Goal: Task Accomplishment & Management: Use online tool/utility

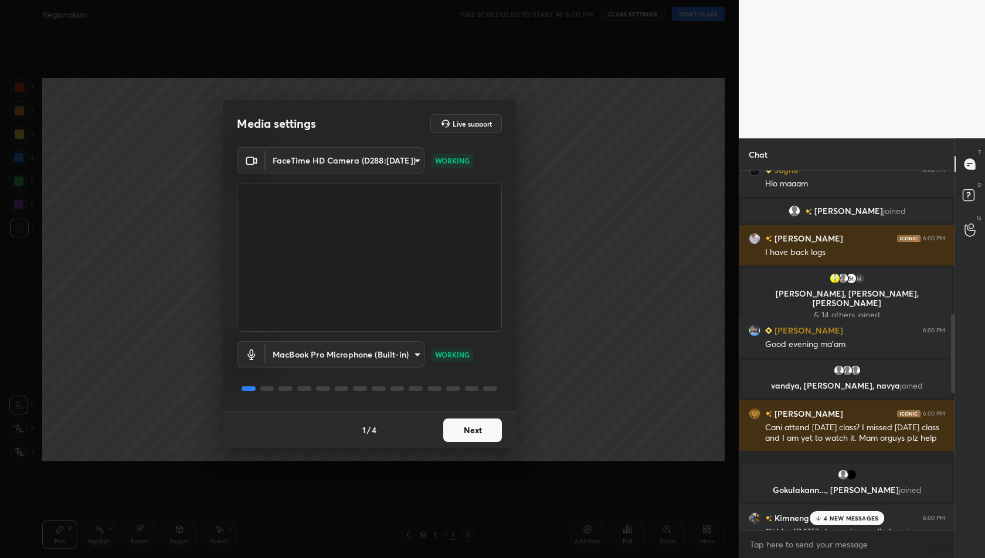
click at [838, 516] on p "4 NEW MESSAGES" at bounding box center [851, 518] width 55 height 7
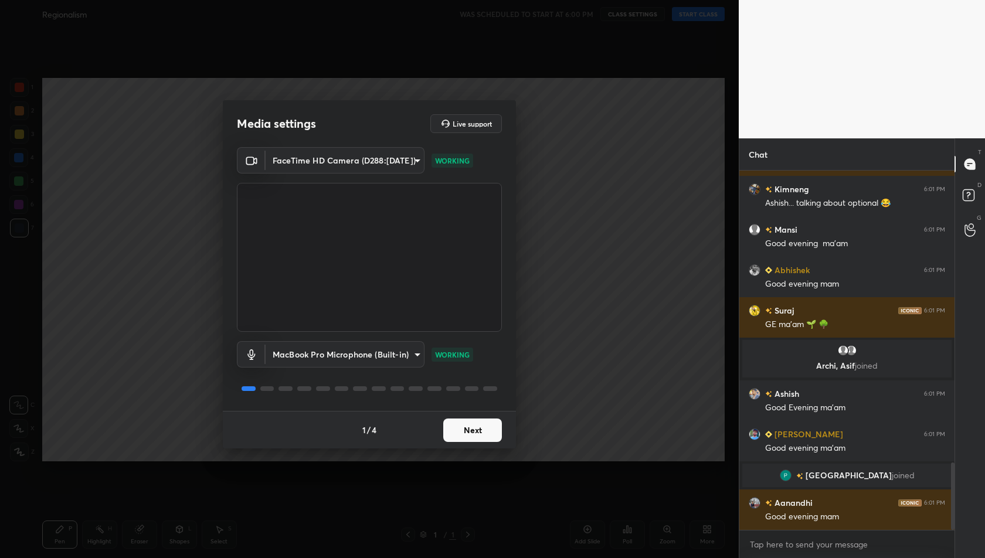
click at [838, 516] on div "Good evening mam" at bounding box center [855, 517] width 180 height 12
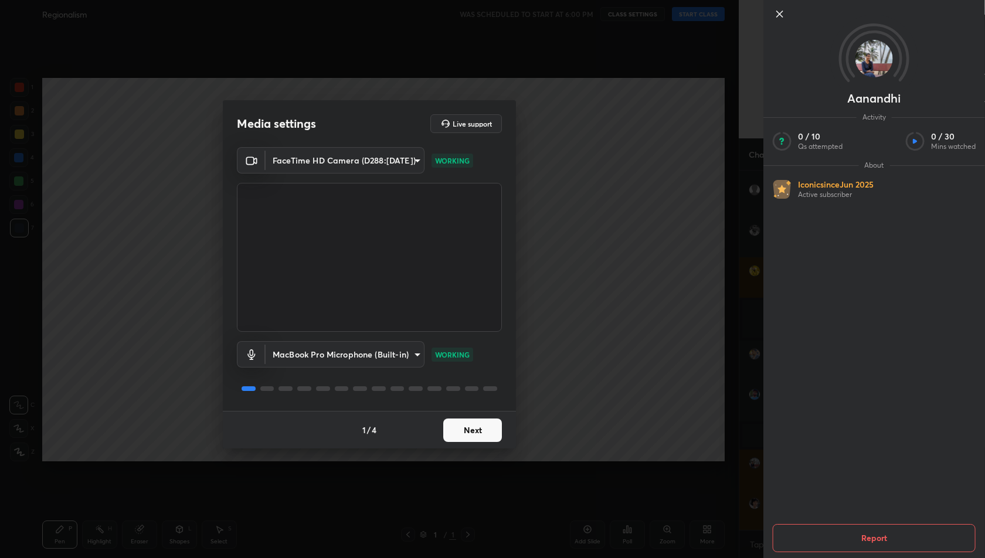
click at [782, 12] on icon at bounding box center [780, 14] width 14 height 14
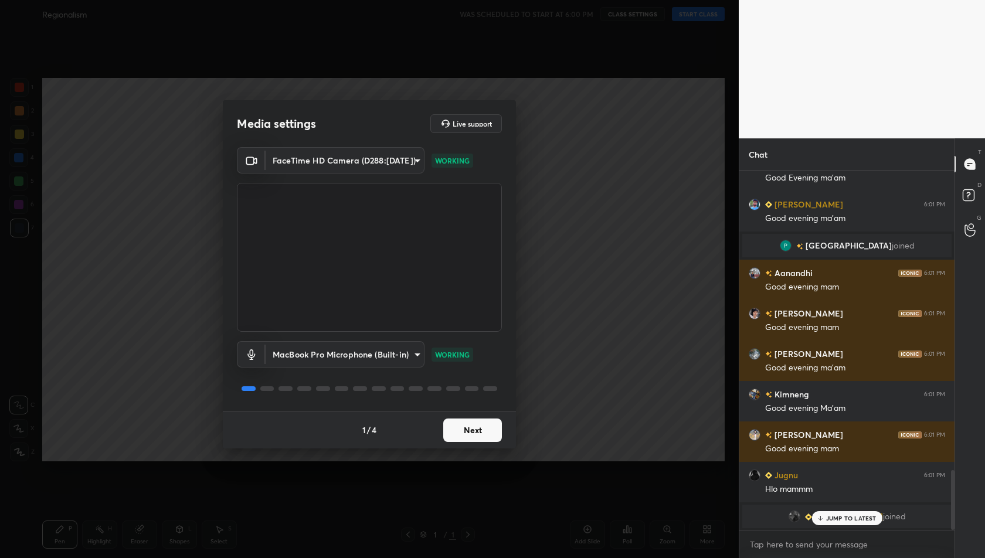
click at [471, 429] on button "Next" at bounding box center [472, 430] width 59 height 23
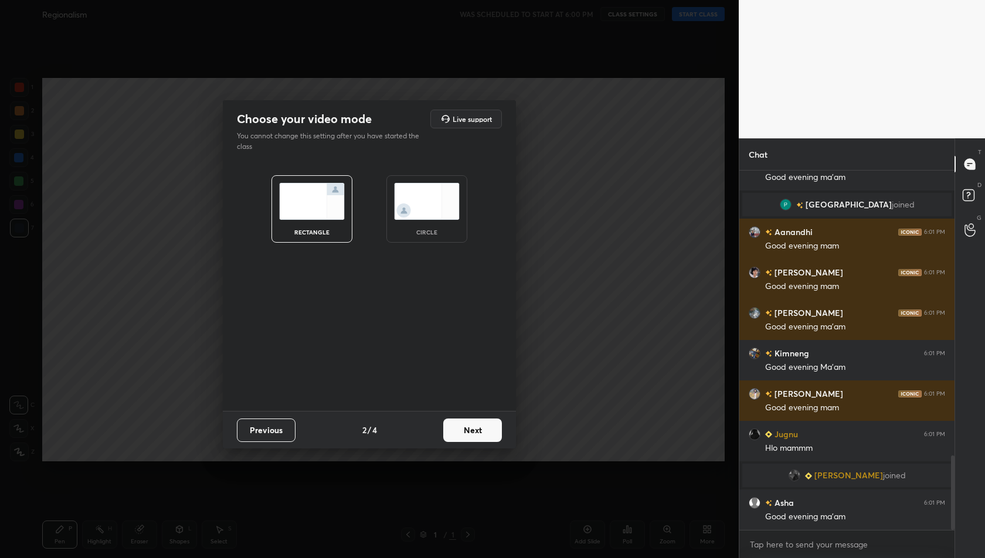
click at [471, 429] on button "Next" at bounding box center [472, 430] width 59 height 23
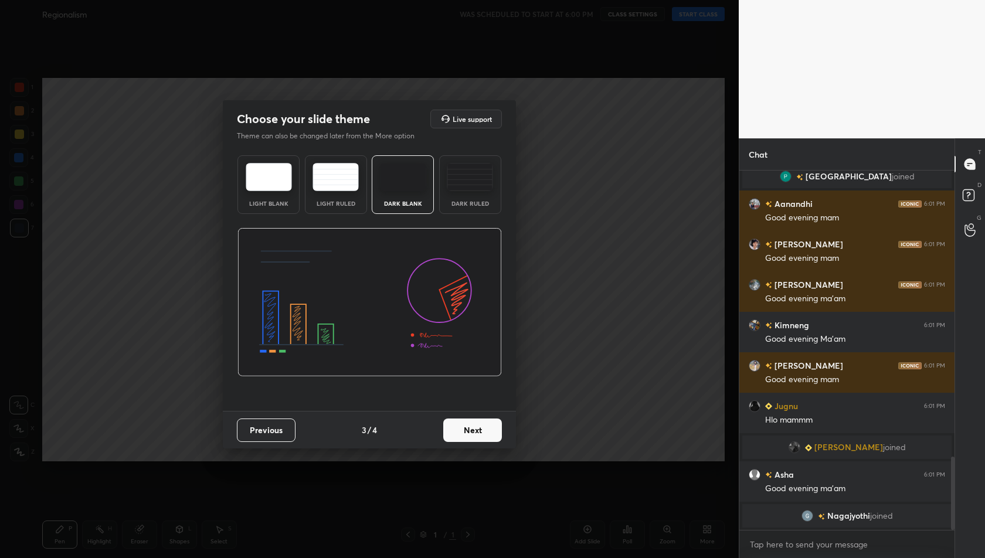
click at [471, 429] on button "Next" at bounding box center [472, 430] width 59 height 23
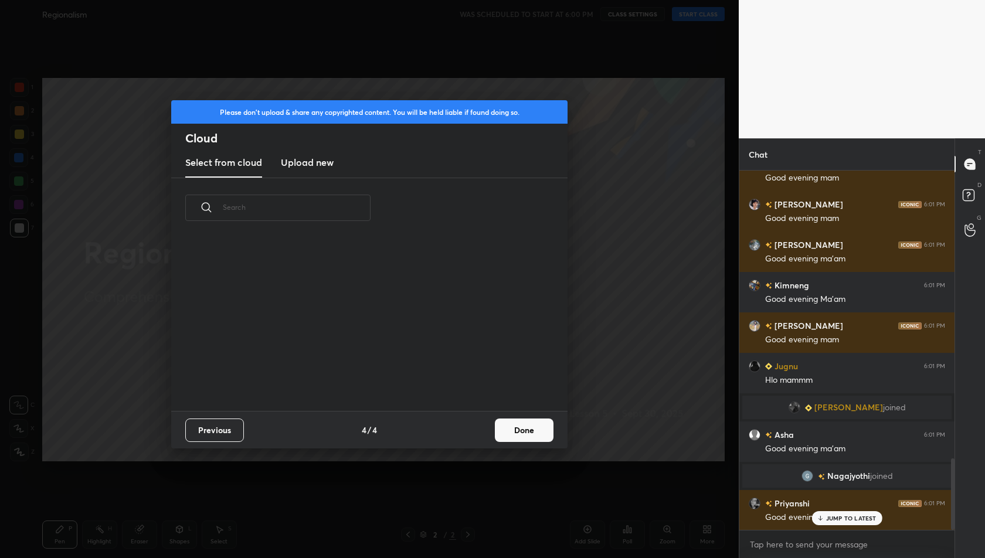
click at [314, 160] on h3 "Upload new" at bounding box center [307, 162] width 53 height 14
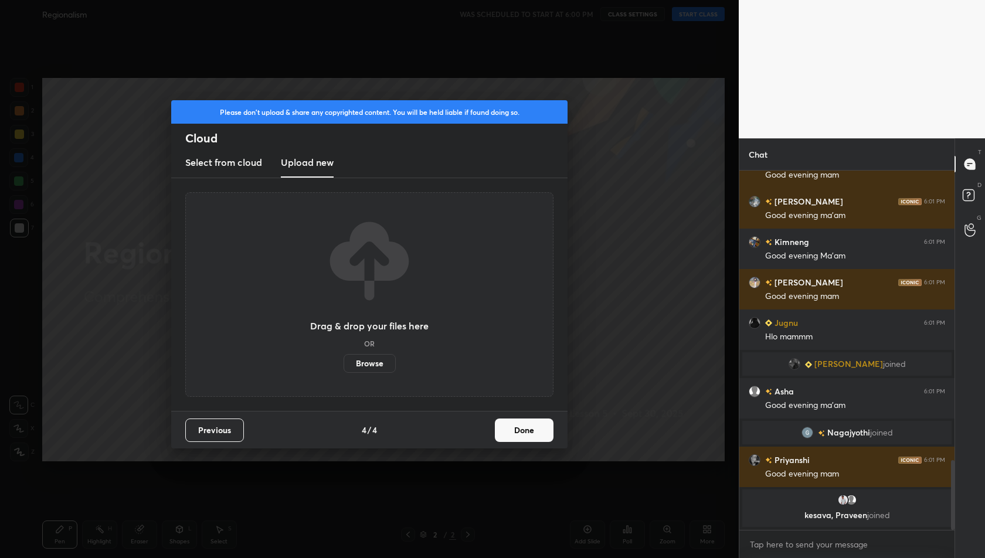
click at [381, 365] on label "Browse" at bounding box center [370, 363] width 52 height 19
click at [344, 365] on input "Browse" at bounding box center [344, 363] width 0 height 19
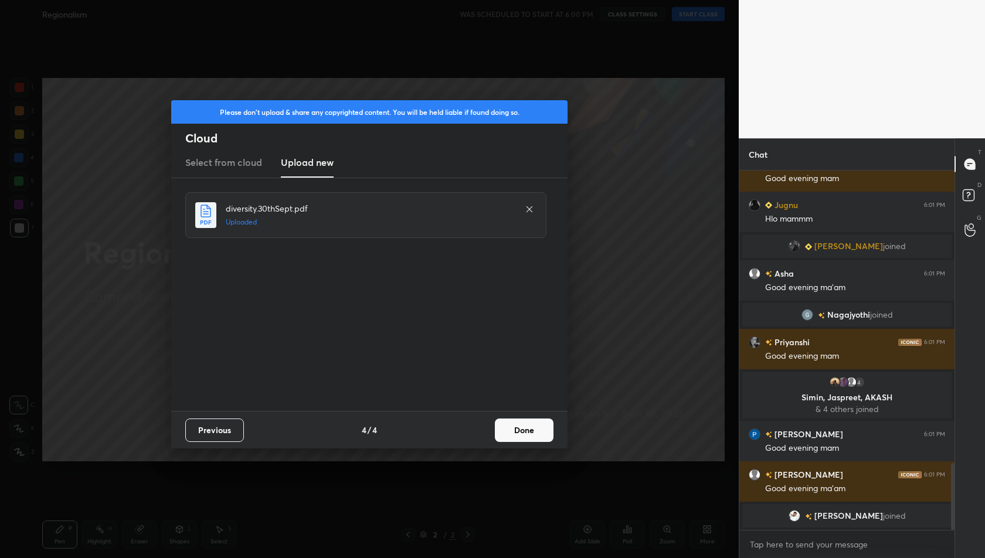
click at [521, 428] on button "Done" at bounding box center [524, 430] width 59 height 23
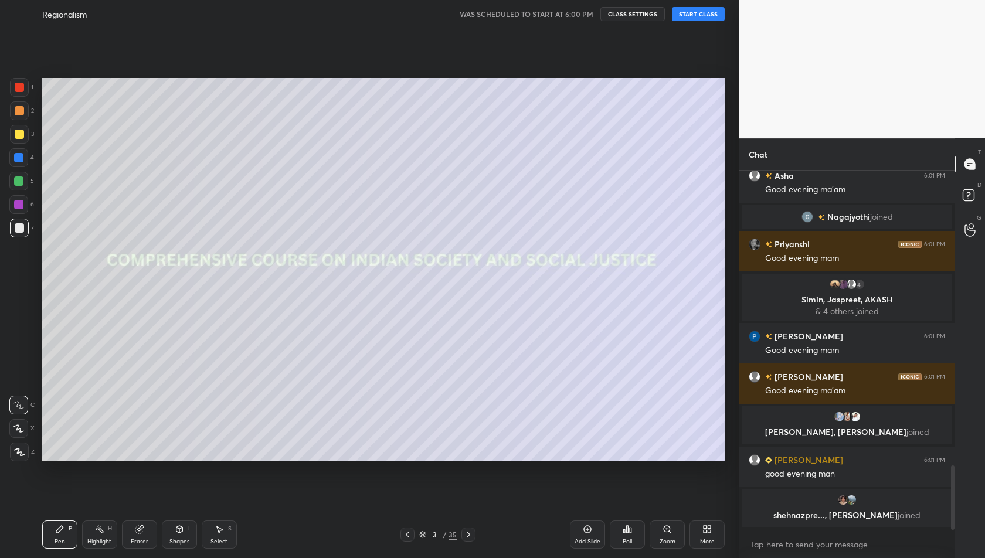
click at [706, 535] on div "More" at bounding box center [706, 535] width 35 height 28
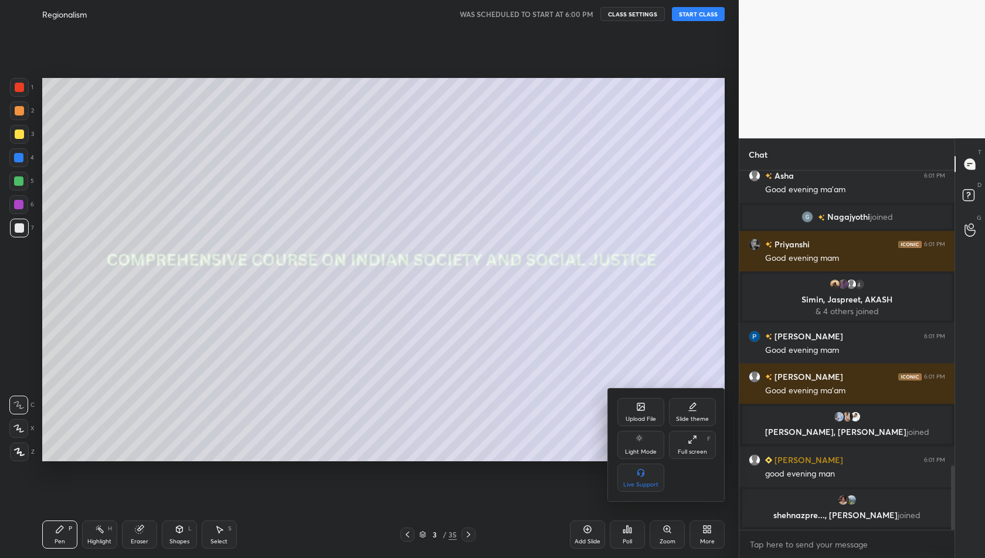
click at [689, 444] on icon at bounding box center [692, 439] width 9 height 9
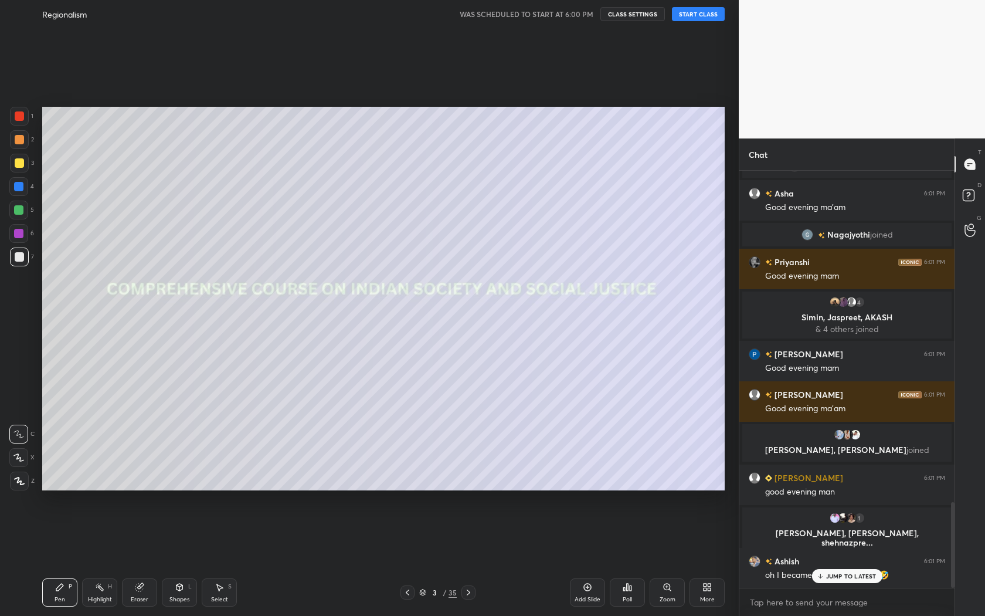
click at [857, 558] on div "JUMP TO LATEST" at bounding box center [846, 576] width 70 height 14
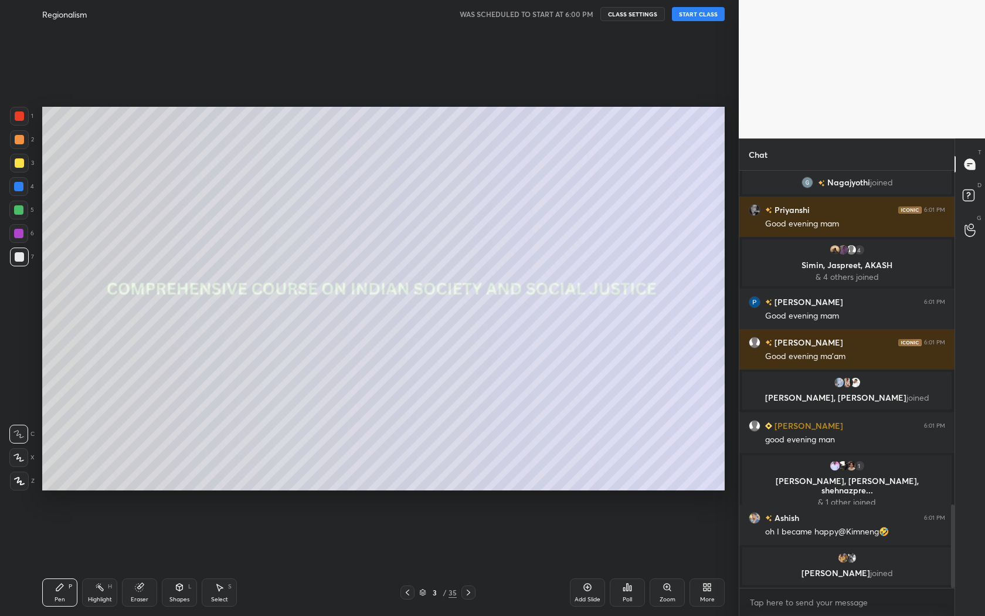
click at [695, 18] on button "START CLASS" at bounding box center [698, 14] width 53 height 14
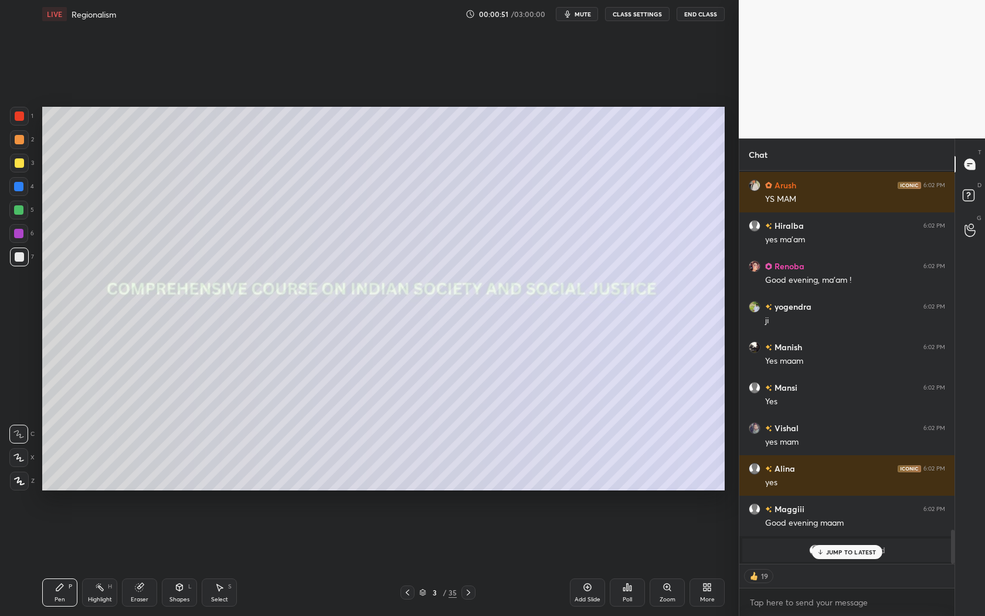
click at [592, 558] on div "Add Slide" at bounding box center [587, 592] width 35 height 28
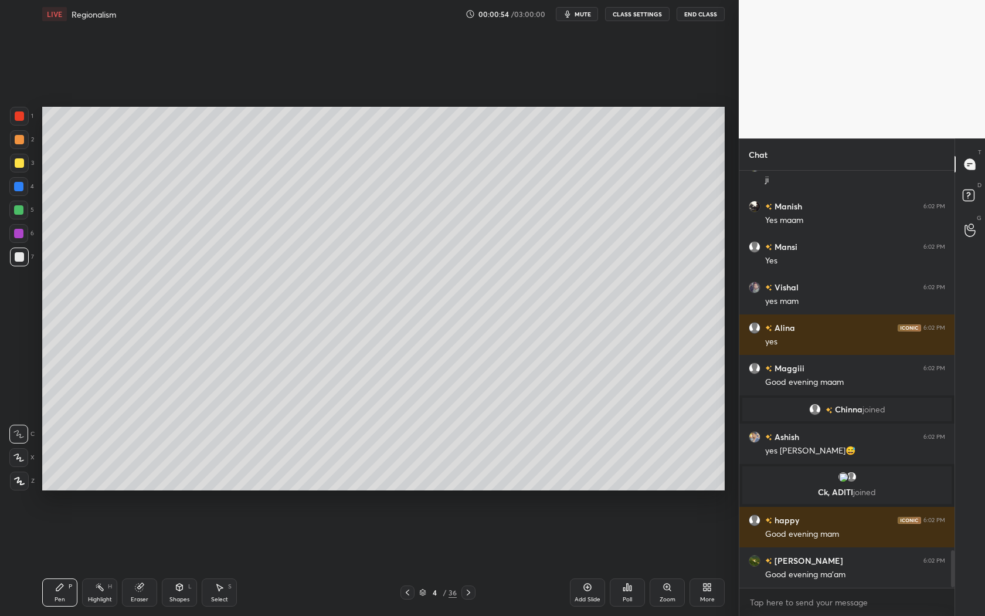
click at [21, 163] on div at bounding box center [19, 162] width 9 height 9
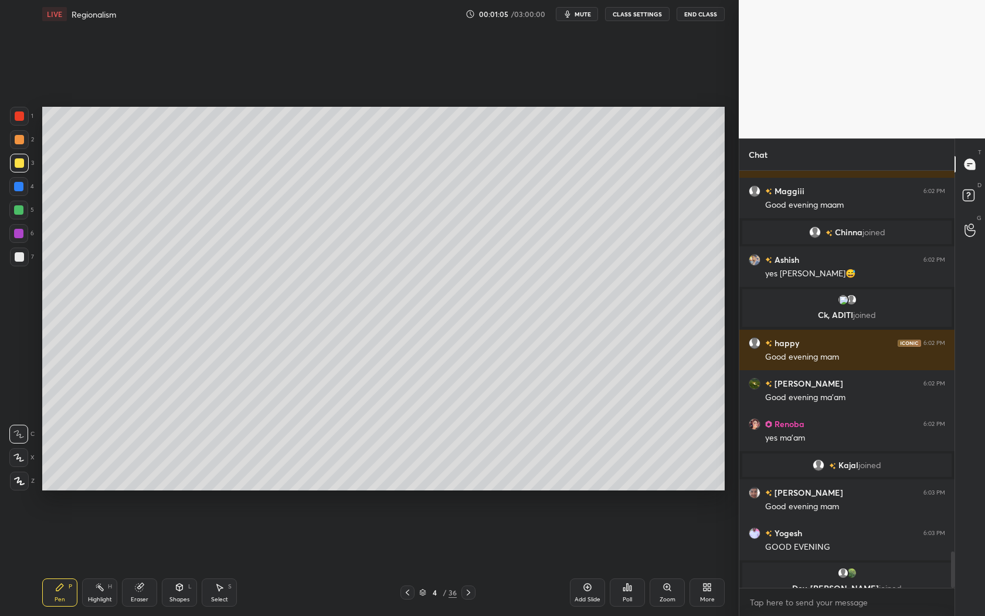
click at [16, 458] on icon at bounding box center [18, 457] width 9 height 7
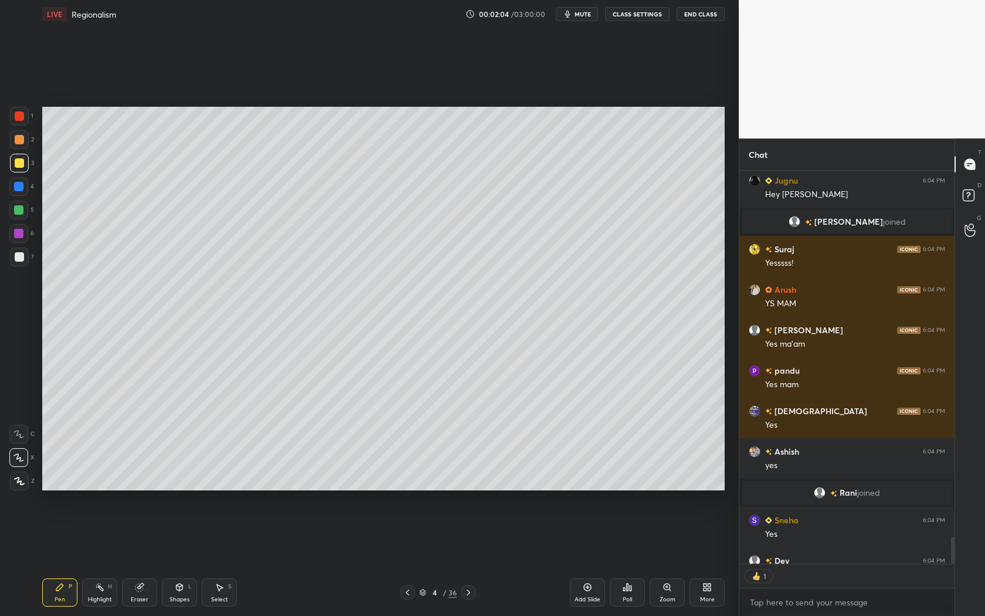
scroll to position [4, 4]
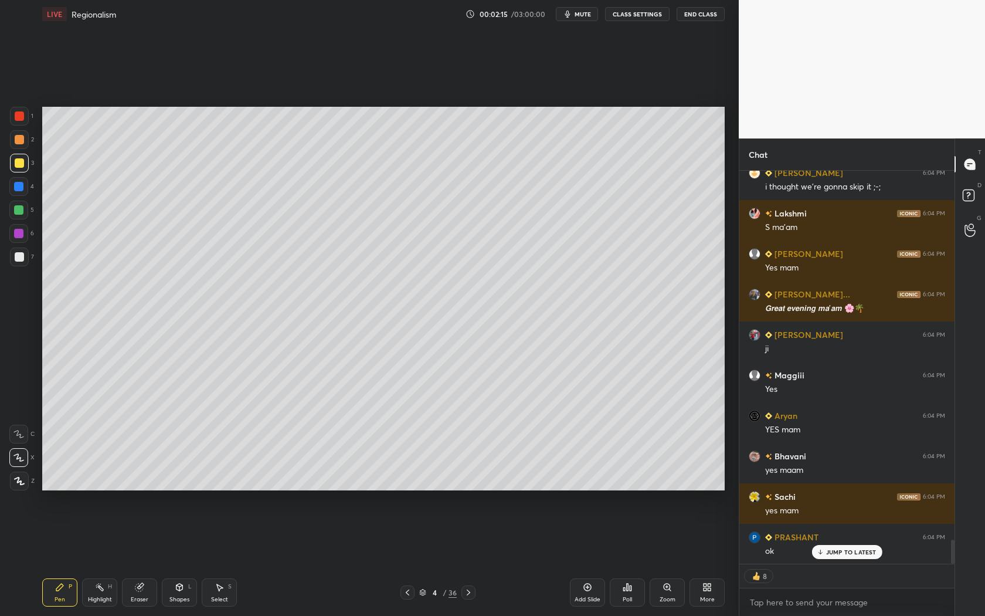
click at [852, 550] on p "JUMP TO LATEST" at bounding box center [851, 551] width 50 height 7
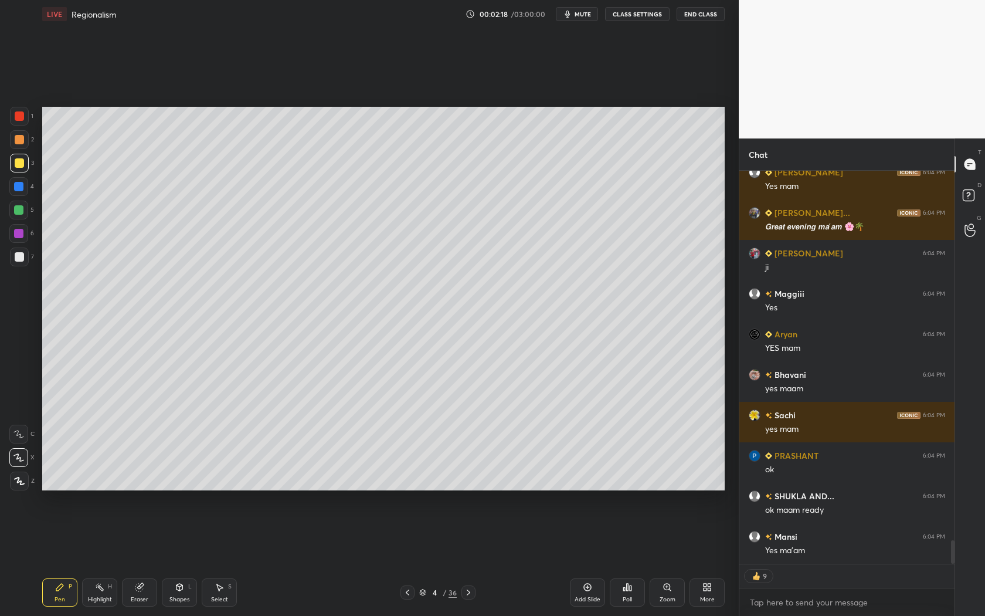
click at [471, 558] on icon at bounding box center [468, 591] width 9 height 9
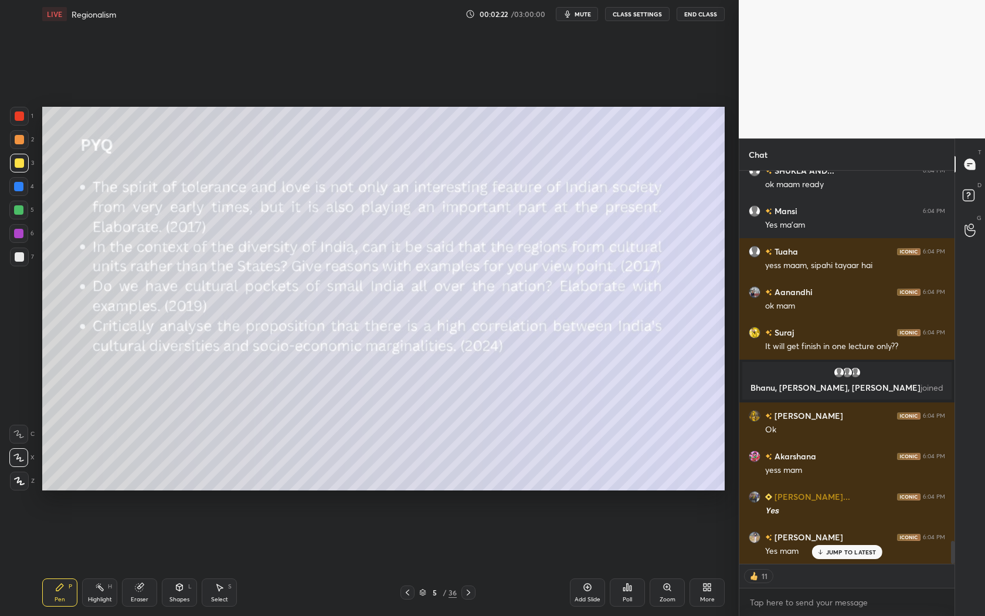
click at [401, 558] on div at bounding box center [407, 592] width 14 height 14
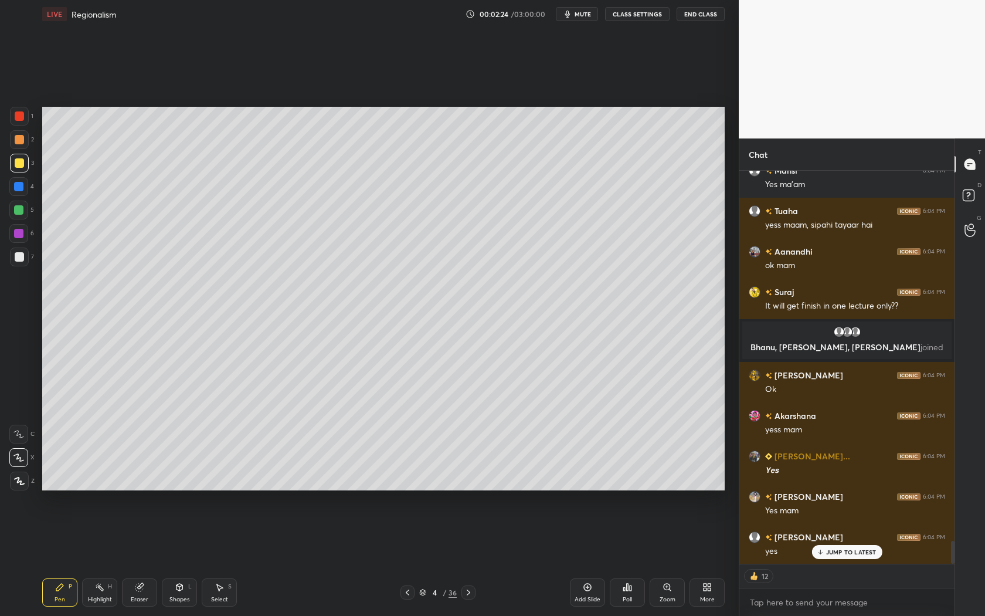
click at [469, 558] on icon at bounding box center [468, 591] width 9 height 9
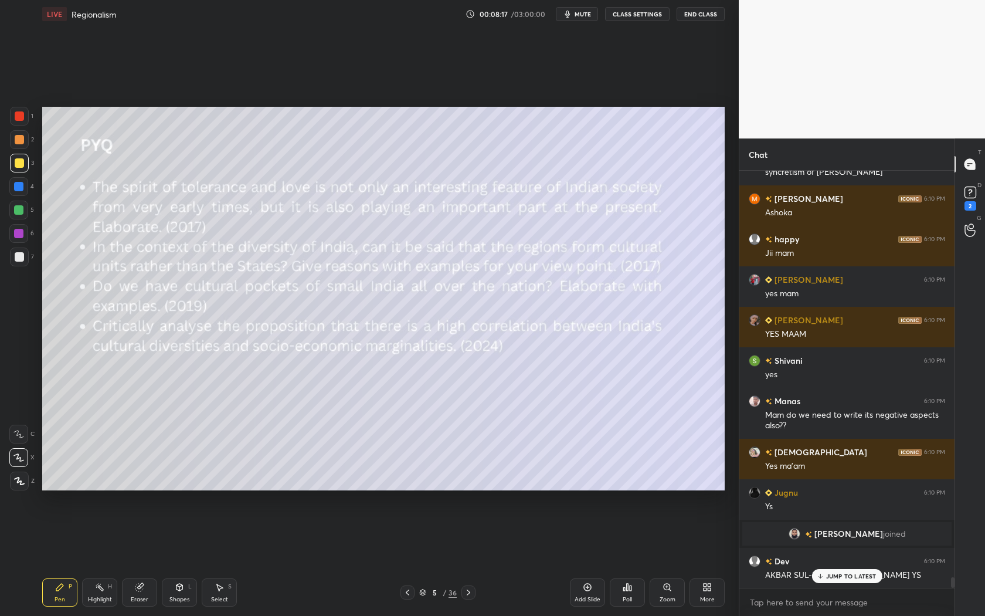
scroll to position [16507, 0]
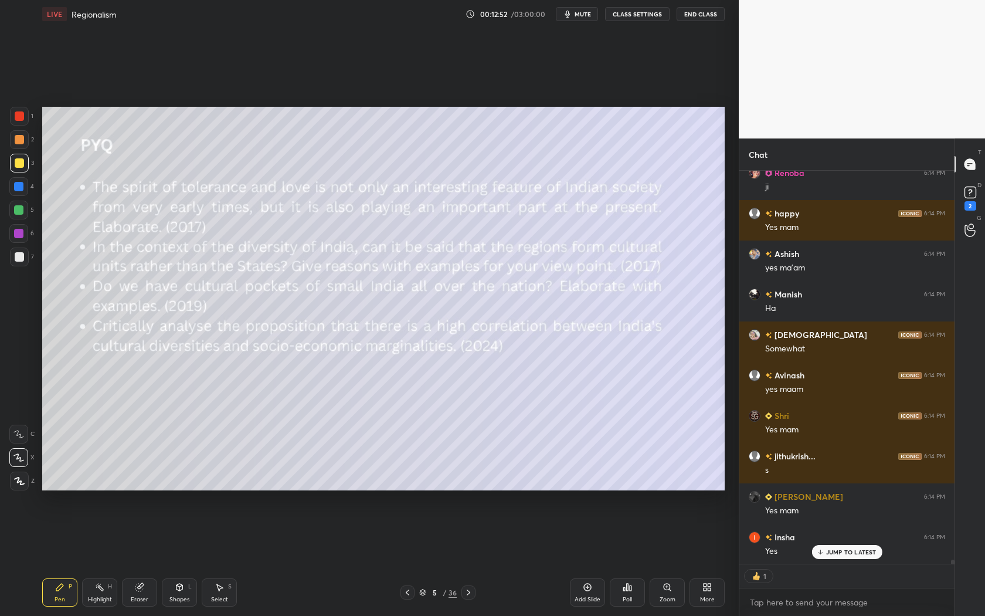
click at [590, 558] on div "Add Slide" at bounding box center [587, 592] width 35 height 28
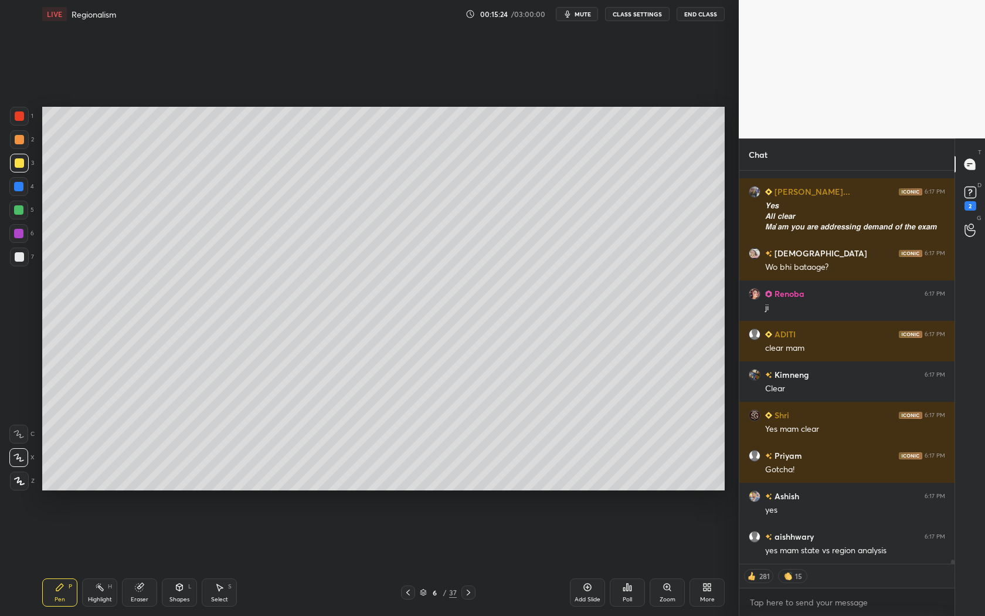
click at [409, 558] on icon at bounding box center [407, 591] width 9 height 9
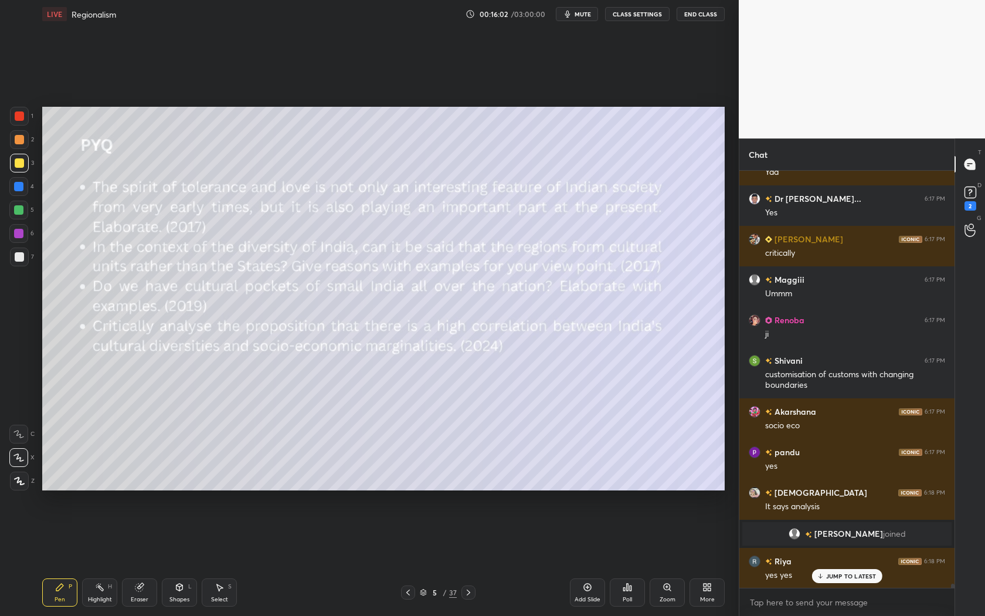
click at [592, 558] on div "Add Slide" at bounding box center [588, 599] width 26 height 6
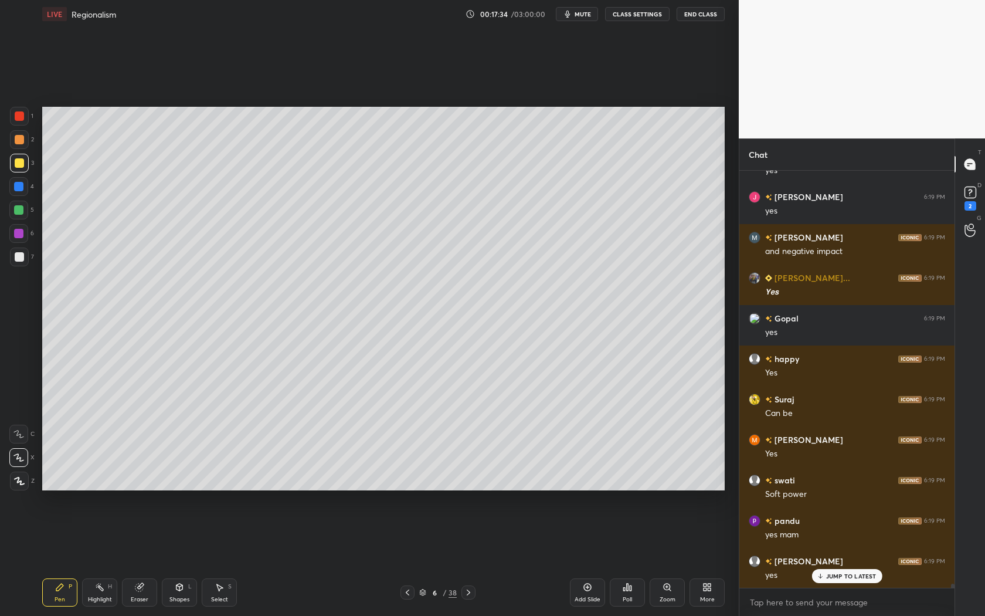
scroll to position [44875, 0]
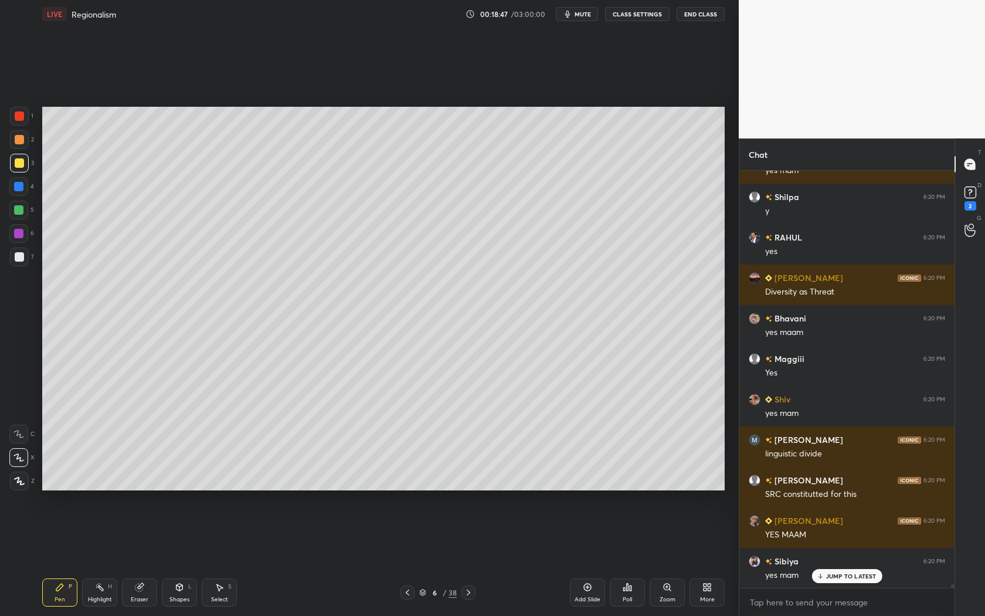
click at [406, 558] on icon at bounding box center [407, 591] width 9 height 9
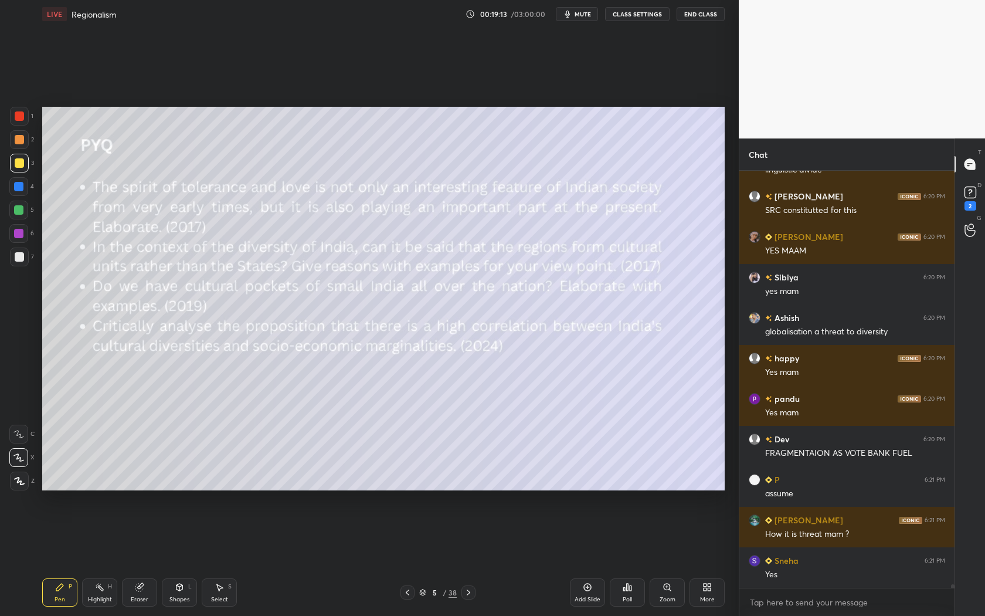
click at [469, 558] on icon at bounding box center [468, 591] width 9 height 9
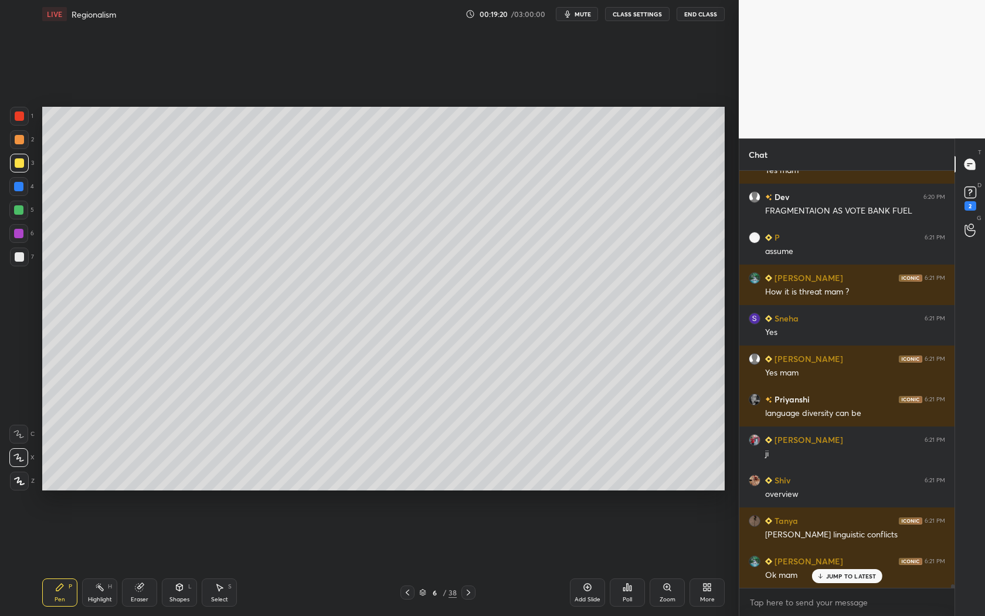
scroll to position [398, 212]
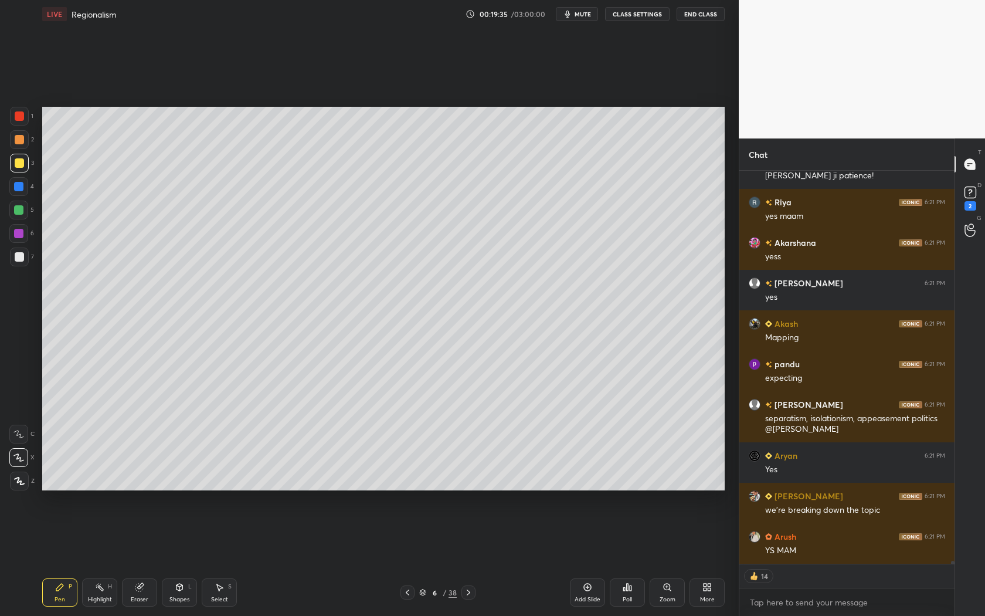
click at [408, 558] on icon at bounding box center [407, 591] width 9 height 9
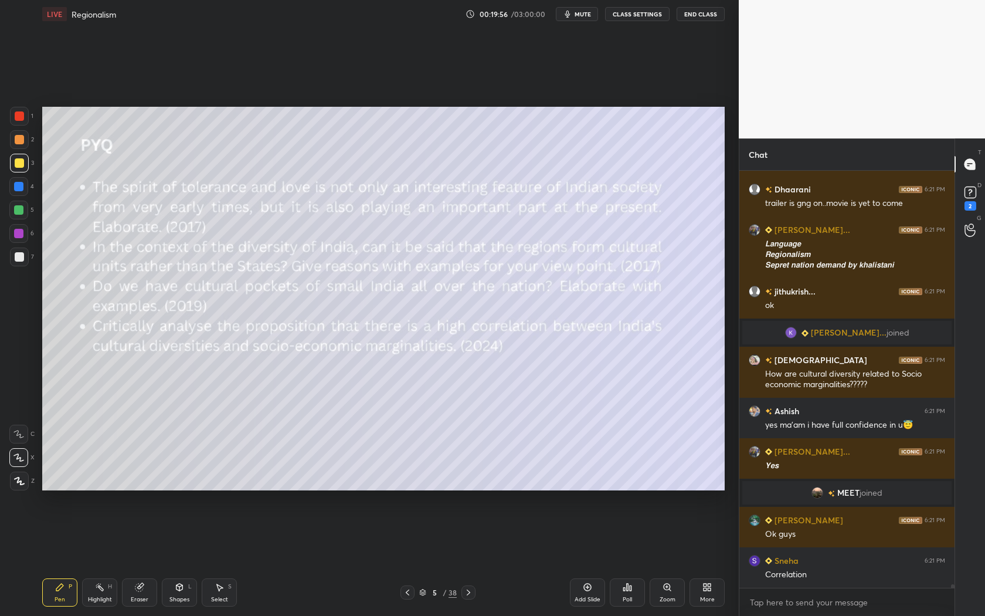
scroll to position [48175, 0]
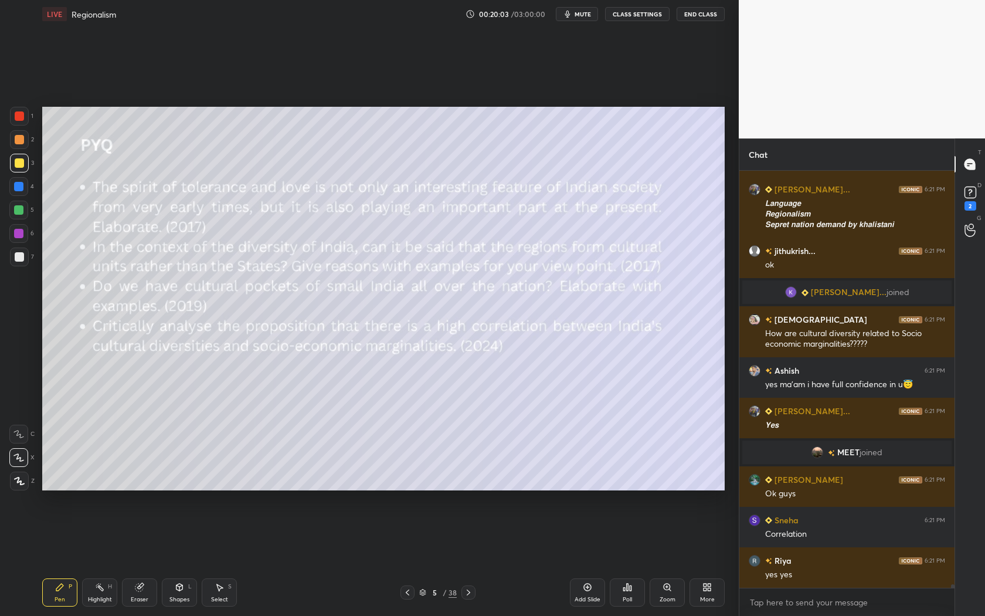
click at [580, 558] on div "Add Slide" at bounding box center [587, 592] width 35 height 28
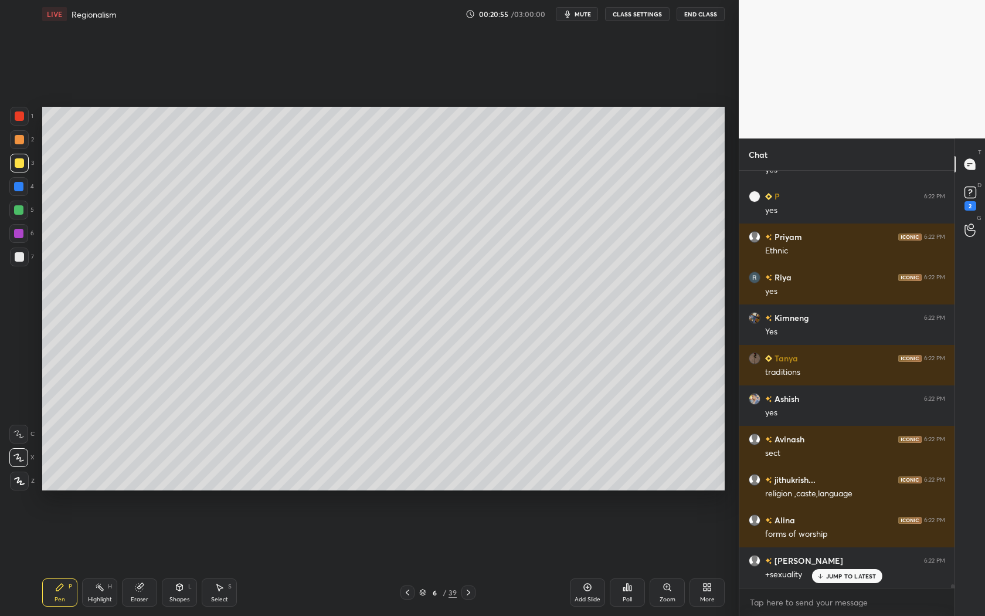
scroll to position [51216, 0]
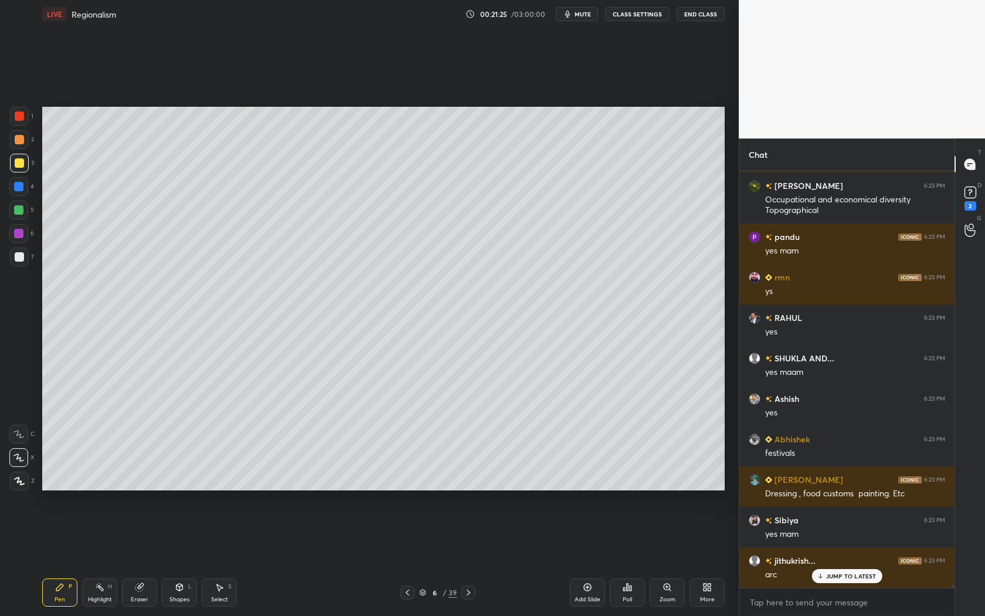
click at [858, 558] on p "JUMP TO LATEST" at bounding box center [851, 575] width 50 height 7
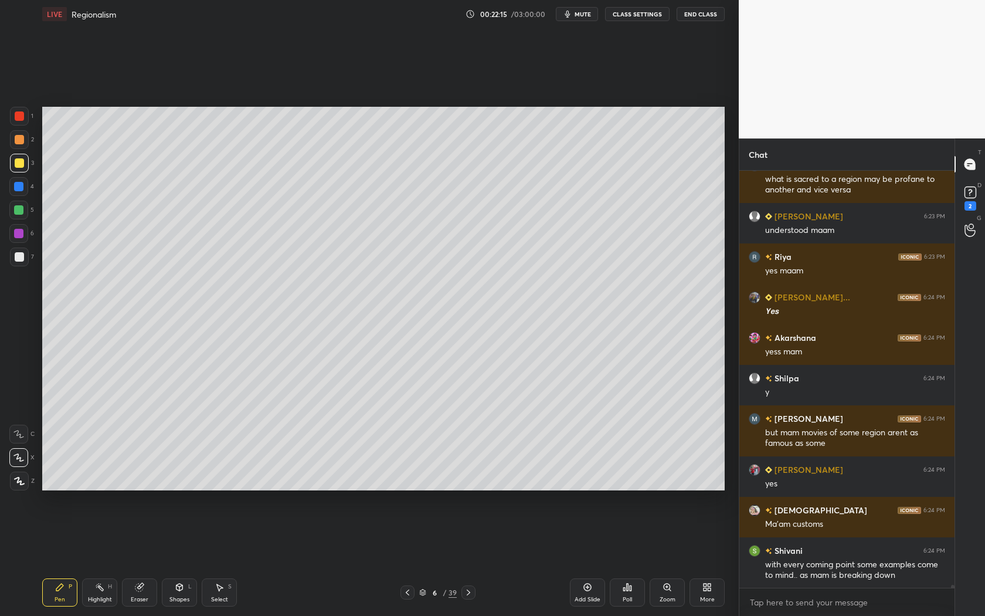
scroll to position [54986, 0]
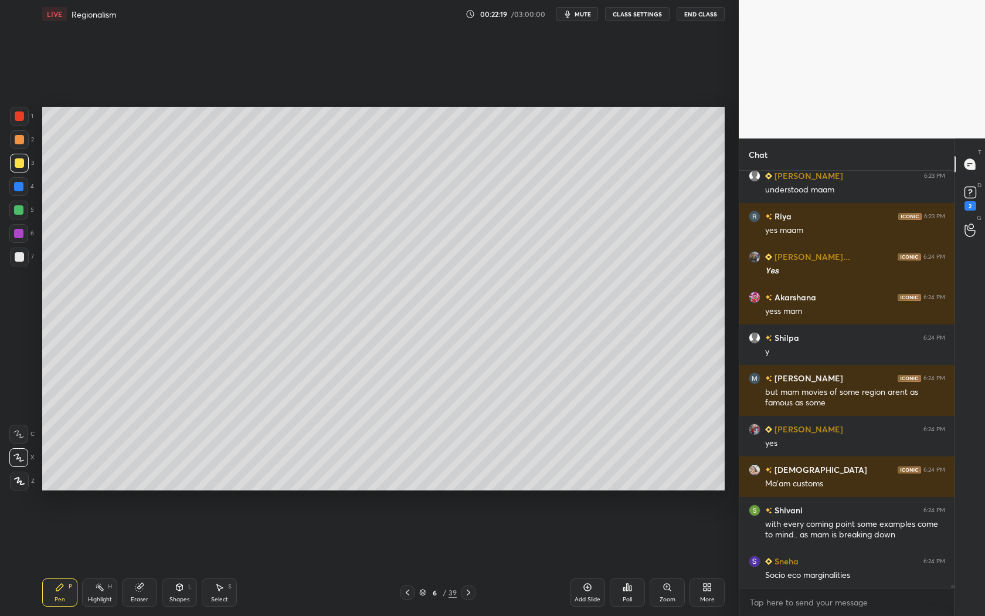
click at [413, 558] on div at bounding box center [407, 592] width 14 height 14
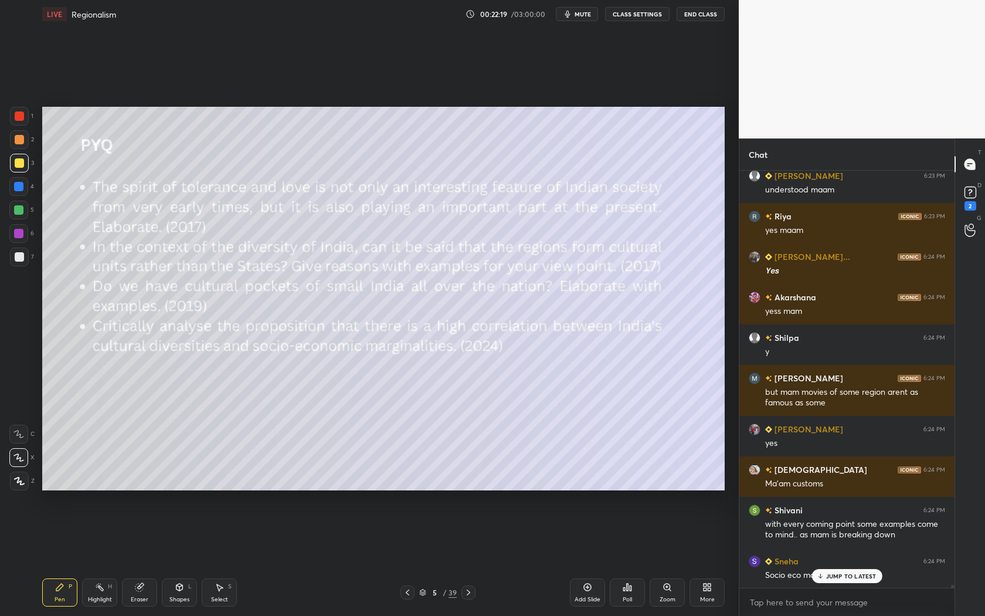
scroll to position [55026, 0]
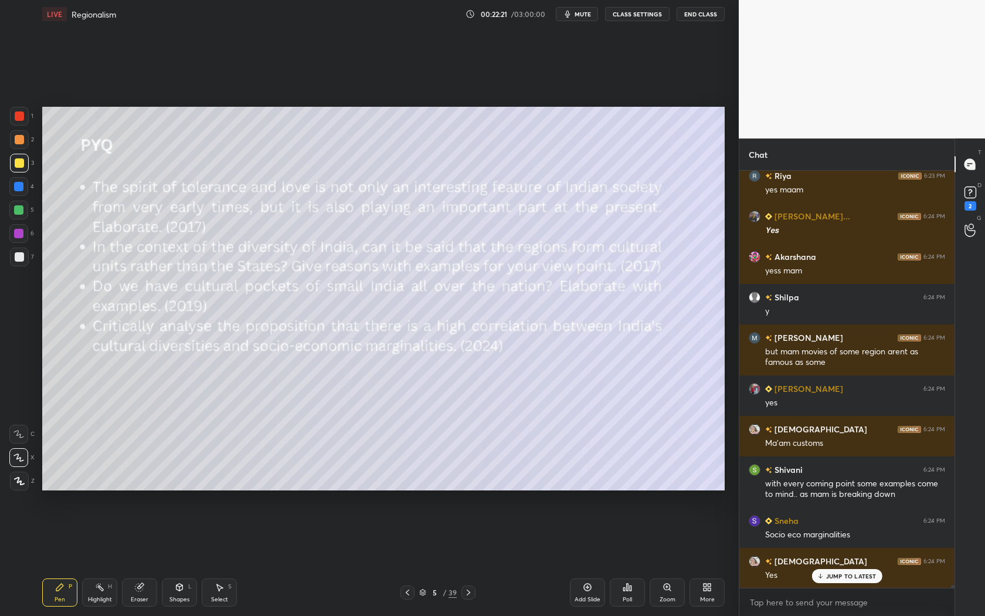
click at [474, 558] on div at bounding box center [468, 592] width 14 height 14
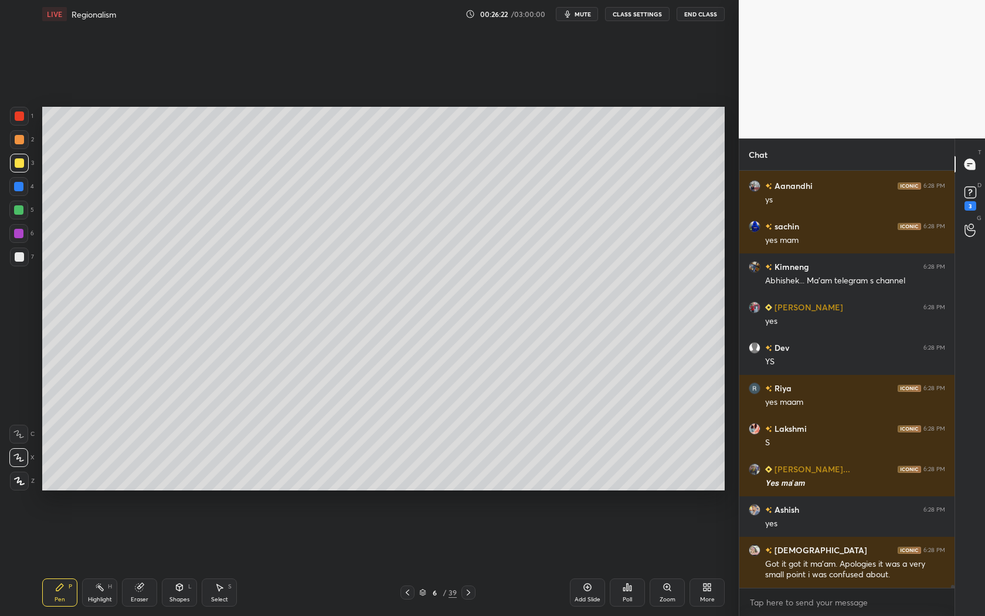
scroll to position [63290, 0]
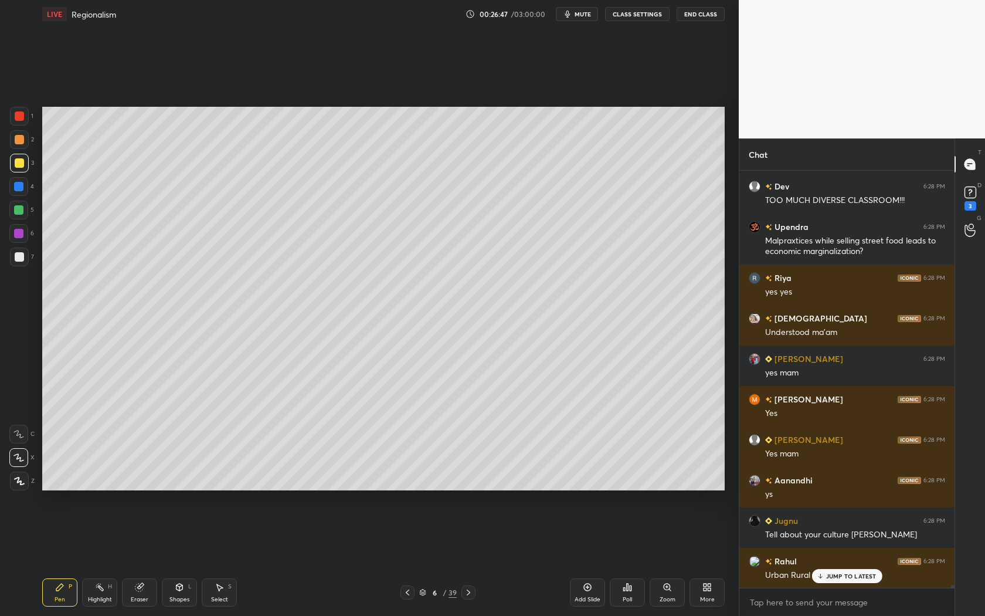
click at [406, 558] on icon at bounding box center [407, 591] width 9 height 9
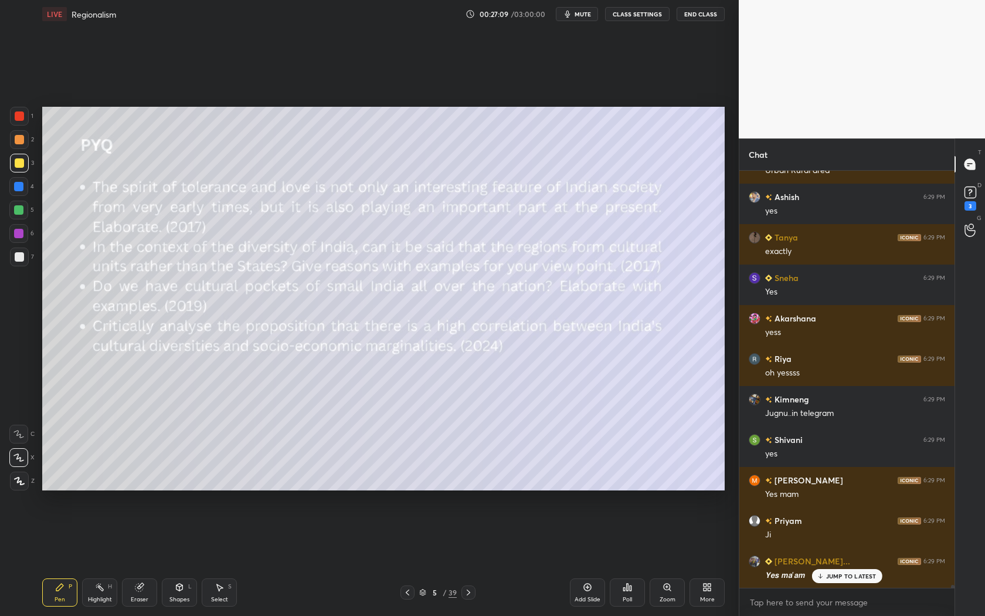
scroll to position [64403, 0]
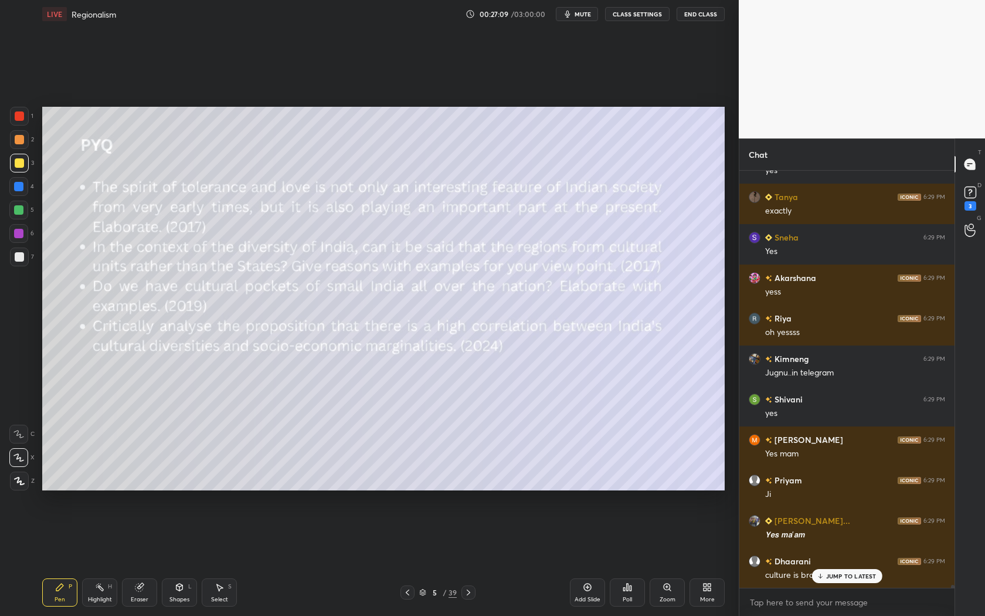
click at [473, 558] on div at bounding box center [468, 592] width 14 height 14
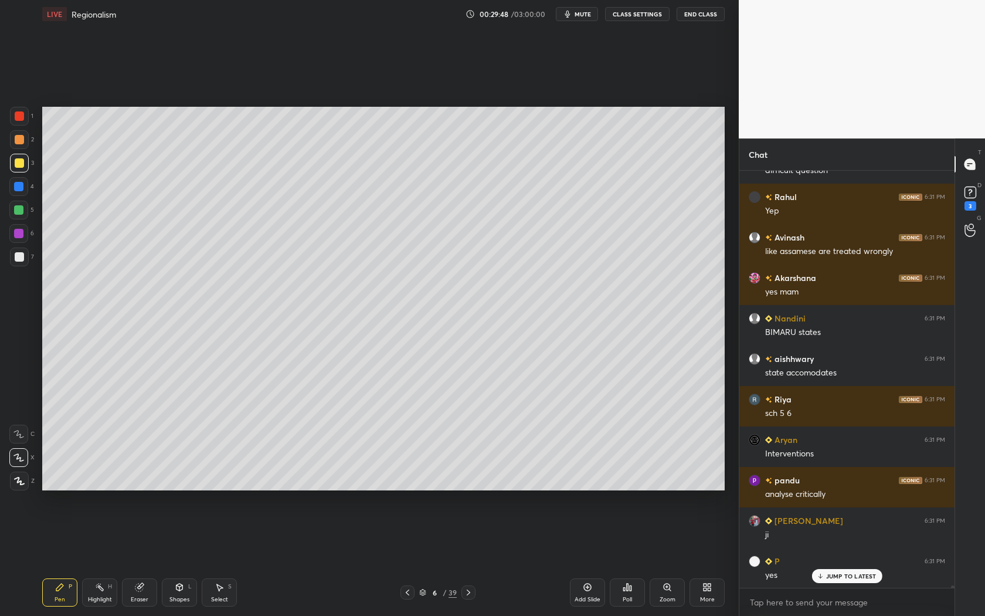
scroll to position [68949, 0]
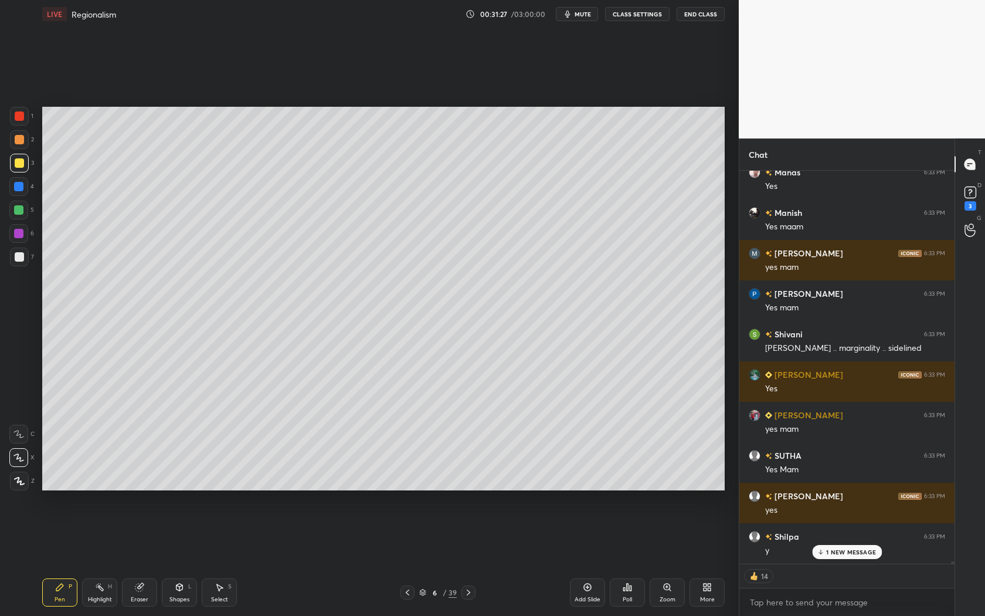
click at [406, 558] on icon at bounding box center [407, 591] width 9 height 9
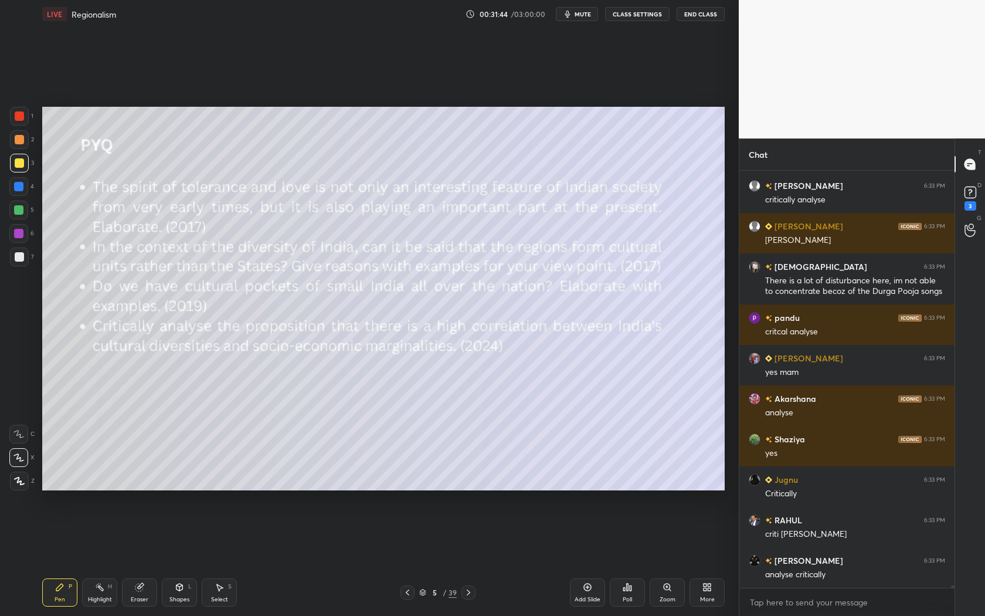
click at [471, 558] on icon at bounding box center [468, 591] width 9 height 9
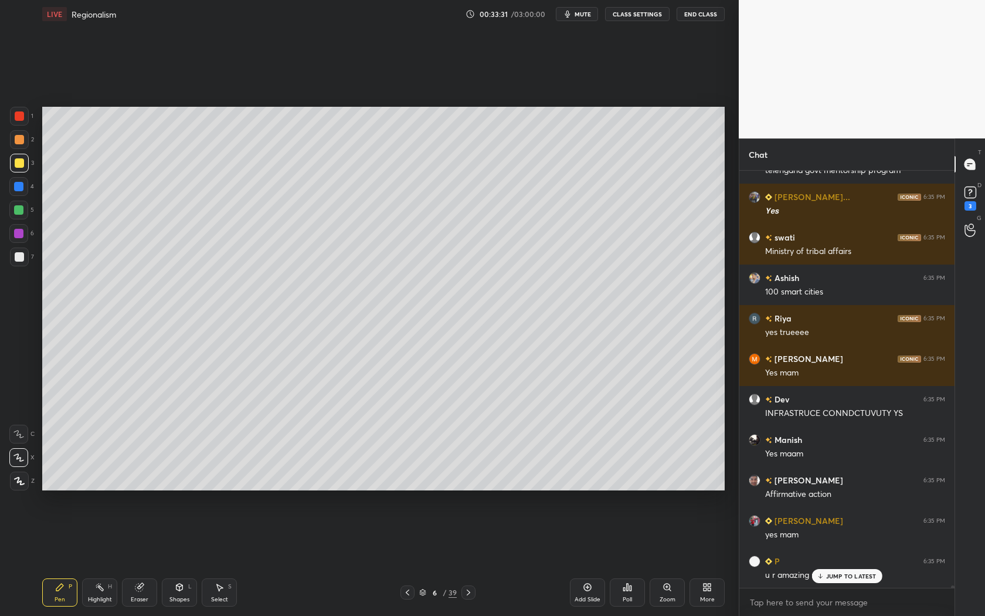
click at [405, 558] on icon at bounding box center [407, 591] width 9 height 9
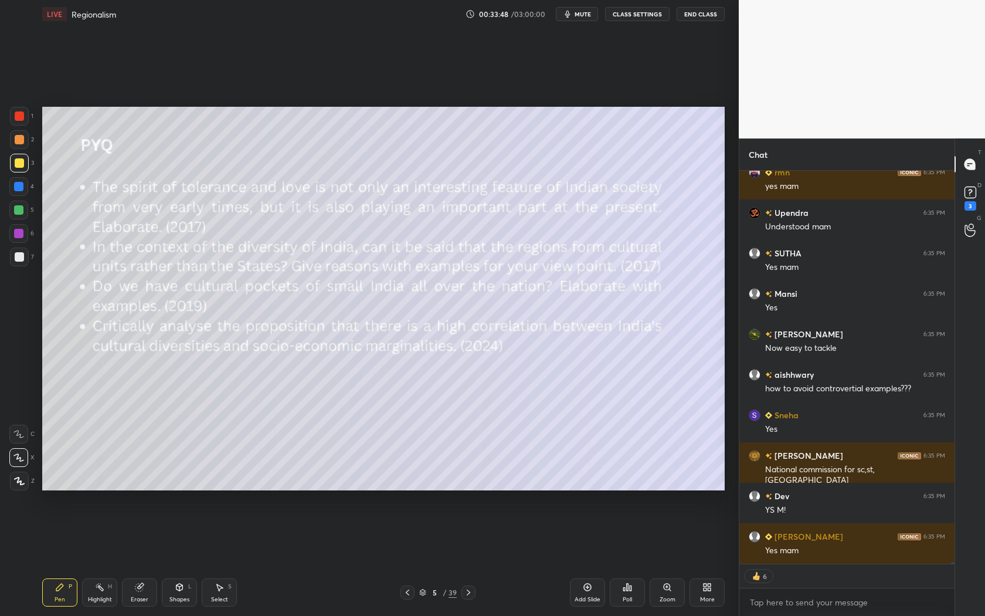
click at [467, 558] on icon at bounding box center [468, 591] width 9 height 9
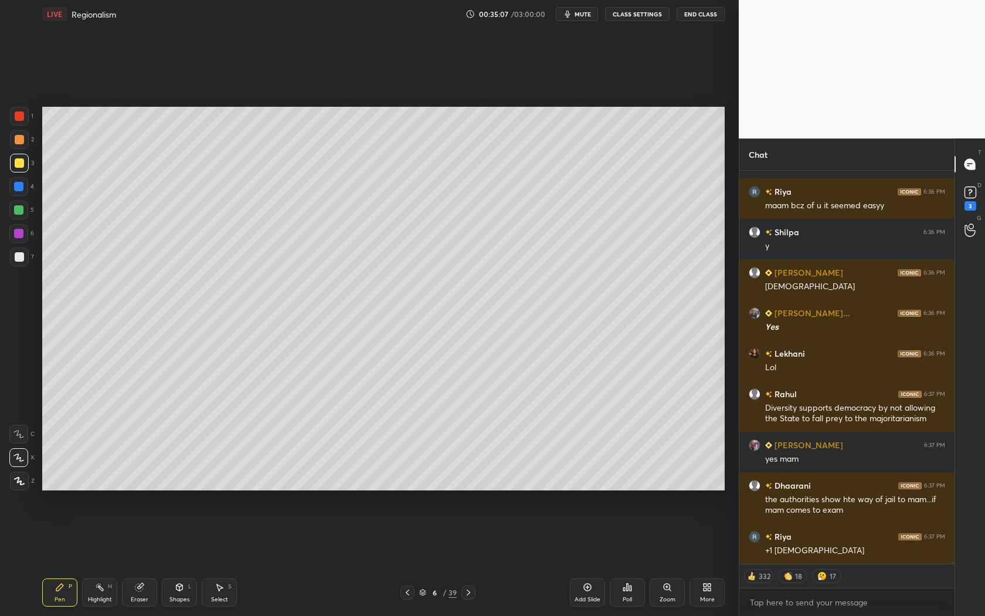
click at [857, 553] on div "[PERSON_NAME] 6:36 PM 😂😂😂 [PERSON_NAME] 6:36 PM Mam im not able to concentrate …" at bounding box center [846, 367] width 215 height 393
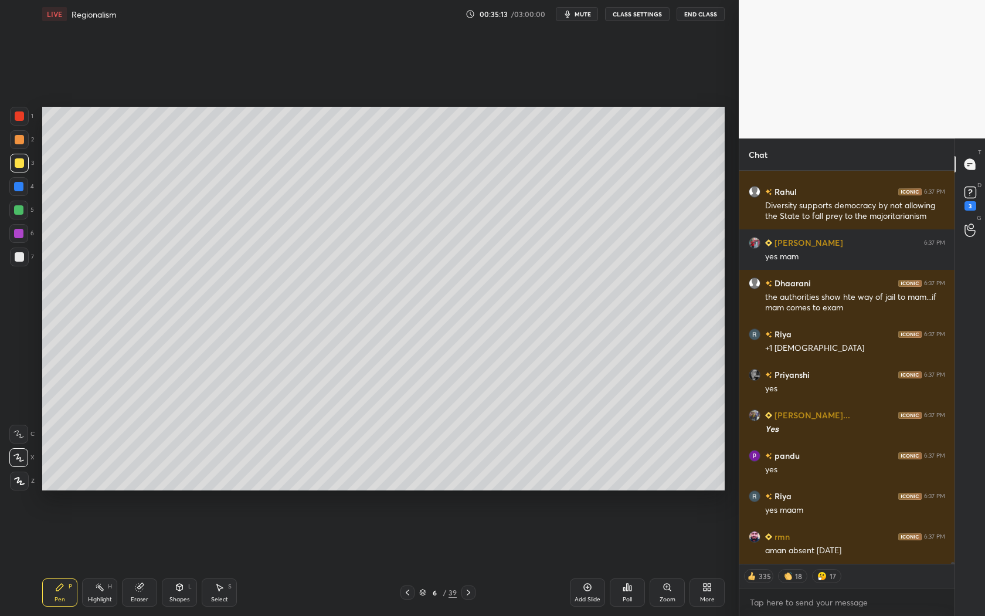
click at [465, 558] on icon at bounding box center [468, 591] width 9 height 9
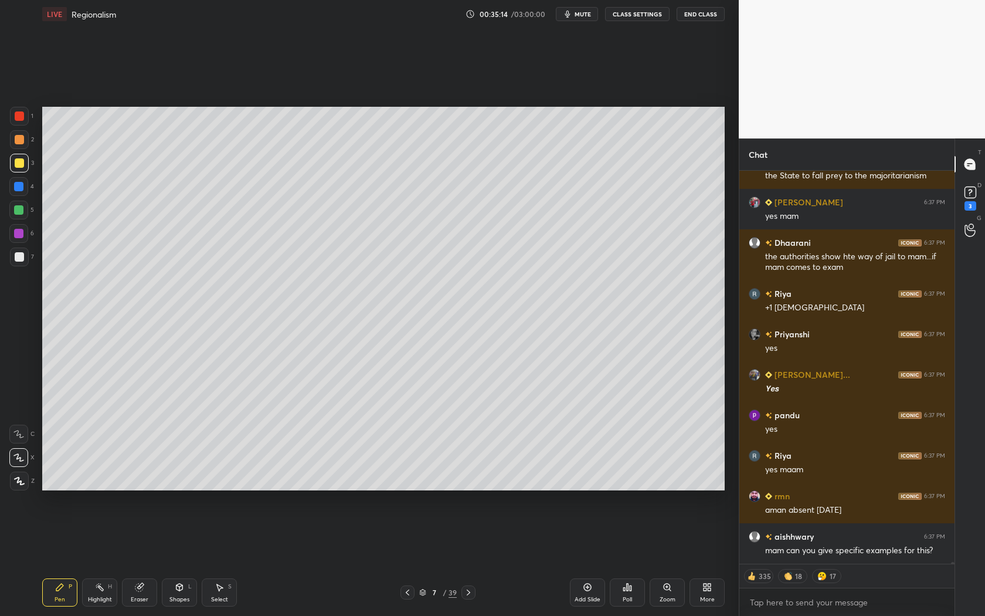
click at [465, 558] on icon at bounding box center [468, 591] width 9 height 9
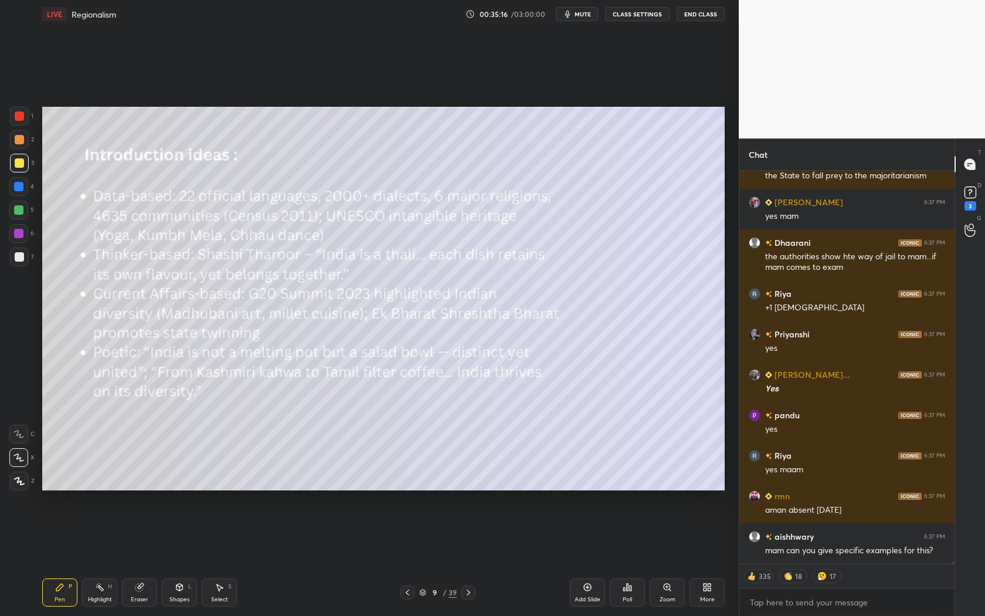
click at [408, 558] on icon at bounding box center [407, 591] width 9 height 9
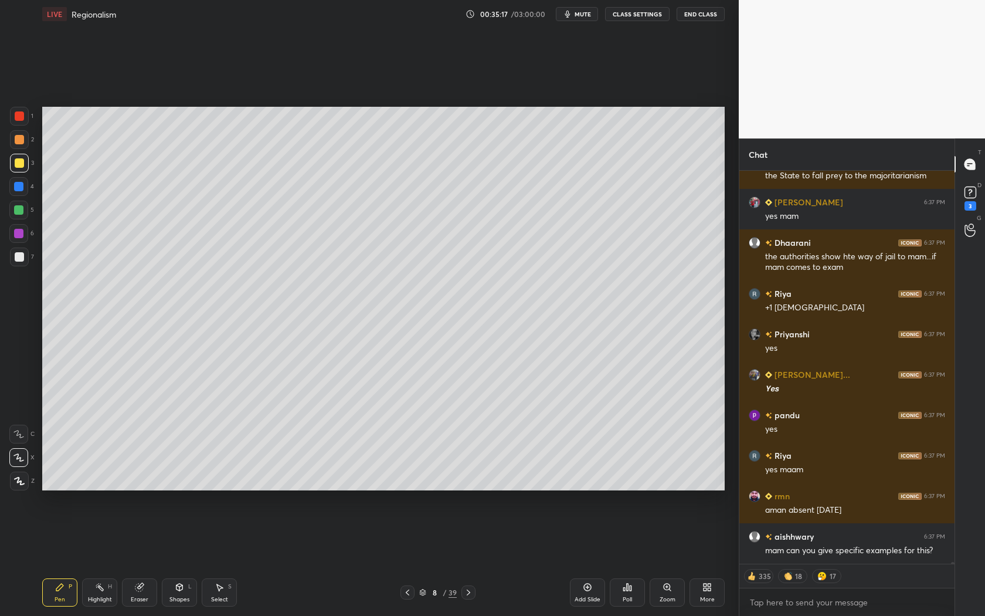
click at [408, 558] on icon at bounding box center [407, 591] width 9 height 9
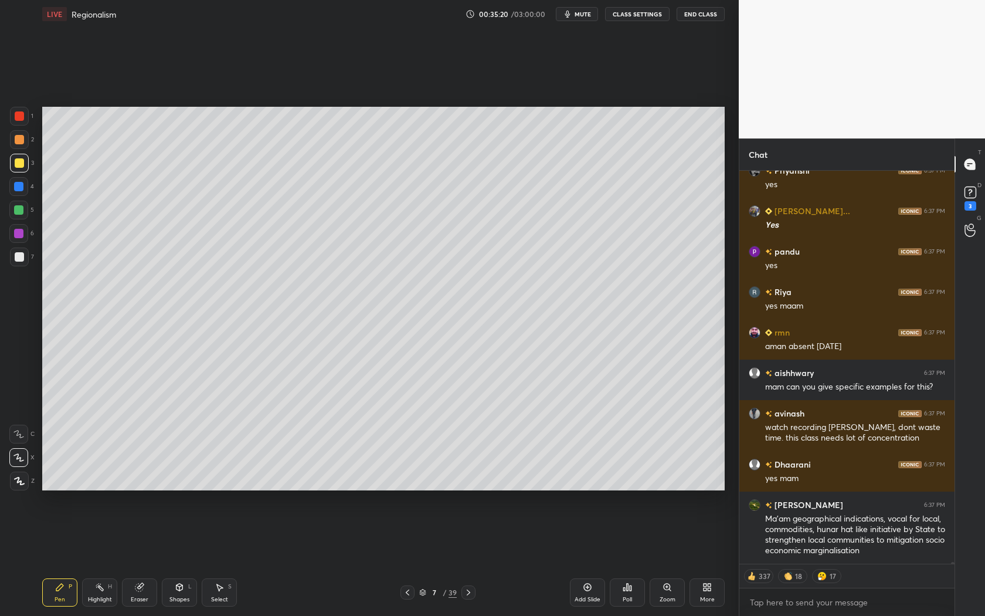
scroll to position [81104, 0]
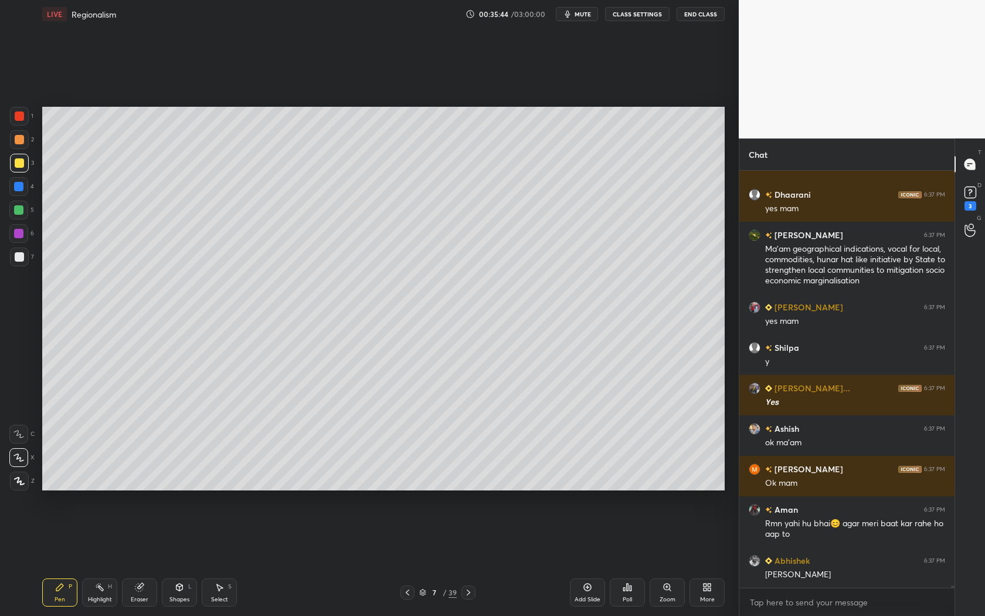
click at [586, 558] on icon at bounding box center [587, 586] width 9 height 9
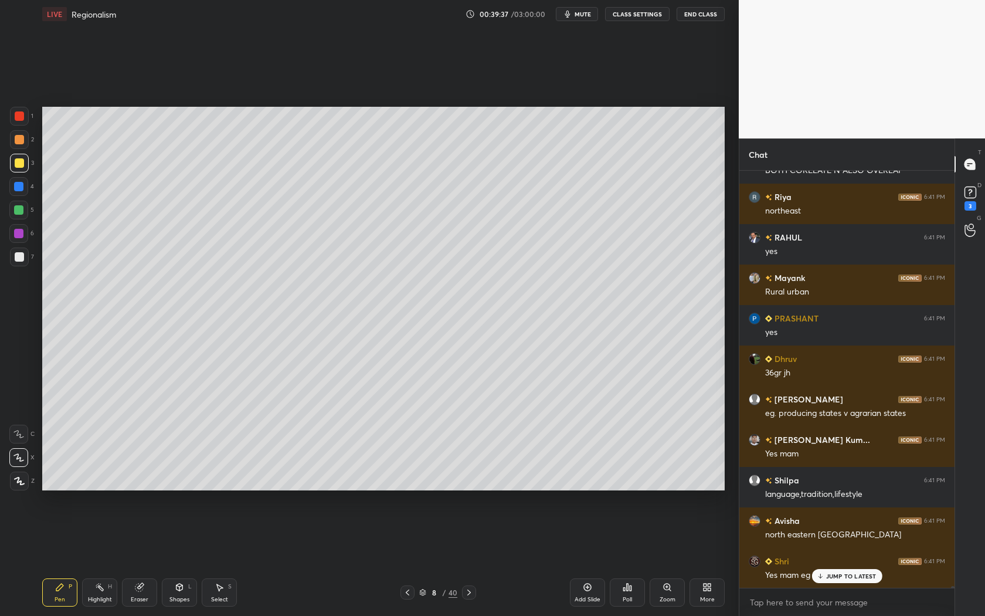
scroll to position [85617, 0]
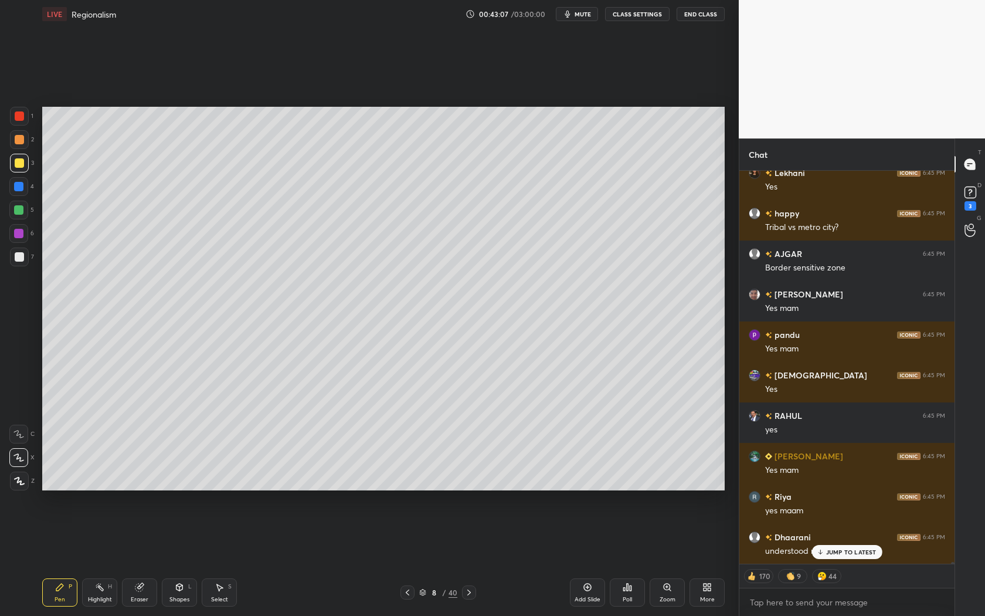
click at [851, 552] on p "JUMP TO LATEST" at bounding box center [851, 551] width 50 height 7
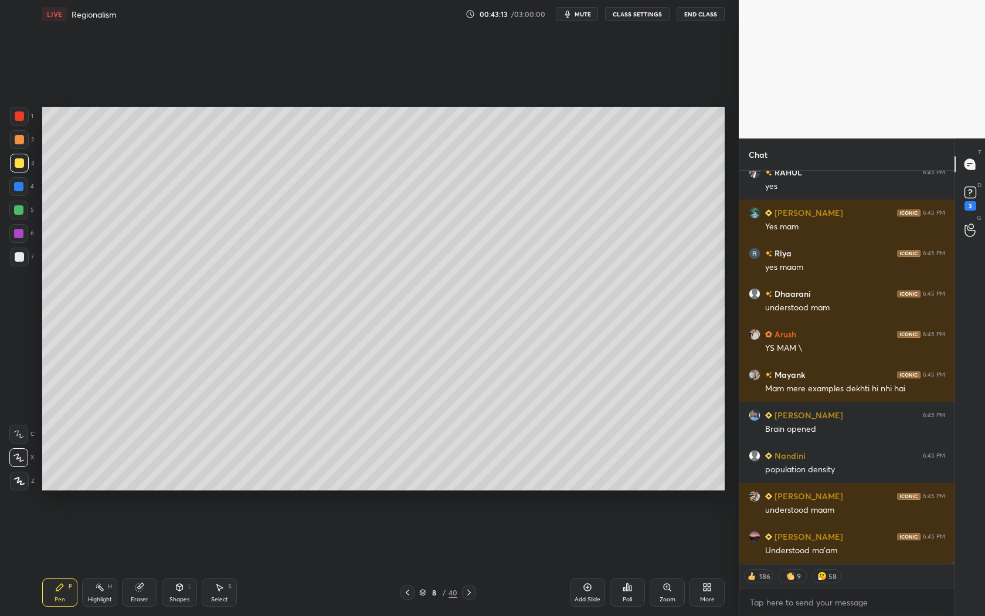
click at [858, 554] on div "Hiralba 6:44 PM silliguri corrider Akarshana 6:44 PM yess mam' Dhaarani 6:45 PM…" at bounding box center [846, 367] width 215 height 393
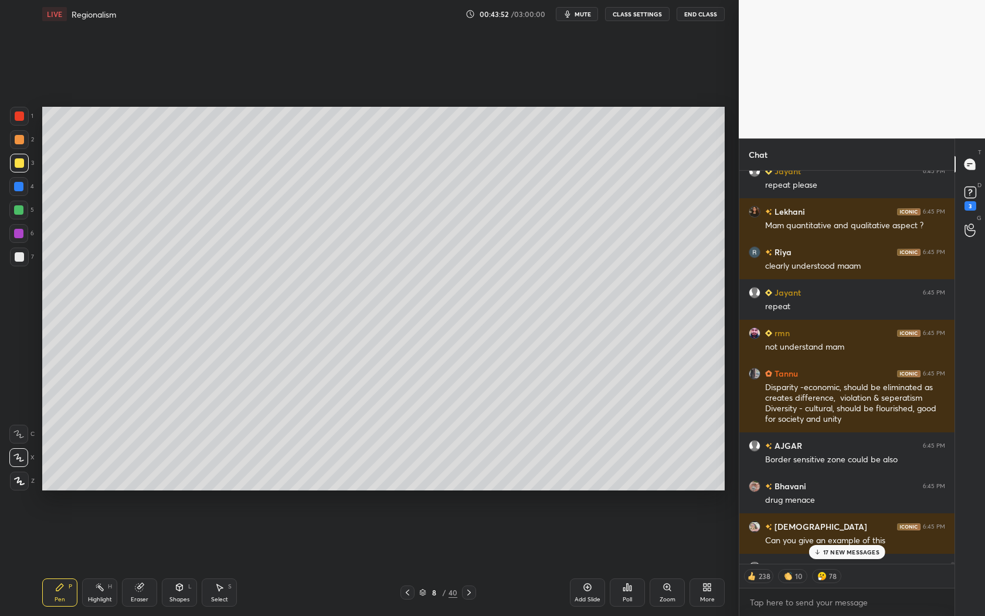
click at [844, 549] on p "17 NEW MESSAGES" at bounding box center [851, 551] width 56 height 7
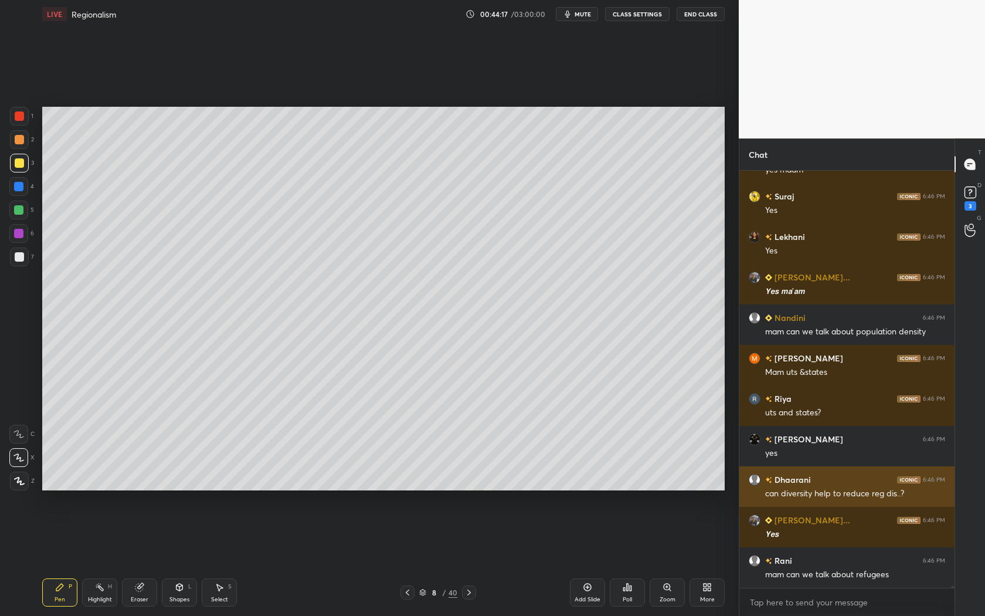
scroll to position [102798, 0]
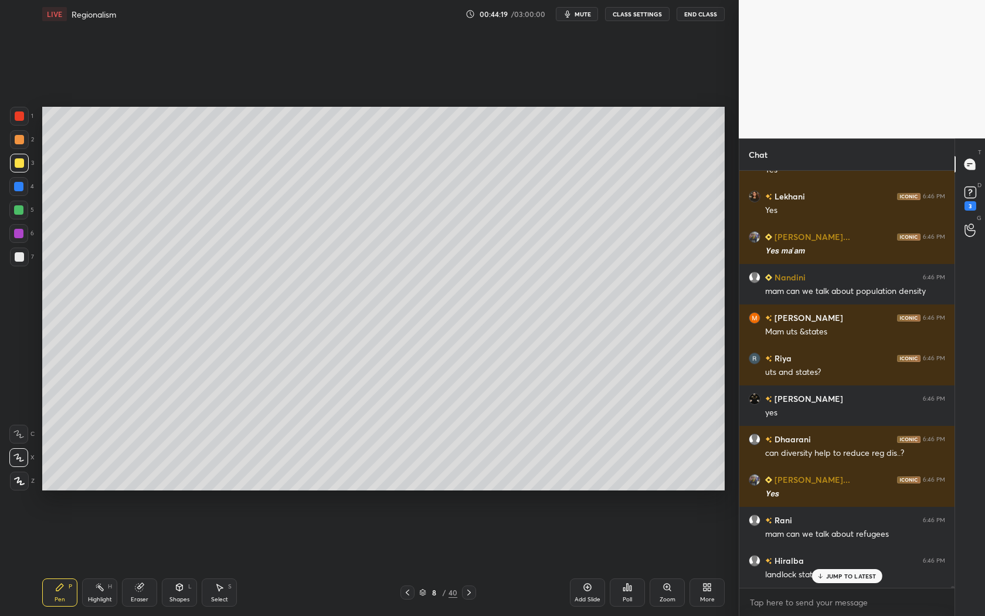
click at [837, 558] on p "JUMP TO LATEST" at bounding box center [851, 575] width 50 height 7
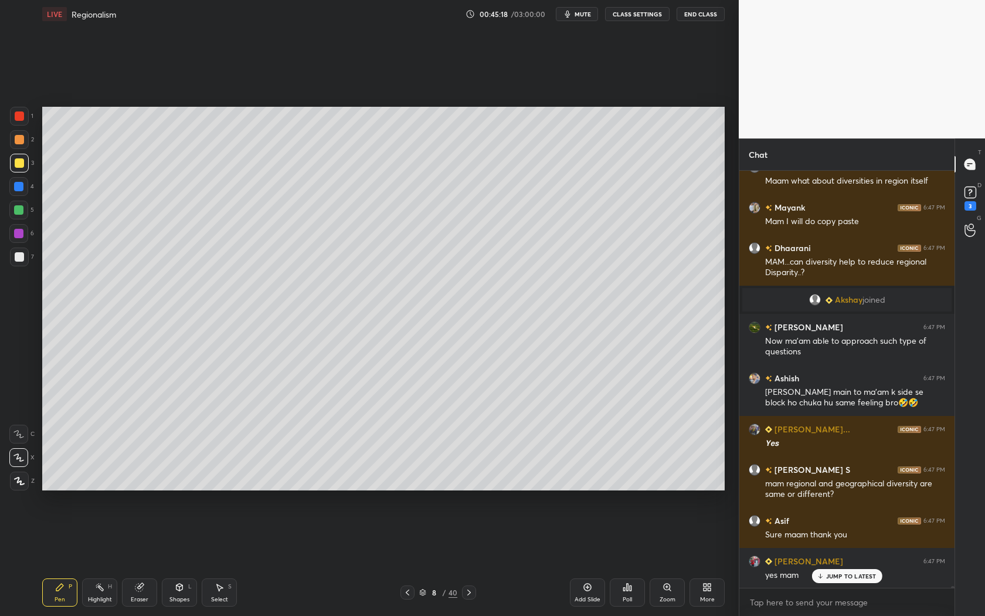
scroll to position [104873, 0]
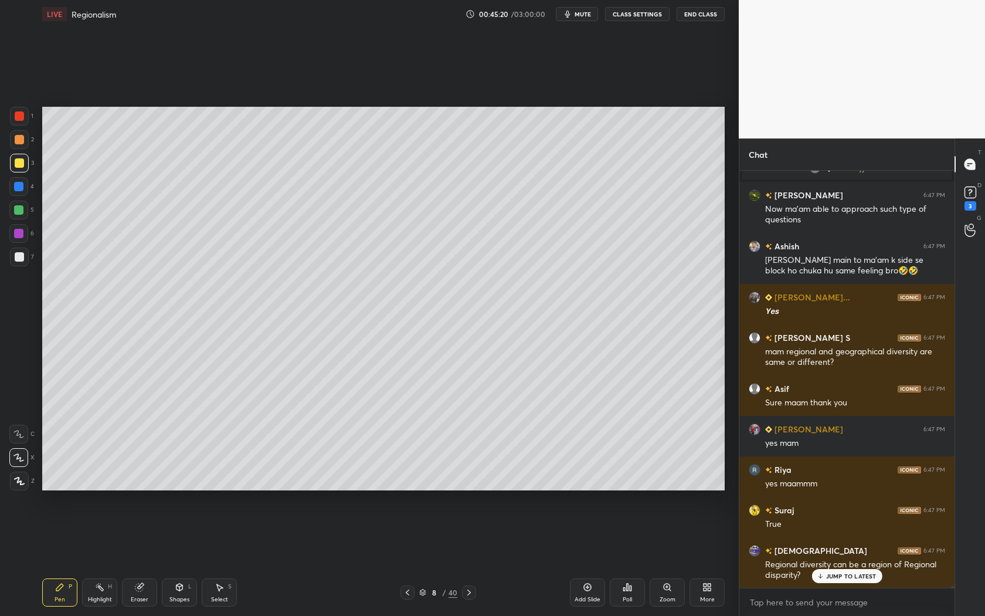
click at [837, 558] on p "JUMP TO LATEST" at bounding box center [851, 575] width 50 height 7
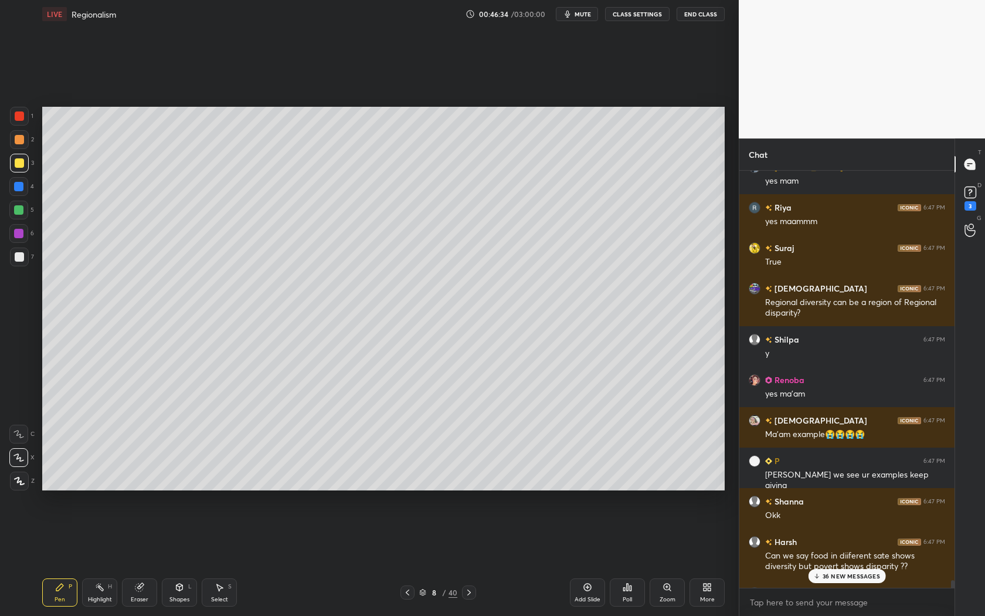
scroll to position [105133, 0]
click at [848, 558] on p "39 NEW MESSAGES" at bounding box center [851, 575] width 57 height 7
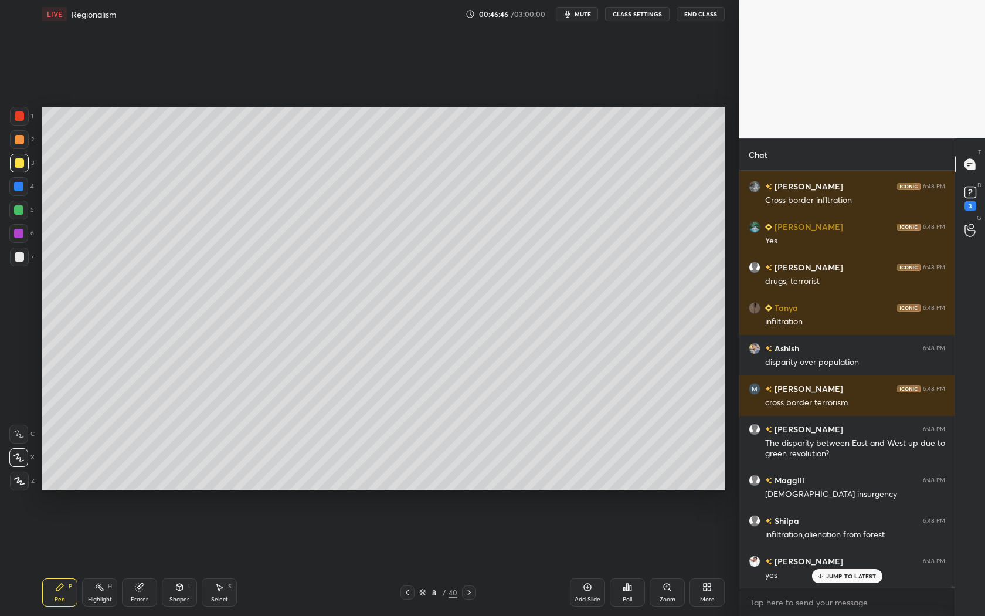
scroll to position [107731, 0]
click at [844, 558] on p "JUMP TO LATEST" at bounding box center [851, 575] width 50 height 7
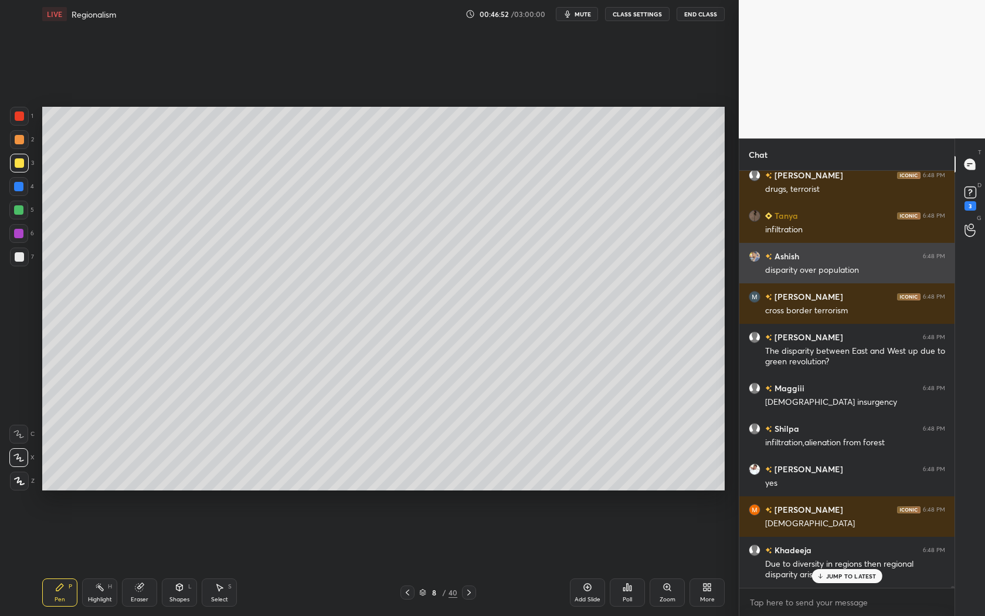
scroll to position [107822, 0]
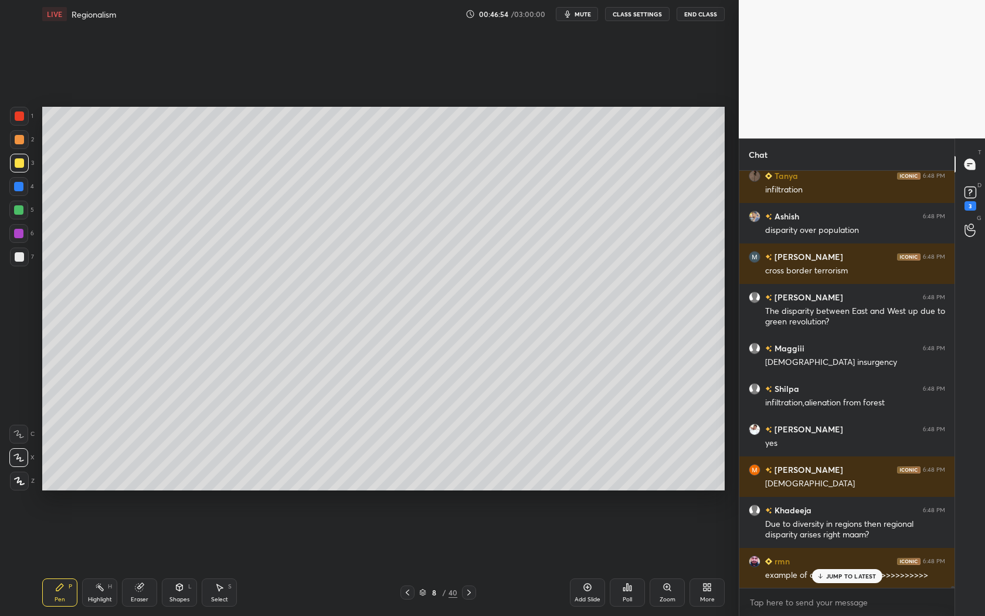
click at [849, 558] on p "JUMP TO LATEST" at bounding box center [851, 575] width 50 height 7
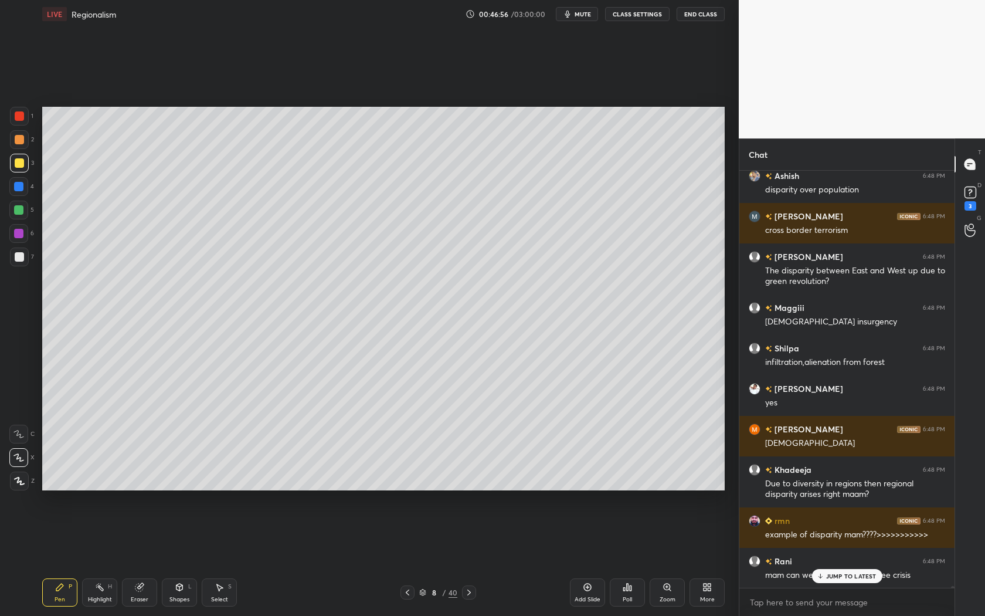
click at [857, 558] on p "JUMP TO LATEST" at bounding box center [851, 575] width 50 height 7
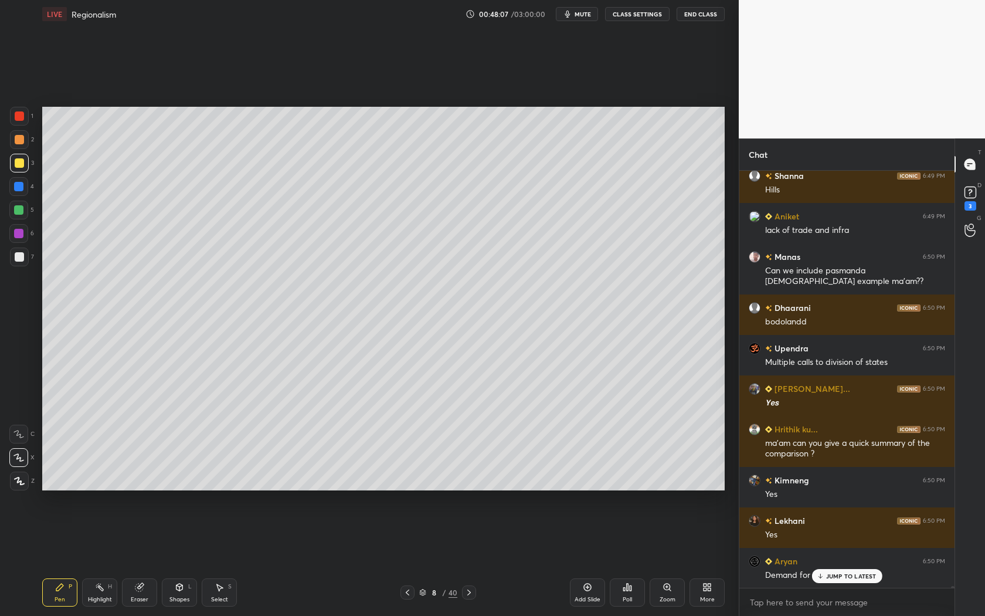
scroll to position [111057, 0]
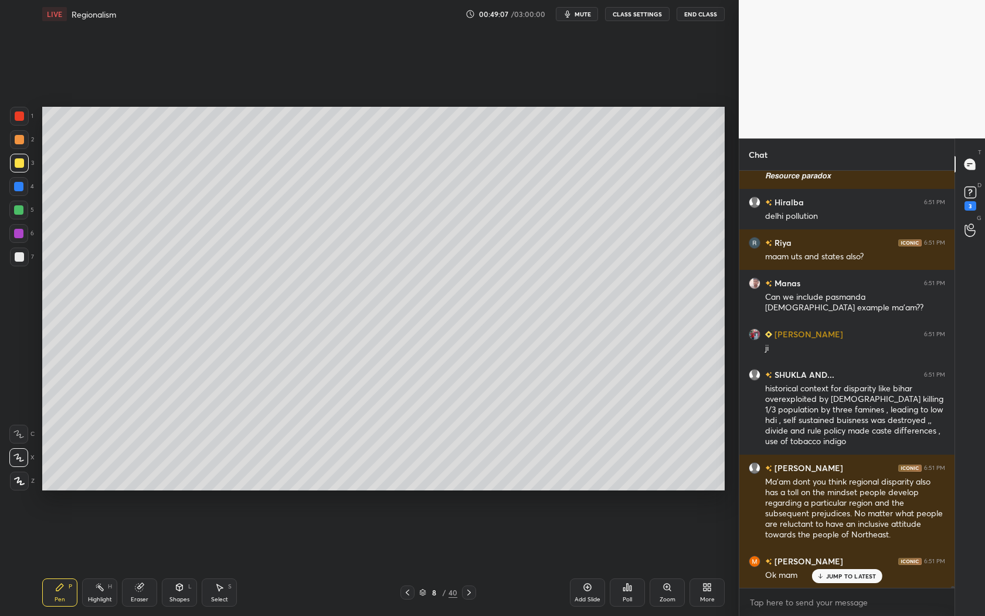
click at [476, 558] on div "8 / 40" at bounding box center [438, 592] width 264 height 14
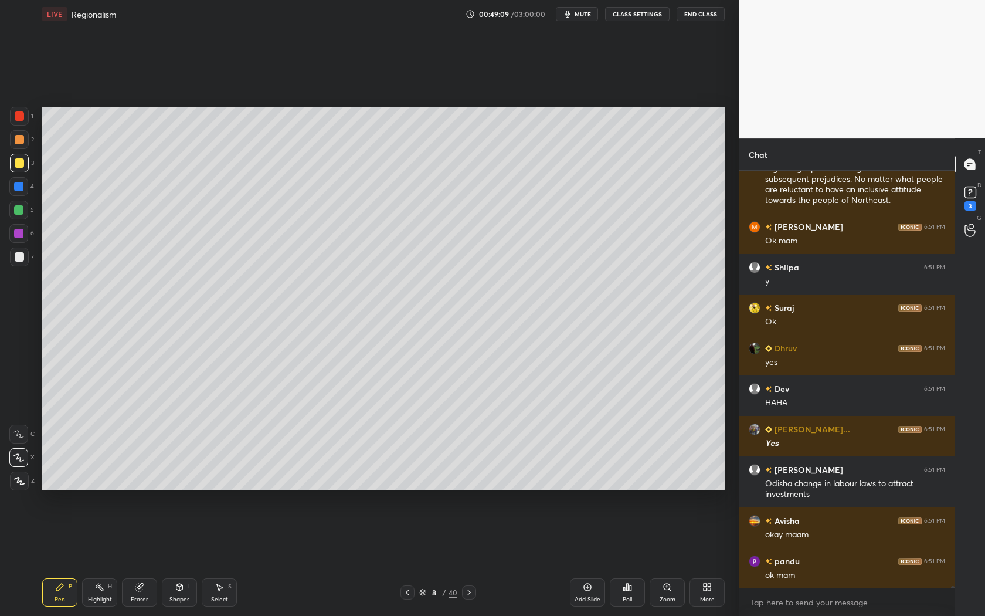
click at [476, 558] on div "8 / 40" at bounding box center [438, 592] width 264 height 14
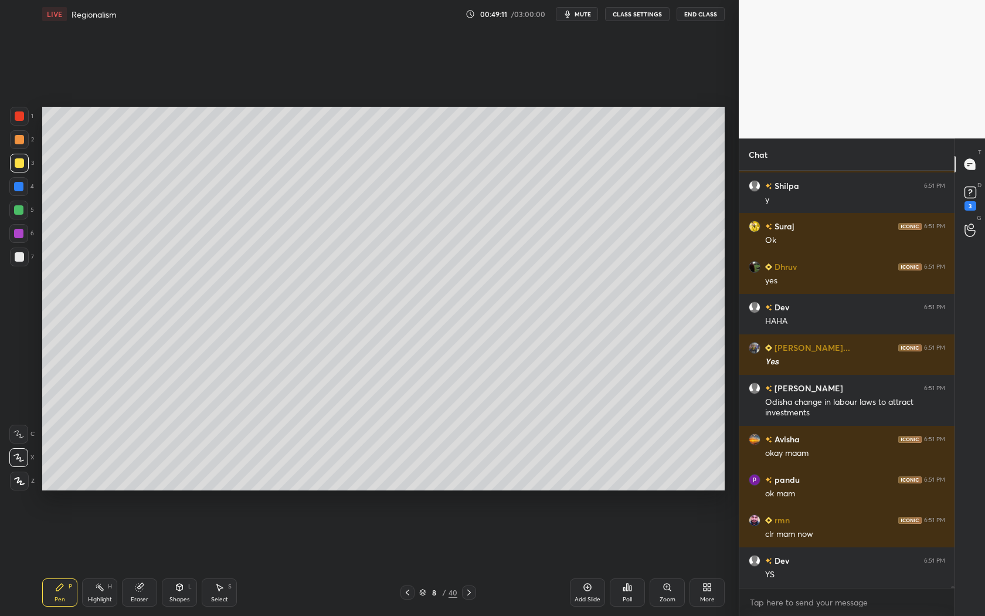
click at [470, 558] on icon at bounding box center [468, 591] width 9 height 9
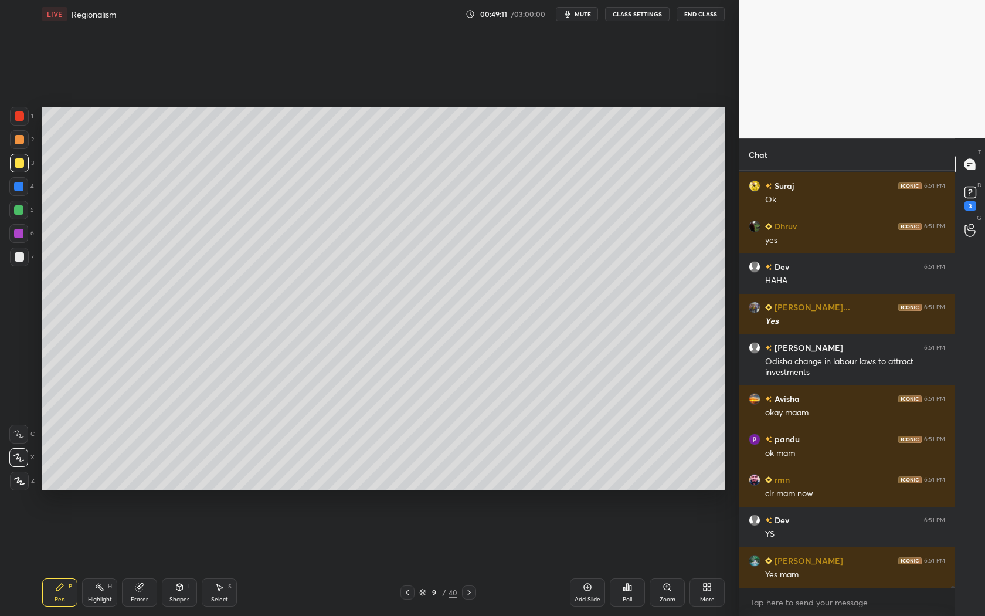
click at [470, 558] on icon at bounding box center [468, 591] width 9 height 9
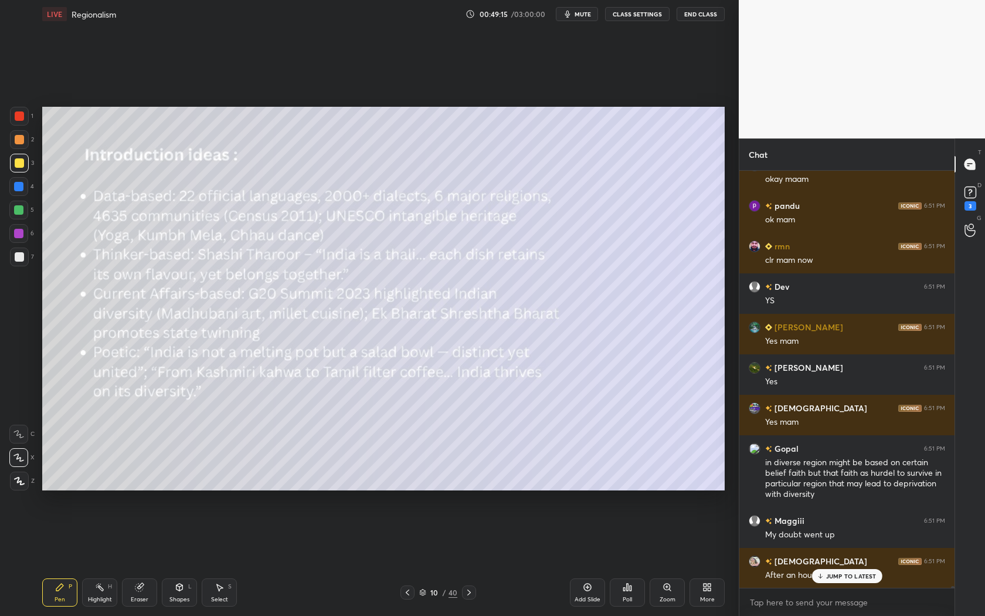
click at [23, 163] on div at bounding box center [19, 163] width 19 height 19
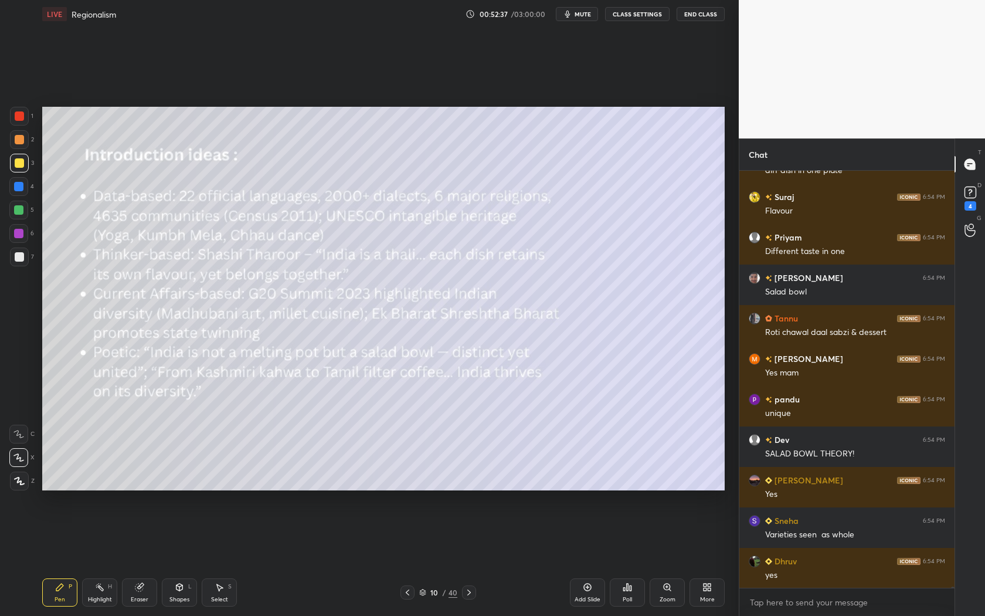
scroll to position [123741, 0]
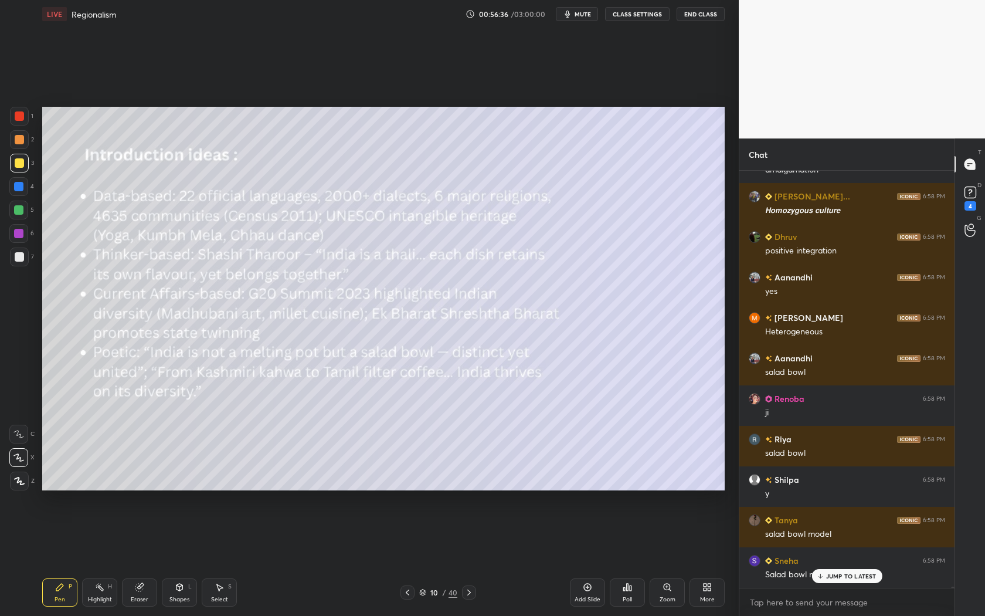
click at [465, 558] on icon at bounding box center [468, 591] width 9 height 9
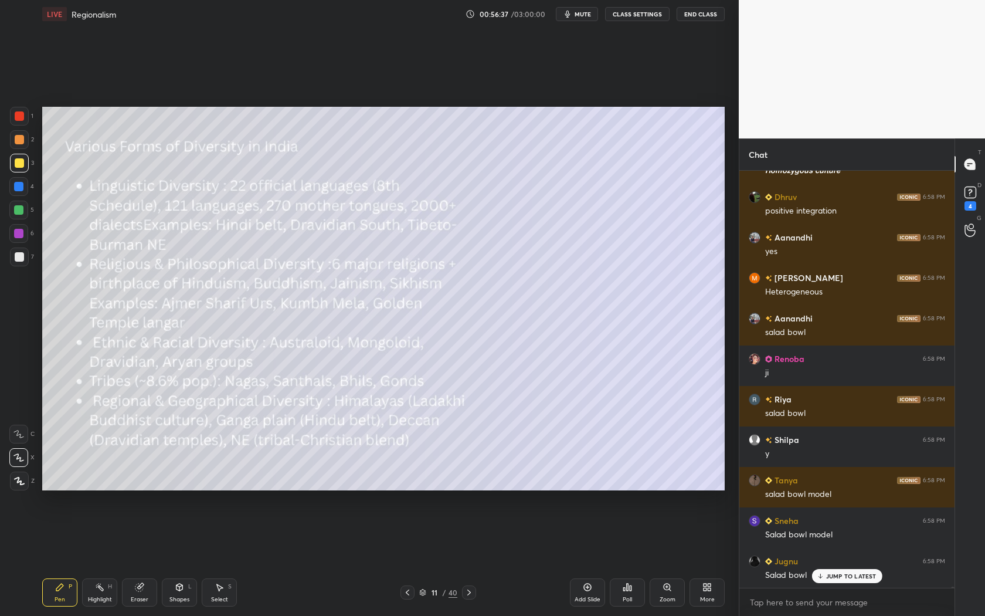
click at [405, 558] on icon at bounding box center [407, 591] width 9 height 9
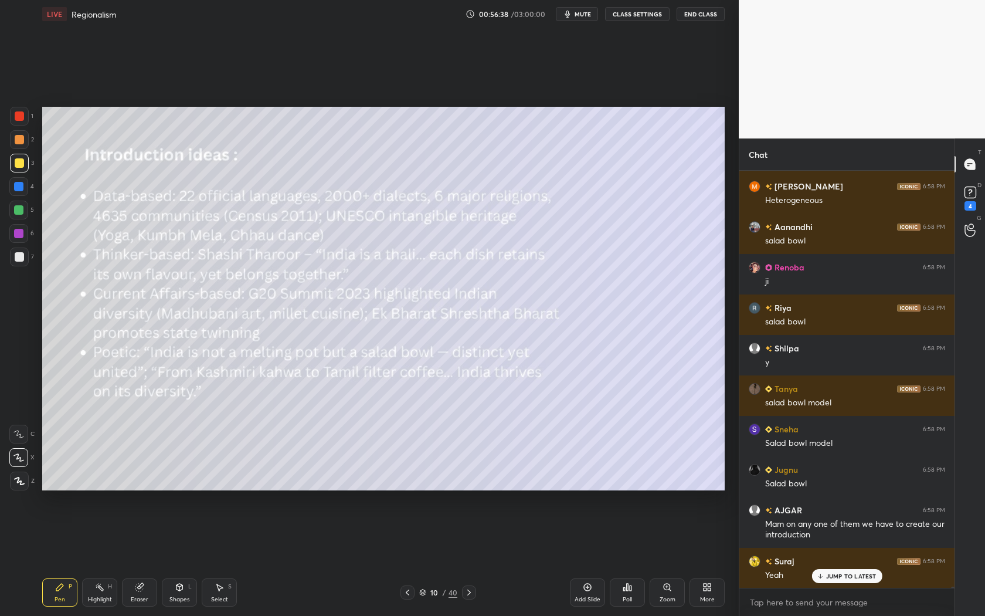
click at [578, 558] on div "Add Slide" at bounding box center [588, 599] width 26 height 6
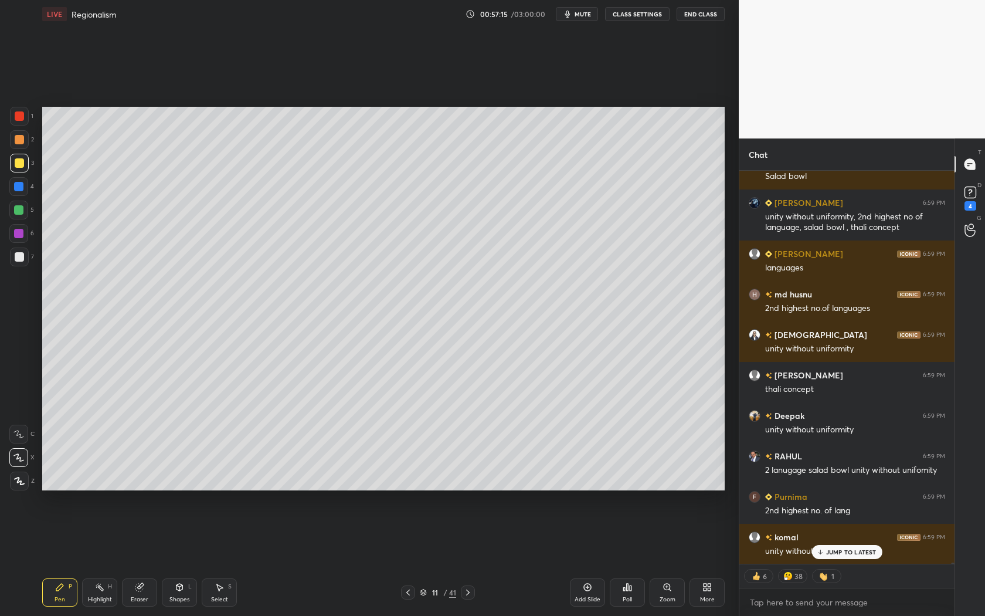
click at [848, 546] on div "[PERSON_NAME] 6:59 PM Sald bowl , thali 2nd highest language pandu 6:59 PM sala…" at bounding box center [846, 367] width 215 height 393
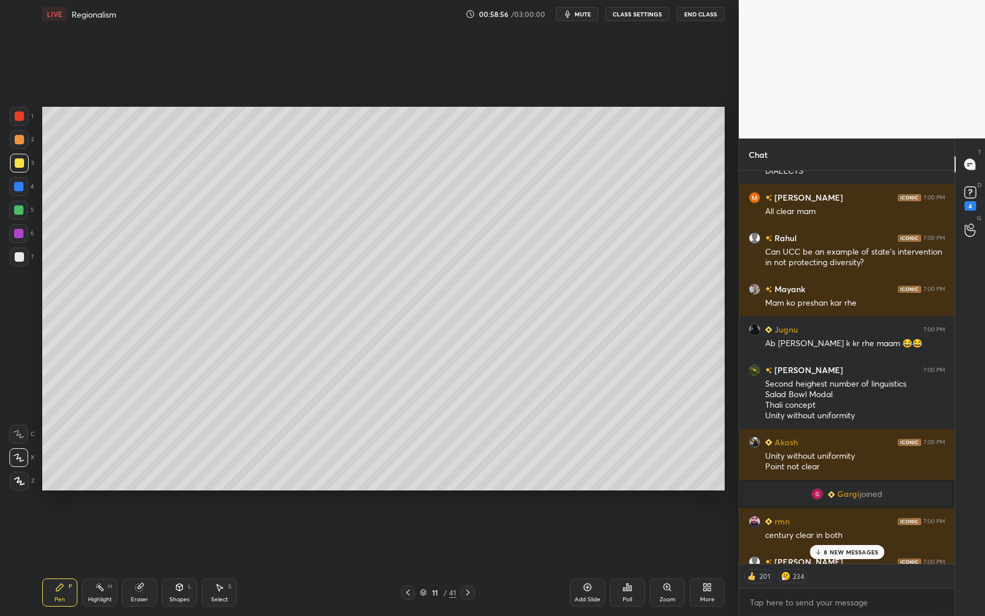
click at [839, 550] on p "8 NEW MESSAGES" at bounding box center [851, 551] width 55 height 7
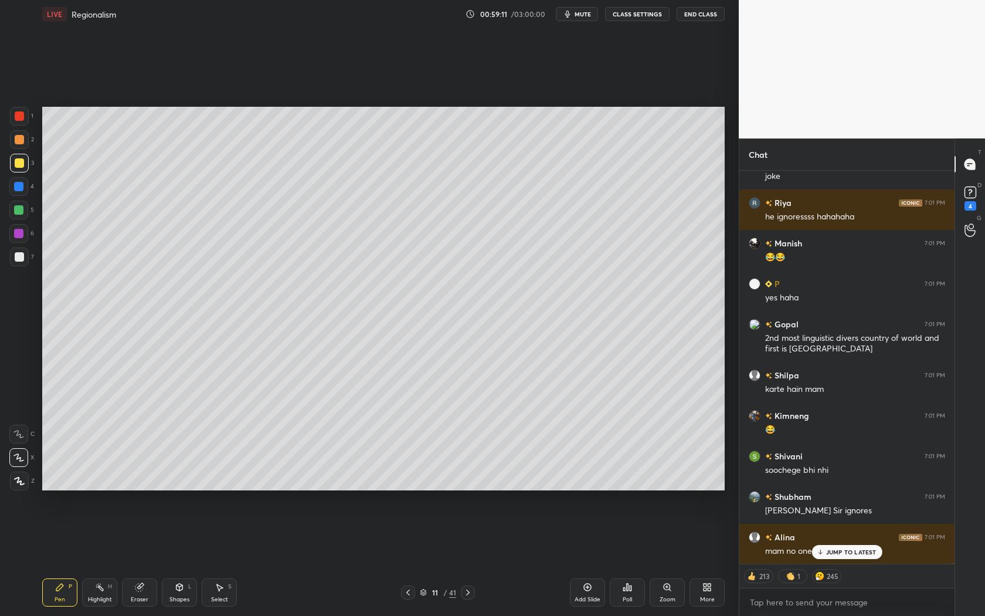
click at [834, 556] on div "JUMP TO LATEST" at bounding box center [846, 552] width 70 height 14
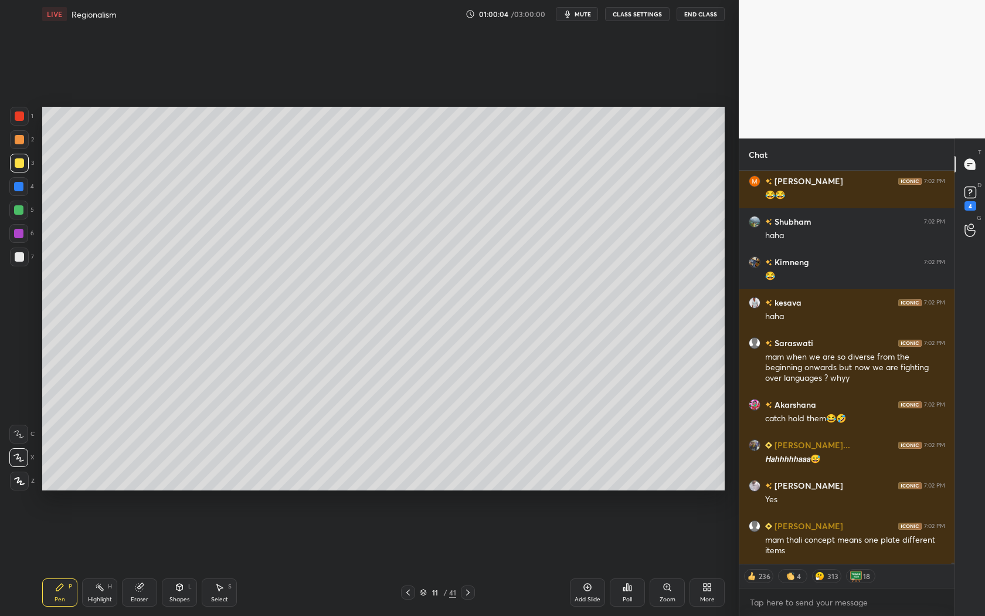
click at [845, 549] on div "mam thali concept means one plate different items" at bounding box center [855, 545] width 180 height 22
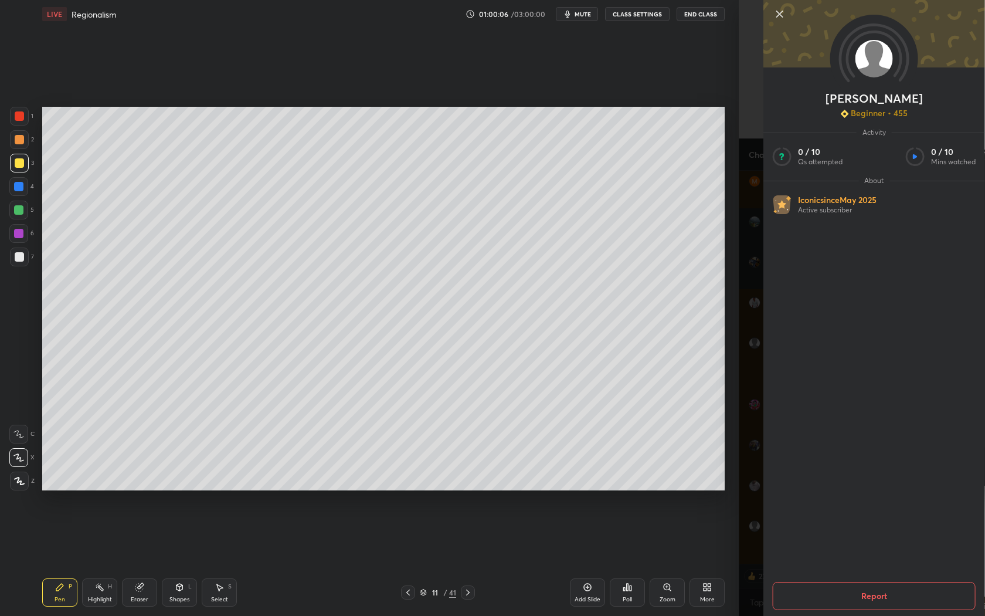
click at [775, 11] on icon at bounding box center [780, 14] width 14 height 14
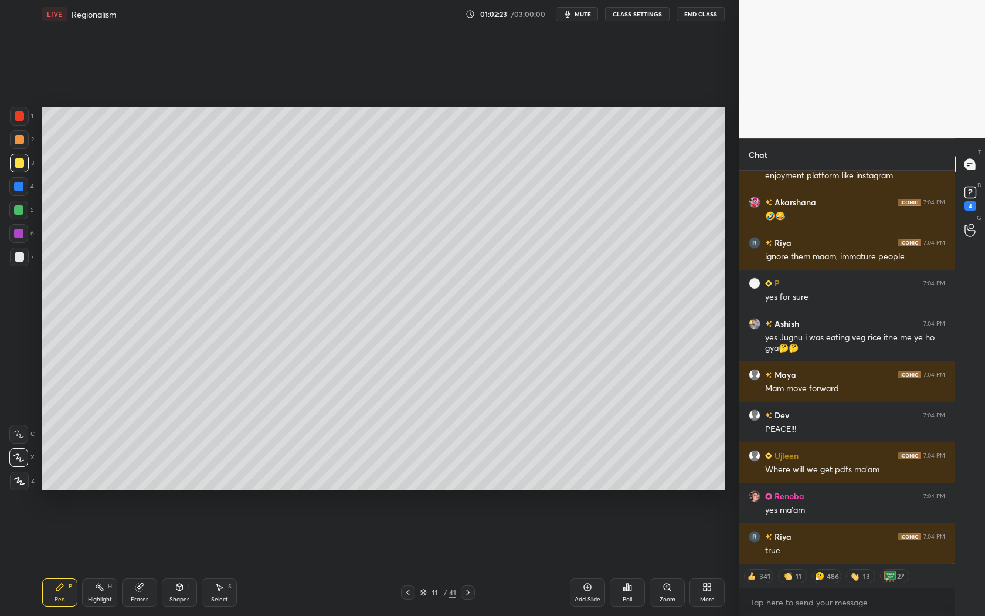
click at [464, 558] on icon at bounding box center [467, 591] width 9 height 9
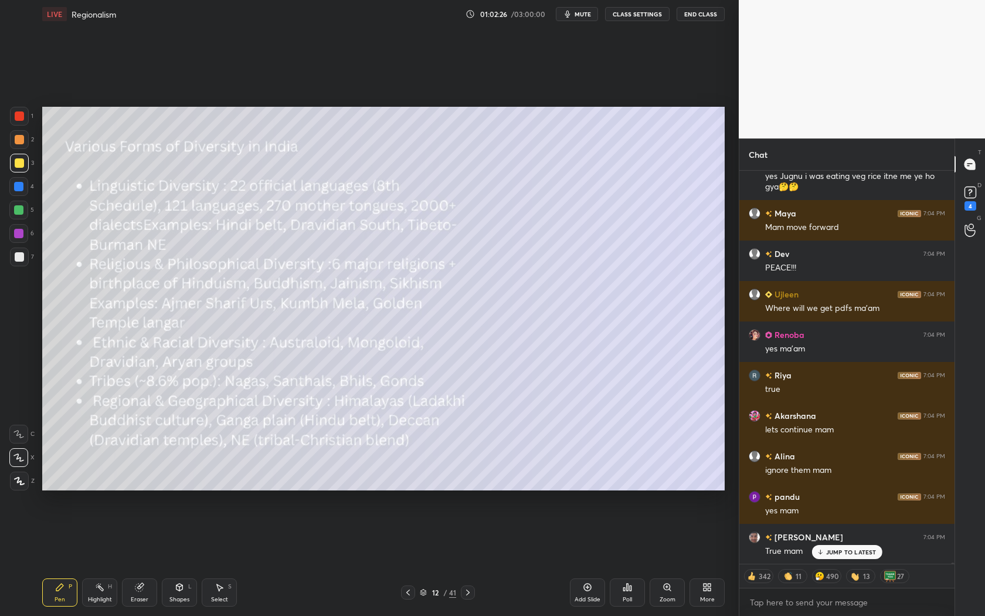
click at [404, 558] on icon at bounding box center [407, 591] width 9 height 9
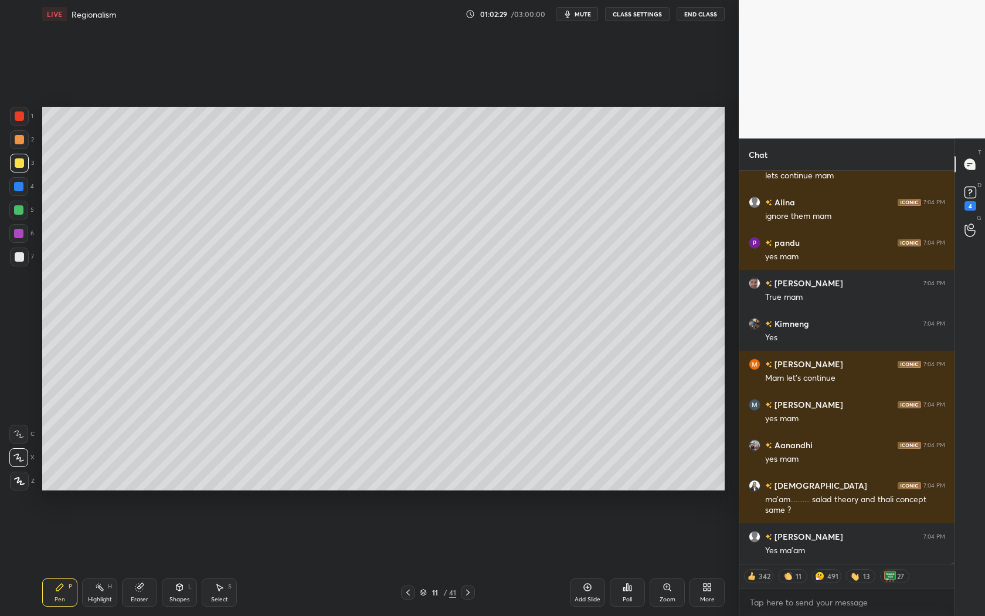
click at [404, 558] on icon at bounding box center [407, 591] width 9 height 9
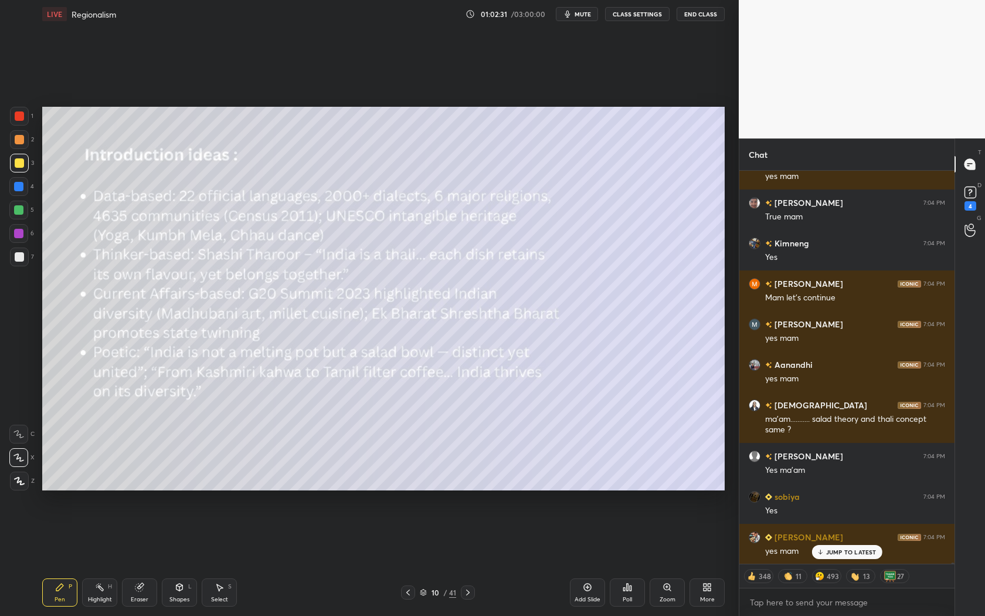
click at [465, 558] on icon at bounding box center [467, 591] width 9 height 9
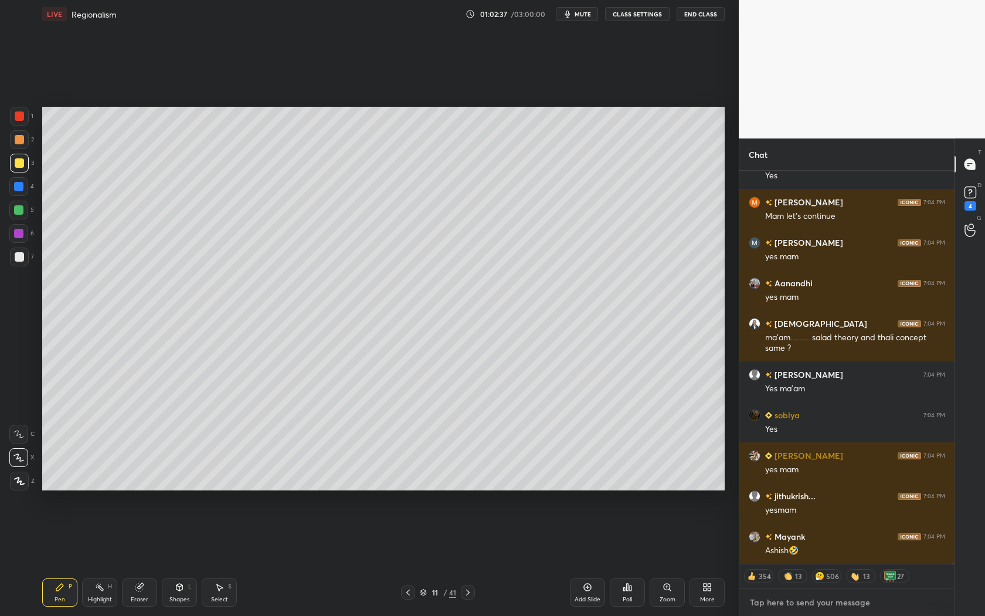
click at [816, 558] on textarea at bounding box center [847, 602] width 196 height 19
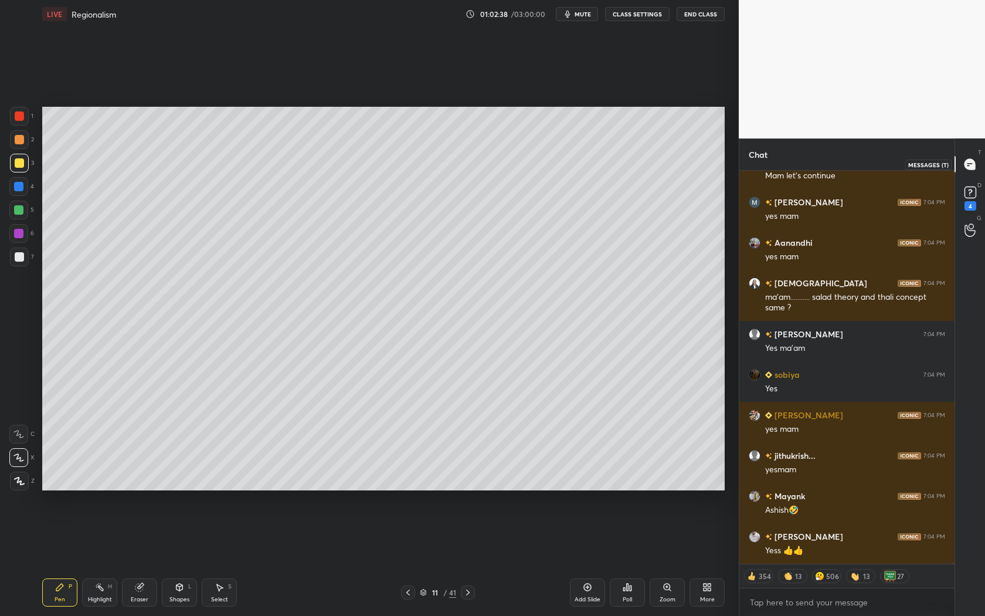
click at [974, 164] on icon at bounding box center [969, 164] width 11 height 11
click at [973, 164] on icon at bounding box center [969, 164] width 11 height 11
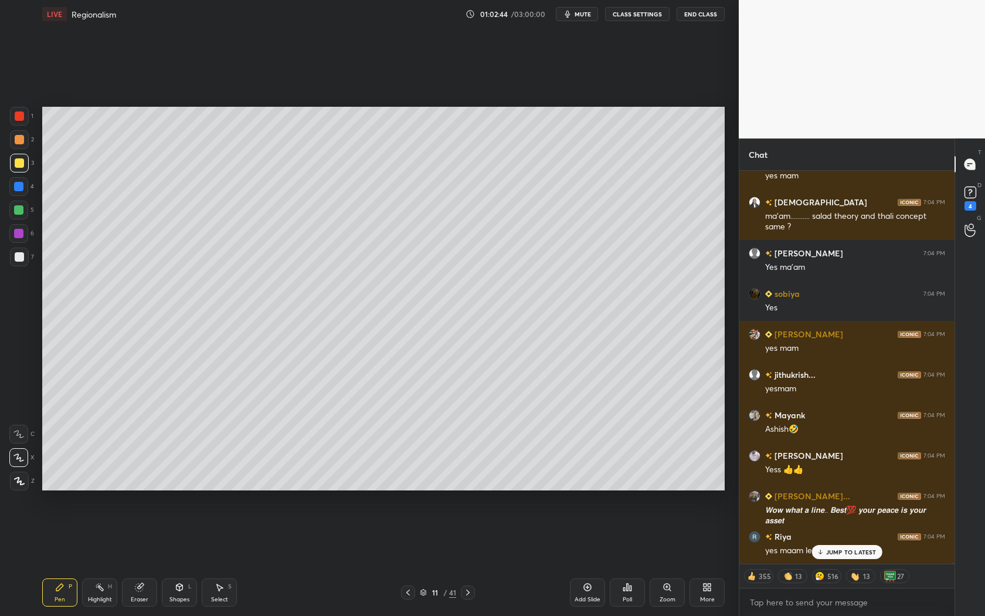
click at [853, 549] on div "Ujleen 7:04 PM Where will we get pdfs ma'am [GEOGRAPHIC_DATA] 7:04 PM yes ma'am…" at bounding box center [846, 367] width 215 height 393
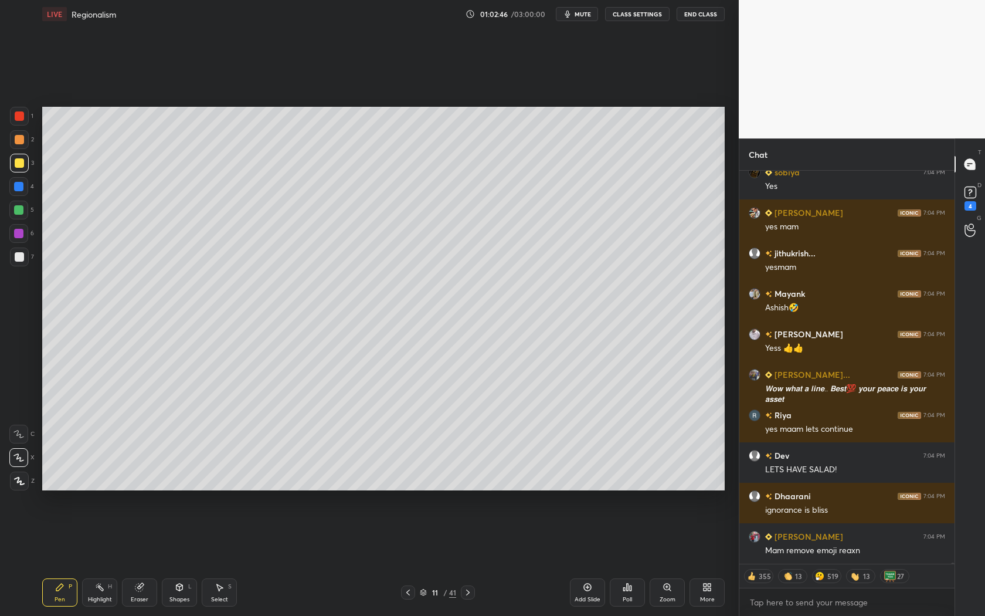
click at [971, 162] on icon at bounding box center [969, 164] width 11 height 11
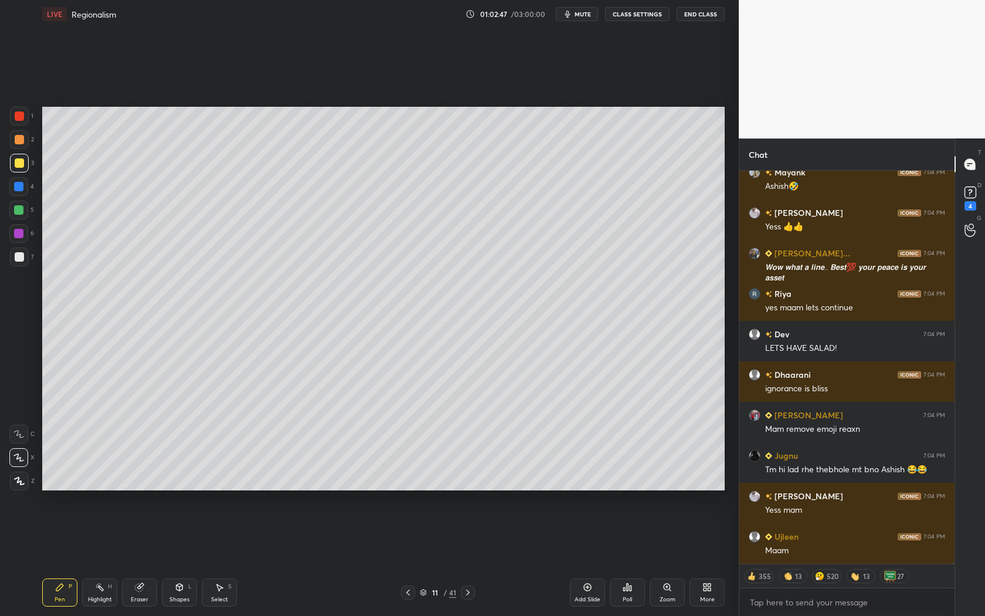
click at [971, 162] on icon at bounding box center [969, 164] width 11 height 11
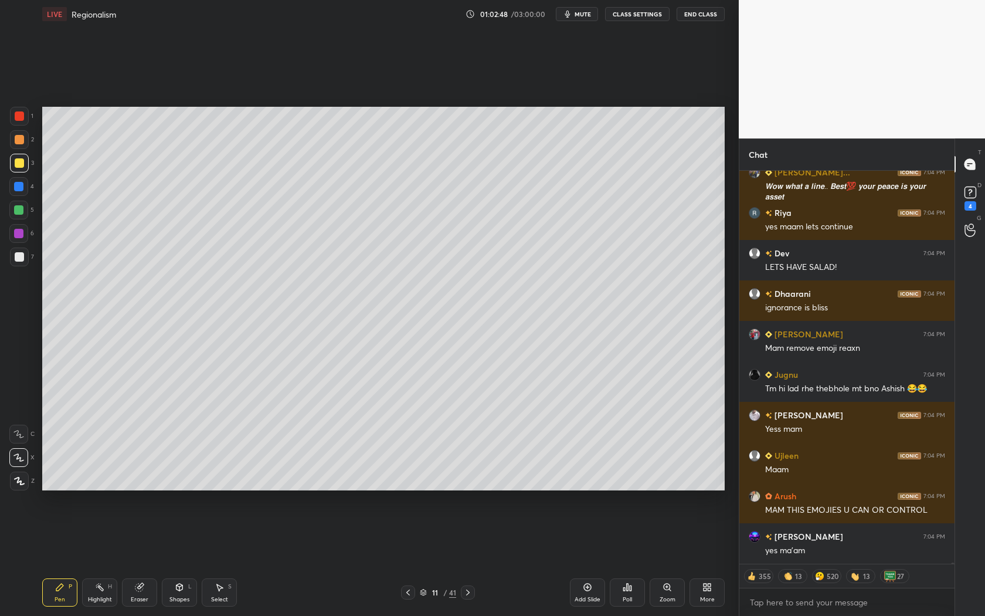
click at [971, 162] on icon at bounding box center [969, 164] width 11 height 11
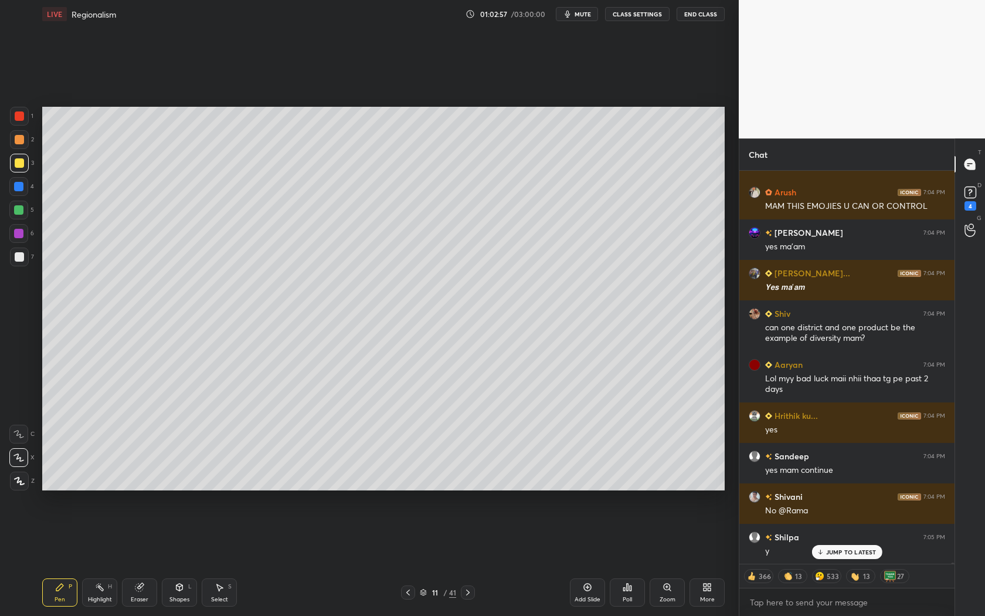
click at [971, 165] on icon at bounding box center [969, 164] width 11 height 11
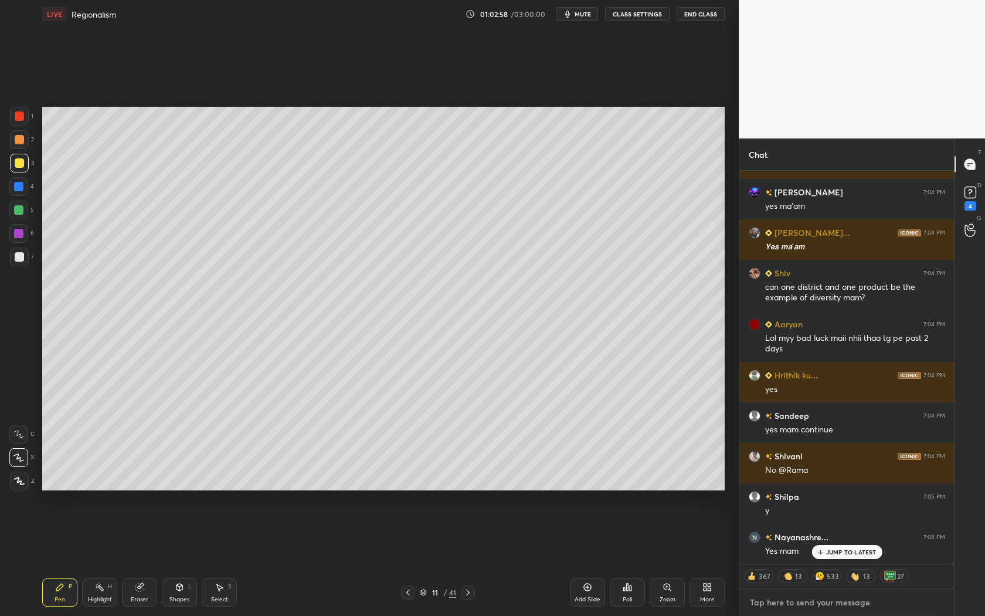
click at [799, 558] on textarea at bounding box center [847, 602] width 196 height 19
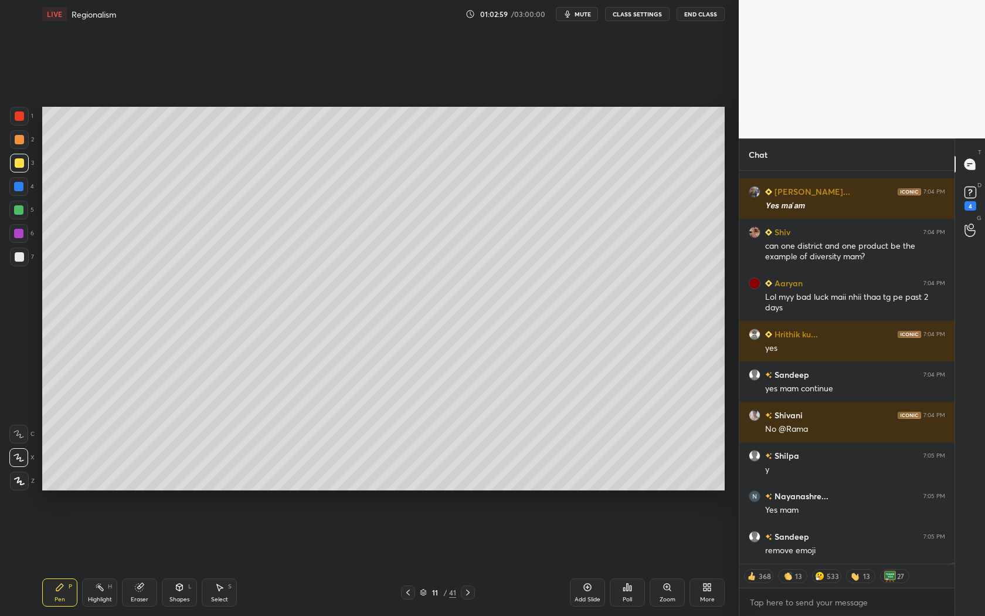
click at [712, 558] on div "More" at bounding box center [707, 599] width 15 height 6
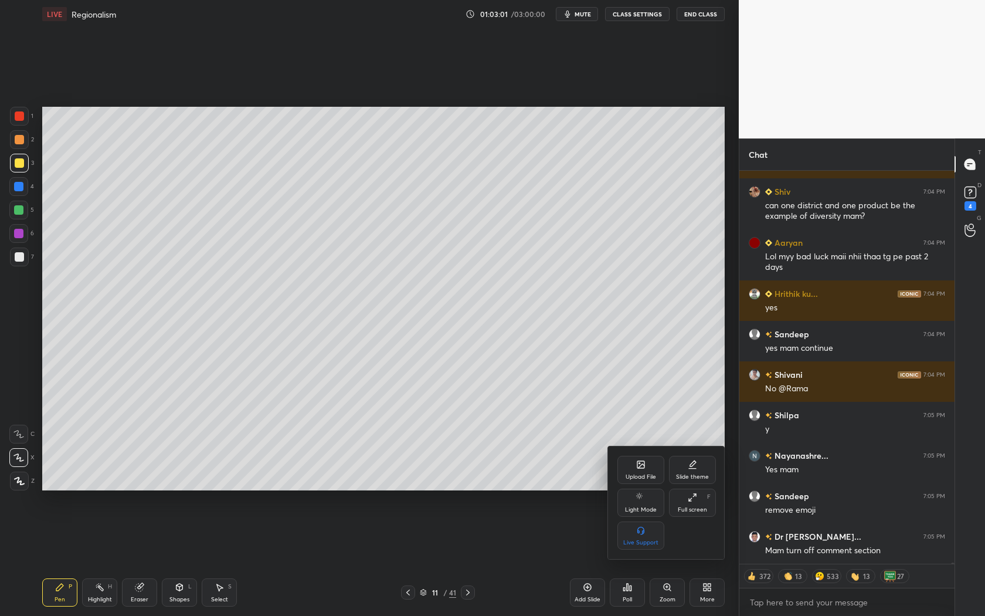
click at [410, 431] on div at bounding box center [492, 308] width 985 height 616
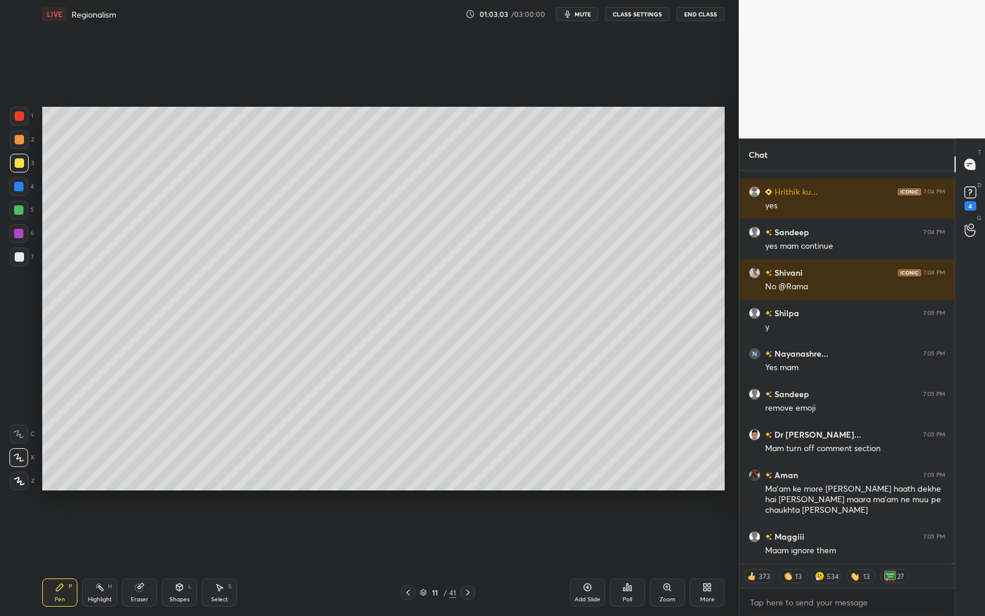
click at [655, 18] on button "CLASS SETTINGS" at bounding box center [637, 14] width 64 height 14
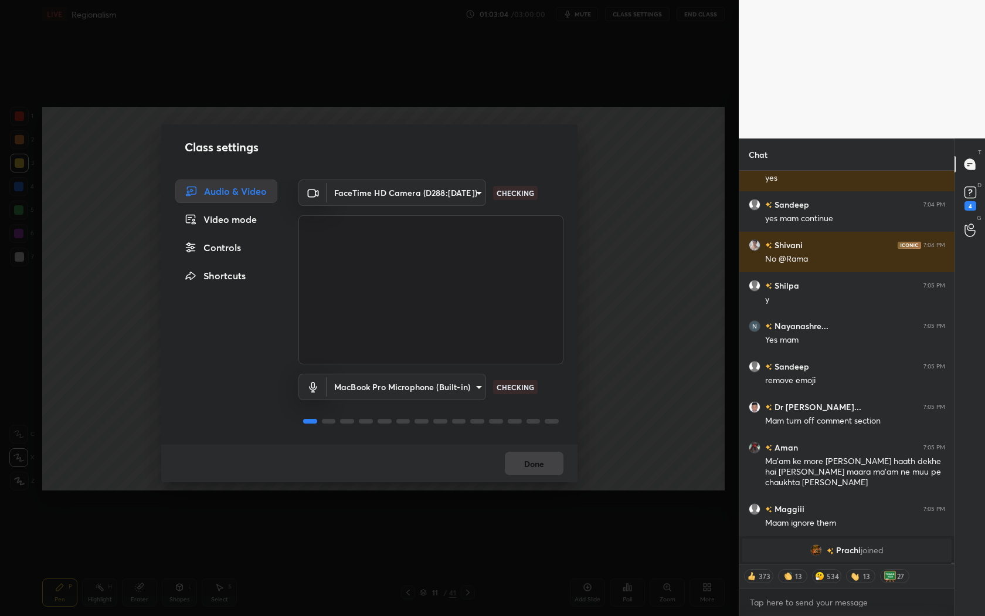
click at [655, 18] on div "Class settings Audio & Video Video mode Controls Shortcuts FaceTime HD Camera (…" at bounding box center [369, 308] width 739 height 616
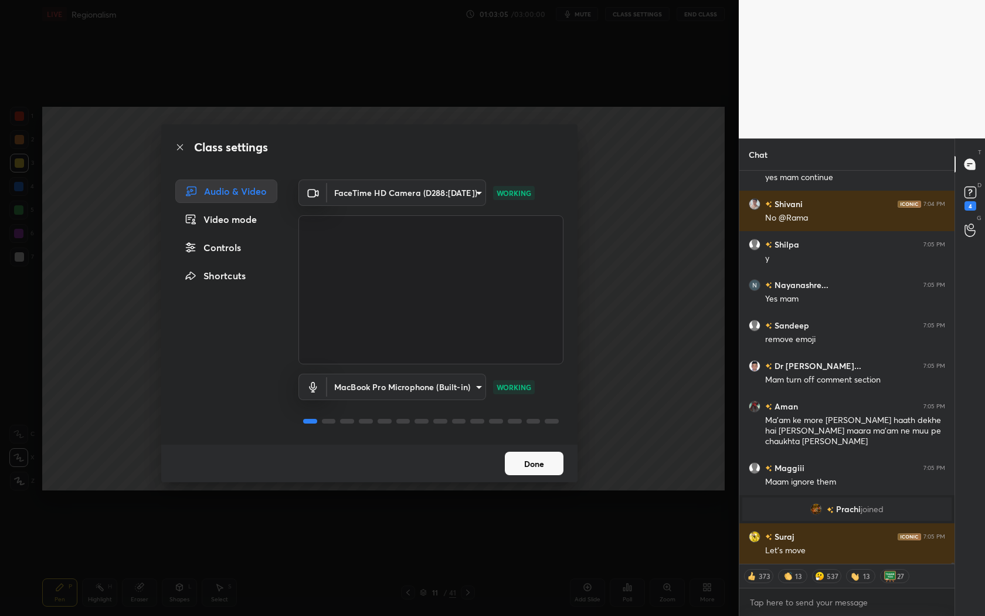
click at [593, 436] on div "Class settings Audio & Video Video mode Controls Shortcuts FaceTime HD Camera (…" at bounding box center [369, 308] width 739 height 616
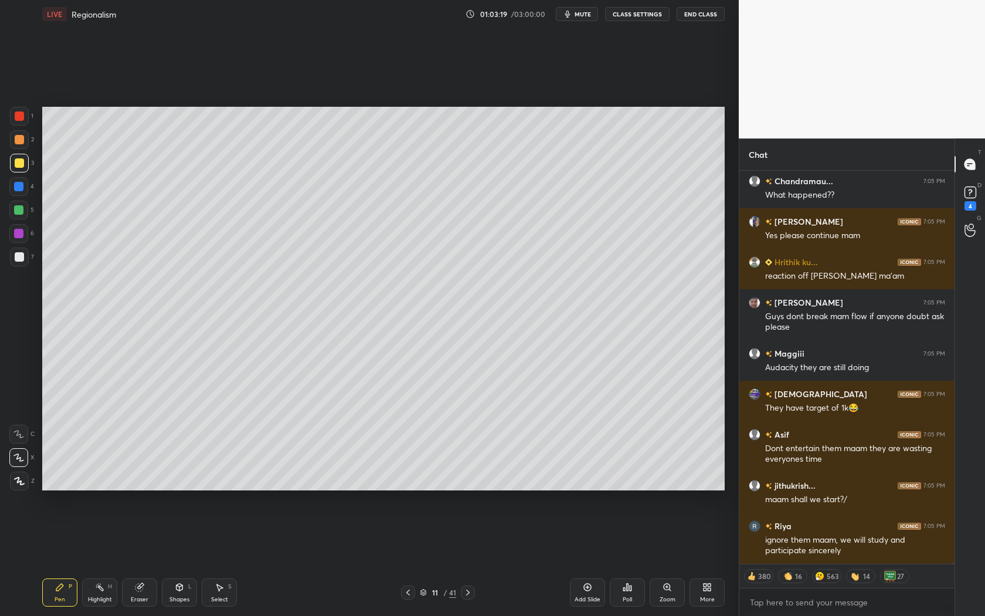
click at [696, 558] on div "More" at bounding box center [706, 592] width 35 height 28
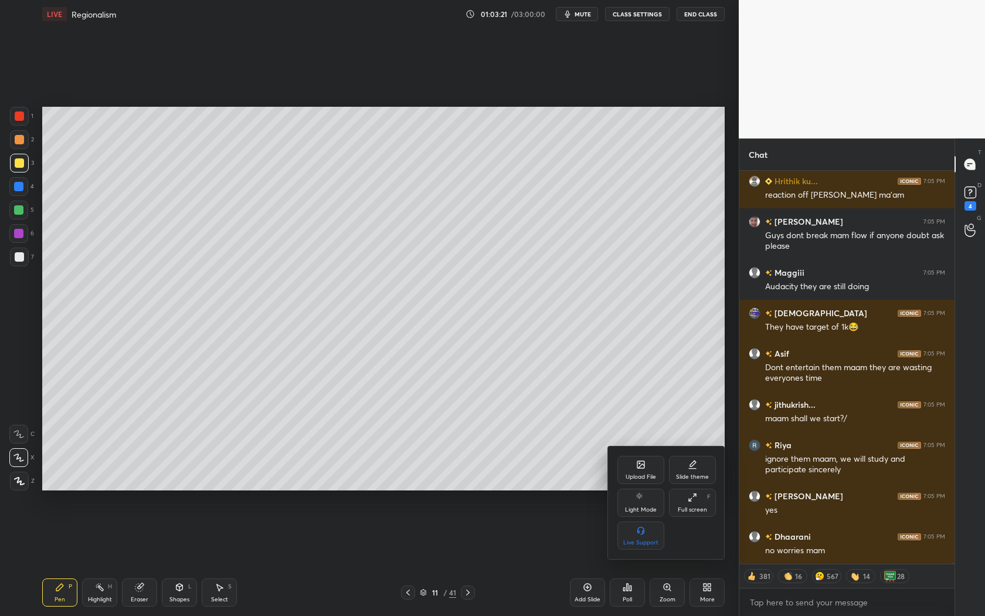
click at [509, 269] on div at bounding box center [492, 308] width 985 height 616
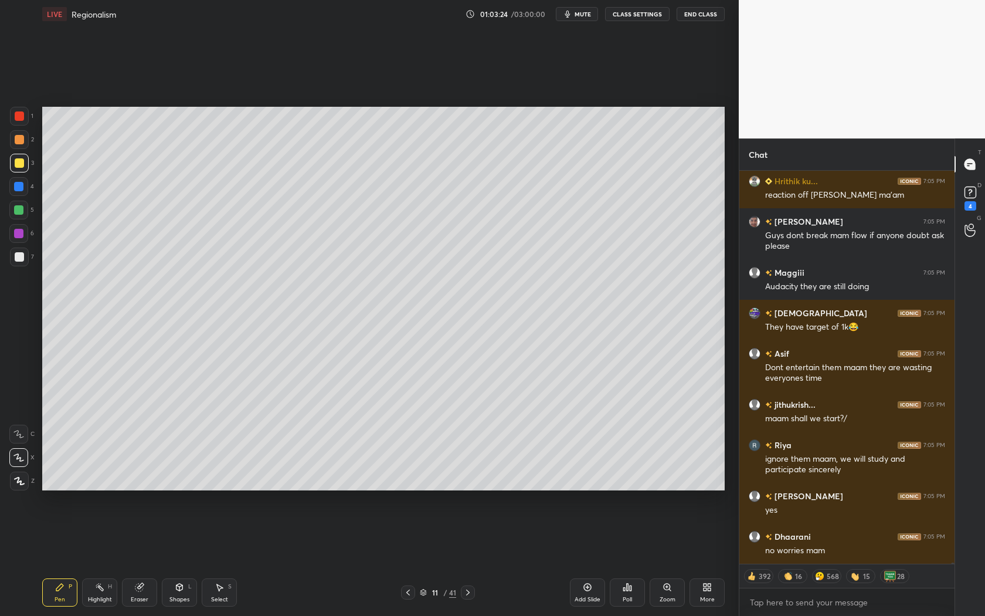
click at [639, 15] on button "CLASS SETTINGS" at bounding box center [637, 14] width 64 height 14
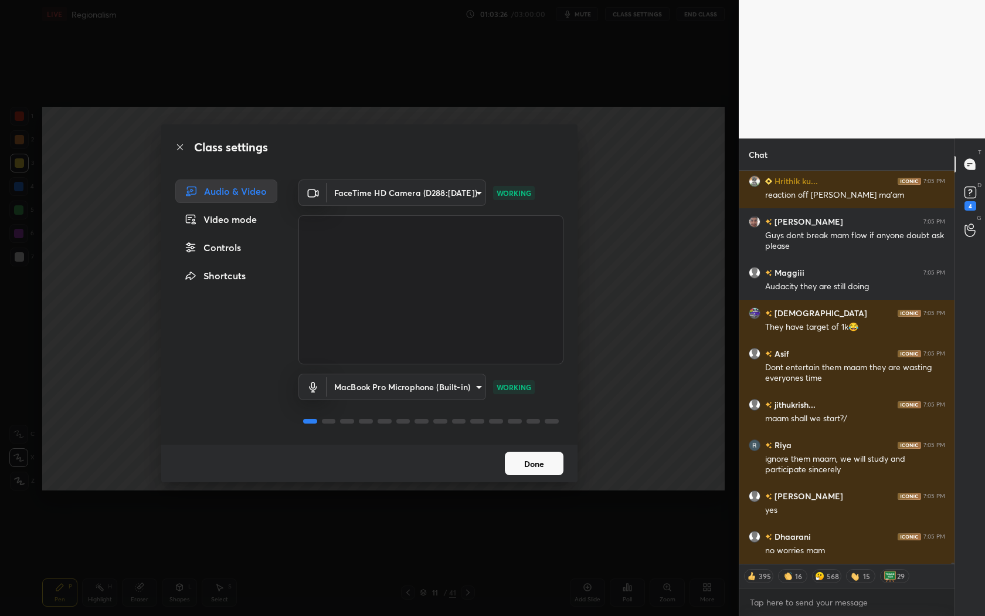
click at [222, 247] on div "Controls" at bounding box center [226, 247] width 102 height 23
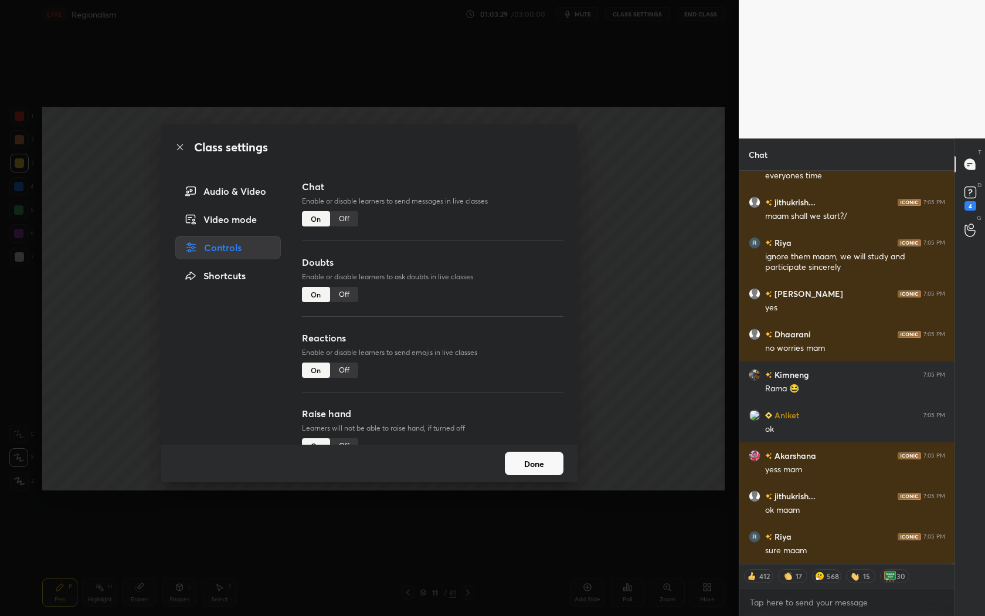
type textarea "x"
click at [345, 370] on div "Off" at bounding box center [344, 369] width 28 height 15
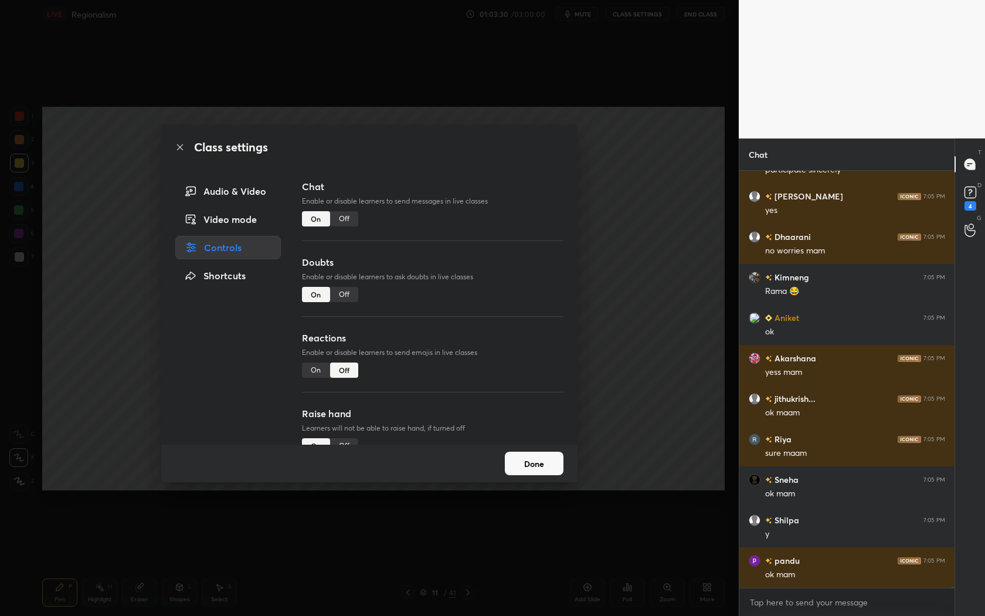
click at [537, 458] on button "Done" at bounding box center [534, 462] width 59 height 23
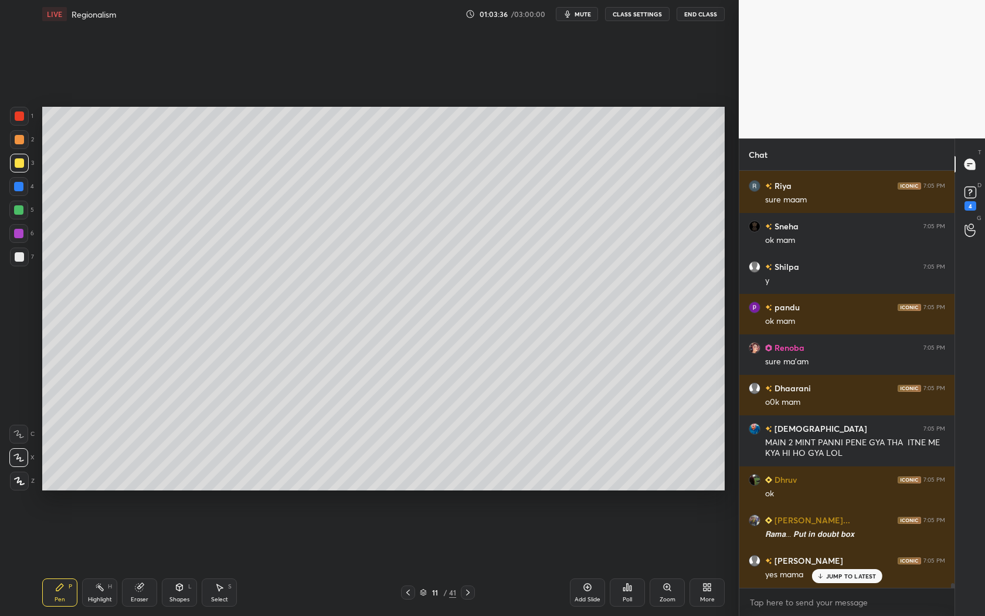
click at [855, 558] on div "Maggiii 7:05 PM Audacity they are still doing [PERSON_NAME] 7:05 PM They have t…" at bounding box center [846, 379] width 215 height 417
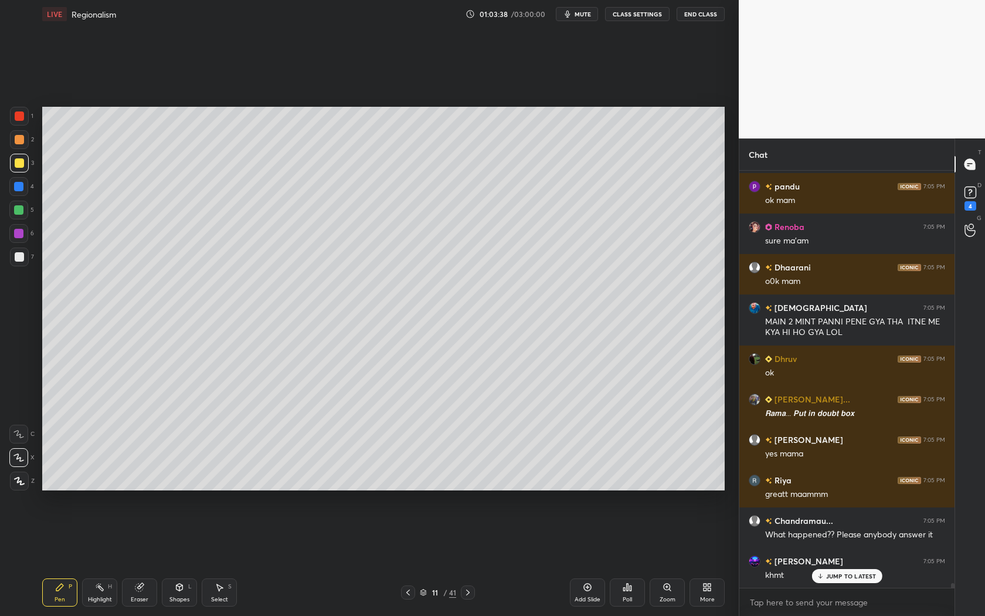
click at [474, 558] on div at bounding box center [468, 592] width 14 height 14
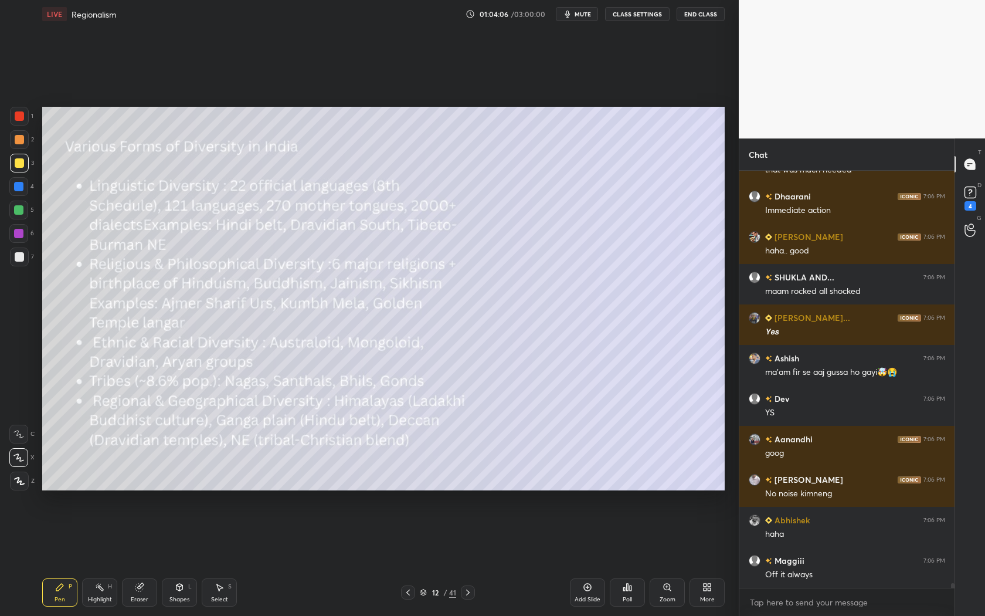
click at [464, 558] on icon at bounding box center [467, 591] width 9 height 9
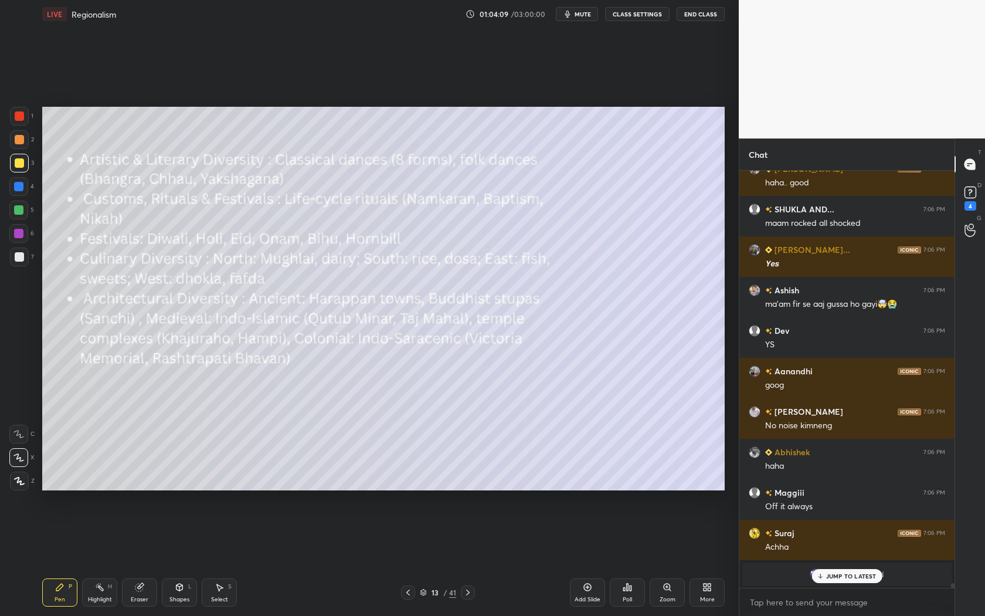
click at [410, 558] on icon at bounding box center [407, 591] width 9 height 9
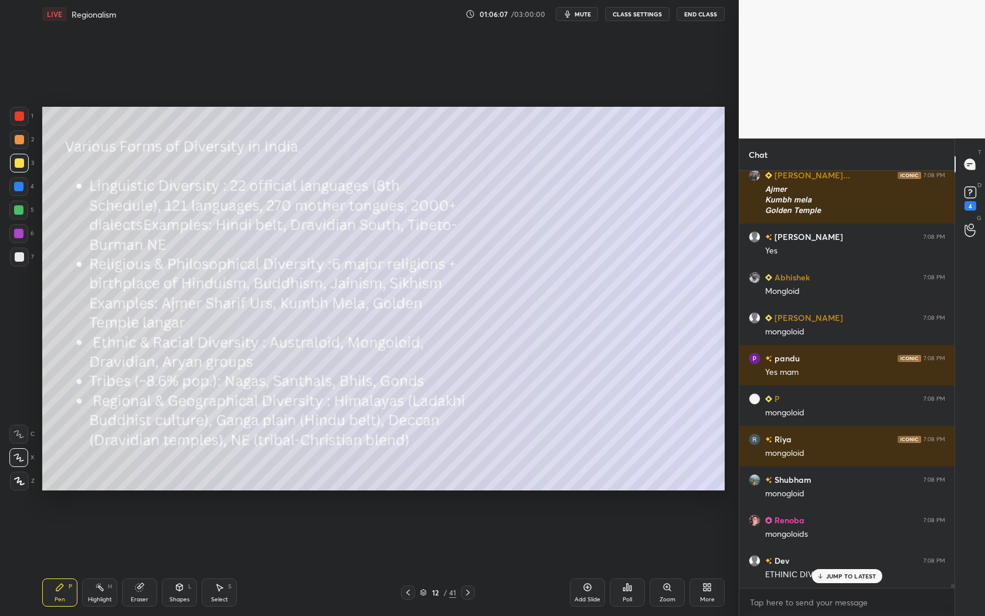
scroll to position [42713, 0]
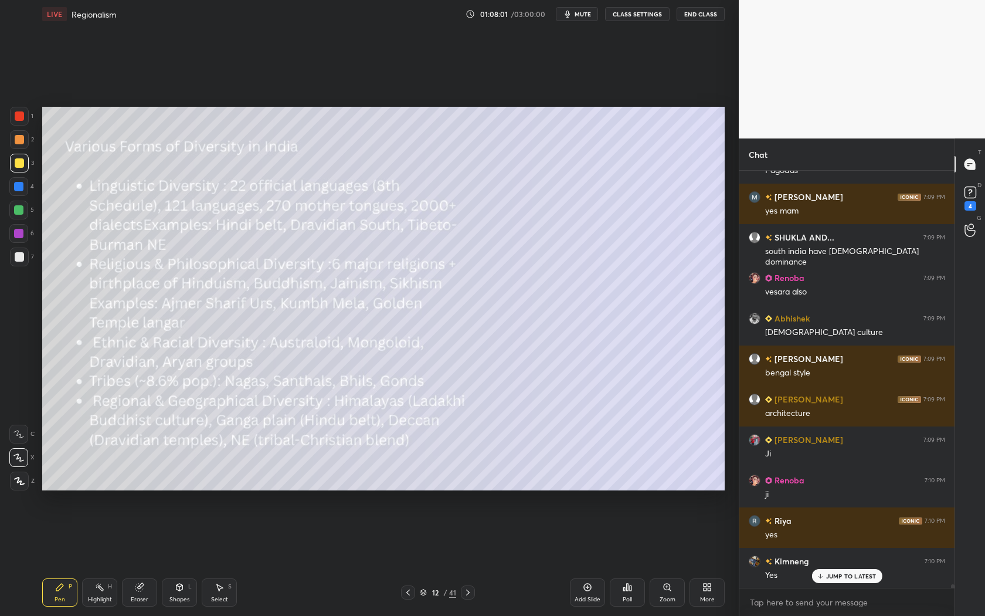
click at [473, 558] on div at bounding box center [468, 592] width 14 height 14
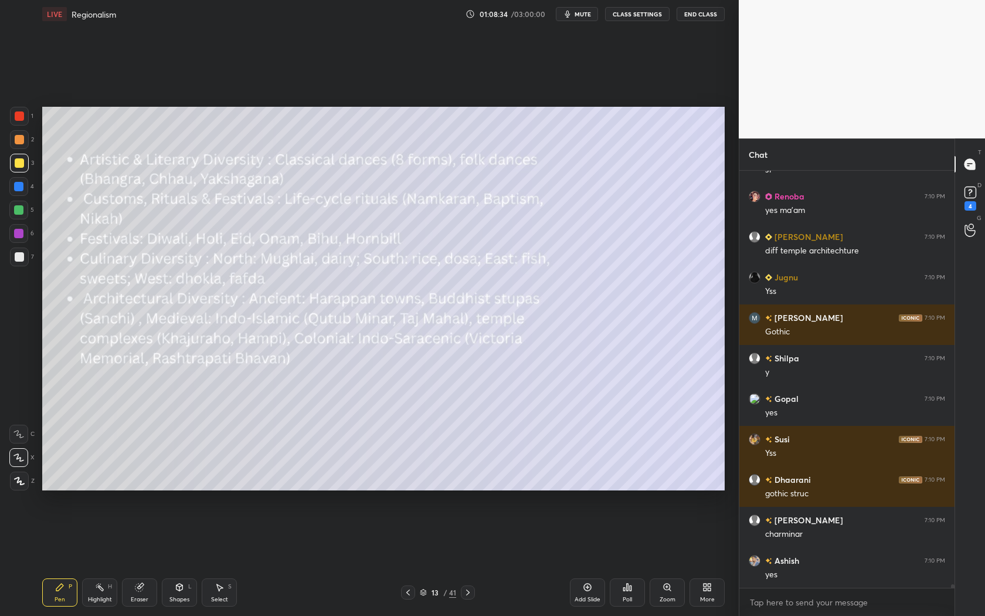
click at [407, 558] on icon at bounding box center [408, 592] width 4 height 6
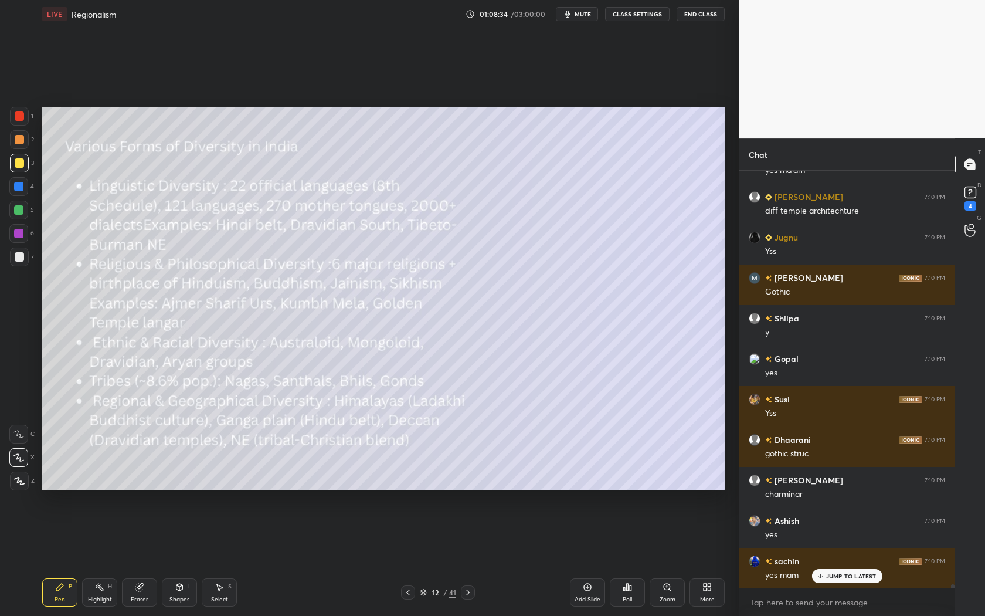
click at [407, 558] on icon at bounding box center [408, 592] width 4 height 6
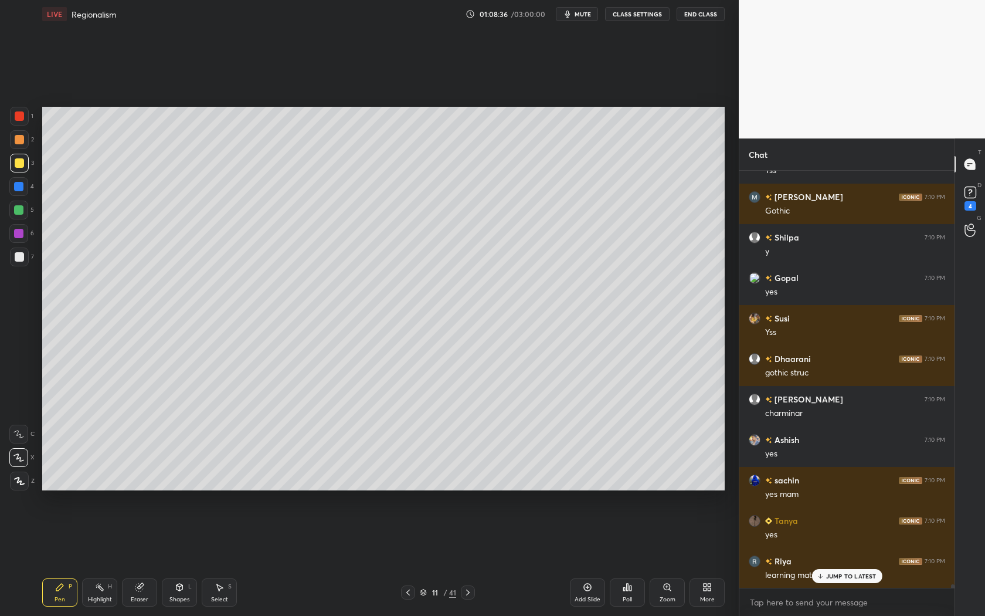
click at [468, 558] on icon at bounding box center [468, 592] width 4 height 6
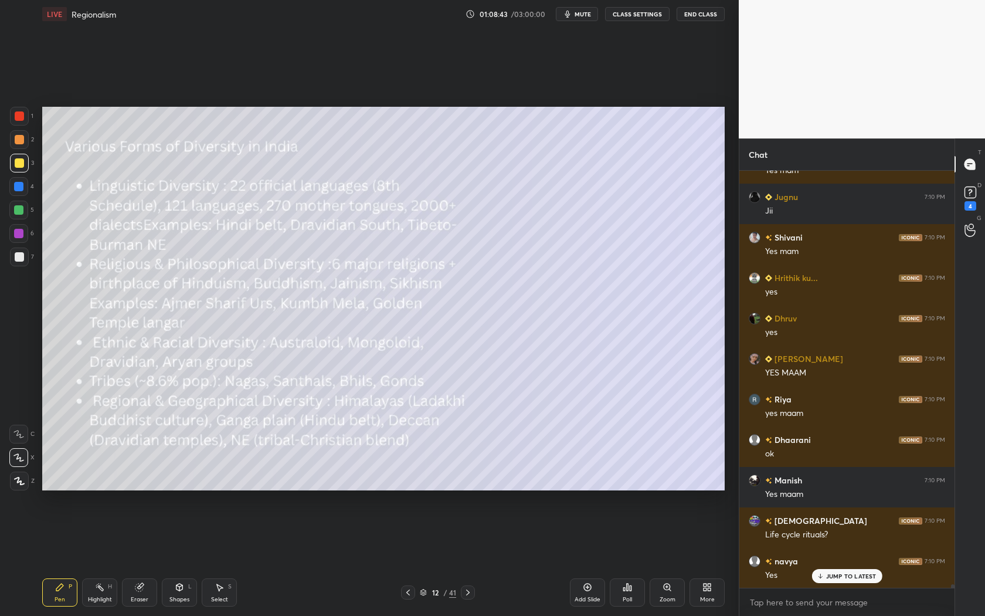
click at [464, 558] on div at bounding box center [468, 592] width 14 height 14
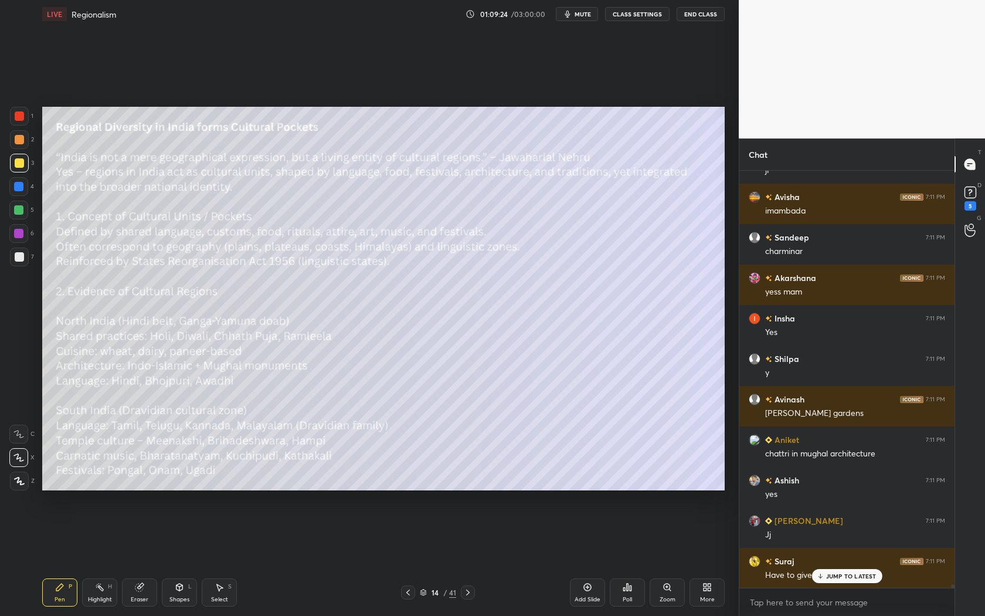
click at [852, 558] on p "JUMP TO LATEST" at bounding box center [851, 575] width 50 height 7
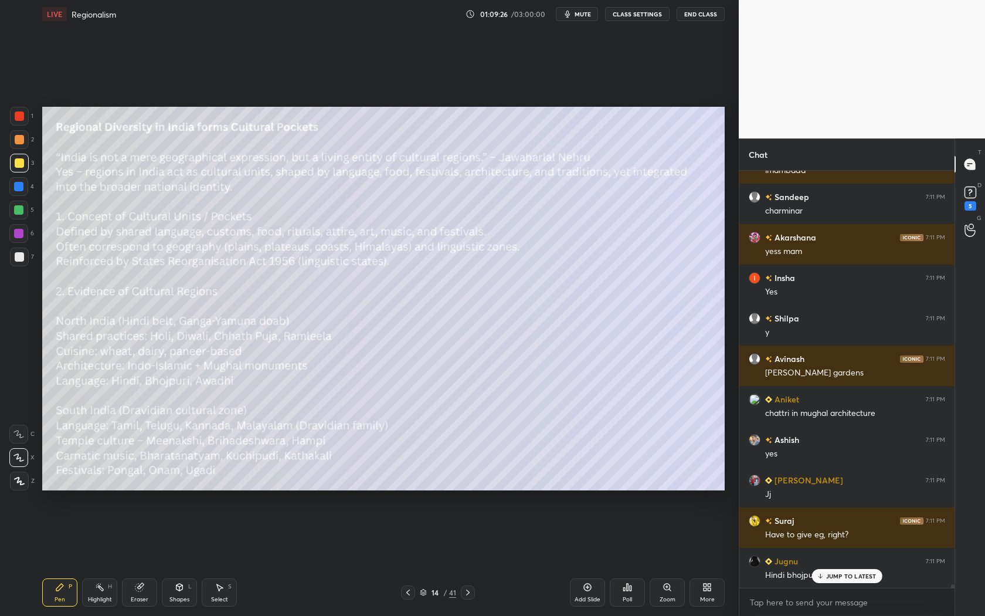
click at [465, 558] on icon at bounding box center [467, 591] width 9 height 9
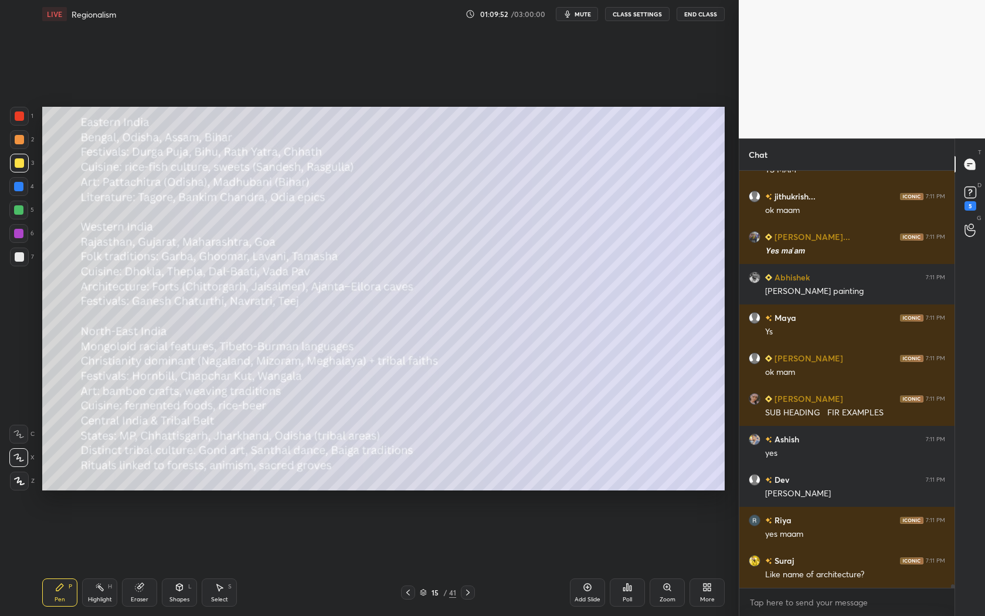
scroll to position [53314, 0]
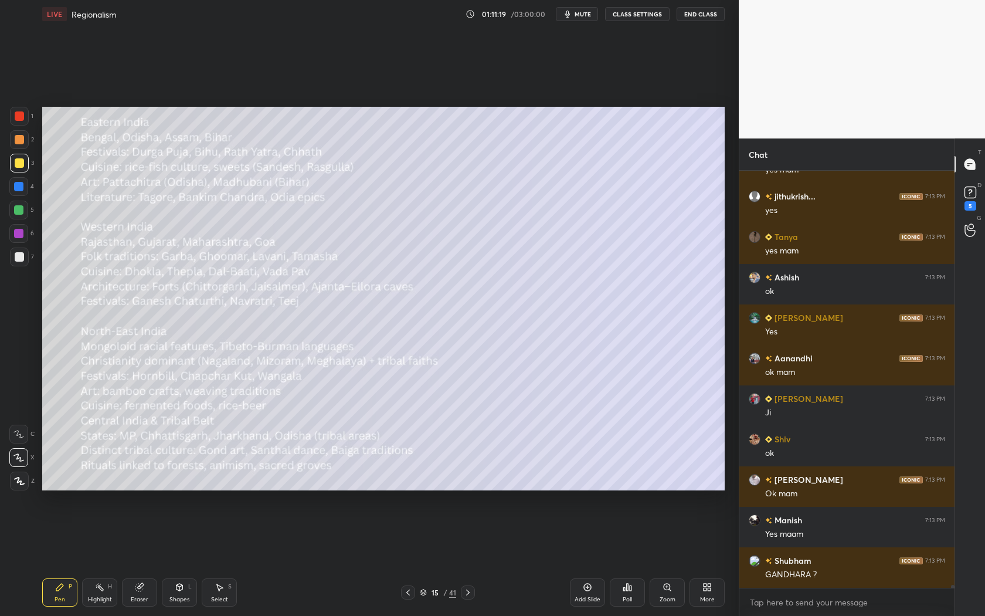
click at [468, 558] on icon at bounding box center [467, 591] width 9 height 9
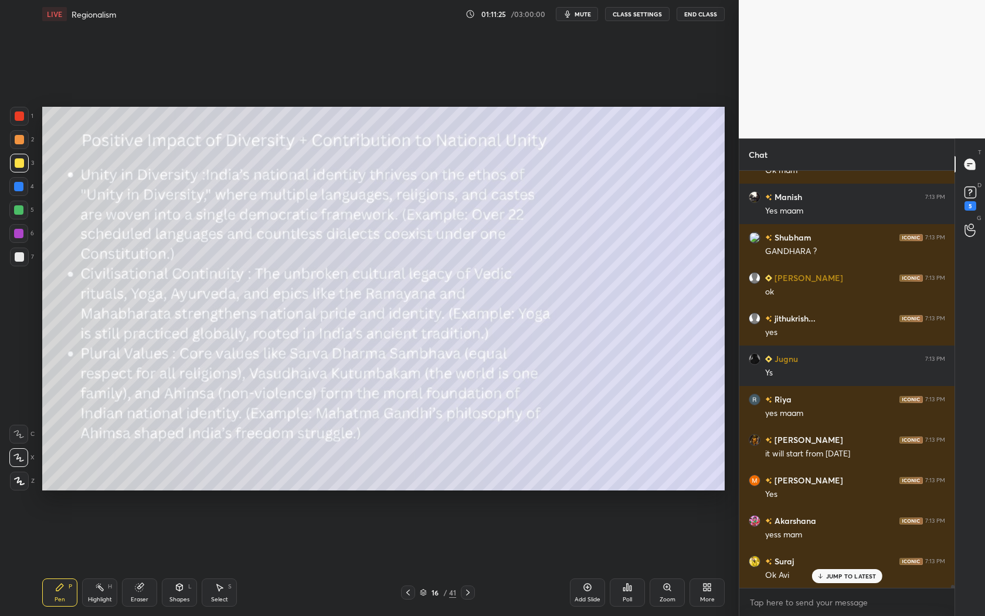
click at [403, 558] on icon at bounding box center [407, 591] width 9 height 9
click at [589, 558] on div "Add Slide" at bounding box center [588, 599] width 26 height 6
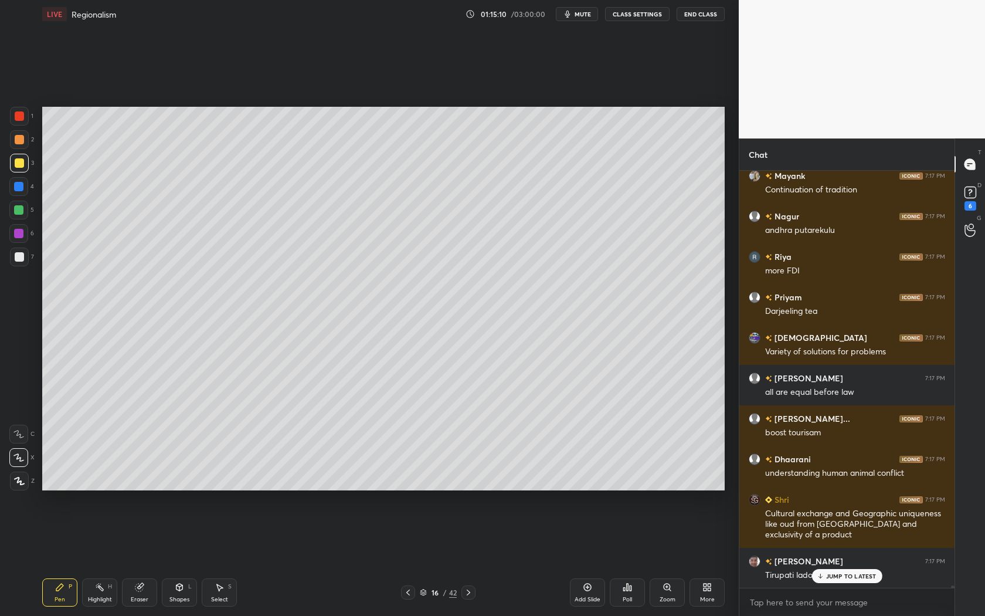
click at [464, 558] on icon at bounding box center [468, 591] width 9 height 9
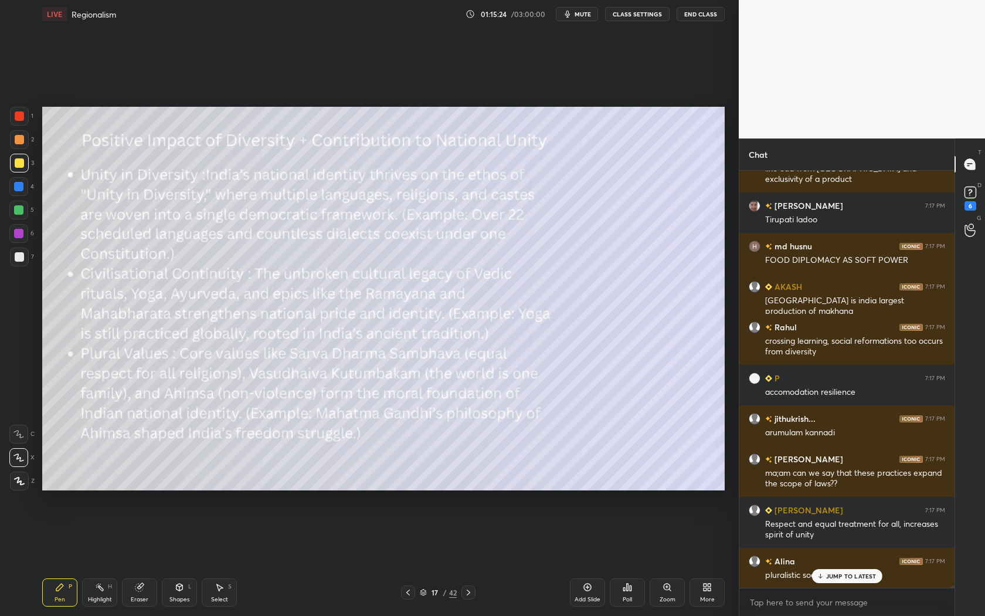
click at [404, 558] on icon at bounding box center [407, 591] width 9 height 9
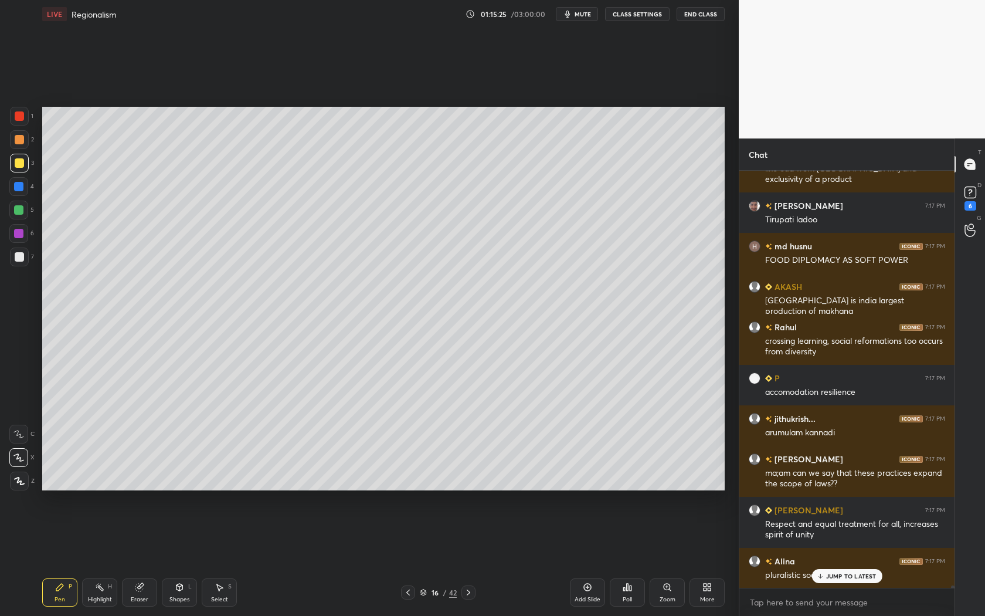
click at [834, 558] on p "JUMP TO LATEST" at bounding box center [851, 575] width 50 height 7
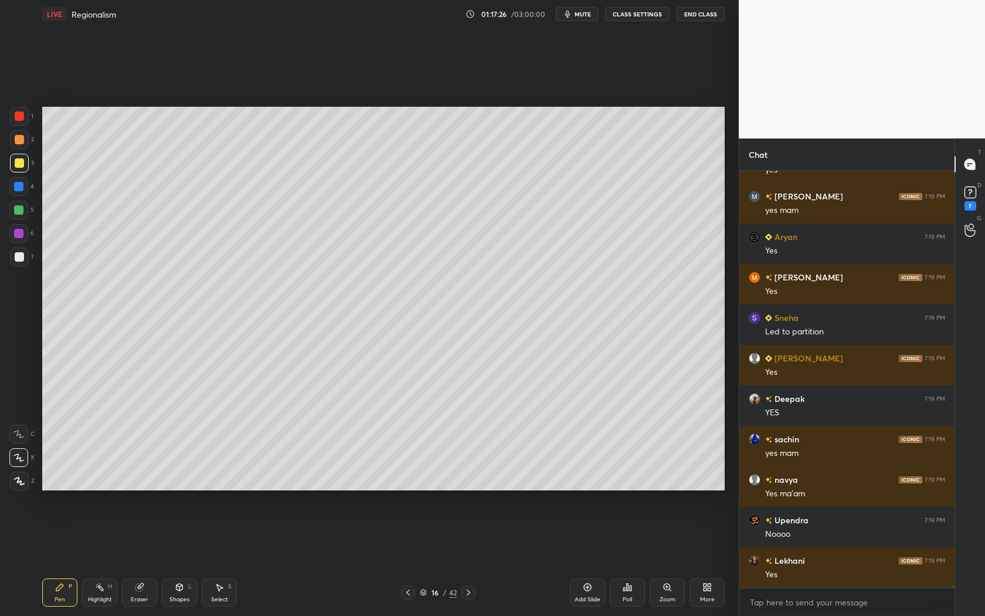
scroll to position [68426, 0]
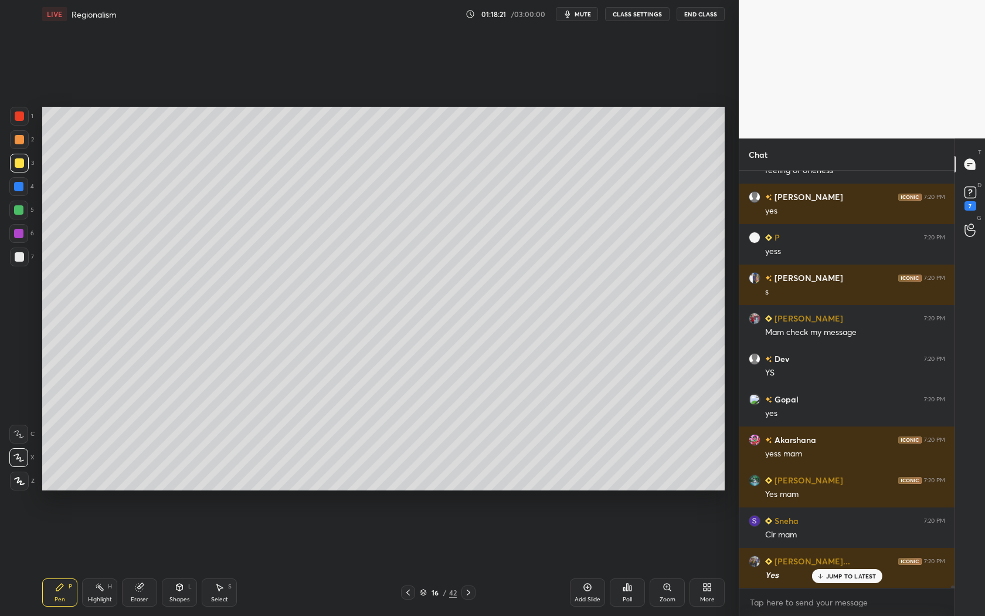
click at [849, 558] on p "JUMP TO LATEST" at bounding box center [851, 575] width 50 height 7
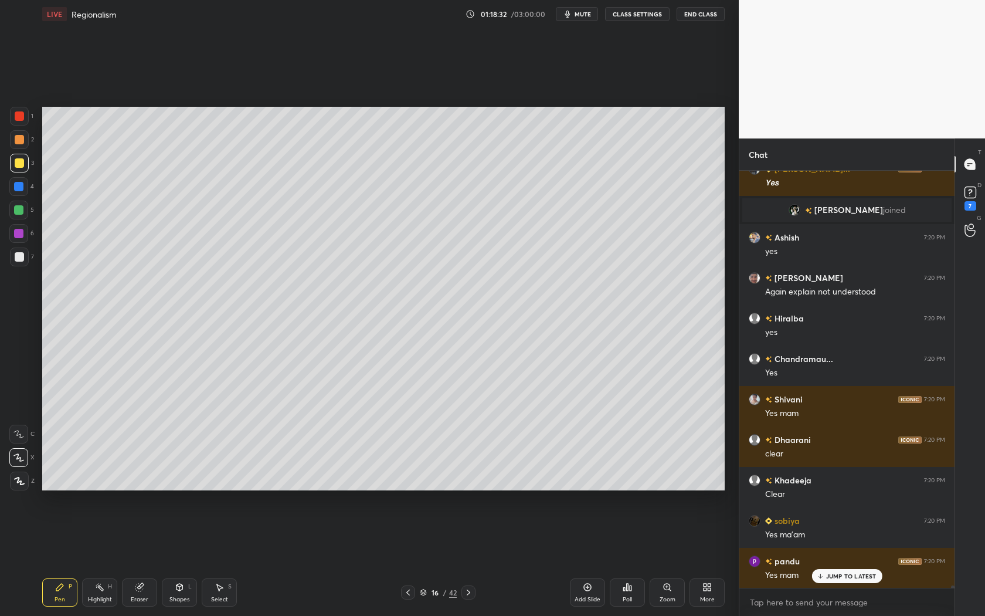
click at [468, 558] on icon at bounding box center [468, 591] width 9 height 9
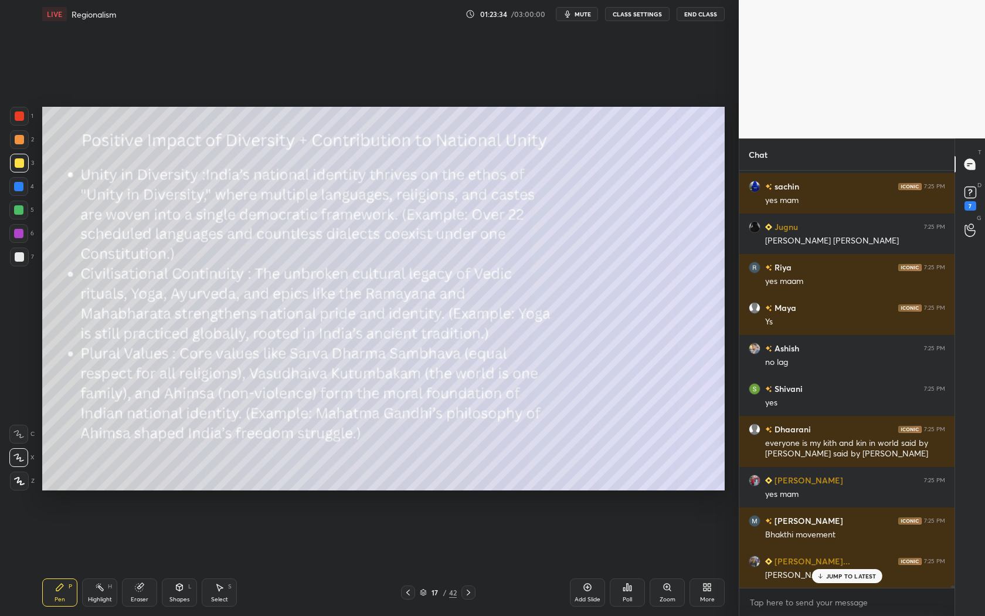
scroll to position [80675, 0]
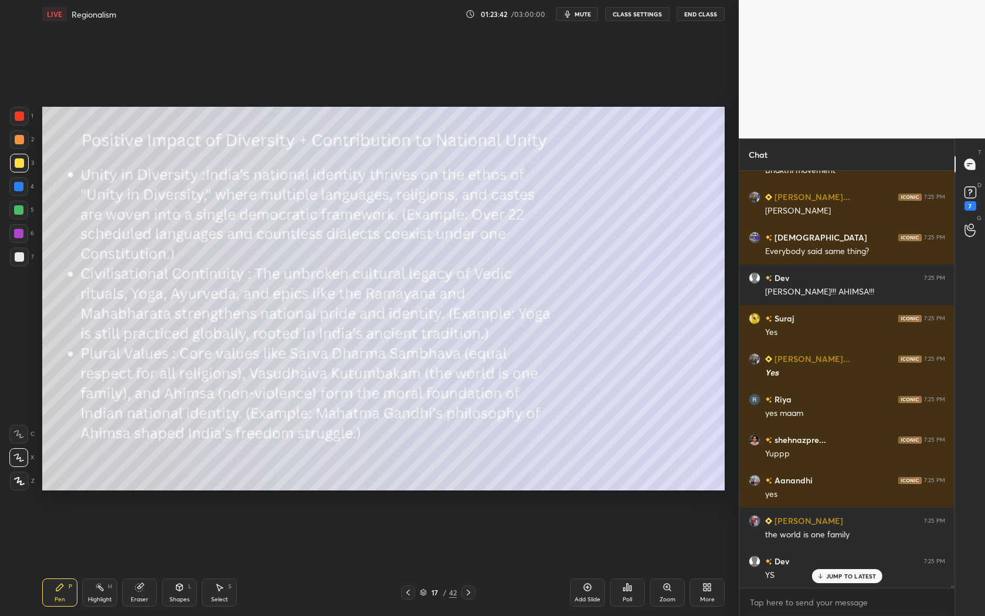
scroll to position [81039, 0]
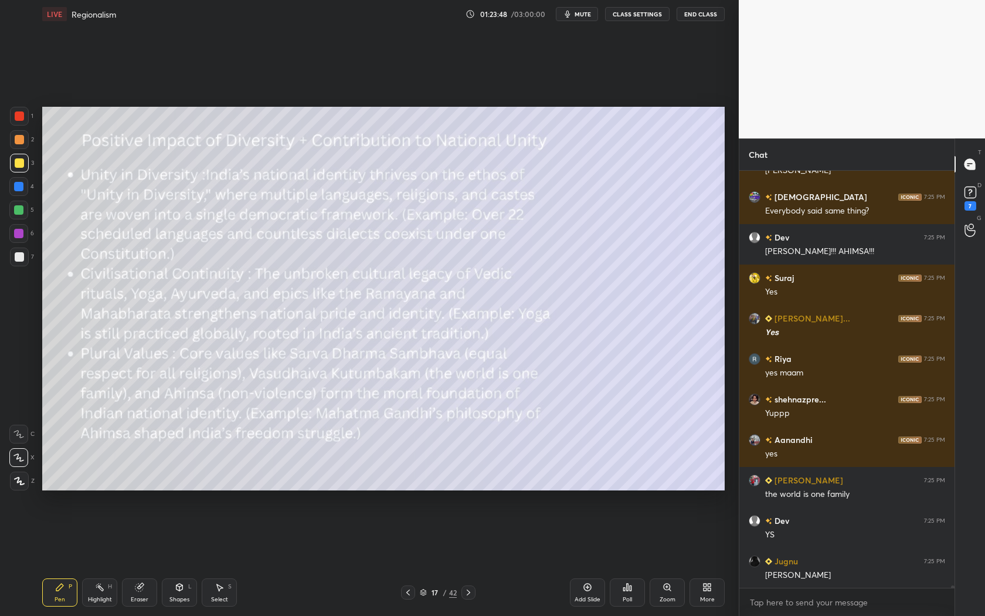
click at [587, 600] on div "Add Slide" at bounding box center [588, 599] width 26 height 6
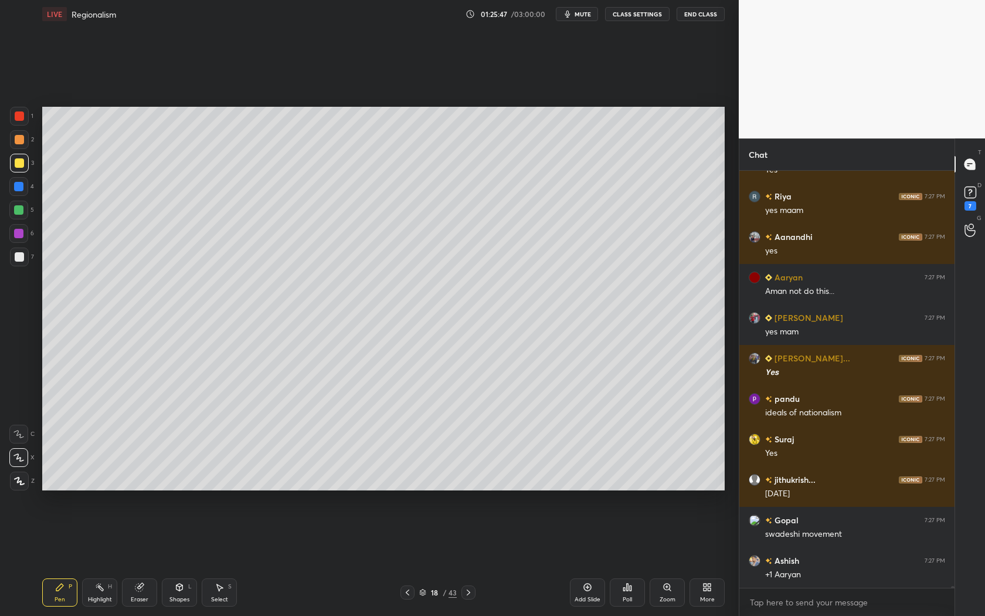
scroll to position [85826, 0]
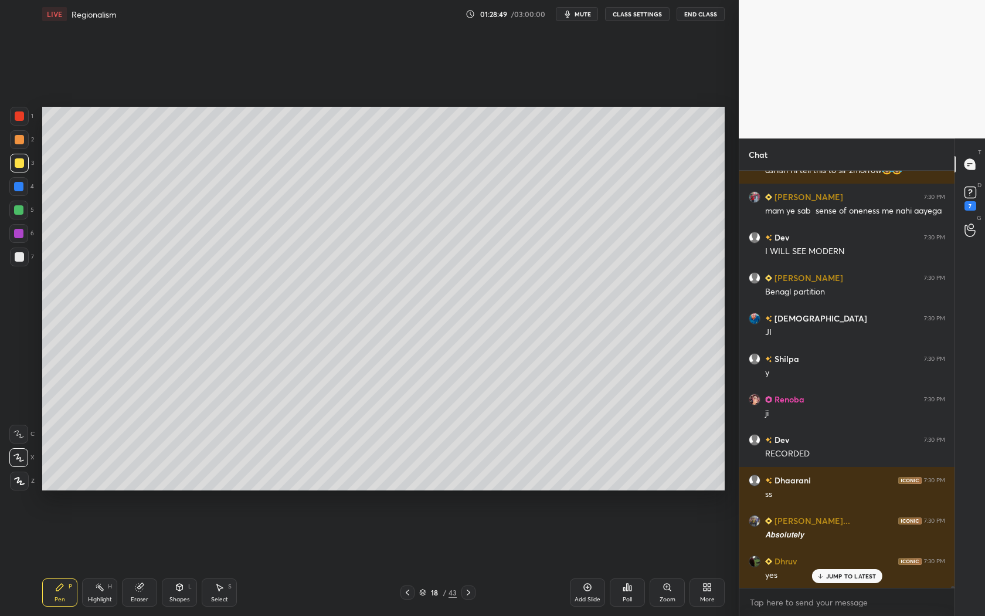
click at [857, 572] on p "JUMP TO LATEST" at bounding box center [851, 575] width 50 height 7
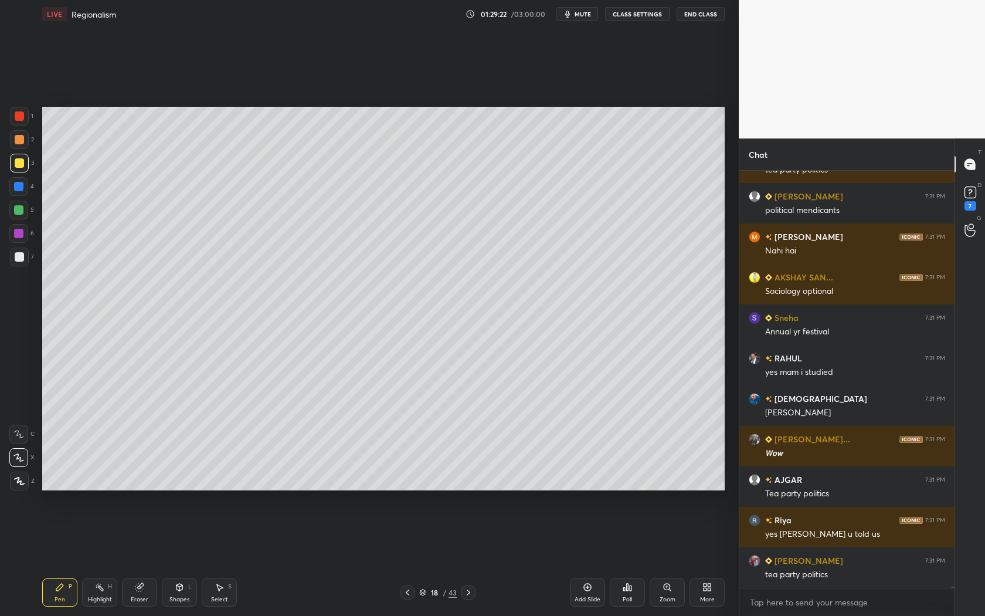
click at [469, 593] on icon at bounding box center [468, 591] width 9 height 9
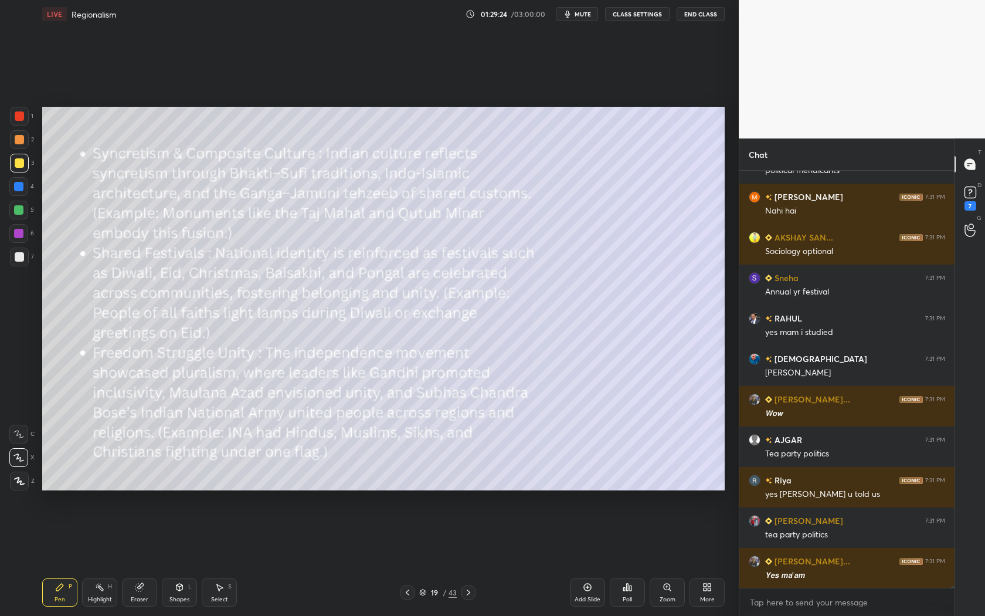
click at [406, 595] on icon at bounding box center [407, 591] width 9 height 9
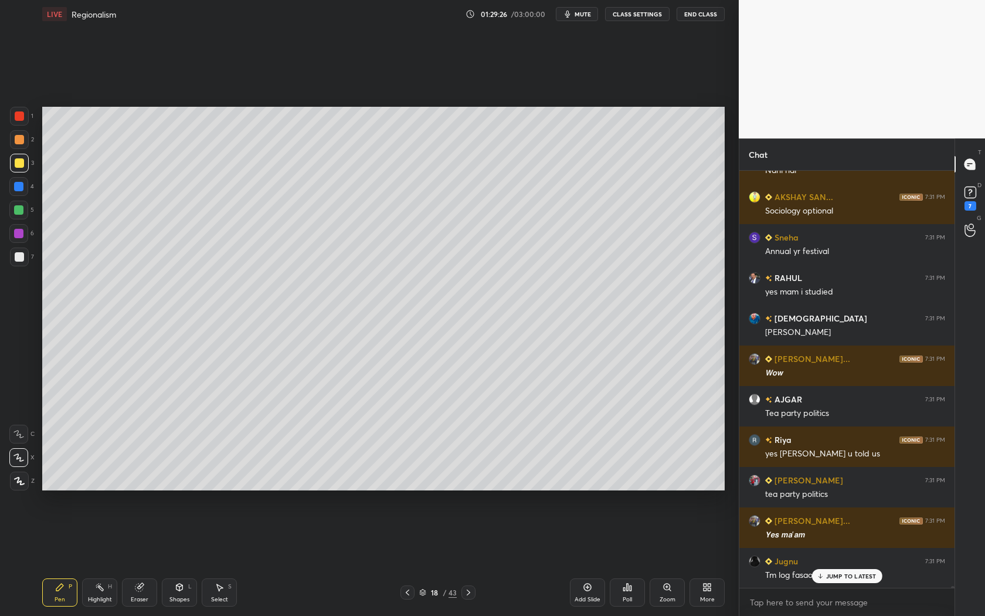
click at [406, 595] on icon at bounding box center [407, 591] width 9 height 9
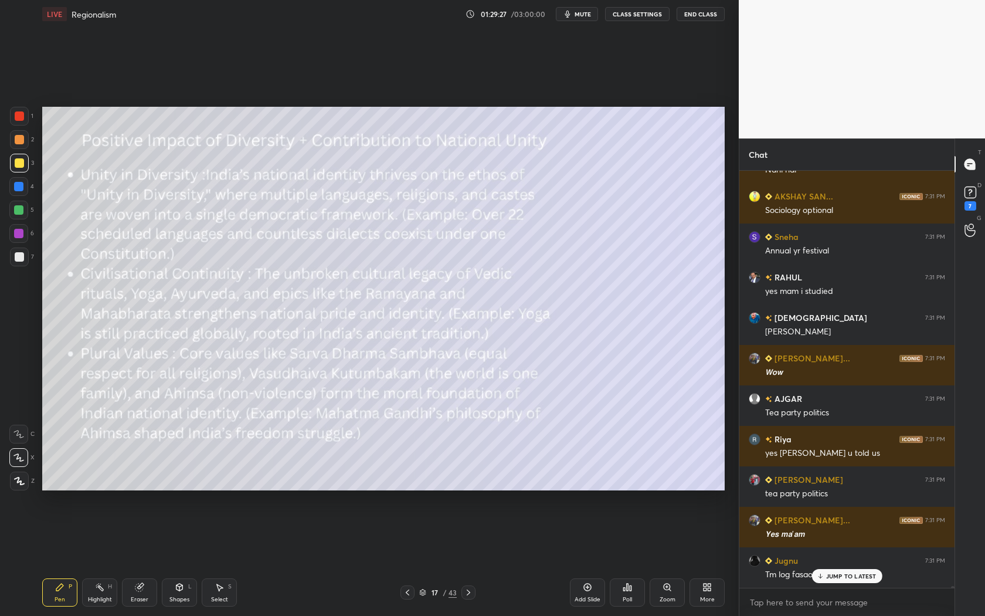
click at [857, 575] on p "JUMP TO LATEST" at bounding box center [851, 575] width 50 height 7
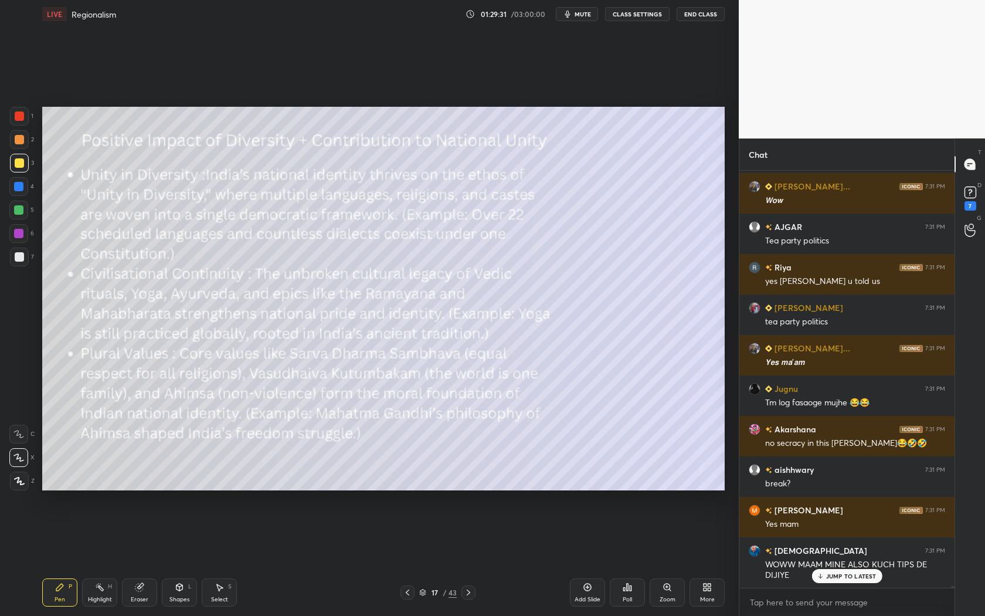
click at [468, 587] on icon at bounding box center [468, 591] width 9 height 9
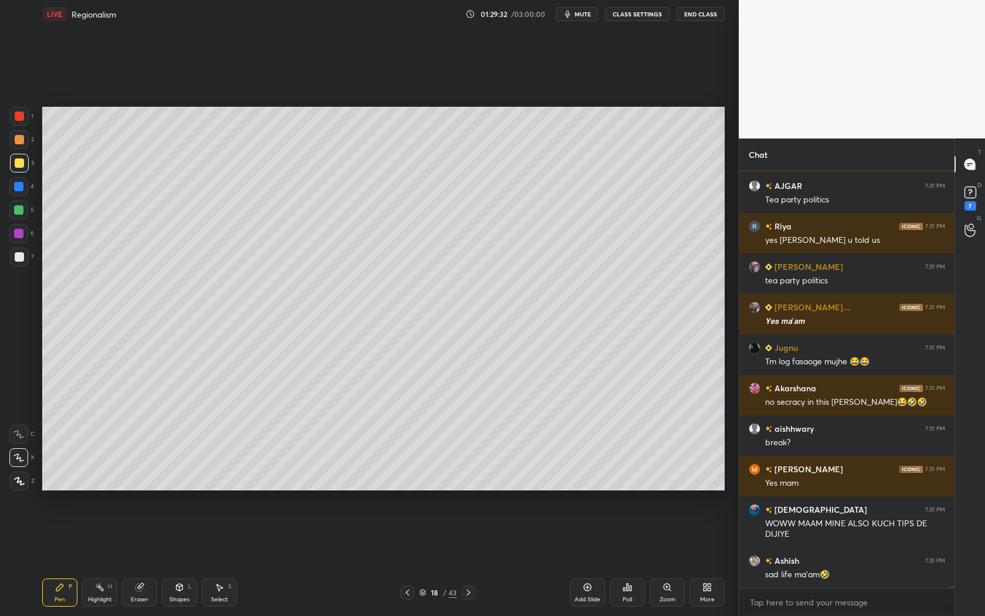
click at [468, 587] on icon at bounding box center [468, 591] width 9 height 9
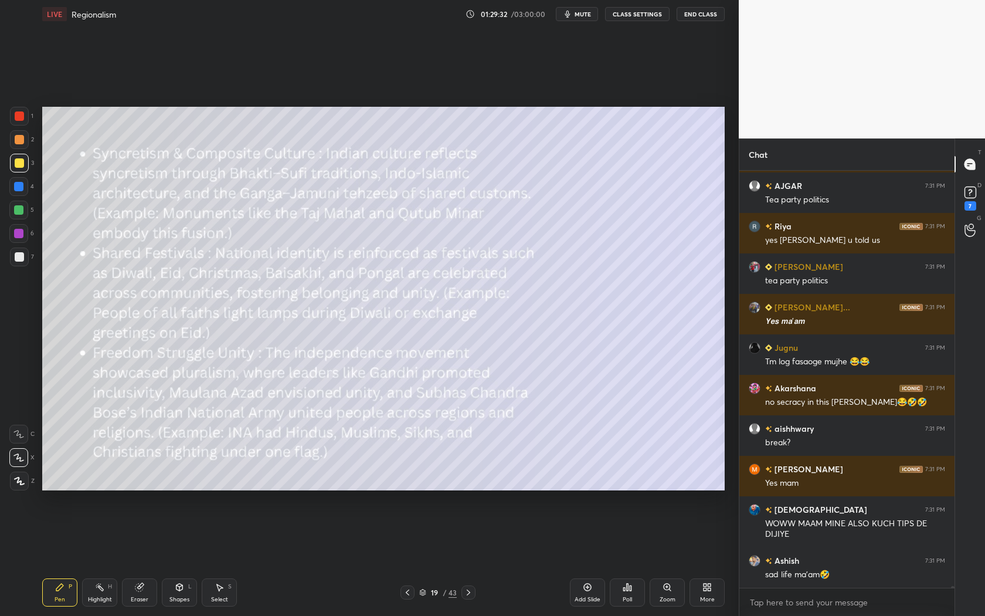
click at [468, 587] on icon at bounding box center [468, 591] width 9 height 9
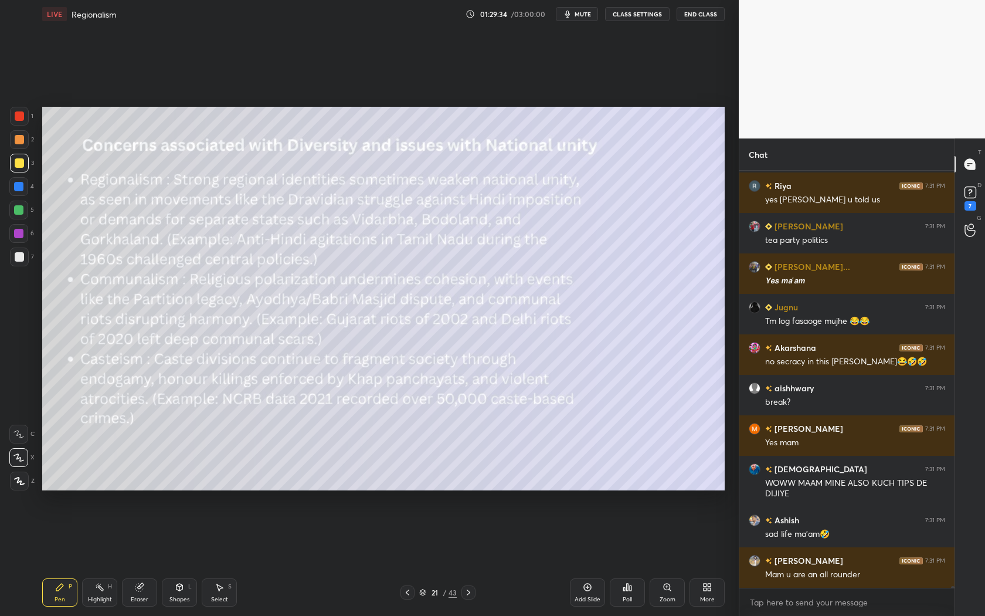
click at [410, 591] on icon at bounding box center [407, 591] width 9 height 9
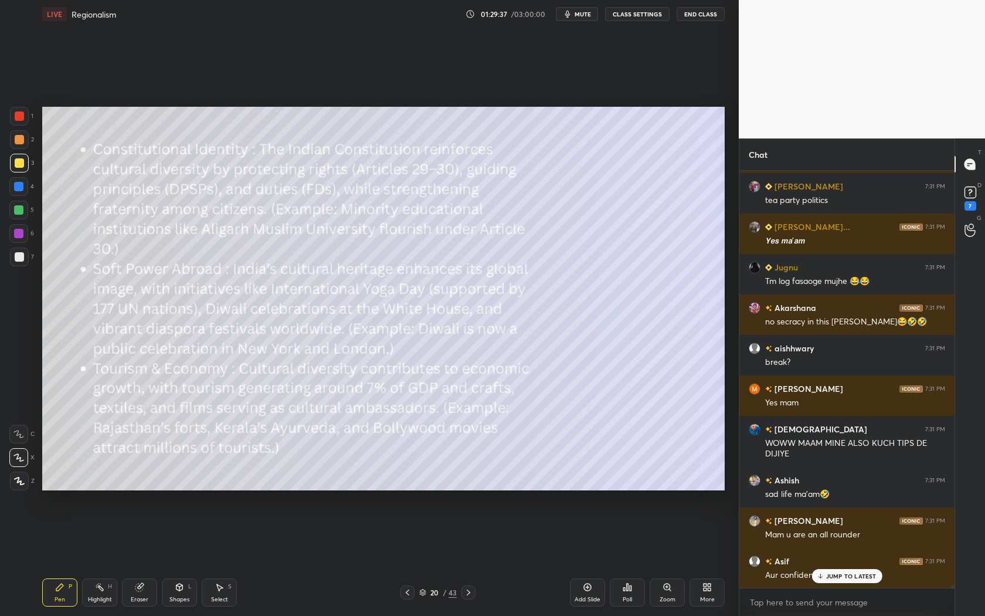
click at [410, 591] on icon at bounding box center [407, 591] width 9 height 9
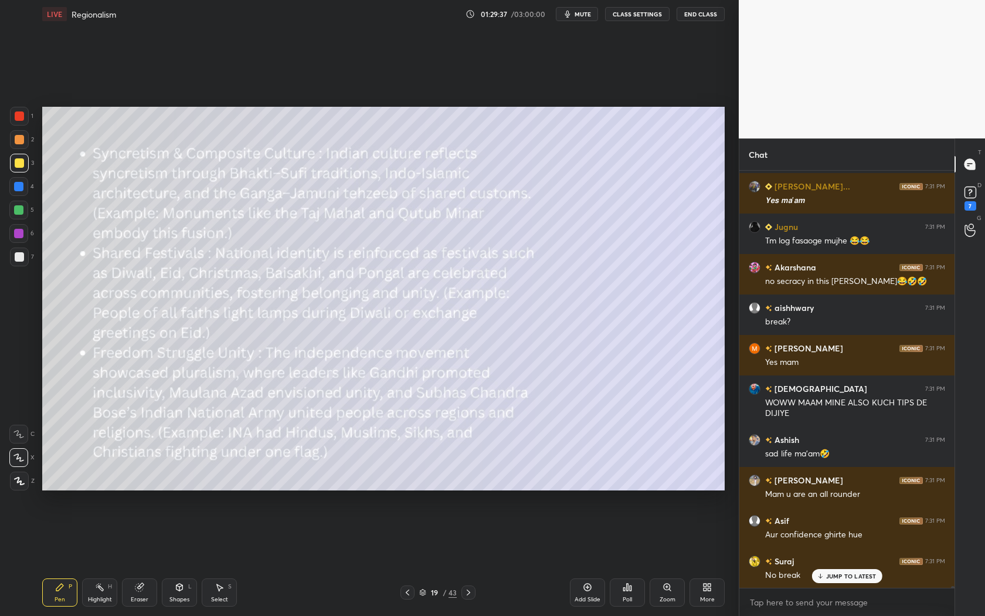
click at [410, 591] on icon at bounding box center [407, 591] width 9 height 9
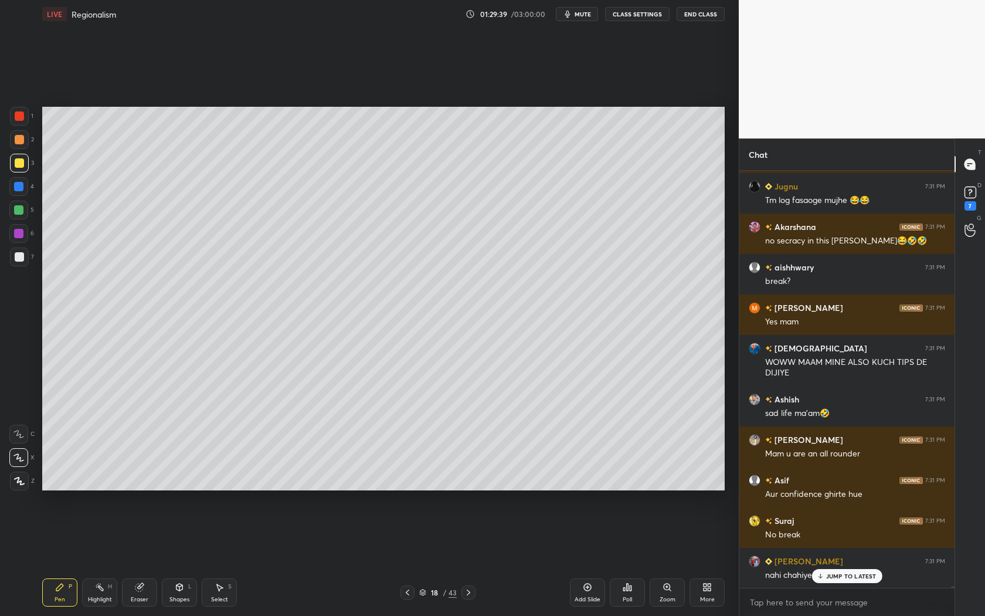
click at [468, 592] on icon at bounding box center [468, 591] width 9 height 9
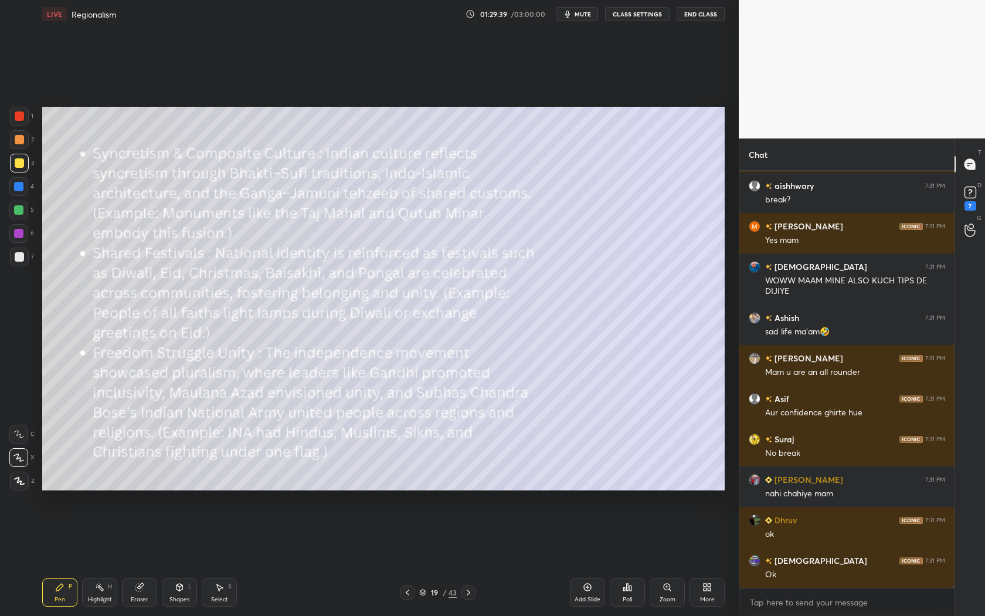
click at [468, 592] on icon at bounding box center [468, 591] width 9 height 9
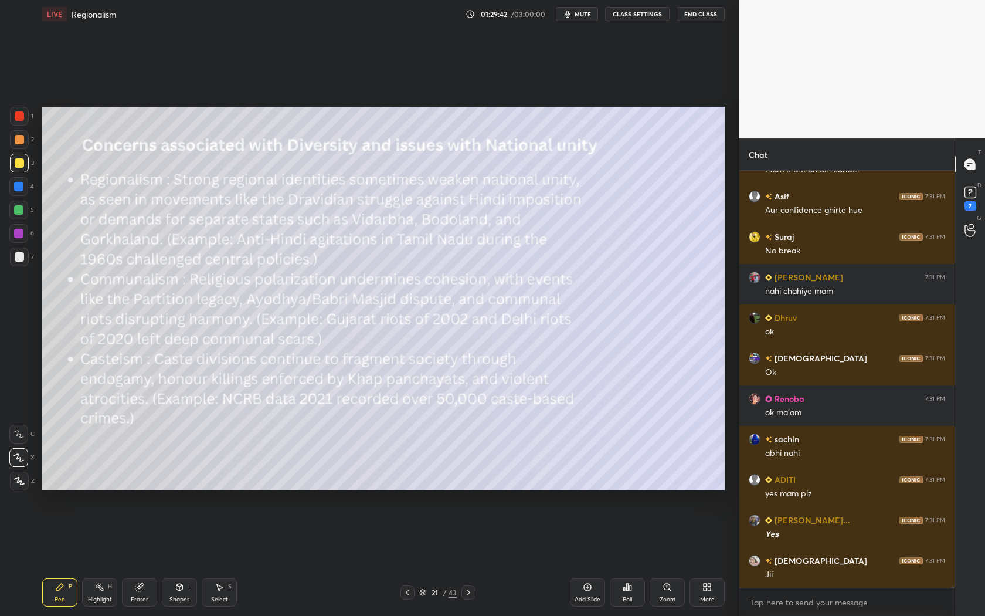
click at [412, 592] on div at bounding box center [407, 592] width 14 height 14
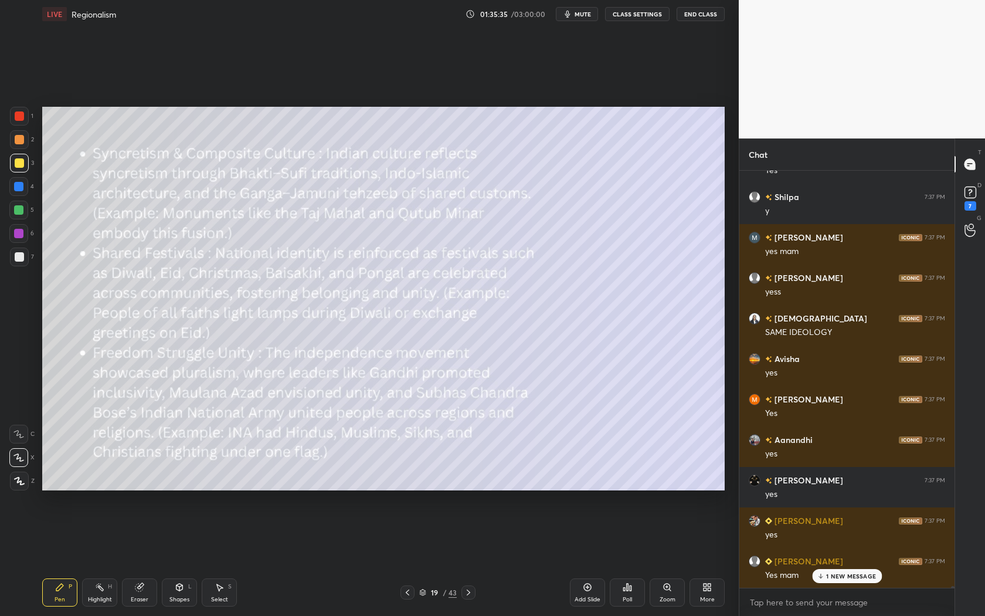
scroll to position [105297, 0]
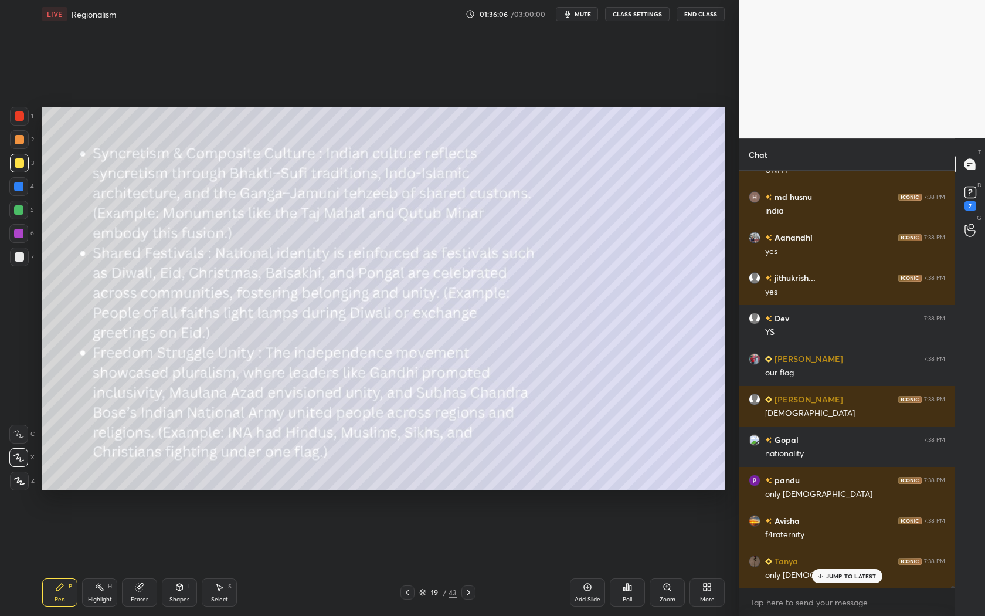
click at [471, 592] on icon at bounding box center [468, 591] width 9 height 9
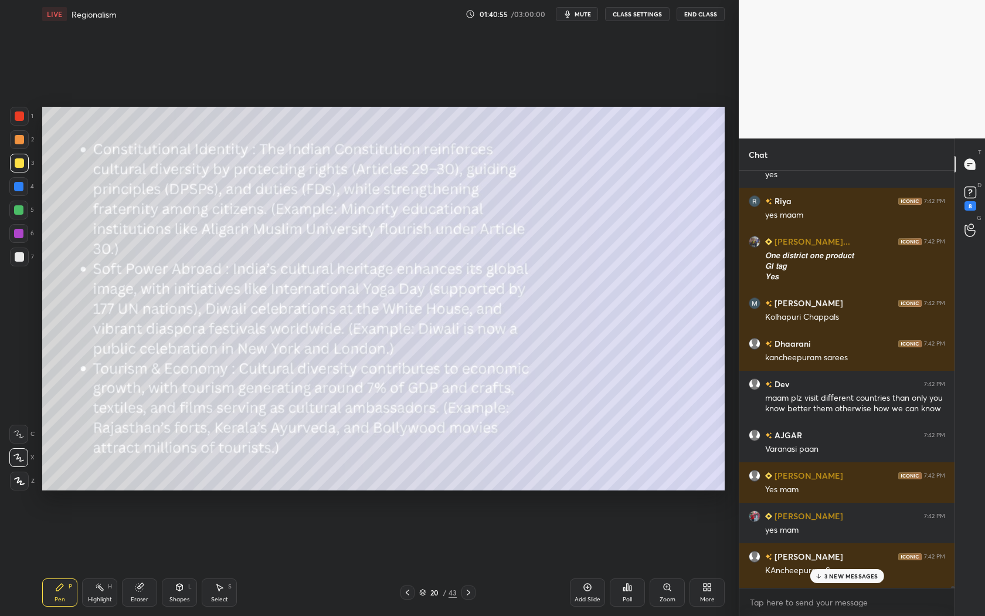
click at [842, 575] on p "3 NEW MESSAGES" at bounding box center [851, 575] width 54 height 7
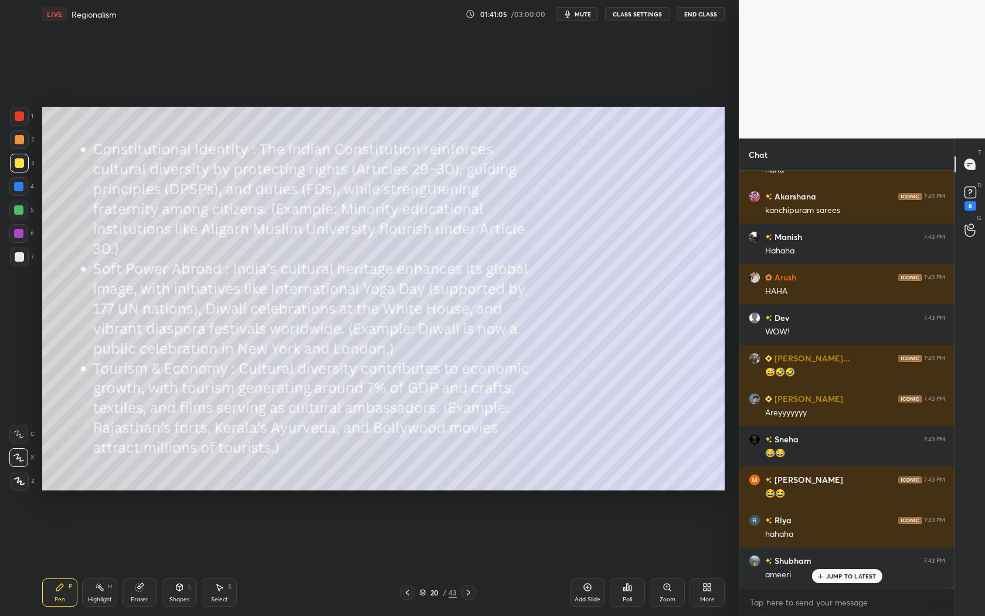
scroll to position [122604, 0]
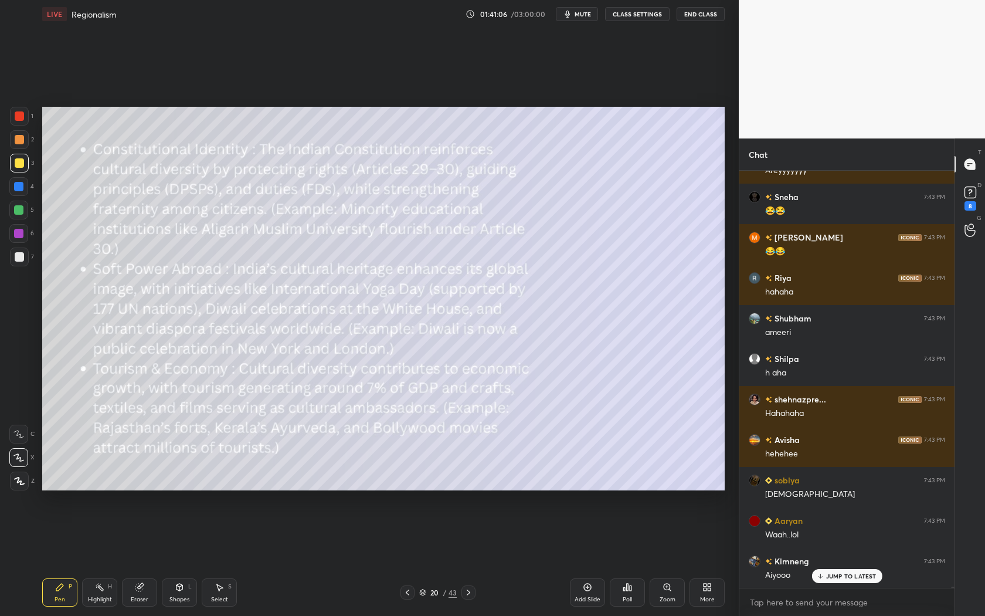
click at [471, 592] on icon at bounding box center [468, 591] width 9 height 9
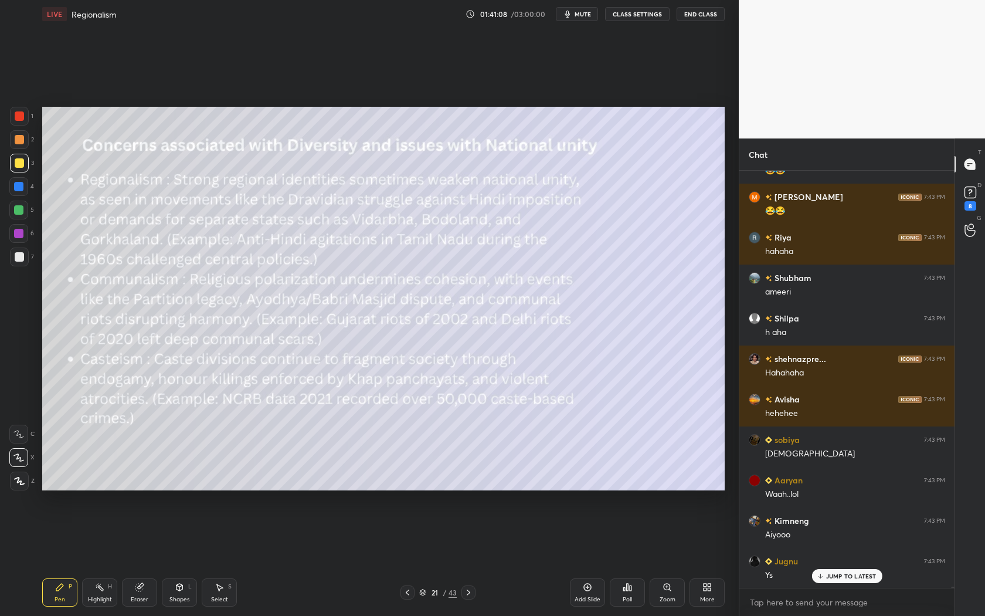
scroll to position [122888, 0]
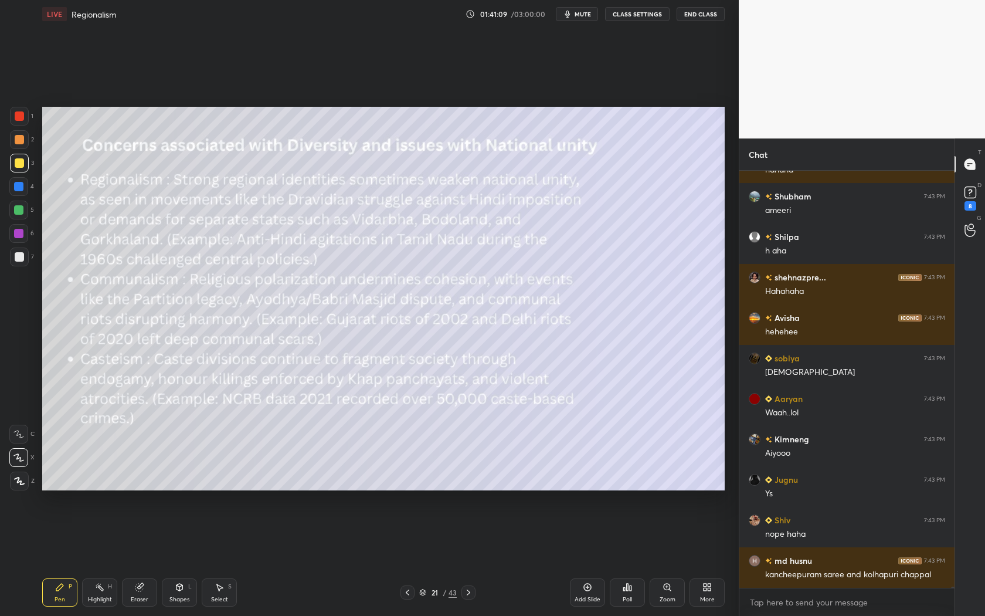
click at [409, 594] on icon at bounding box center [407, 591] width 9 height 9
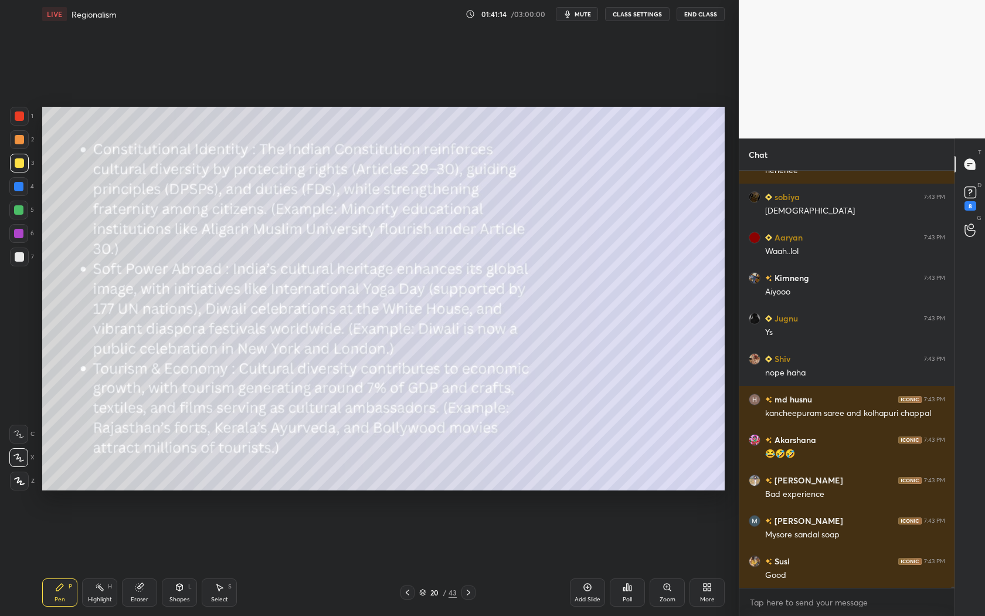
scroll to position [123090, 0]
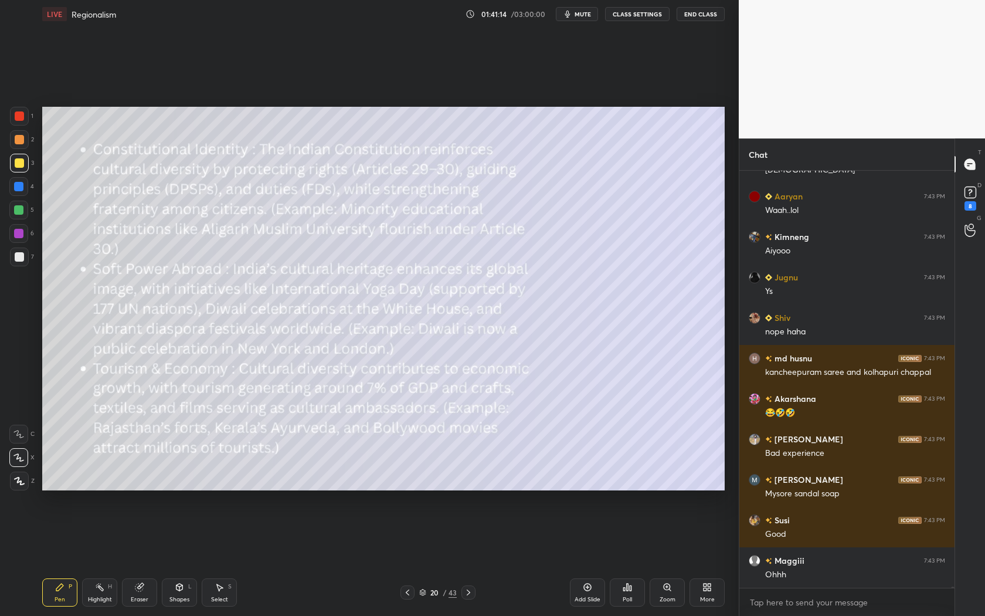
click at [848, 576] on div "Avisha 7:43 PM hehehee sobiya 7:43 PM Haha Aaryan 7:43 PM Waah..lol Kimneng 7:4…" at bounding box center [846, 379] width 215 height 417
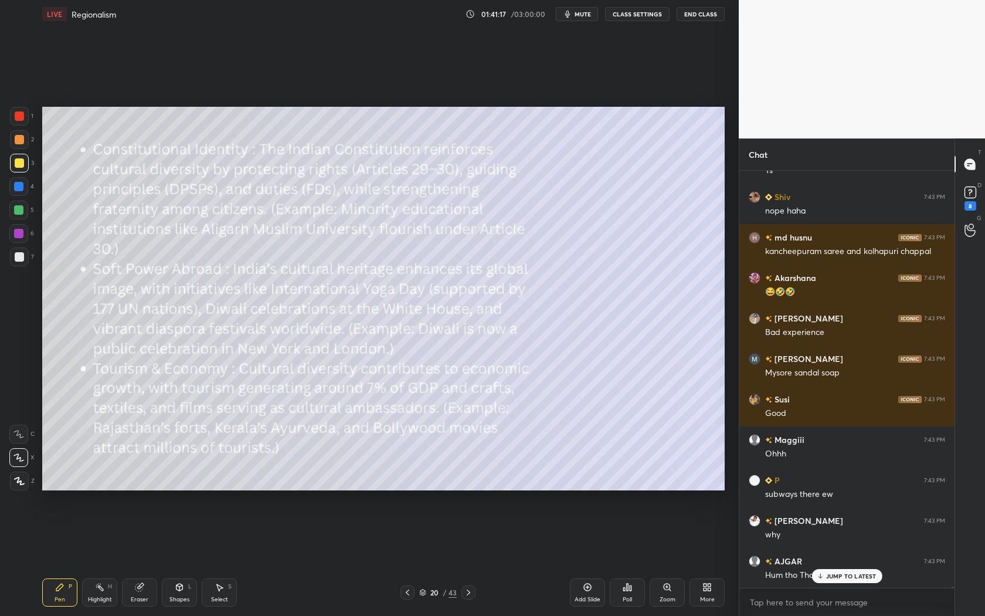
scroll to position [123251, 0]
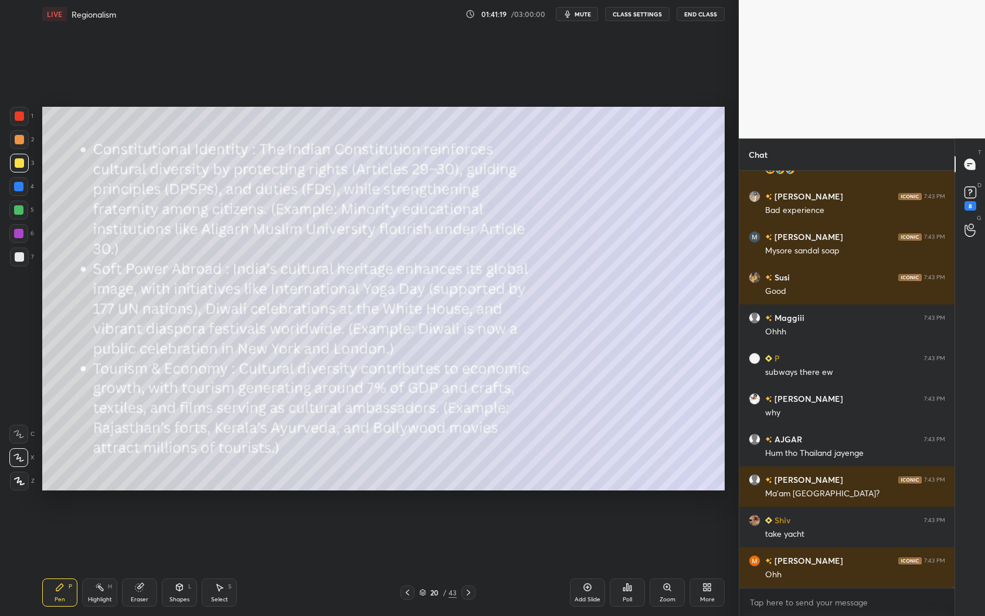
click at [848, 575] on div "Ohh" at bounding box center [855, 575] width 180 height 12
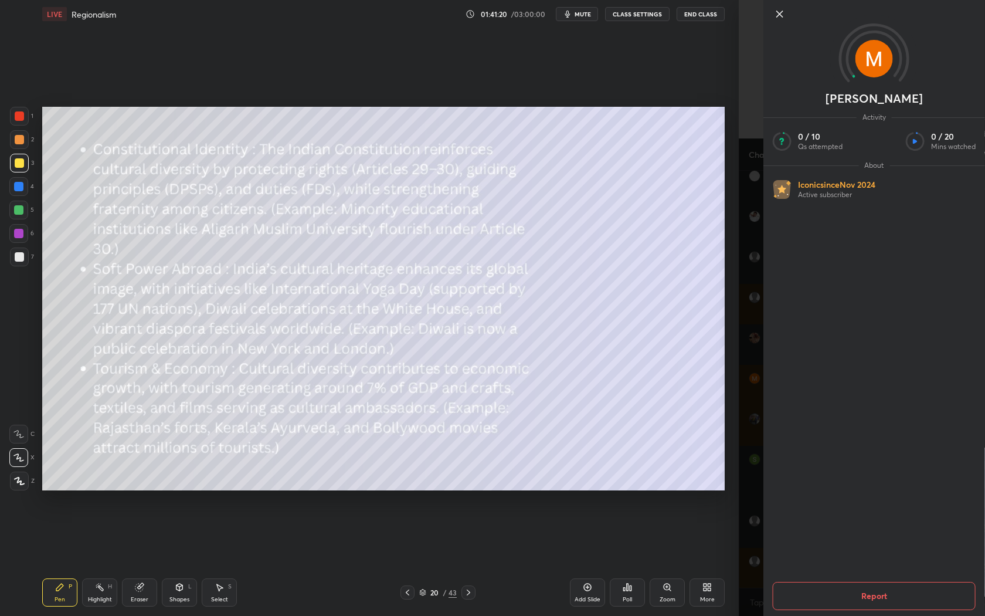
click at [780, 15] on icon at bounding box center [780, 14] width 6 height 6
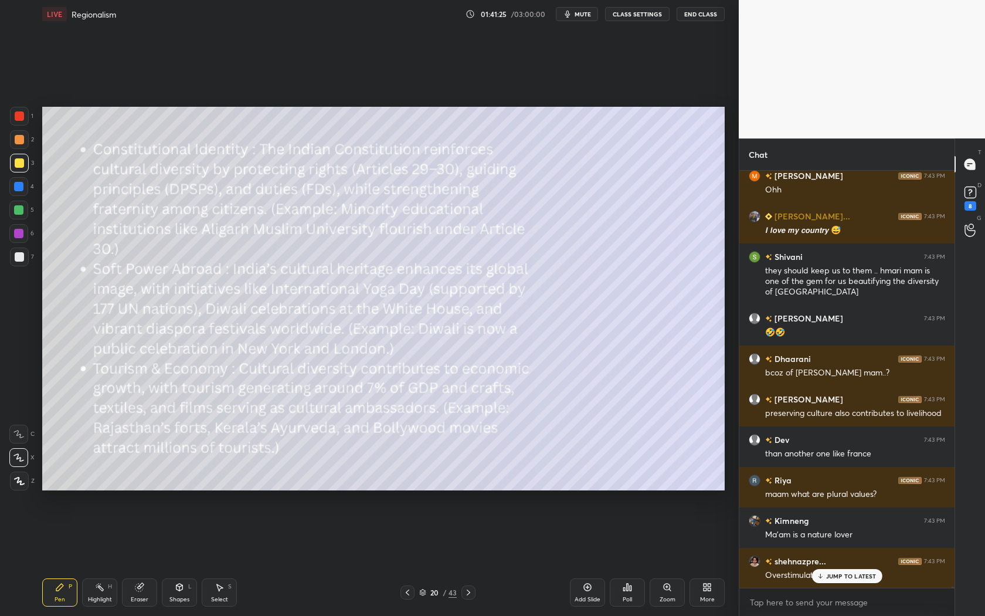
click at [871, 576] on p "JUMP TO LATEST" at bounding box center [851, 575] width 50 height 7
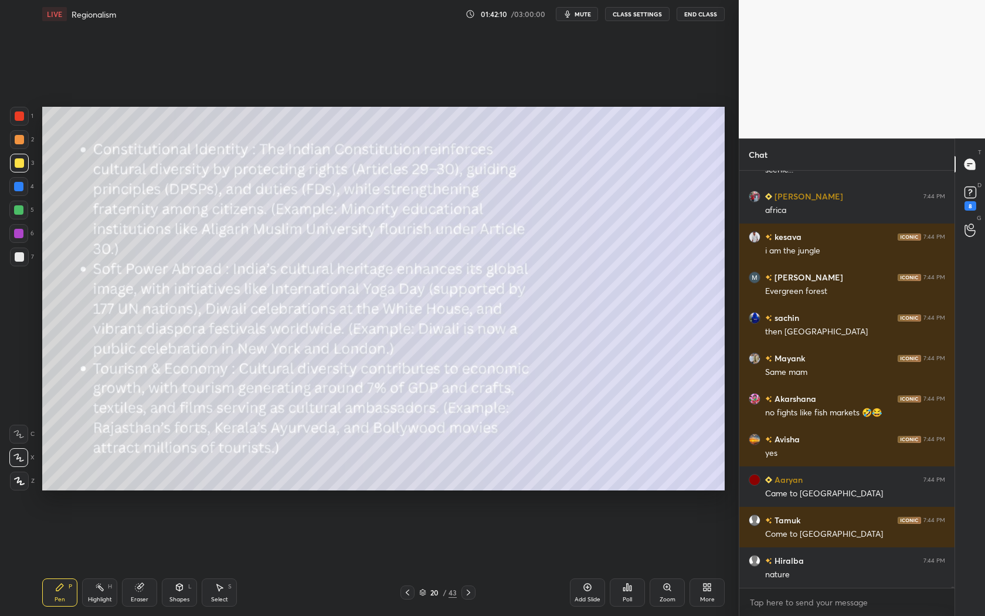
click at [861, 575] on div "nature" at bounding box center [855, 575] width 180 height 12
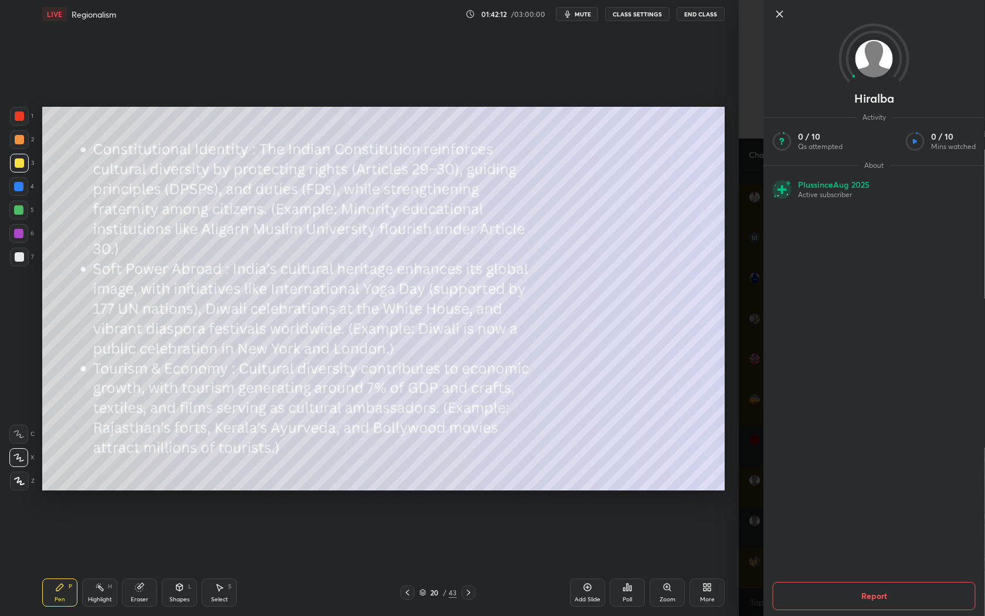
click at [780, 16] on icon at bounding box center [780, 14] width 14 height 14
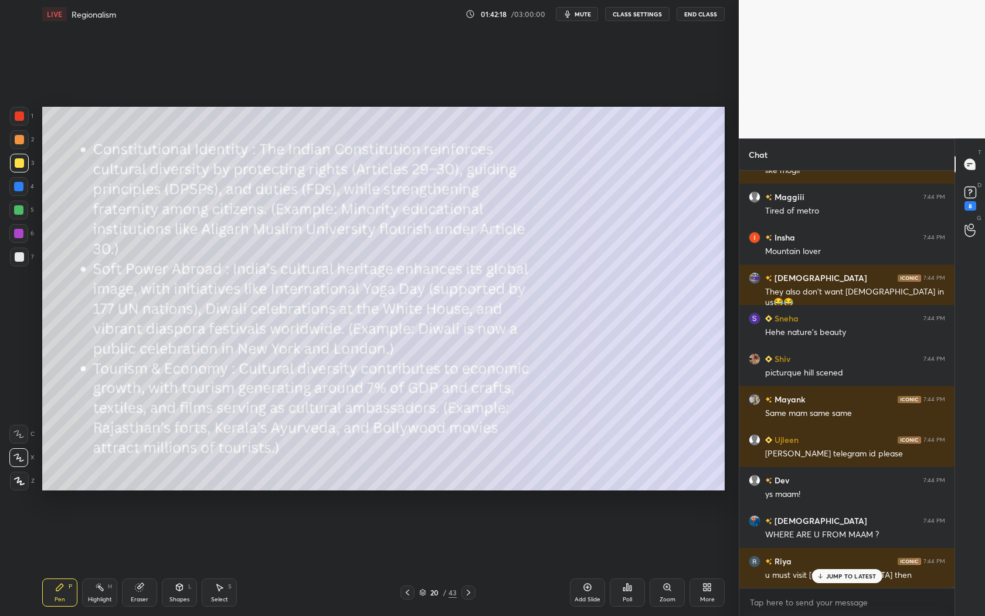
click at [466, 591] on icon at bounding box center [468, 591] width 9 height 9
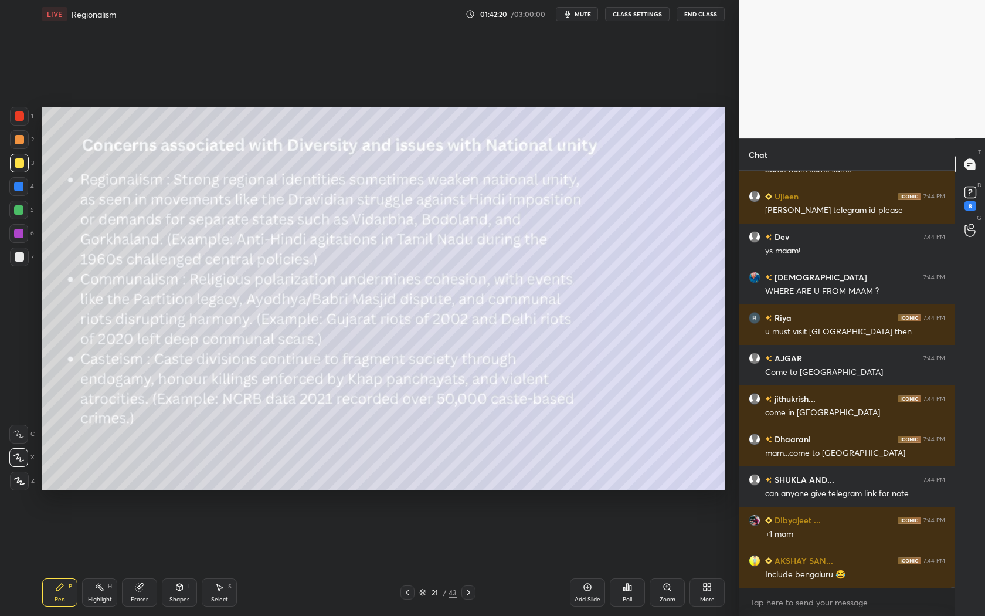
click at [406, 591] on icon at bounding box center [407, 591] width 9 height 9
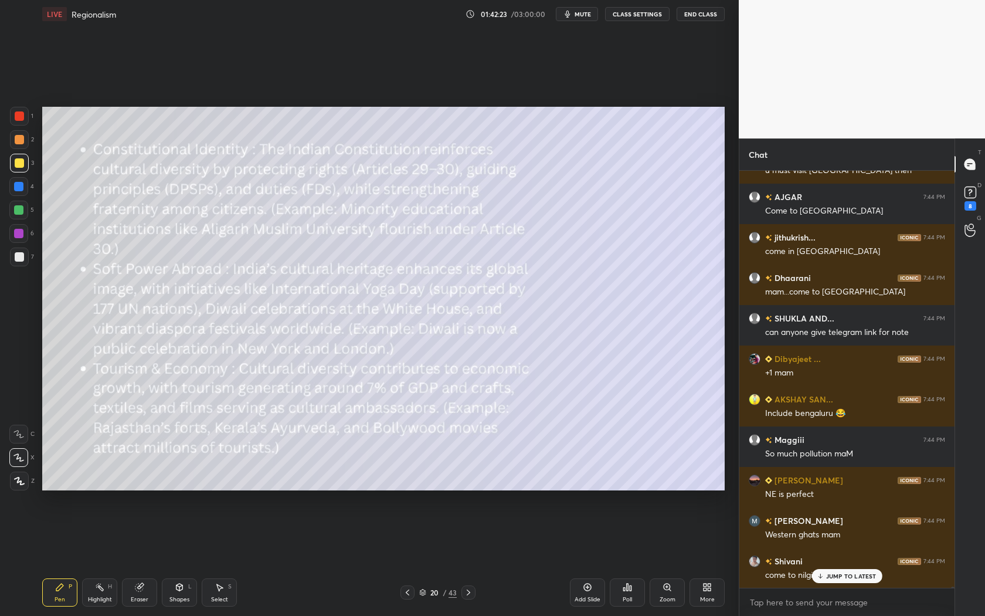
click at [587, 598] on div "Add Slide" at bounding box center [588, 599] width 26 height 6
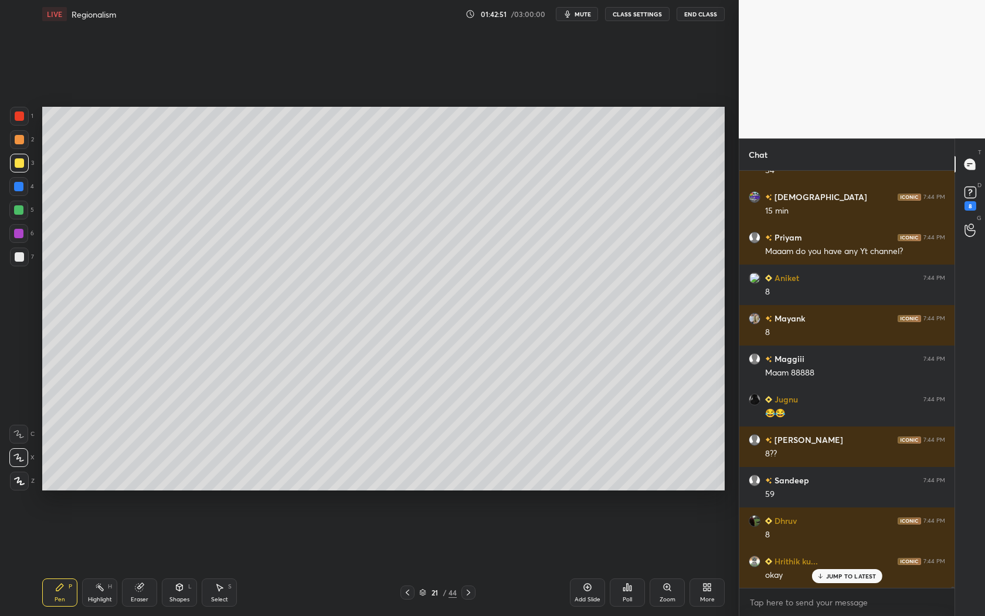
click at [583, 14] on span "mute" at bounding box center [583, 14] width 16 height 8
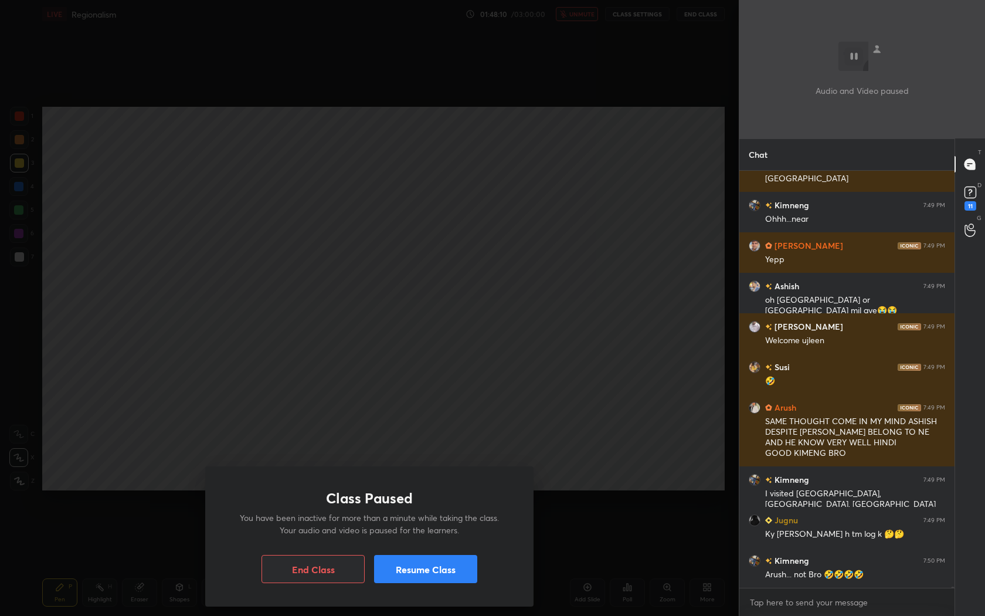
scroll to position [126406, 0]
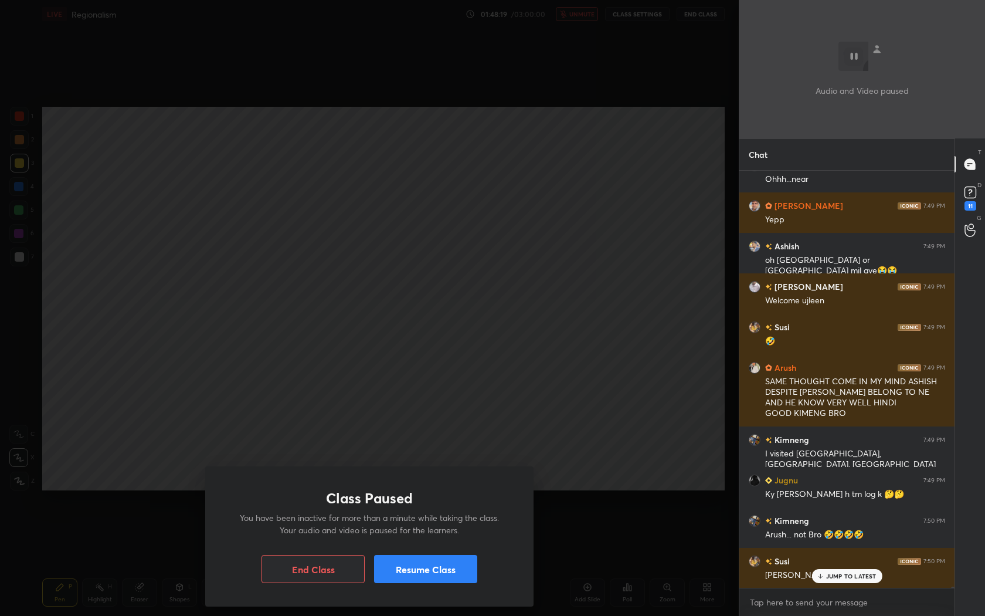
click at [709, 181] on div "Class Paused You have been inactive for more than a minute while taking the cla…" at bounding box center [369, 308] width 739 height 616
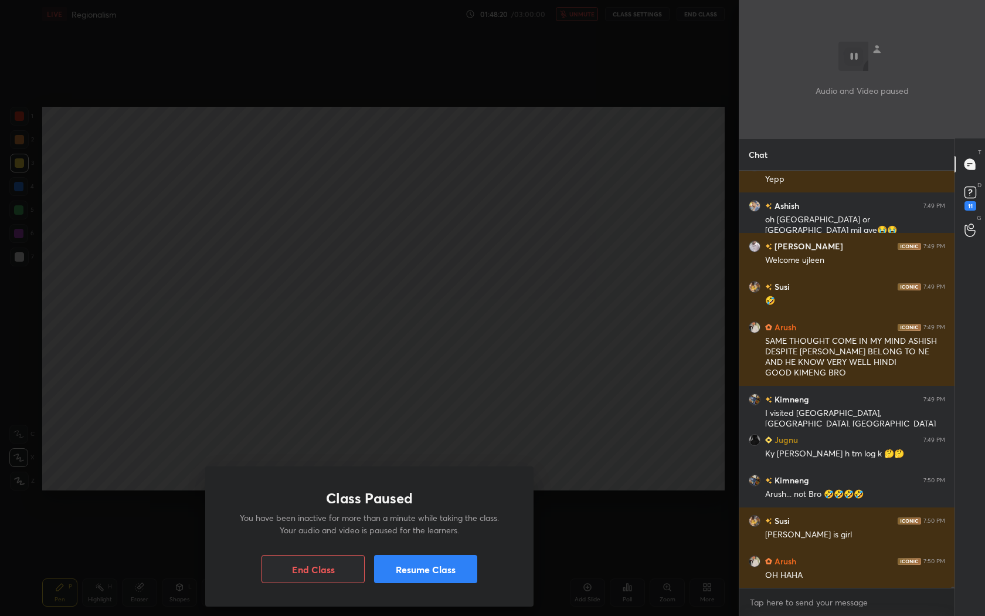
click at [709, 181] on div "Class Paused You have been inactive for more than a minute while taking the cla…" at bounding box center [369, 308] width 739 height 616
click at [852, 60] on icon at bounding box center [861, 56] width 47 height 29
click at [852, 60] on rect at bounding box center [853, 56] width 19 height 18
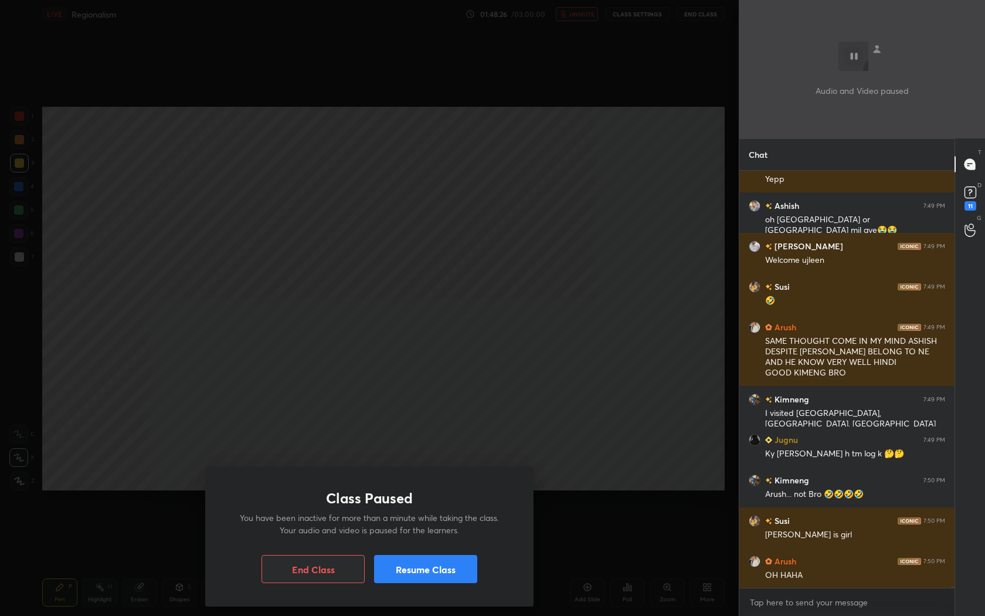
click at [409, 582] on button "Resume Class" at bounding box center [425, 569] width 103 height 28
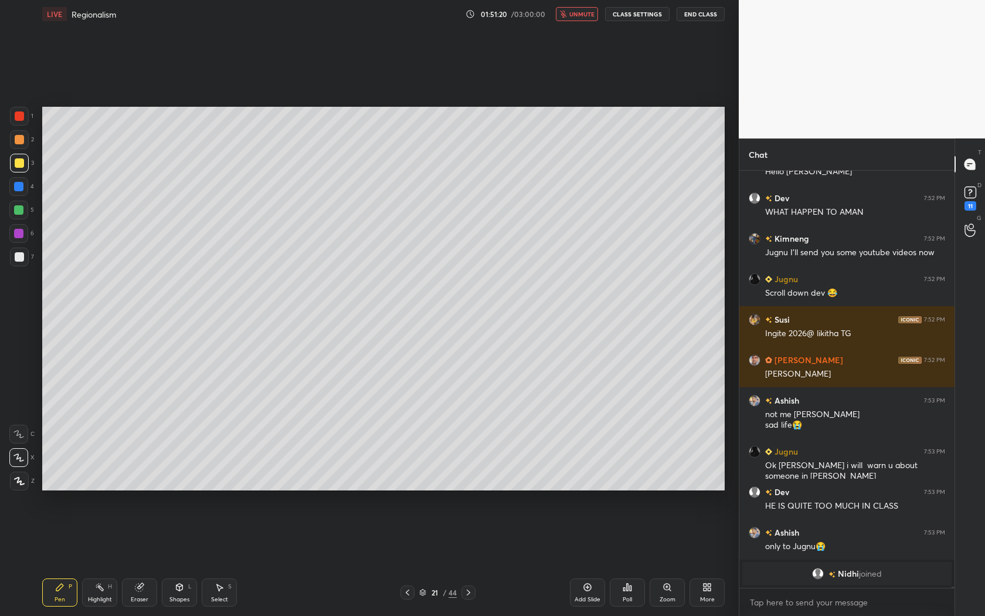
scroll to position [128099, 0]
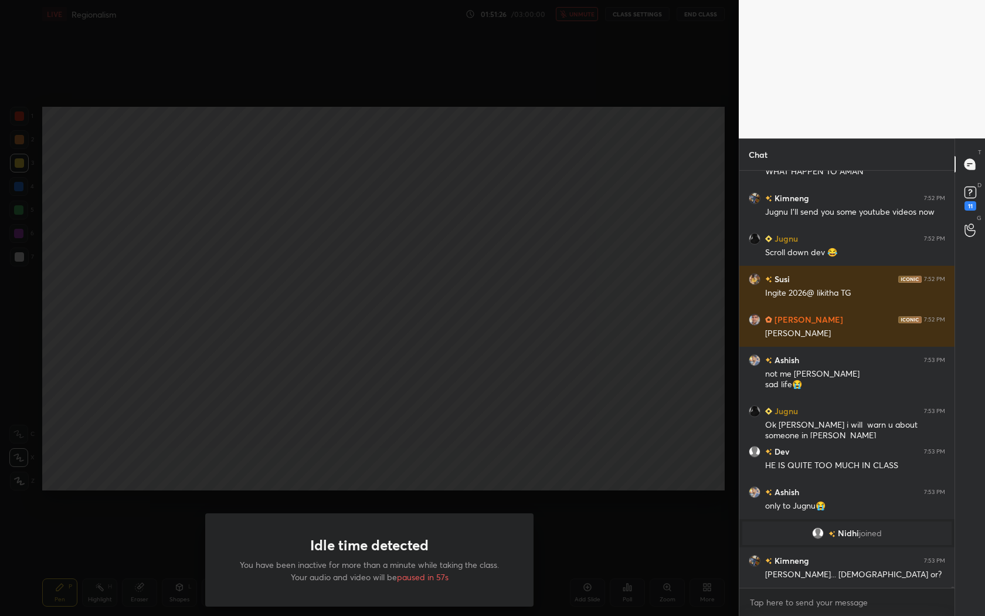
click at [683, 387] on div "Idle time detected You have been inactive for more than a minute while taking t…" at bounding box center [369, 308] width 739 height 616
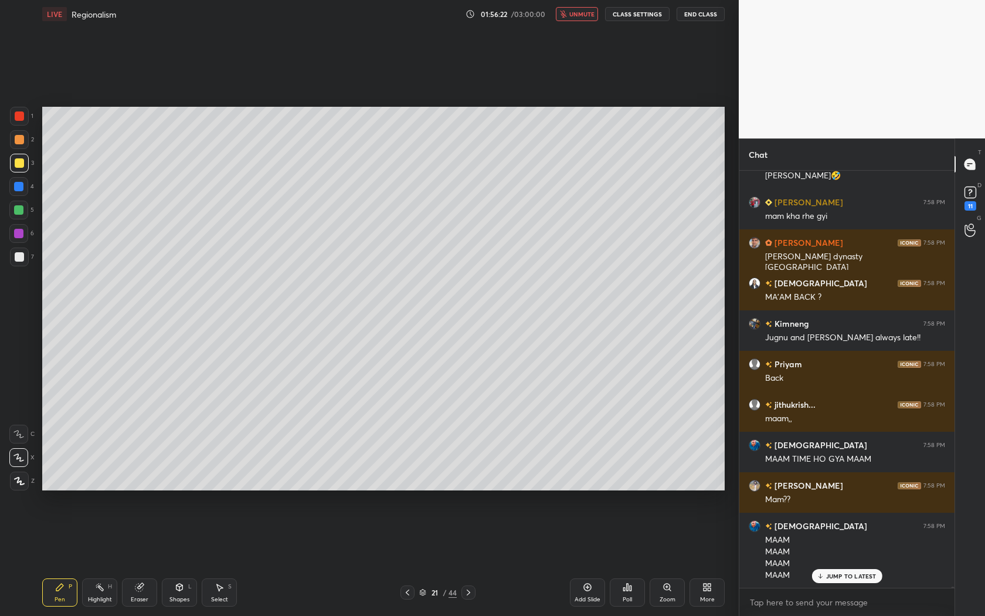
scroll to position [131808, 0]
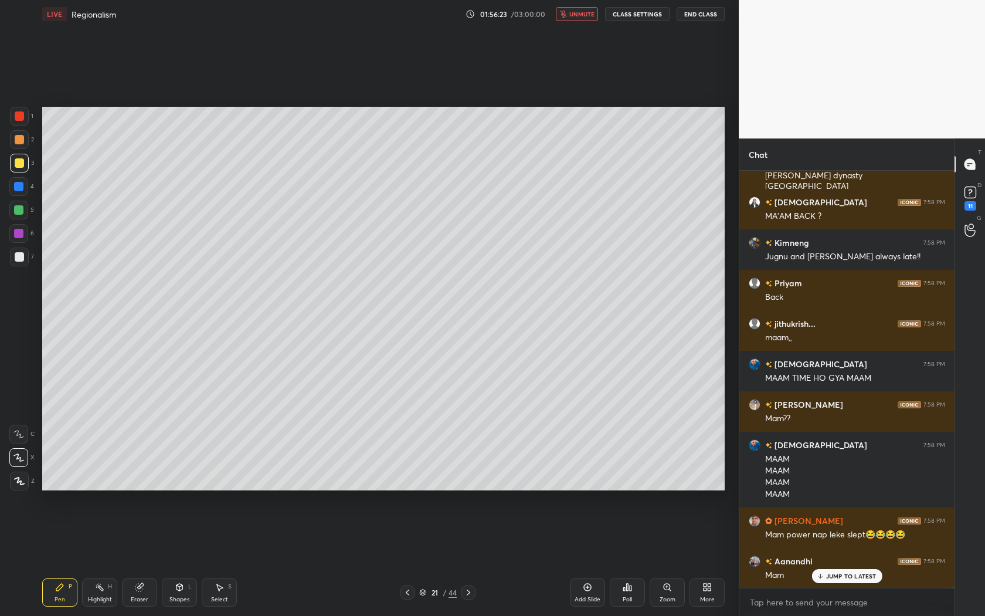
click at [585, 15] on span "unmute" at bounding box center [581, 14] width 25 height 8
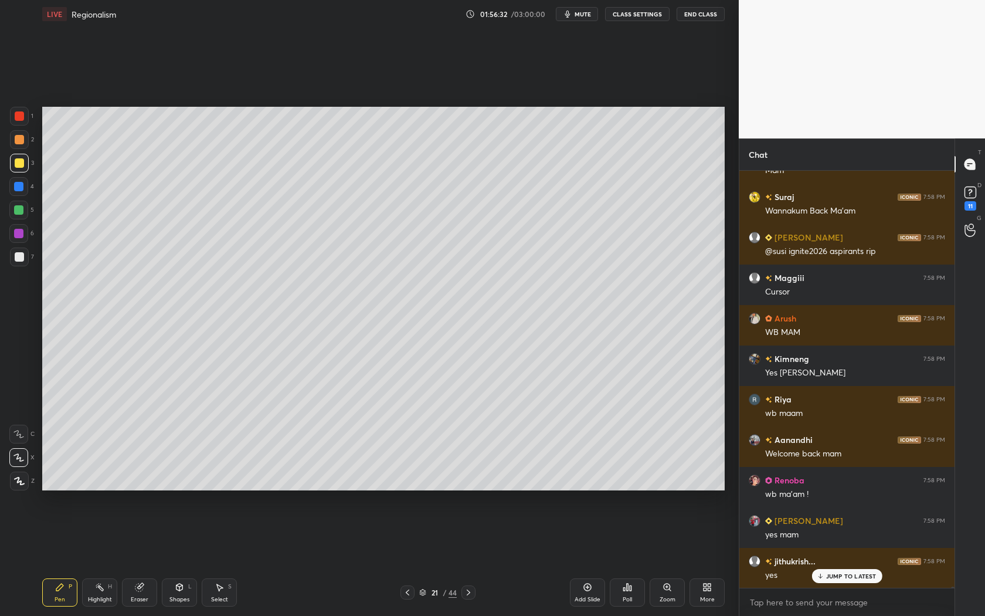
scroll to position [132253, 0]
click at [140, 589] on icon at bounding box center [139, 587] width 8 height 8
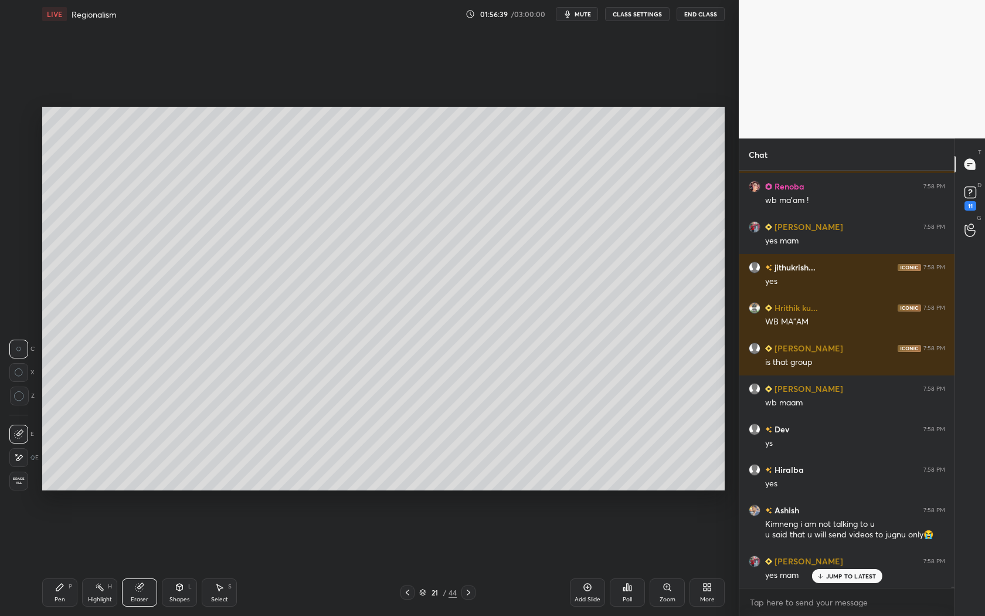
scroll to position [132546, 0]
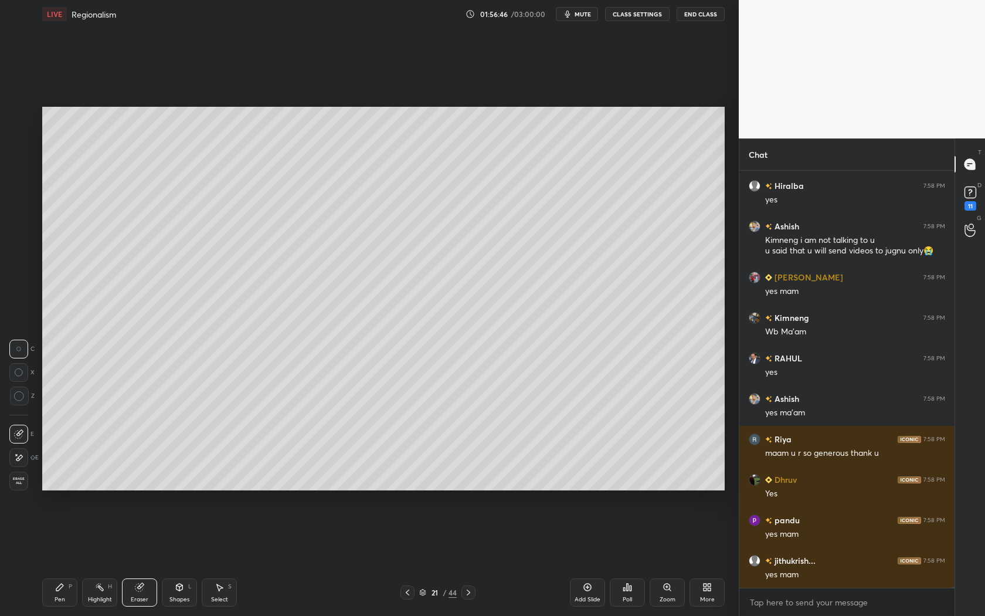
click at [663, 414] on div "Setting up your live class Poll for secs No correct answer Start poll" at bounding box center [384, 298] width 692 height 541
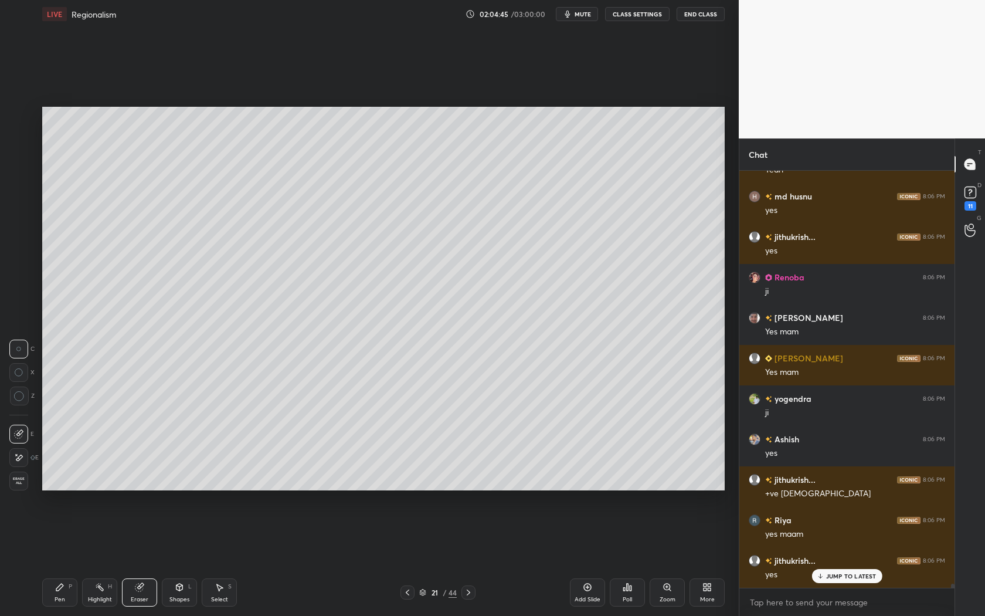
scroll to position [41570, 0]
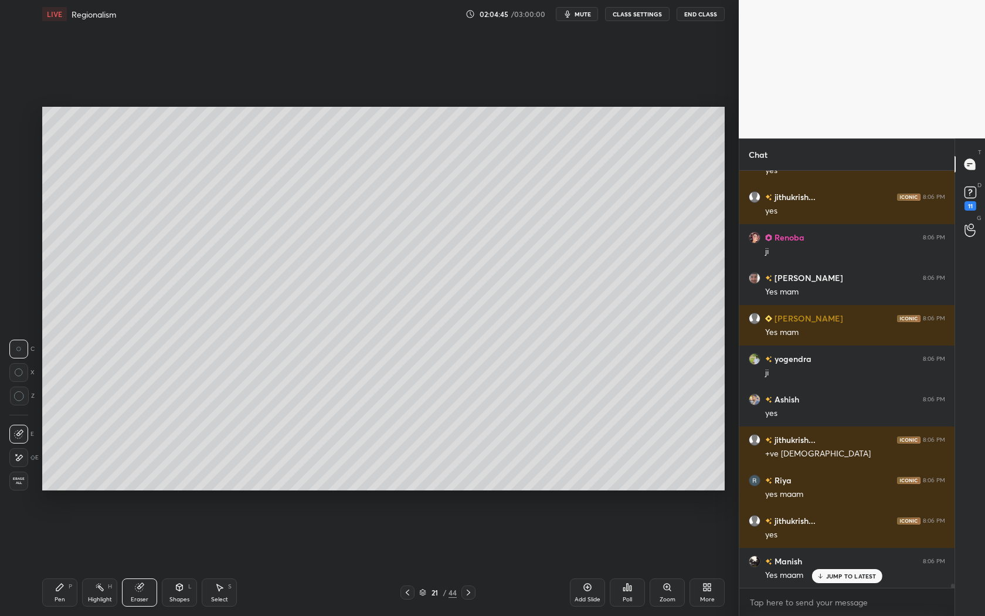
click at [474, 590] on div at bounding box center [468, 592] width 14 height 14
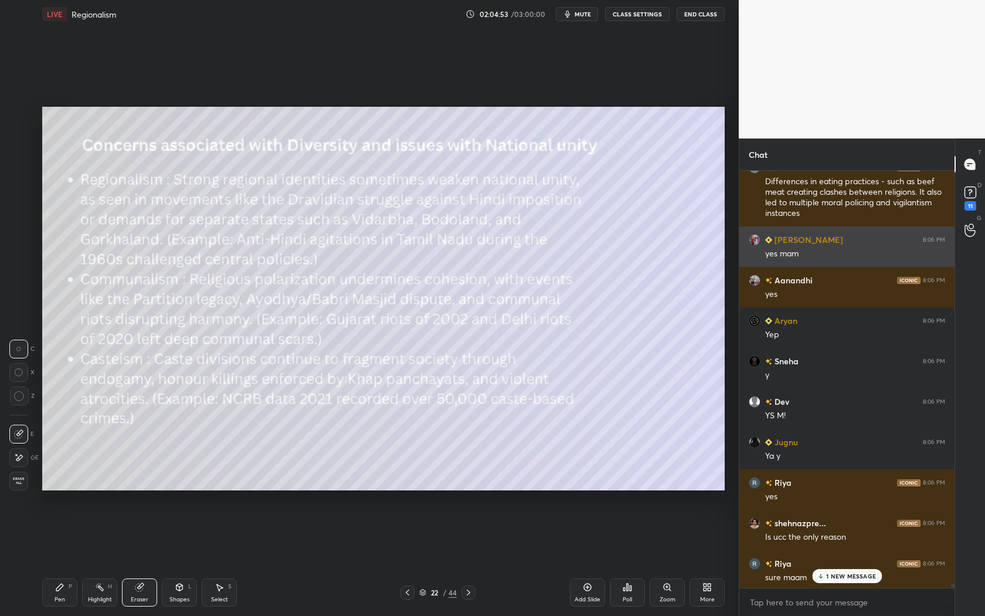
scroll to position [42006, 0]
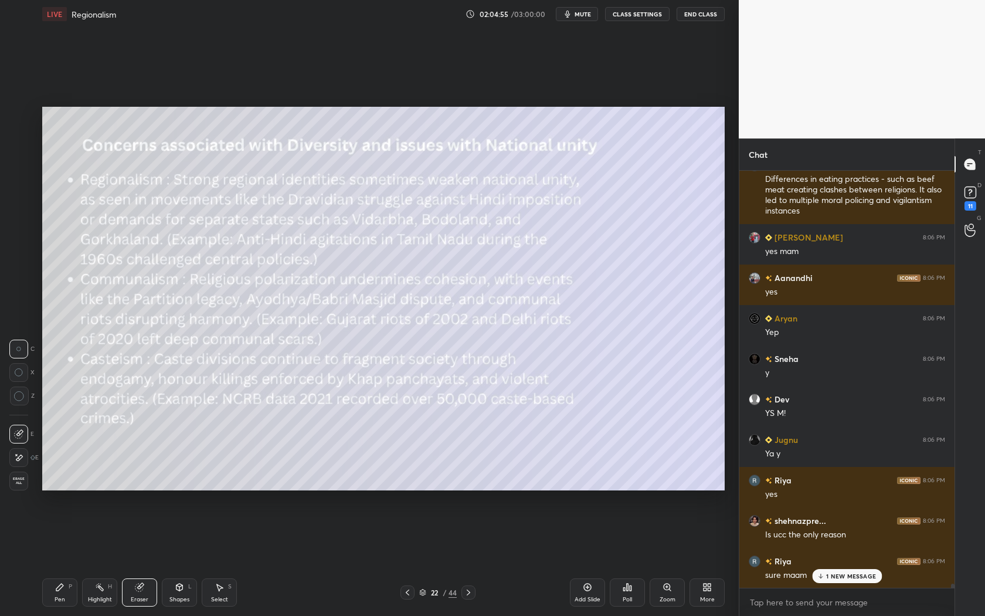
click at [849, 577] on p "1 NEW MESSAGE" at bounding box center [851, 575] width 50 height 7
click at [412, 593] on div at bounding box center [407, 592] width 14 height 14
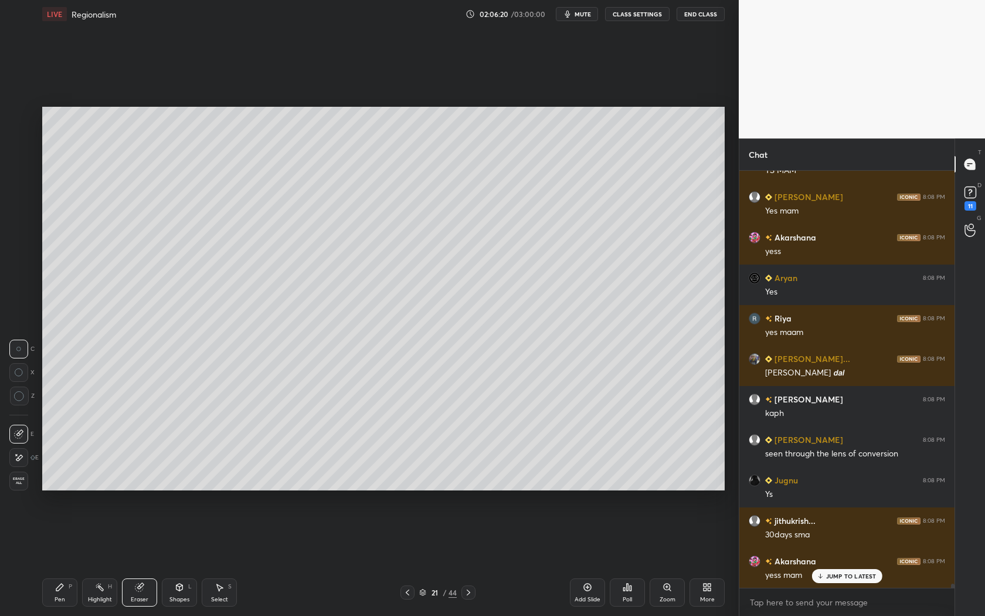
scroll to position [42732, 0]
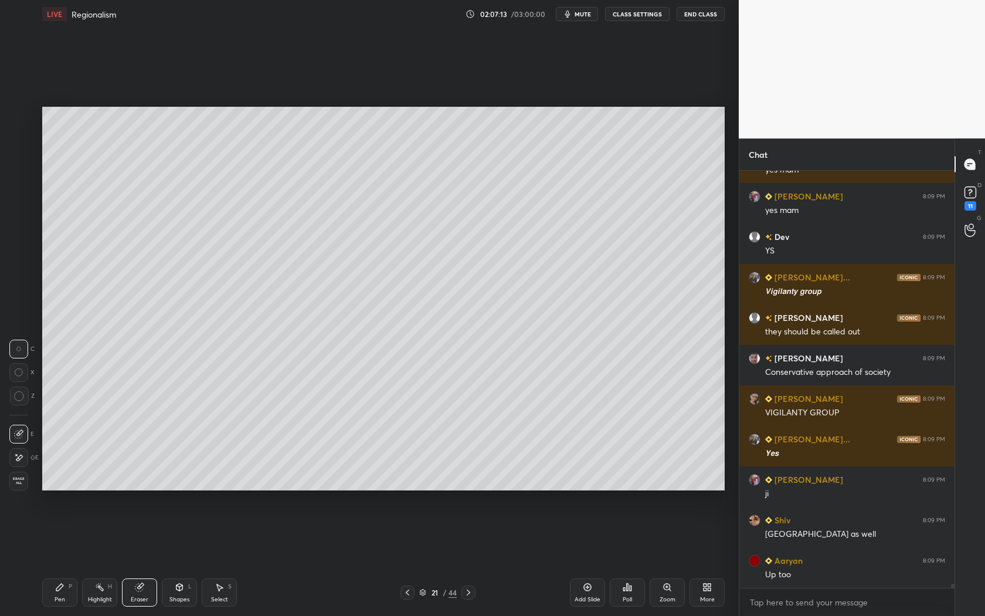
click at [59, 590] on icon at bounding box center [59, 586] width 9 height 9
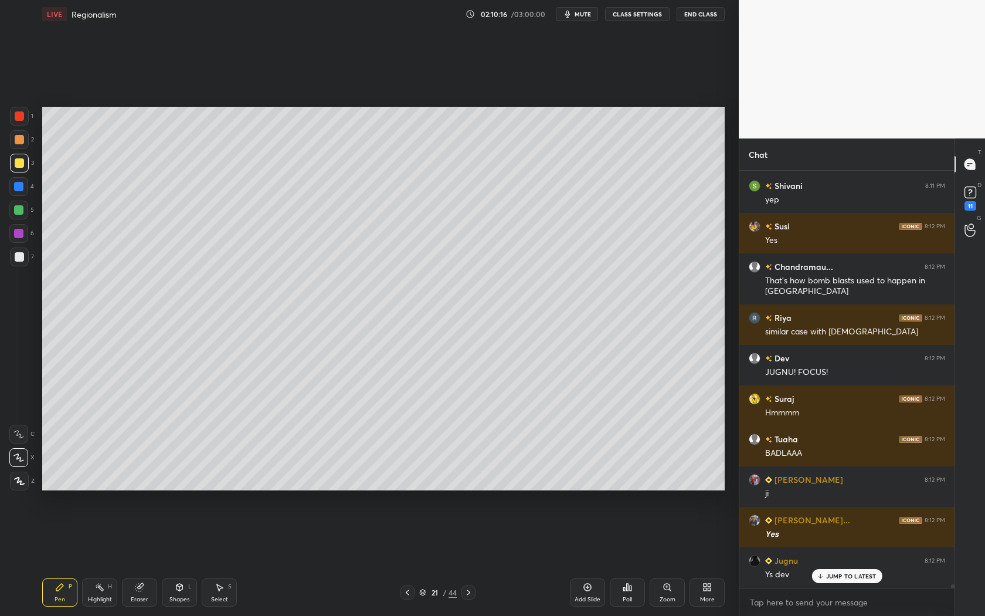
scroll to position [49959, 0]
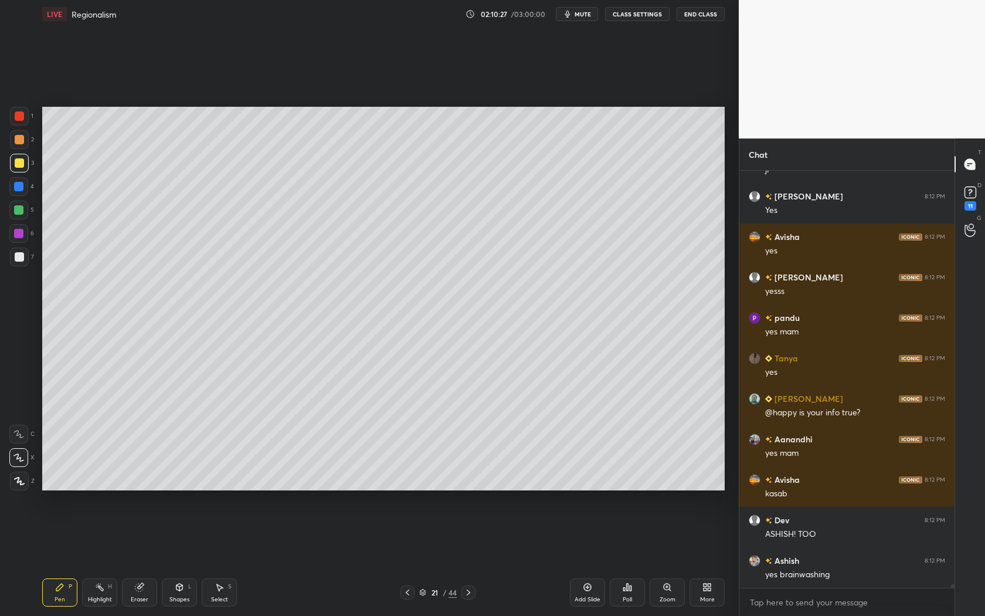
click at [468, 590] on icon at bounding box center [468, 591] width 9 height 9
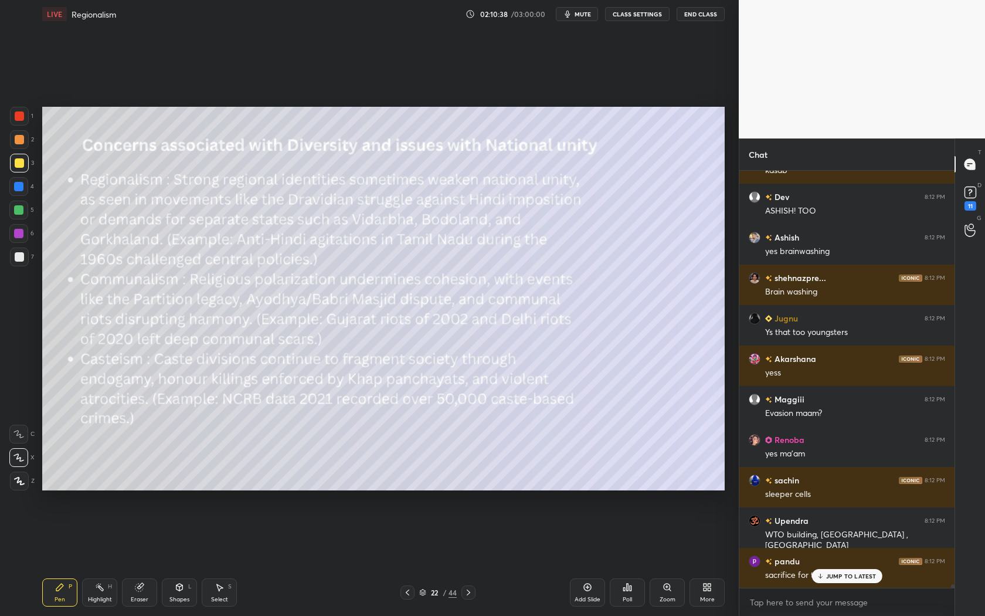
click at [406, 595] on icon at bounding box center [407, 591] width 9 height 9
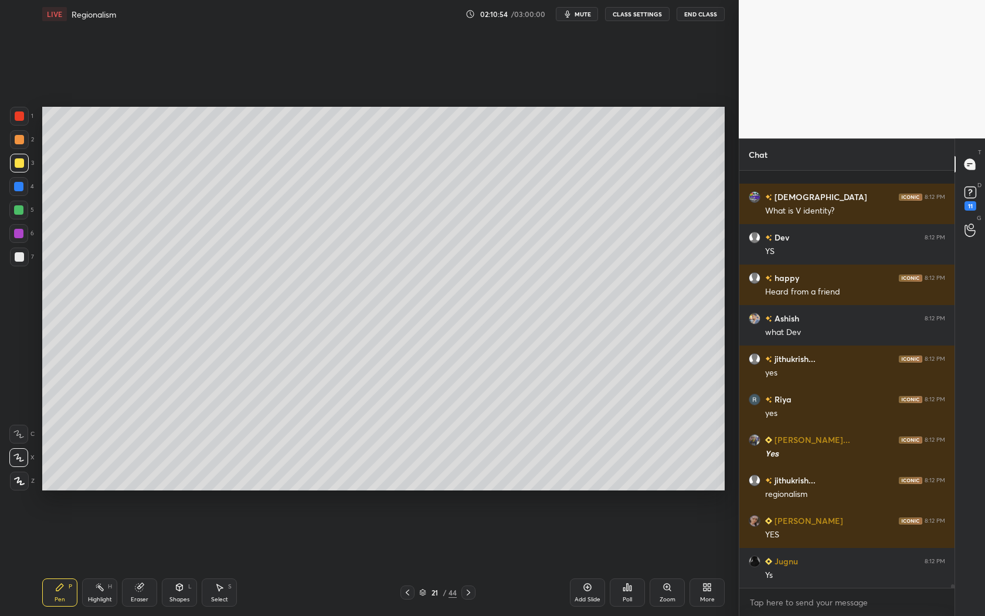
scroll to position [51537, 0]
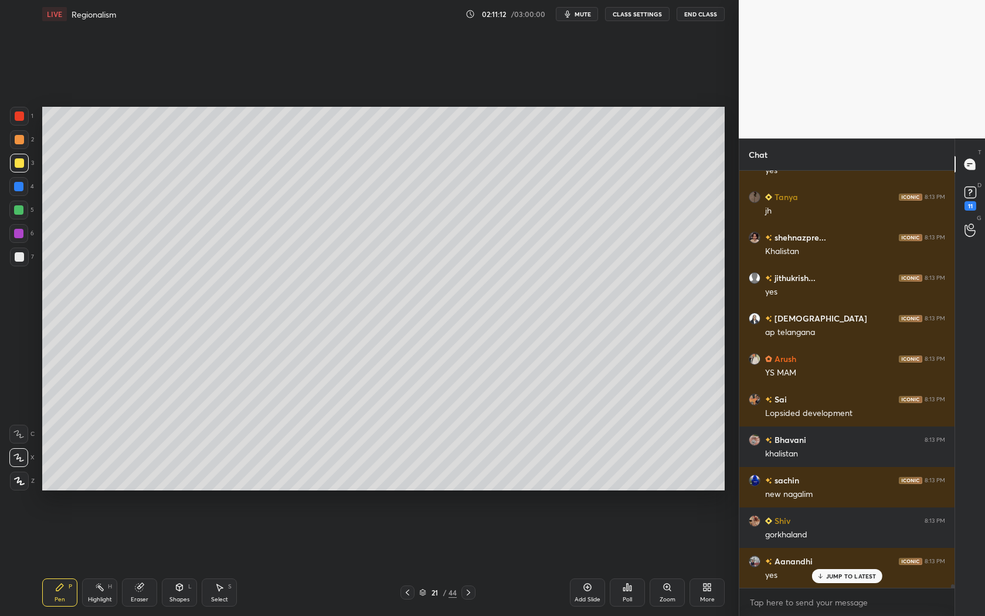
click at [469, 592] on icon at bounding box center [469, 592] width 4 height 6
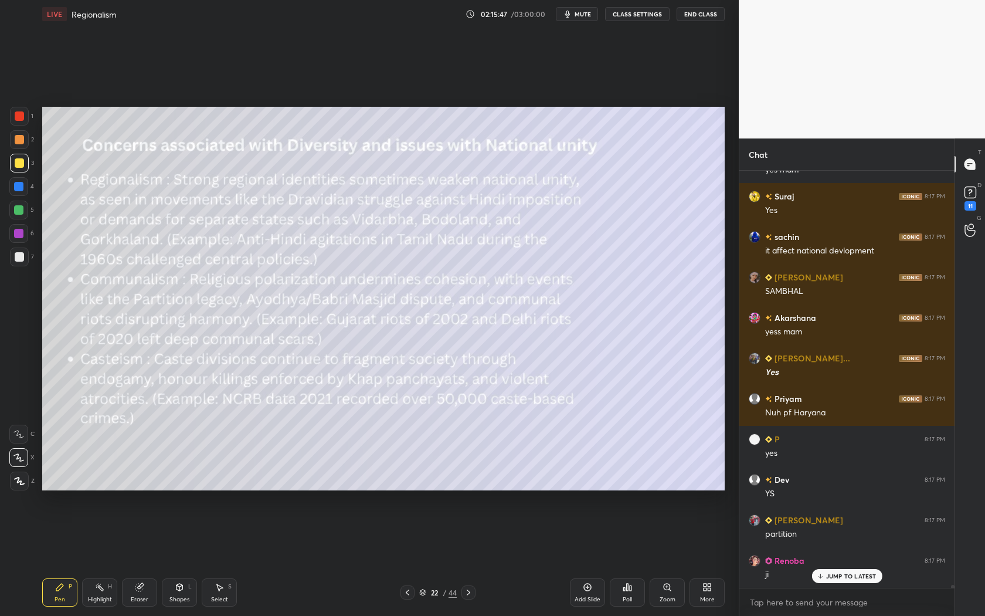
scroll to position [57929, 0]
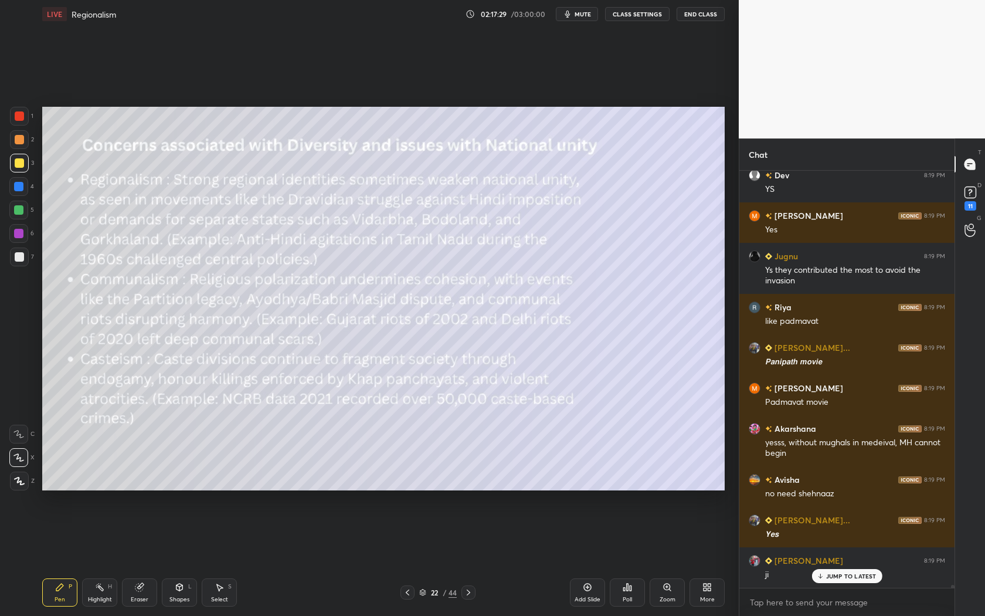
click at [464, 595] on icon at bounding box center [468, 591] width 9 height 9
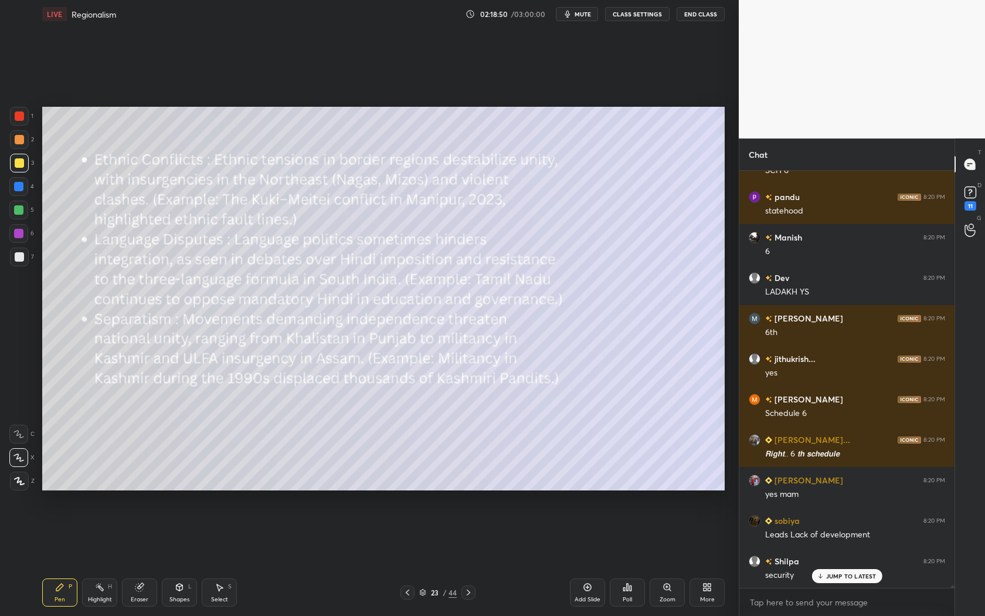
scroll to position [66428, 0]
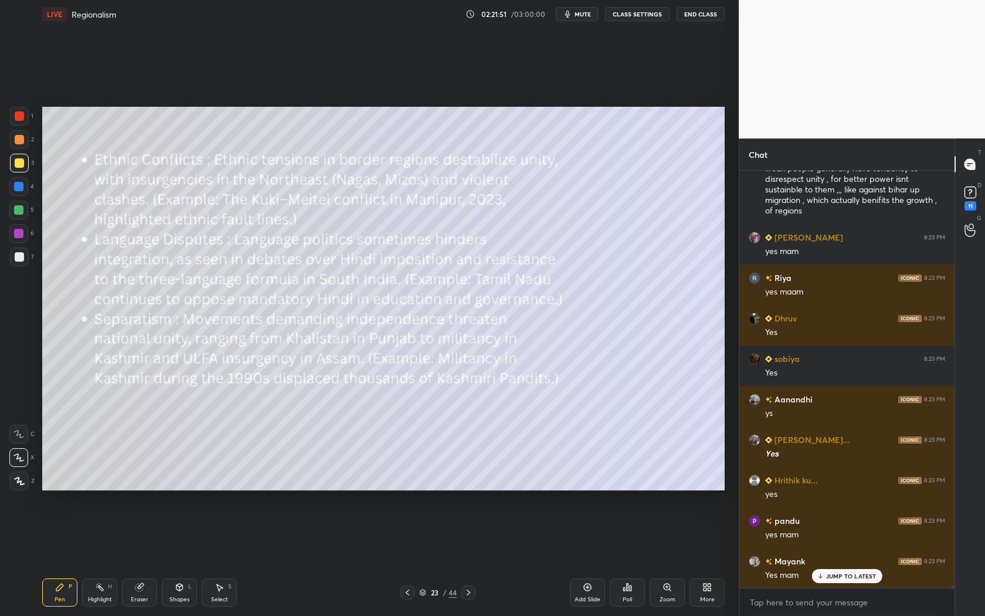
click at [467, 594] on icon at bounding box center [468, 591] width 9 height 9
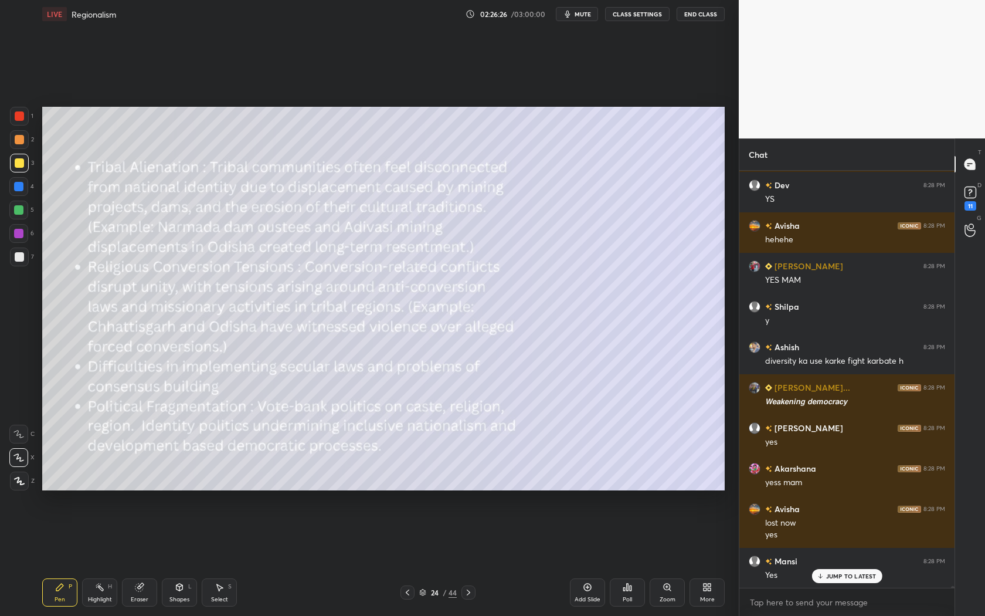
scroll to position [87466, 0]
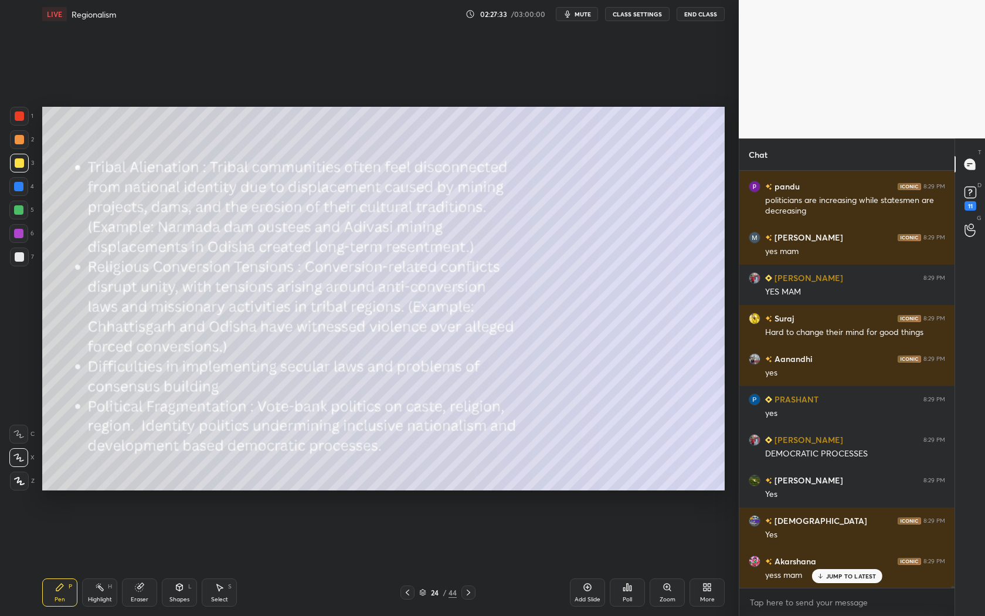
click at [858, 581] on div "JUMP TO LATEST" at bounding box center [846, 576] width 70 height 14
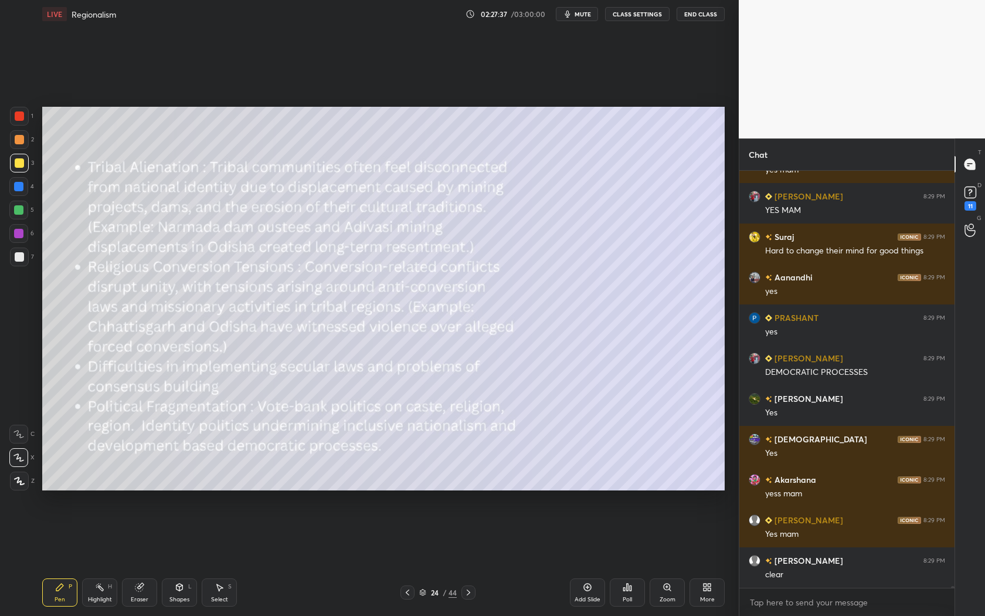
click at [470, 595] on icon at bounding box center [468, 591] width 9 height 9
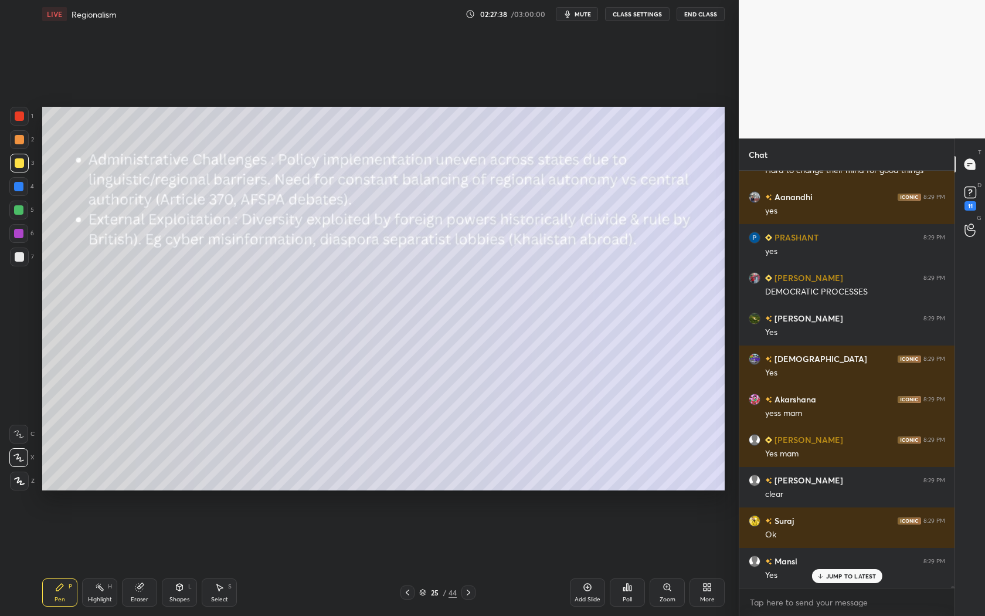
click at [407, 592] on icon at bounding box center [407, 591] width 9 height 9
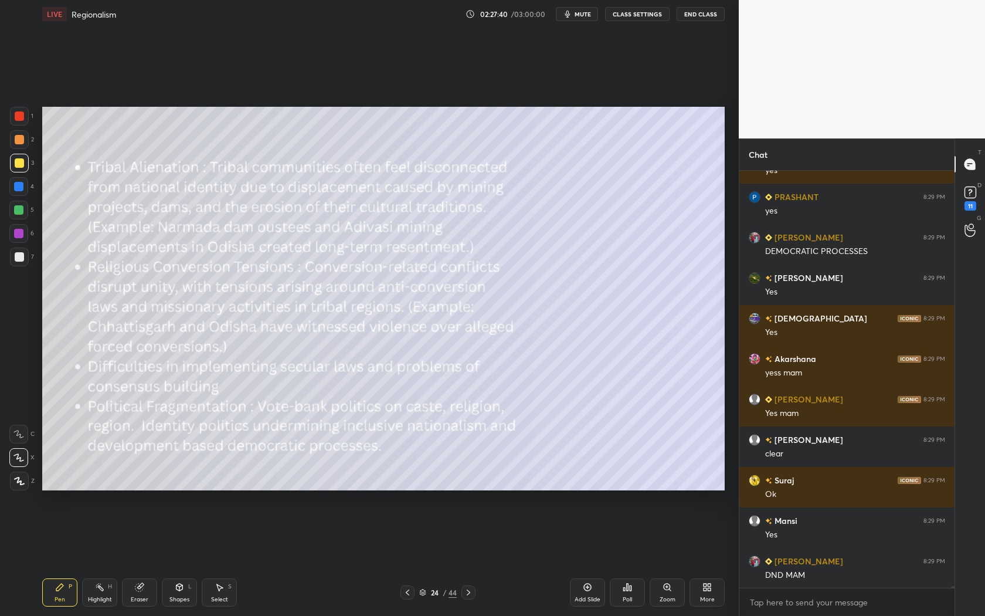
scroll to position [89703, 0]
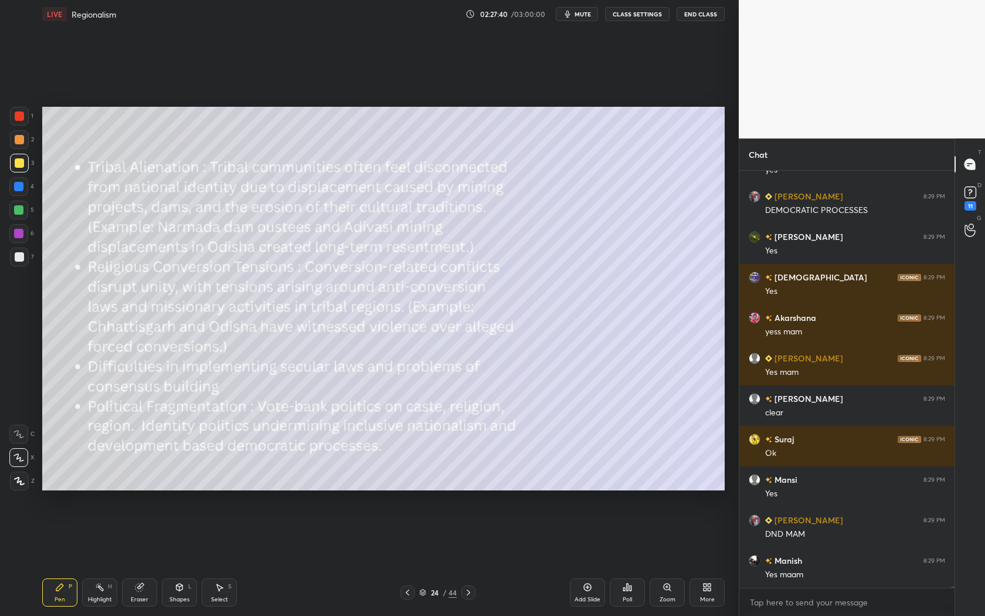
click at [821, 578] on div "Aanandhi 8:29 PM yes PRASHANT 8:29 PM yes Chhavi 8:29 PM DEMOCRATIC PROCESSES m…" at bounding box center [846, 379] width 215 height 417
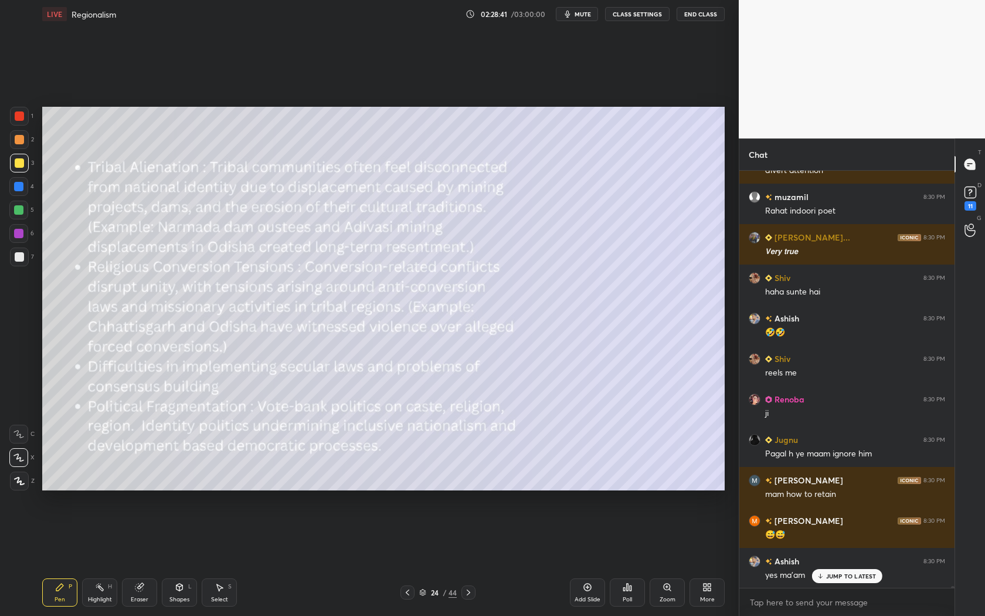
scroll to position [91658, 0]
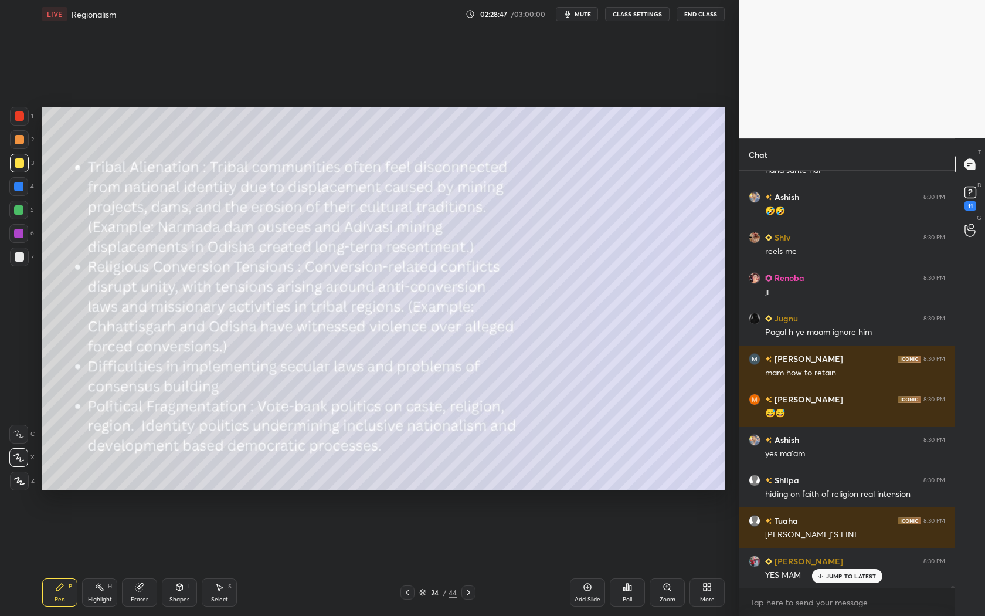
click at [467, 592] on icon at bounding box center [468, 591] width 9 height 9
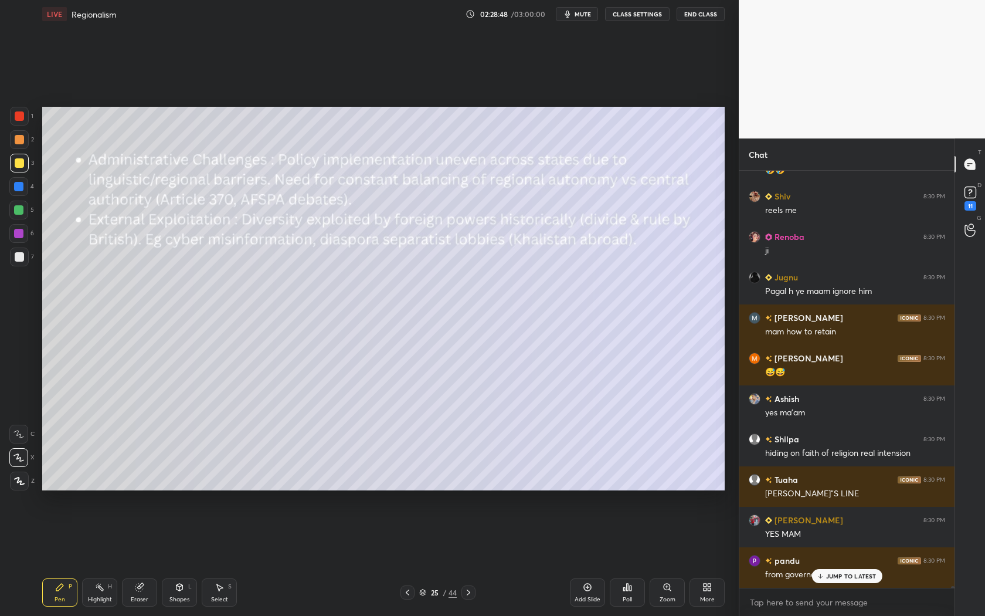
click at [404, 590] on icon at bounding box center [407, 591] width 9 height 9
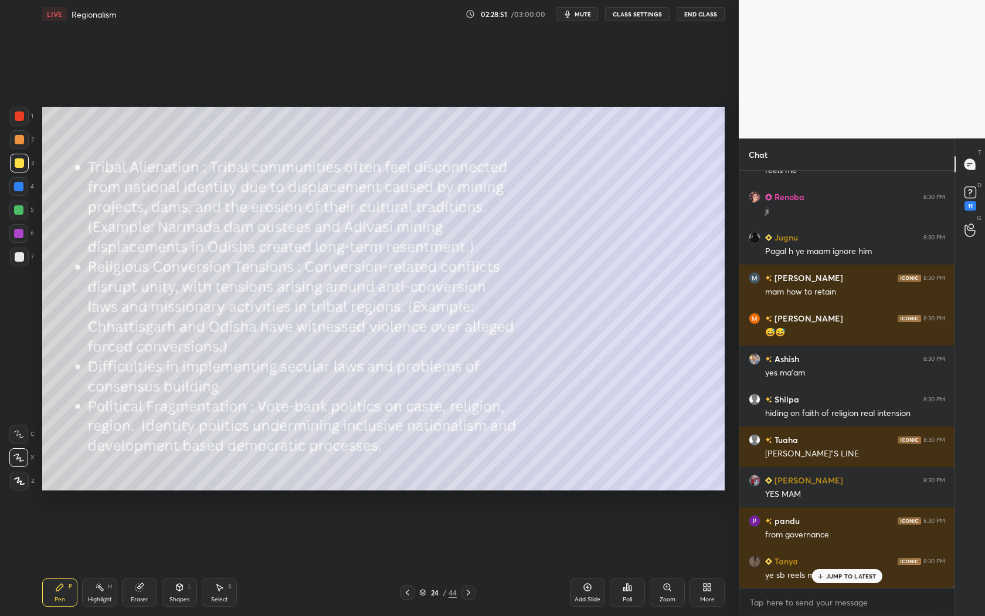
click at [844, 575] on p "JUMP TO LATEST" at bounding box center [851, 575] width 50 height 7
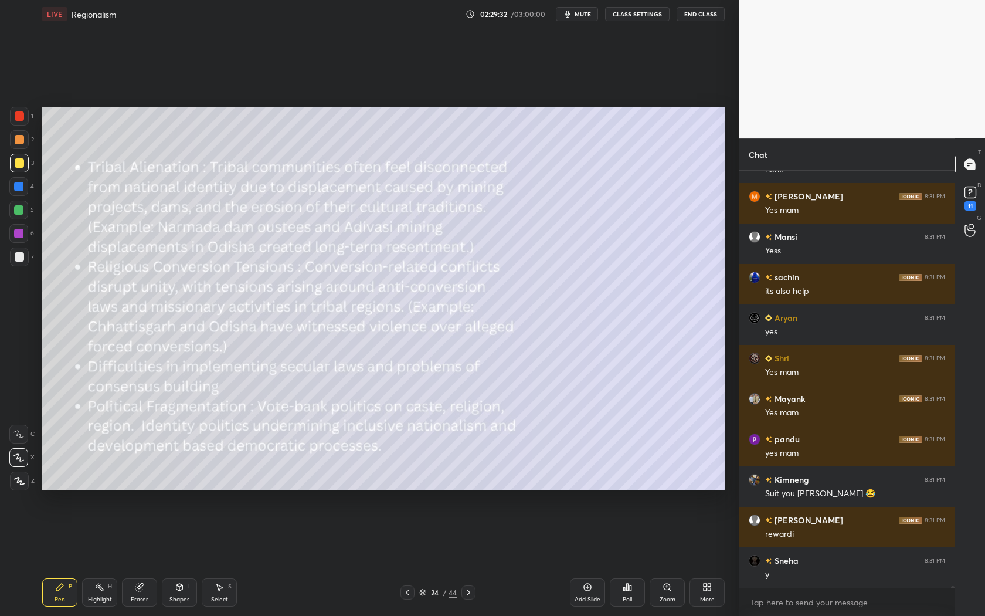
scroll to position [93550, 0]
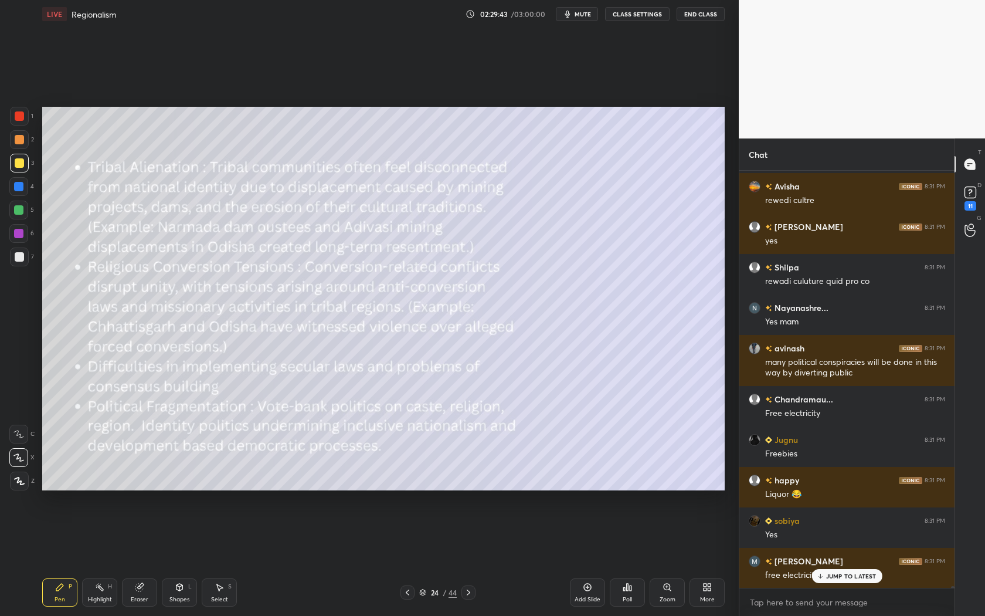
click at [470, 593] on icon at bounding box center [468, 591] width 9 height 9
click at [411, 592] on icon at bounding box center [407, 591] width 9 height 9
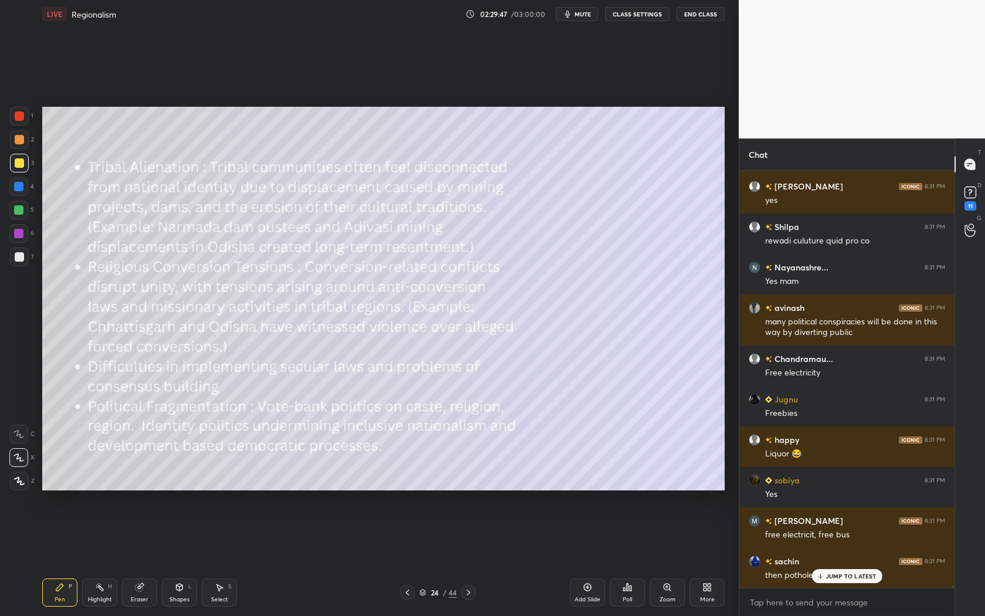
click at [584, 600] on div "Add Slide" at bounding box center [588, 599] width 26 height 6
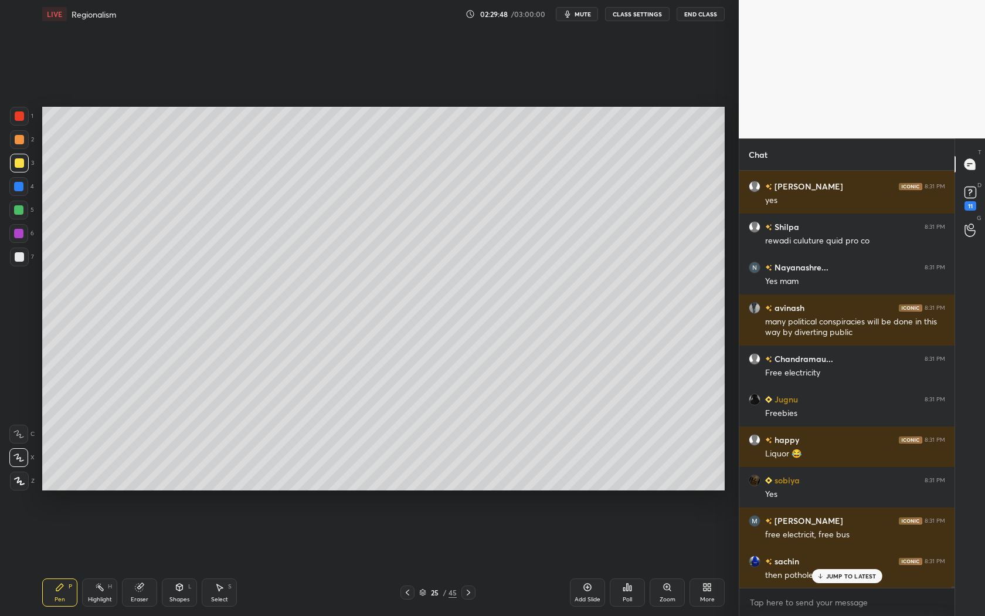
click at [848, 575] on p "JUMP TO LATEST" at bounding box center [851, 575] width 50 height 7
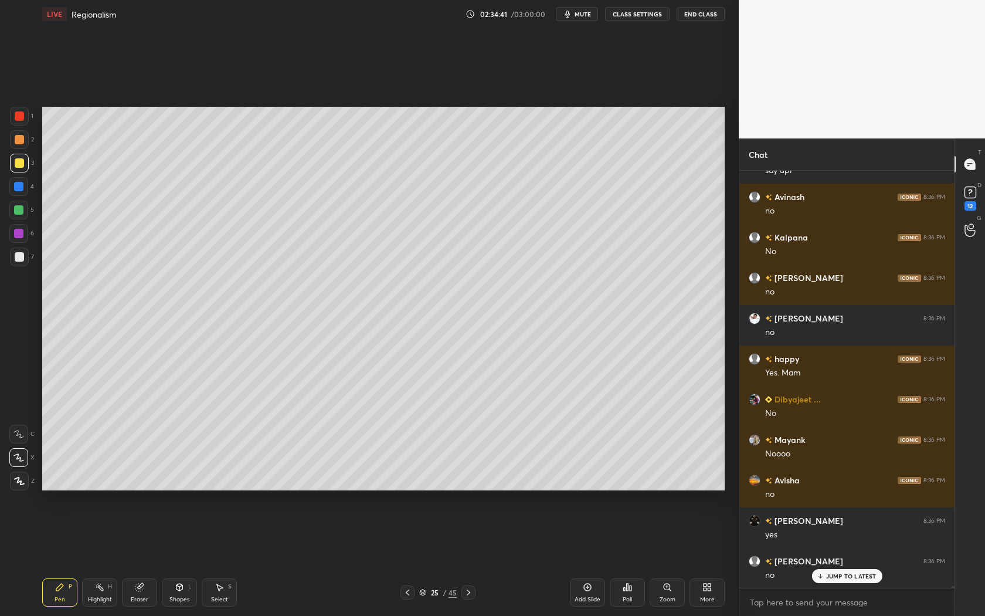
scroll to position [89023, 0]
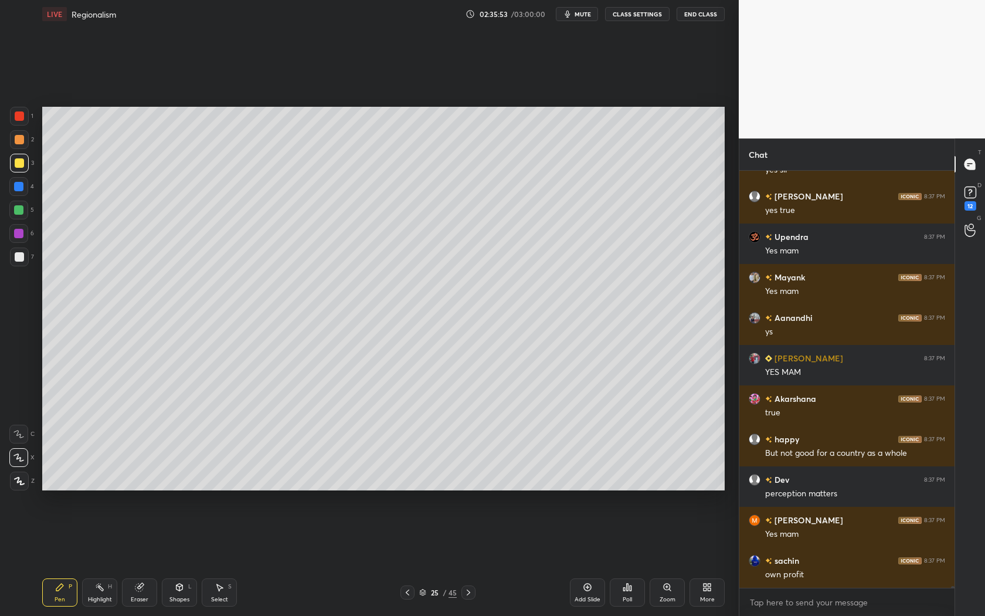
click at [464, 590] on icon at bounding box center [468, 591] width 9 height 9
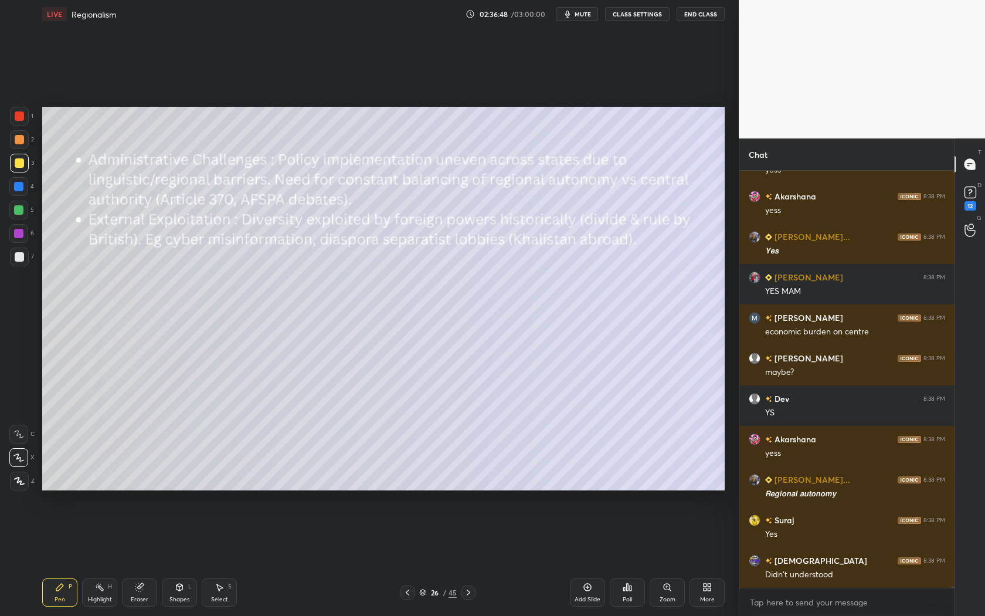
scroll to position [94719, 0]
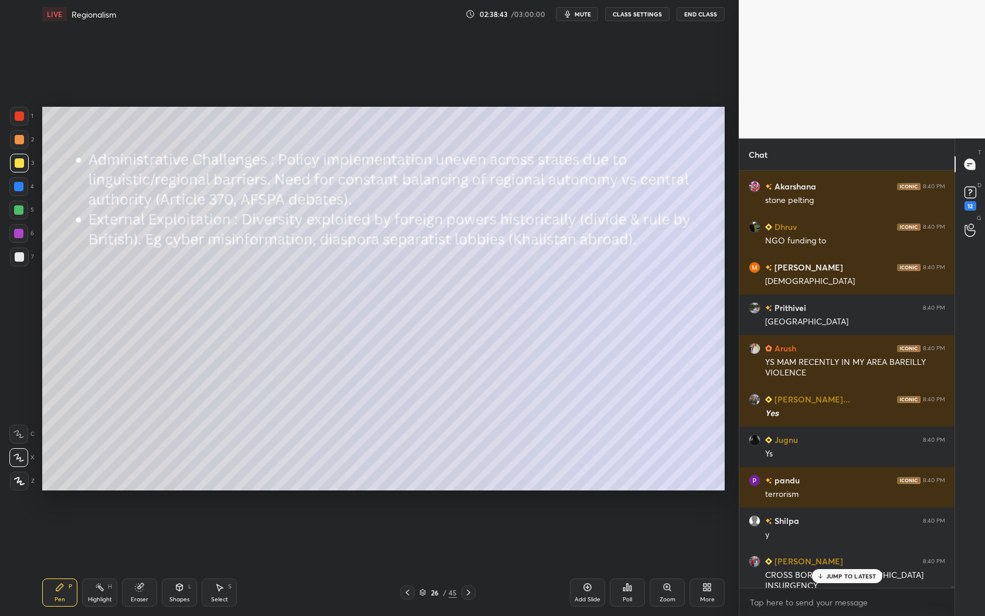
click at [468, 593] on icon at bounding box center [469, 592] width 4 height 6
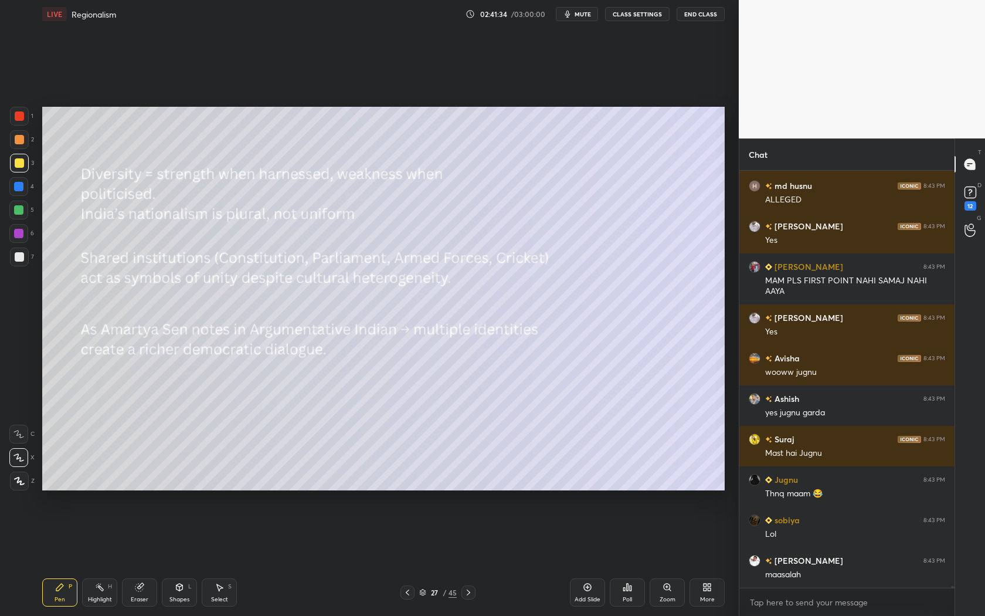
scroll to position [104144, 0]
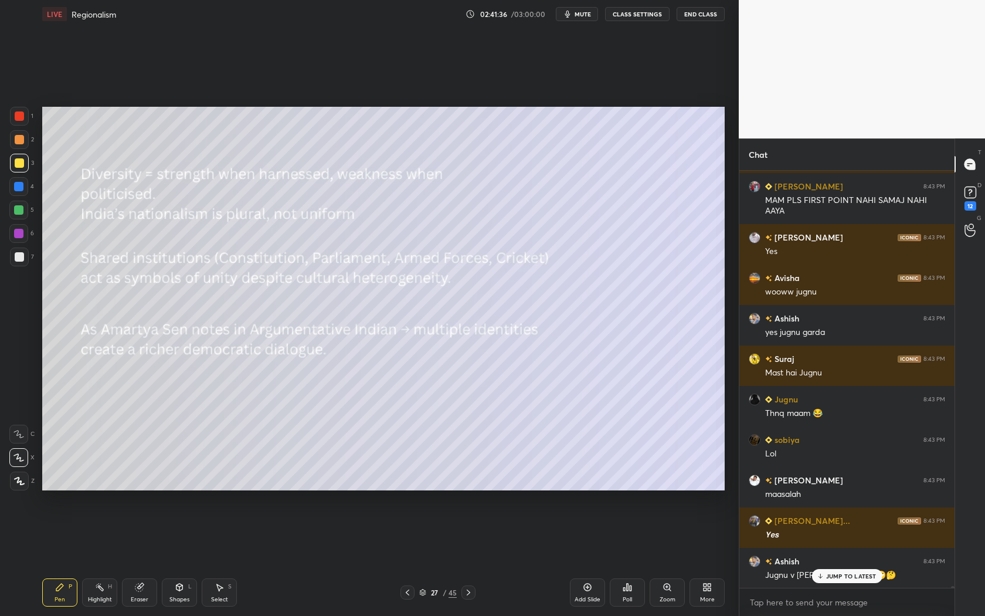
click at [849, 573] on p "JUMP TO LATEST" at bounding box center [851, 575] width 50 height 7
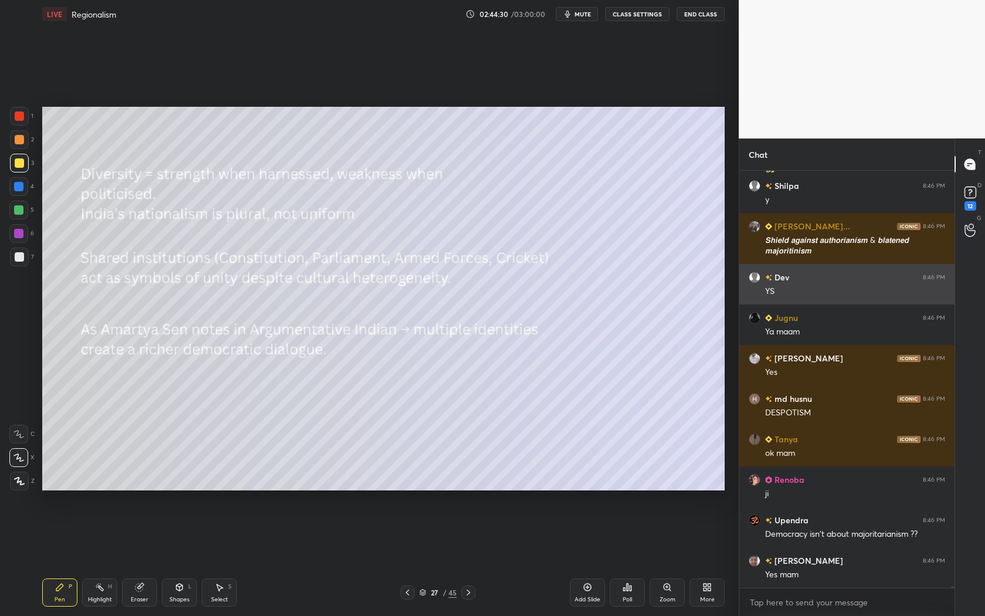
scroll to position [102929, 0]
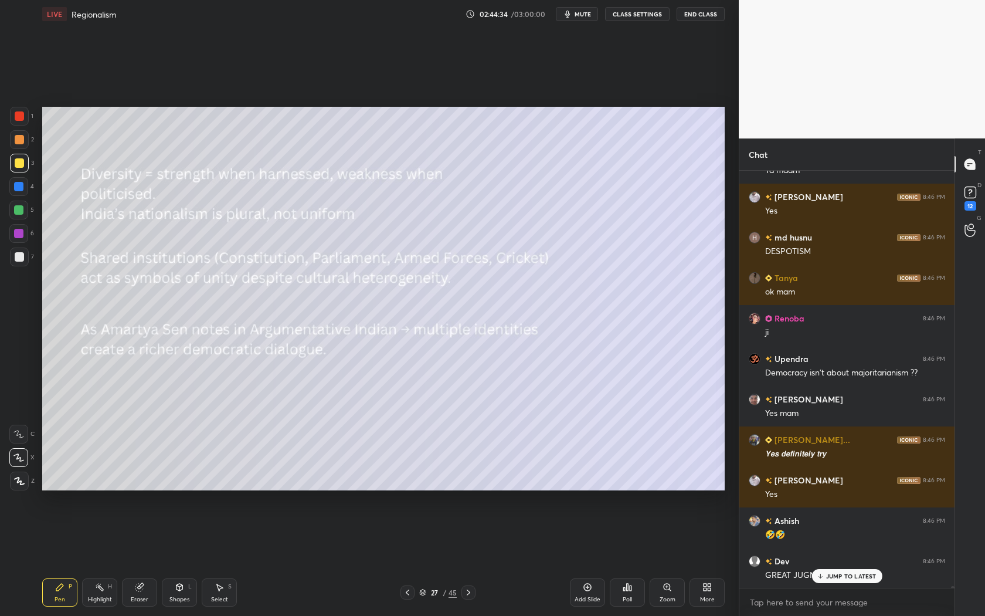
click at [836, 574] on p "JUMP TO LATEST" at bounding box center [851, 575] width 50 height 7
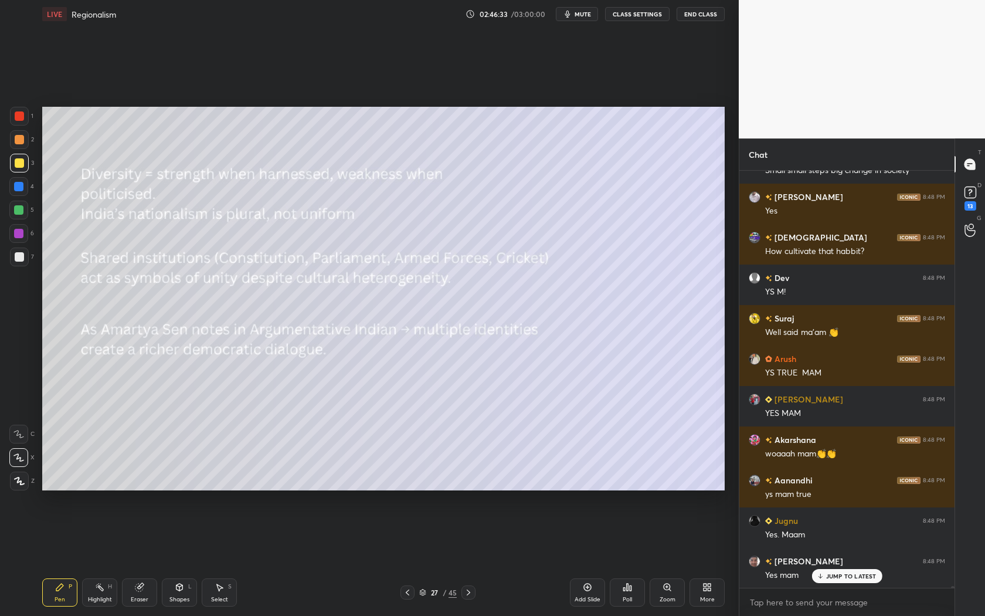
click at [832, 578] on p "JUMP TO LATEST" at bounding box center [851, 575] width 50 height 7
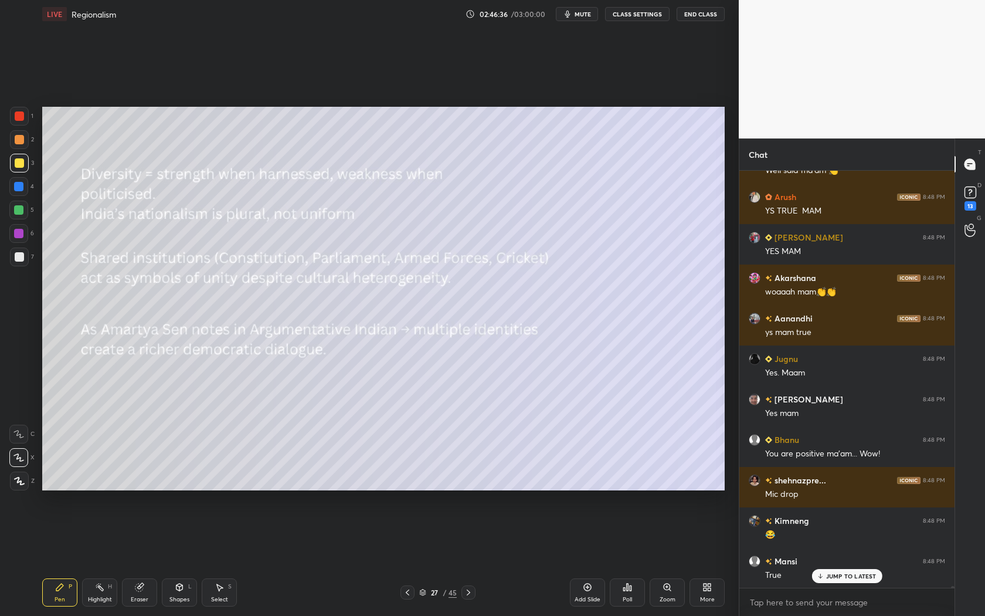
click at [473, 595] on icon at bounding box center [468, 591] width 9 height 9
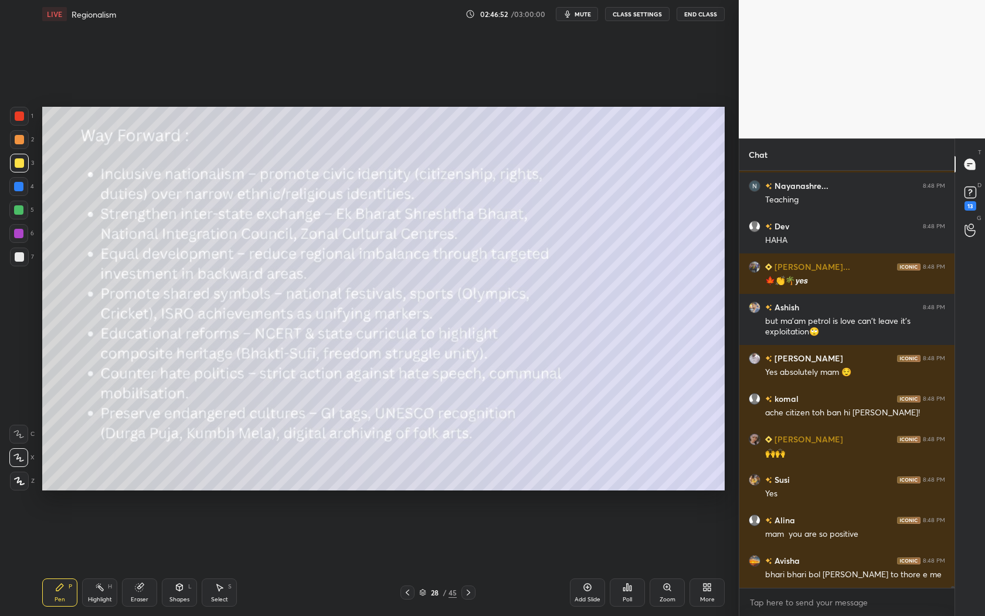
click at [409, 593] on icon at bounding box center [407, 591] width 9 height 9
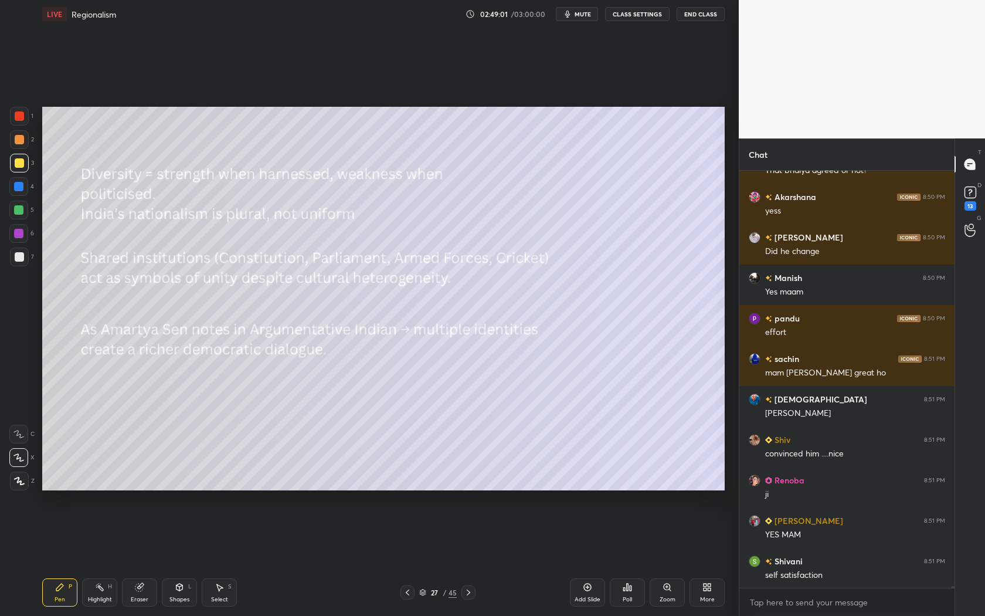
scroll to position [114411, 0]
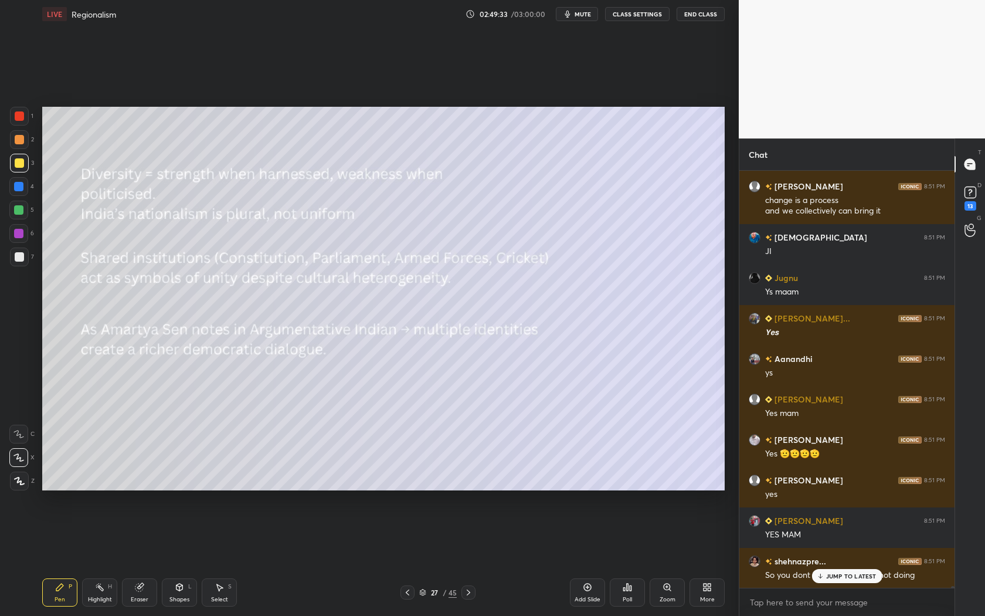
click at [824, 572] on div "JUMP TO LATEST" at bounding box center [846, 576] width 70 height 14
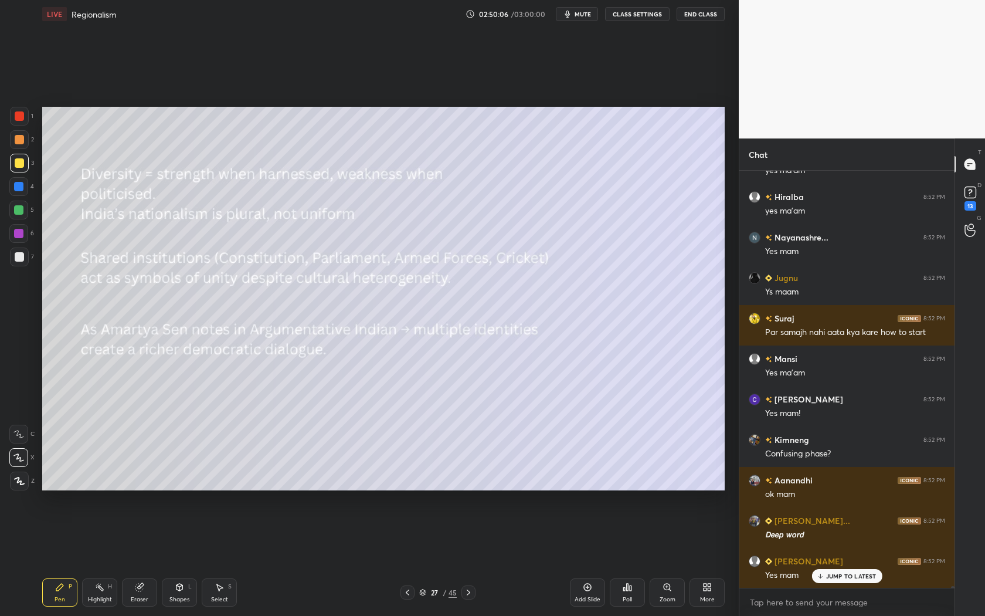
click at [840, 580] on div "Rudra Prat... 8:51 PM 𝘼𝙗𝙨𝙤𝙡𝙪𝙩𝙚𝙡𝙮 𝙖𝙢𝙖𝙯𝙞𝙣𝙜👍 Bhargavi 8:51 PM Yes Bhanu 8:51 PM Ye…" at bounding box center [846, 379] width 215 height 417
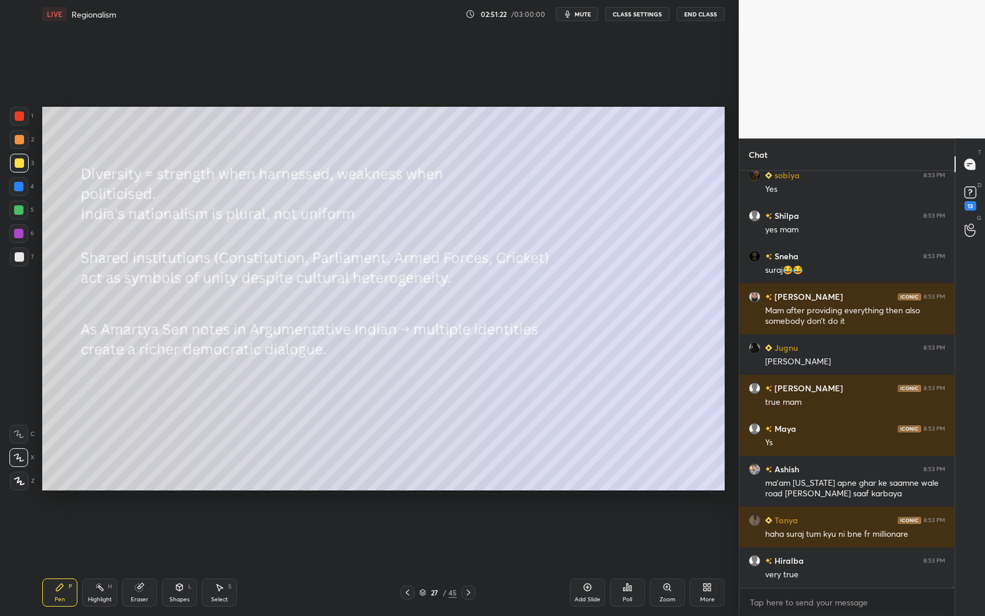
scroll to position [118704, 0]
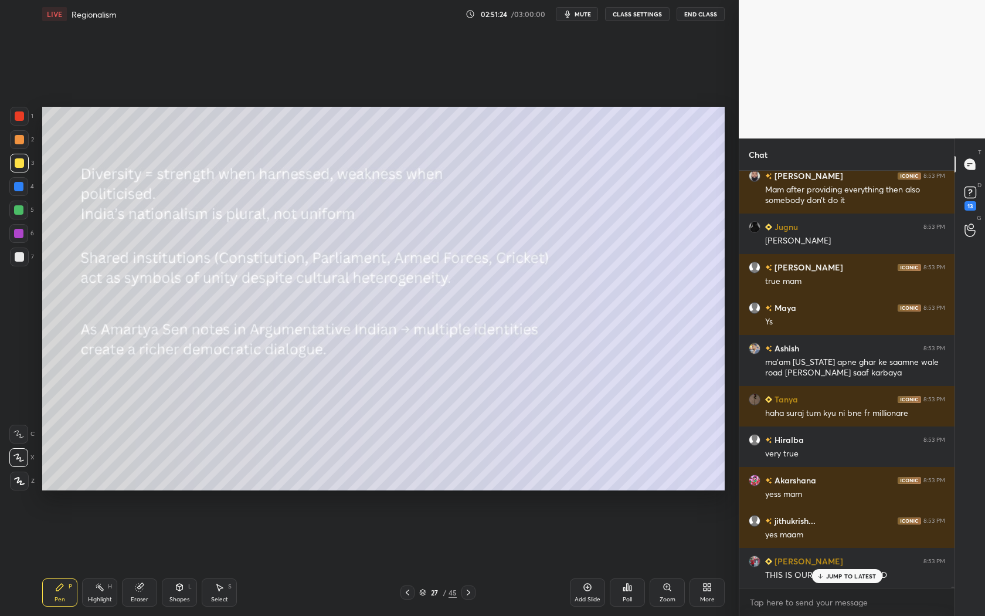
click at [474, 592] on div at bounding box center [468, 592] width 14 height 14
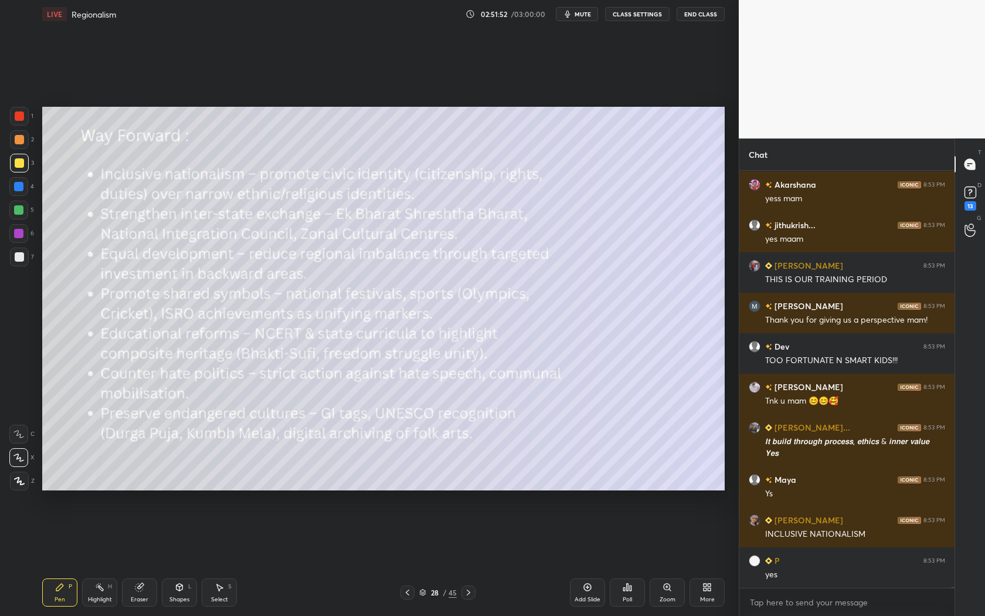
scroll to position [119121, 0]
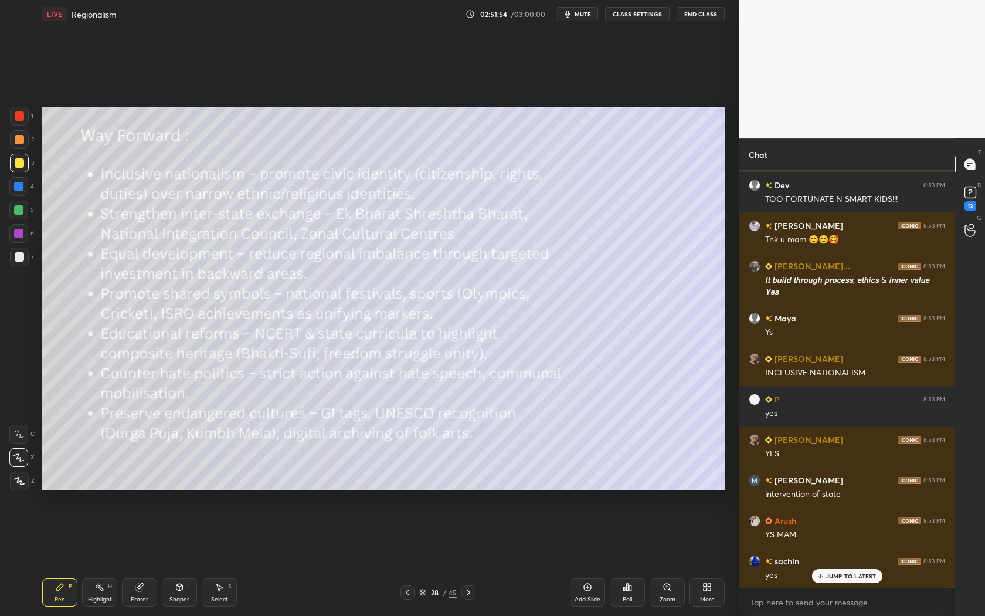
click at [650, 15] on button "CLASS SETTINGS" at bounding box center [637, 14] width 64 height 14
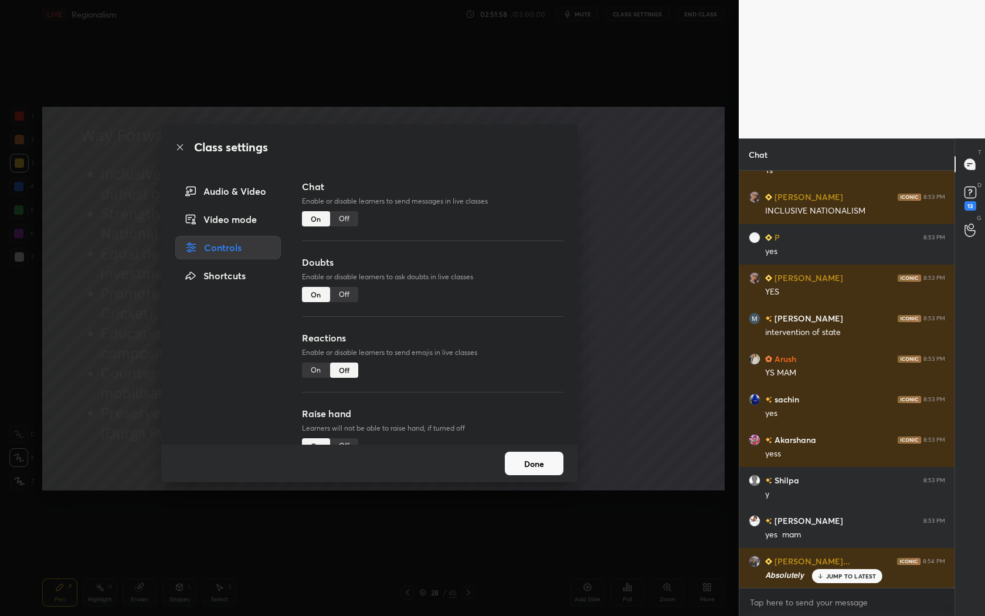
scroll to position [119444, 0]
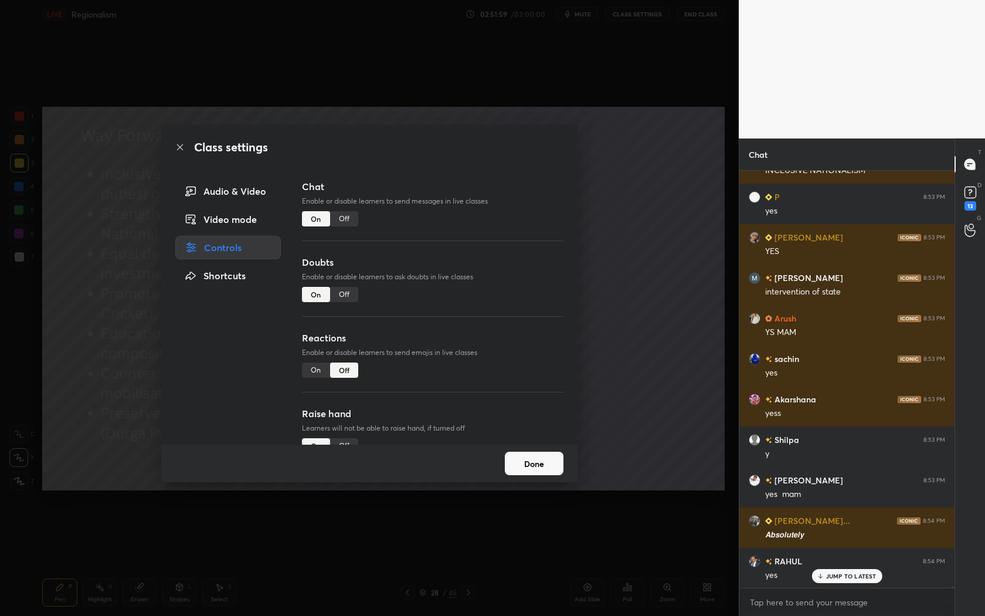
click at [317, 372] on div "On" at bounding box center [316, 369] width 28 height 15
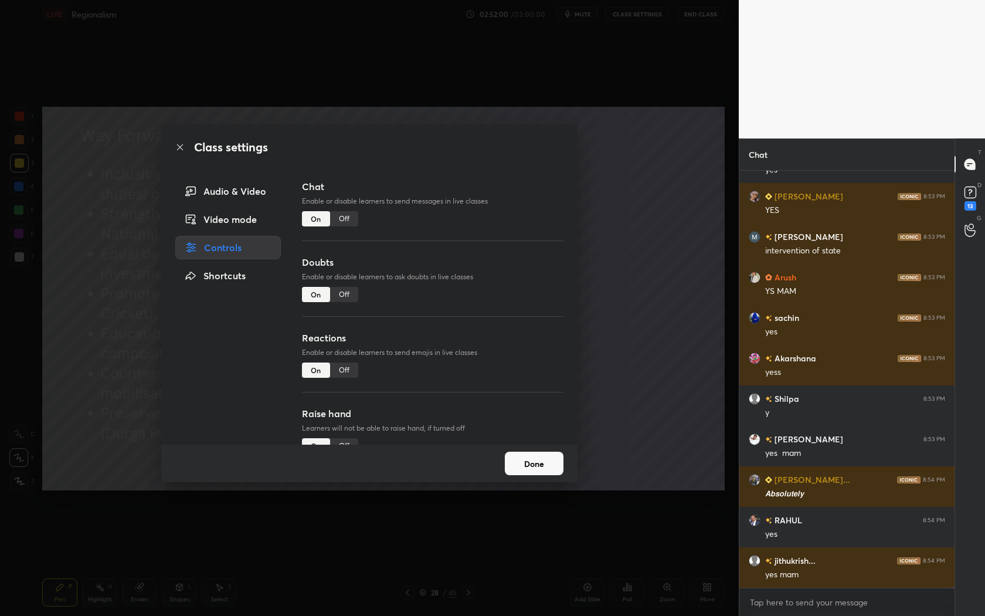
click at [545, 458] on button "Done" at bounding box center [534, 462] width 59 height 23
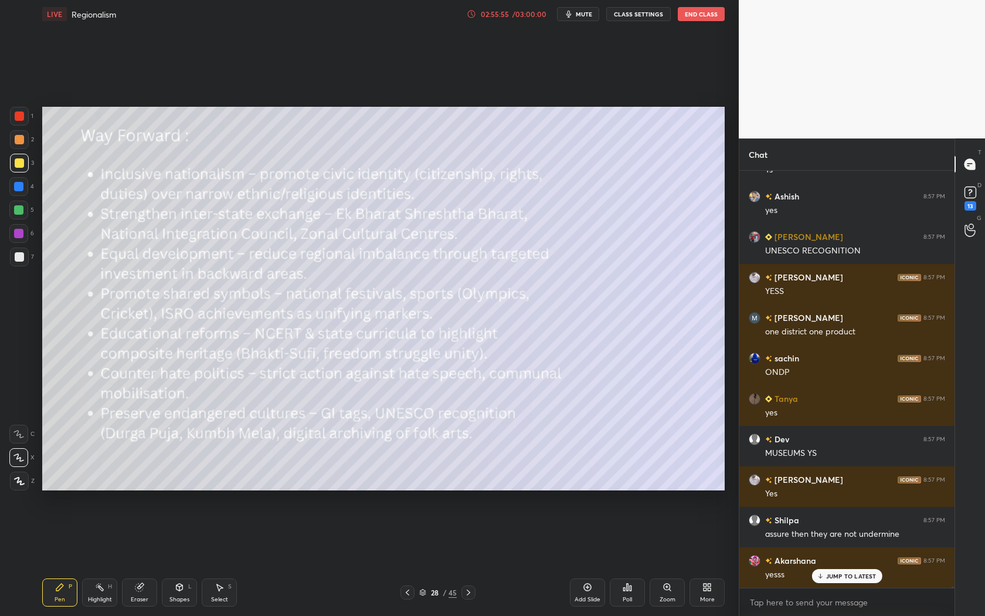
scroll to position [121083, 0]
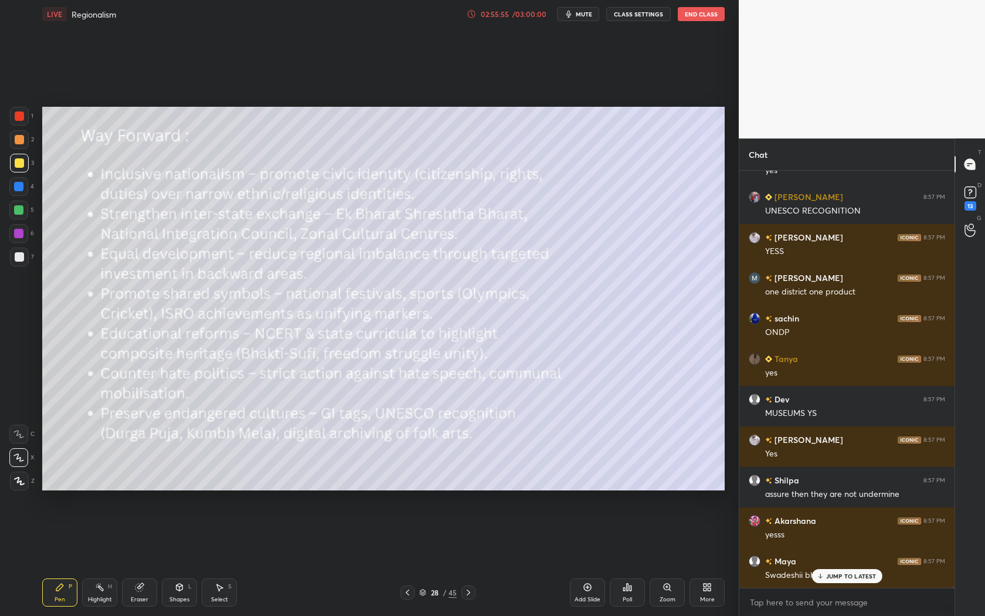
click at [470, 595] on icon at bounding box center [468, 591] width 9 height 9
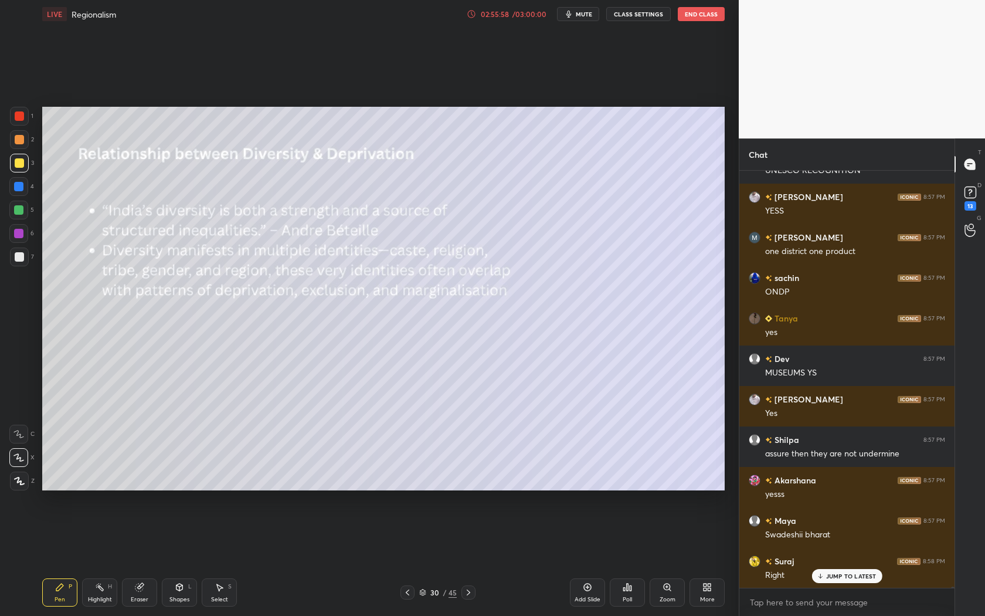
click at [405, 599] on div at bounding box center [407, 592] width 14 height 14
click at [469, 592] on icon at bounding box center [469, 592] width 4 height 6
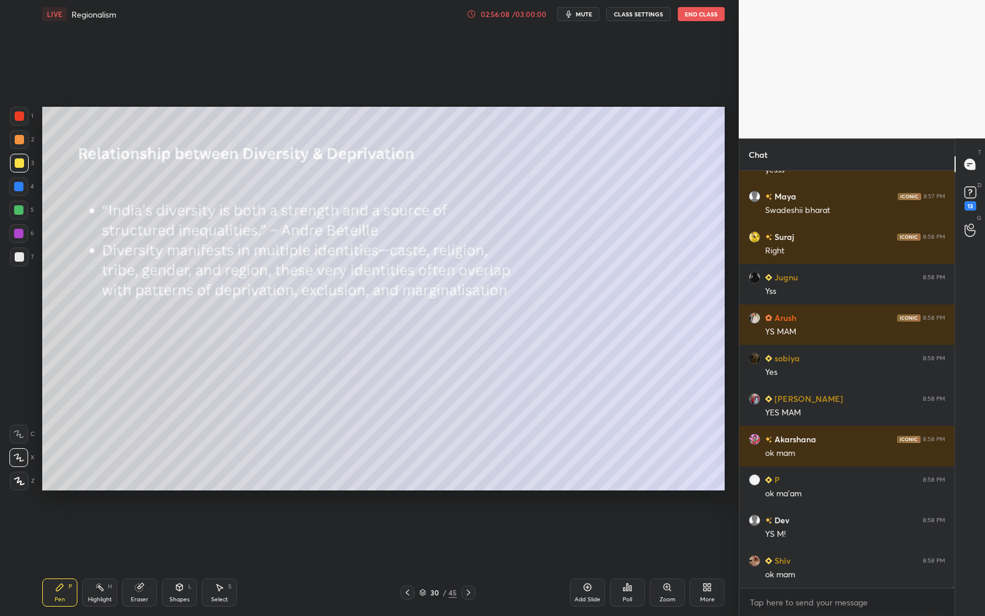
scroll to position [121569, 0]
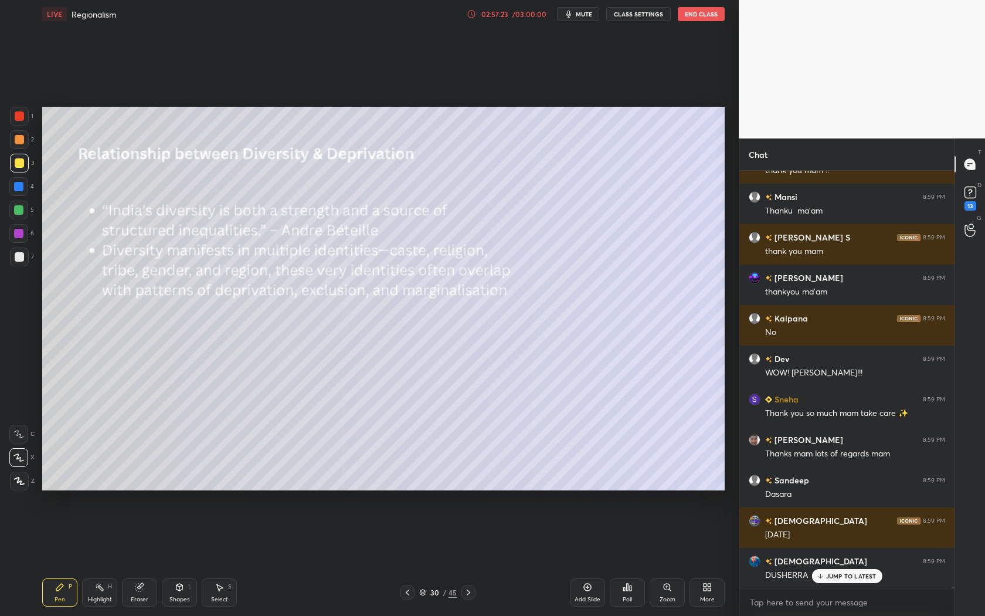
click at [855, 576] on p "JUMP TO LATEST" at bounding box center [851, 575] width 50 height 7
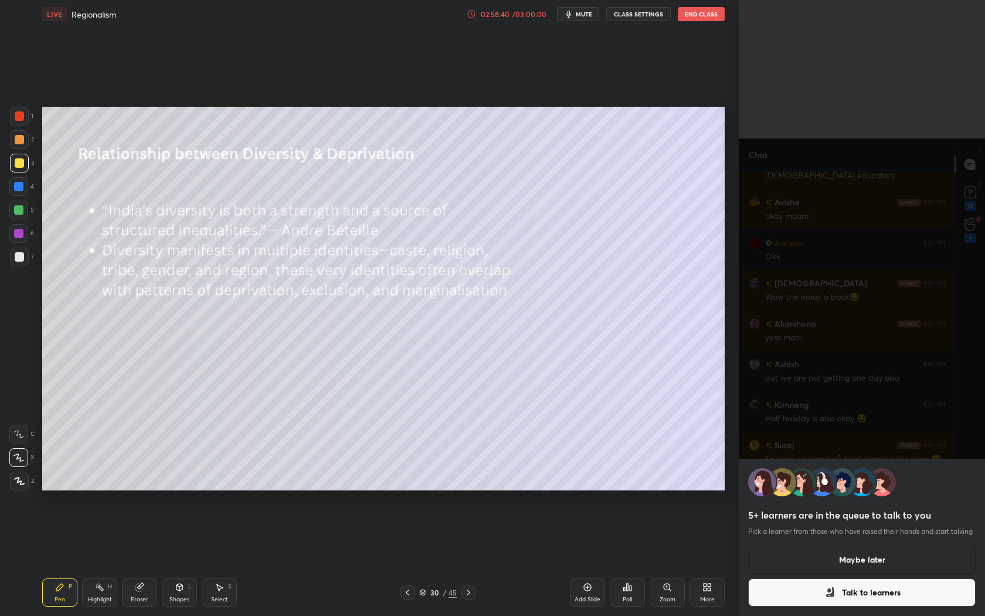
click at [840, 556] on button "Maybe later" at bounding box center [861, 559] width 227 height 28
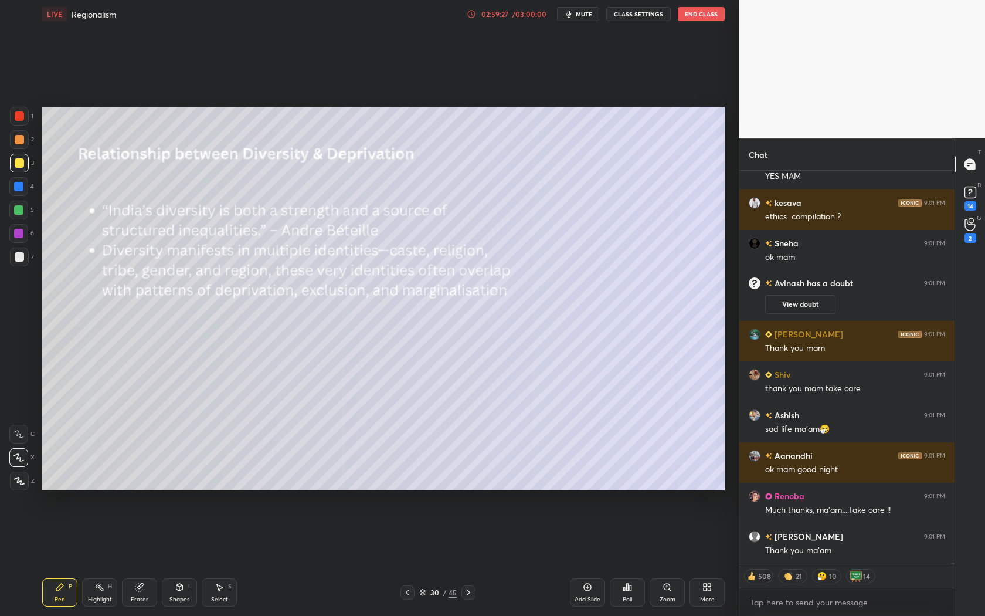
scroll to position [126613, 0]
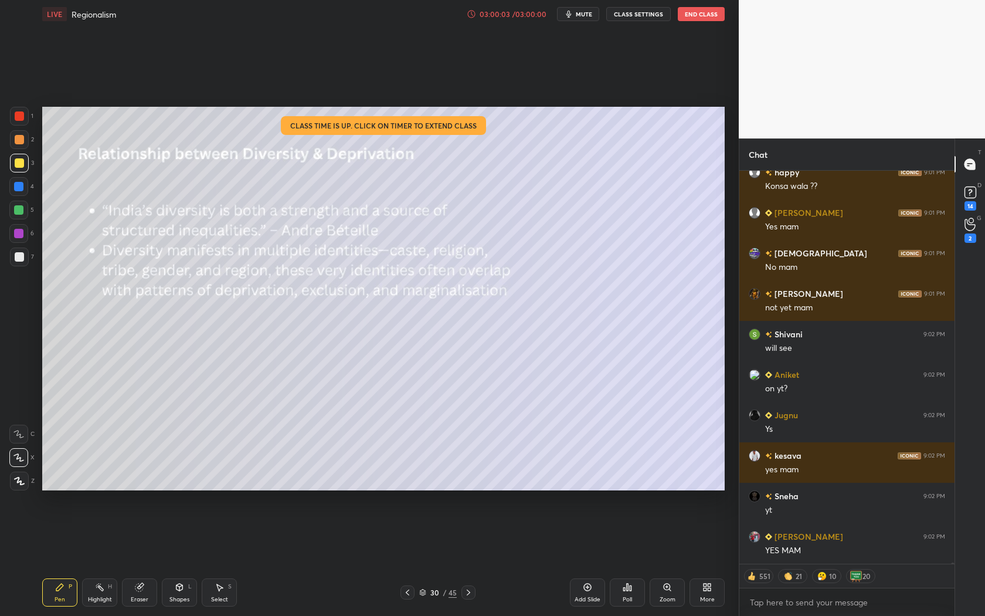
click at [509, 15] on div "03:00:03" at bounding box center [494, 14] width 33 height 7
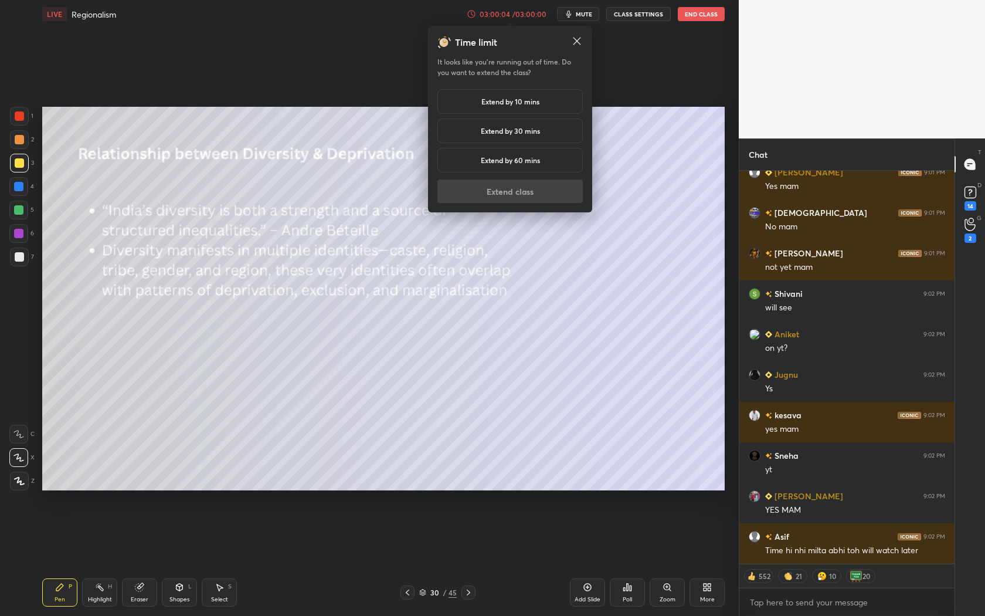
click at [514, 106] on h5 "Extend by 10 mins" at bounding box center [510, 101] width 58 height 11
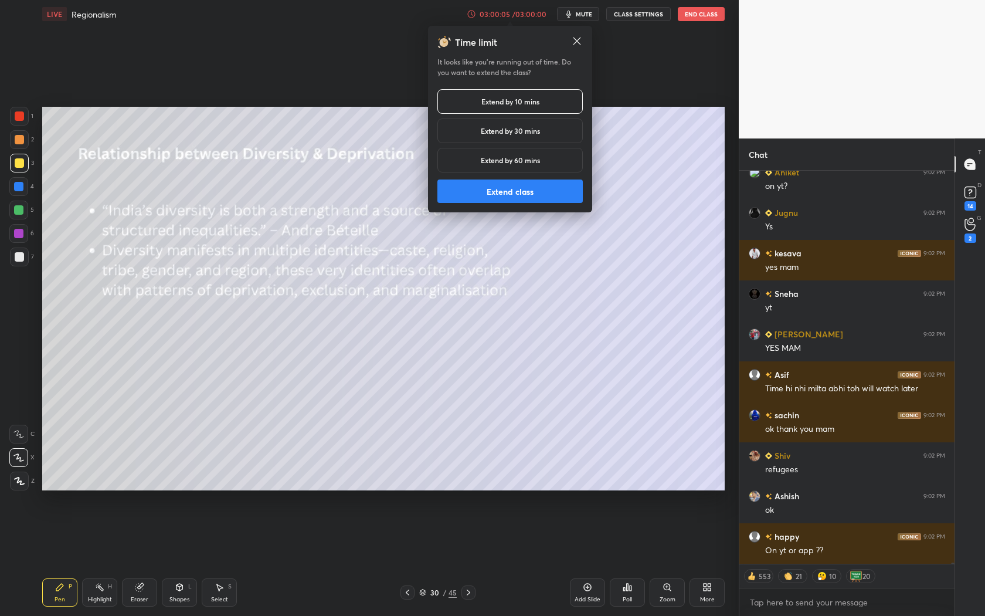
click at [511, 197] on button "Extend class" at bounding box center [509, 190] width 145 height 23
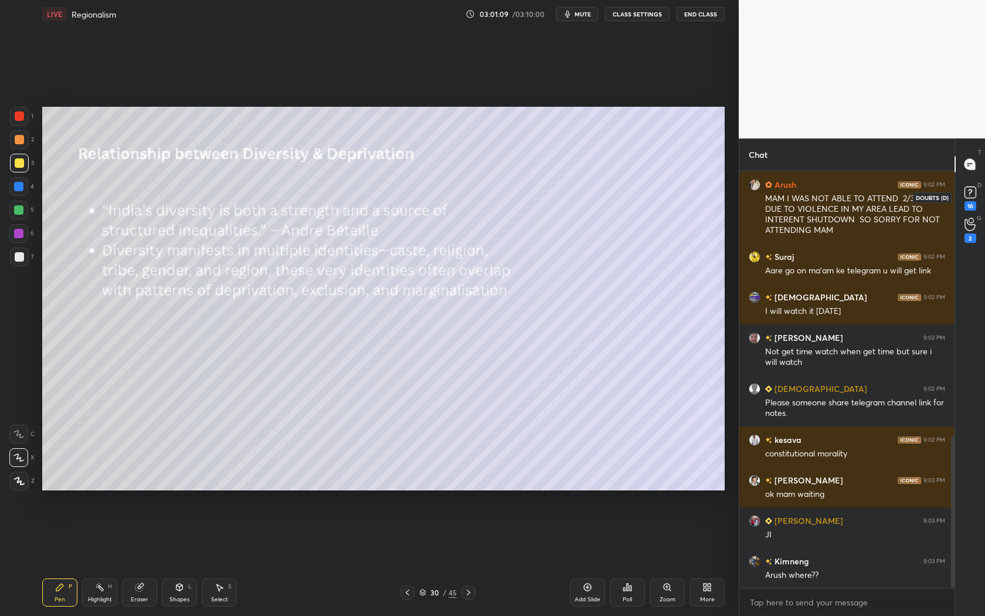
scroll to position [769, 0]
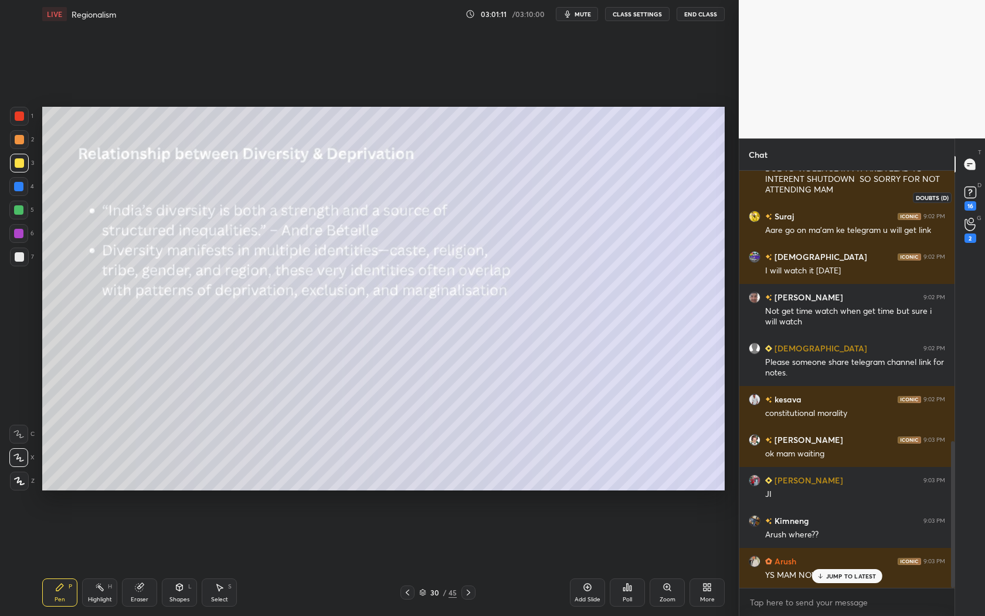
click at [966, 198] on rect at bounding box center [969, 192] width 11 height 11
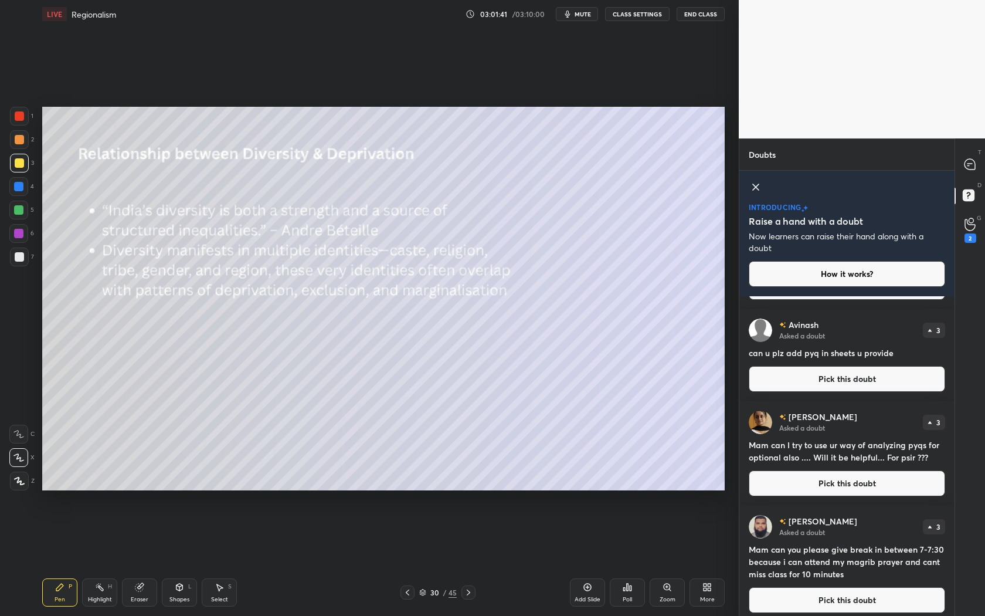
scroll to position [118, 0]
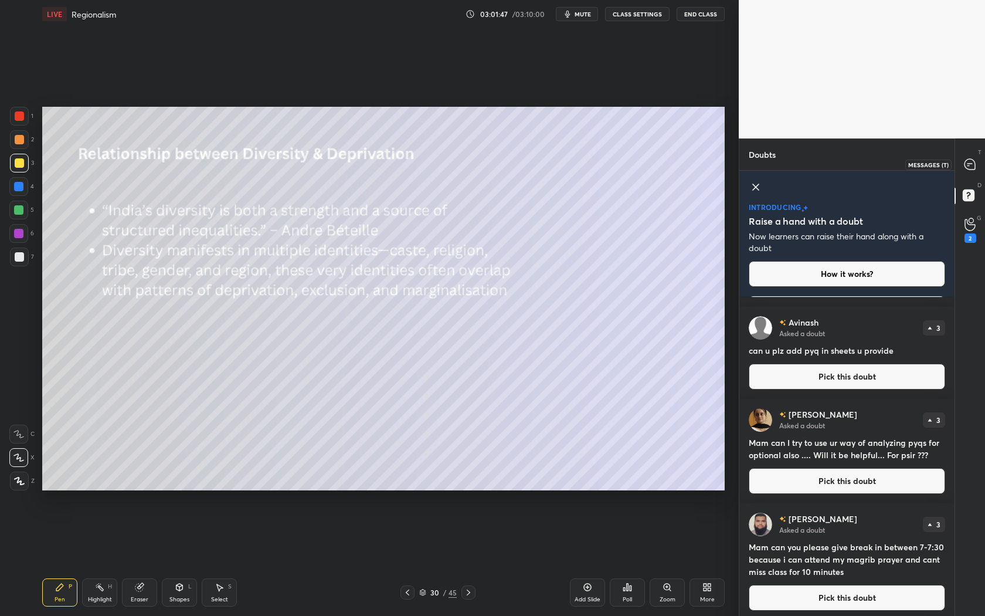
click at [967, 165] on icon at bounding box center [969, 164] width 11 height 11
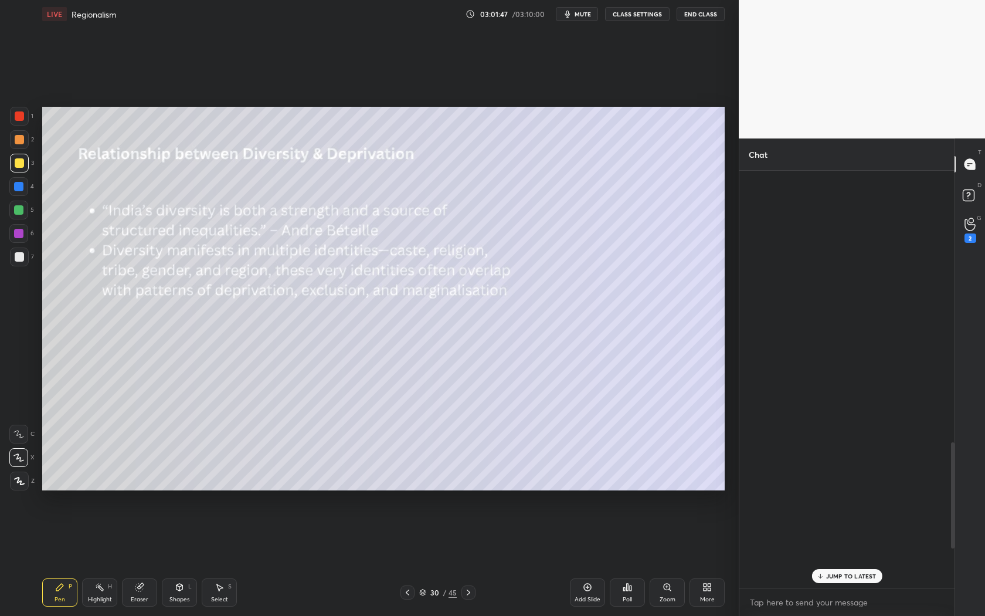
scroll to position [413, 212]
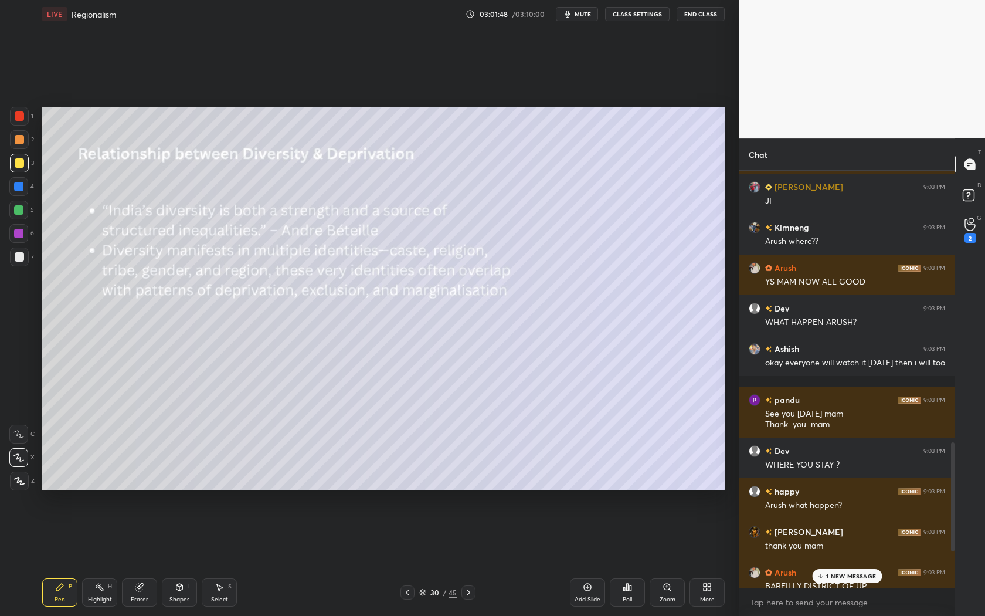
click at [861, 577] on p "1 NEW MESSAGE" at bounding box center [851, 575] width 50 height 7
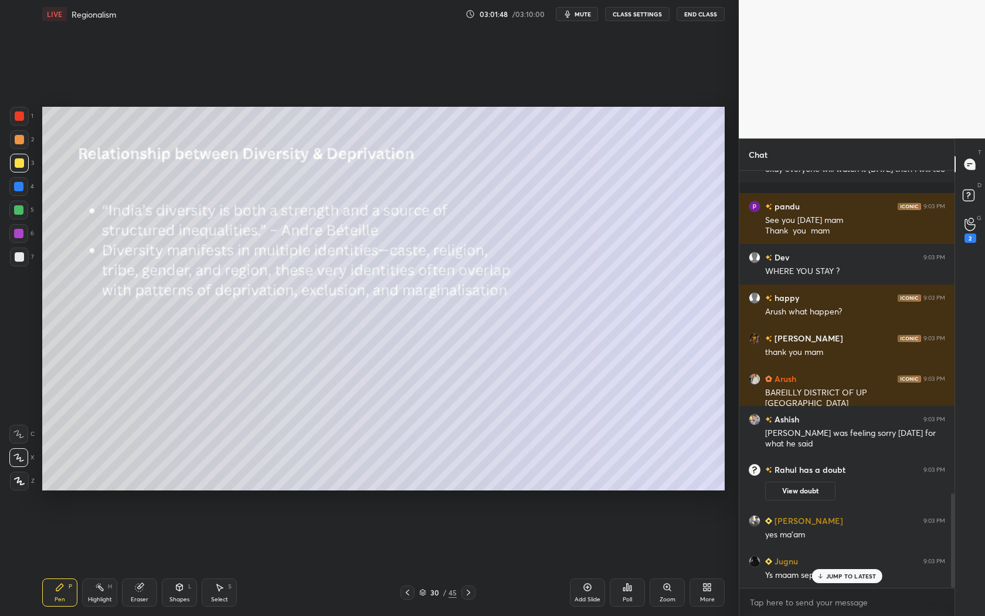
scroll to position [1418, 0]
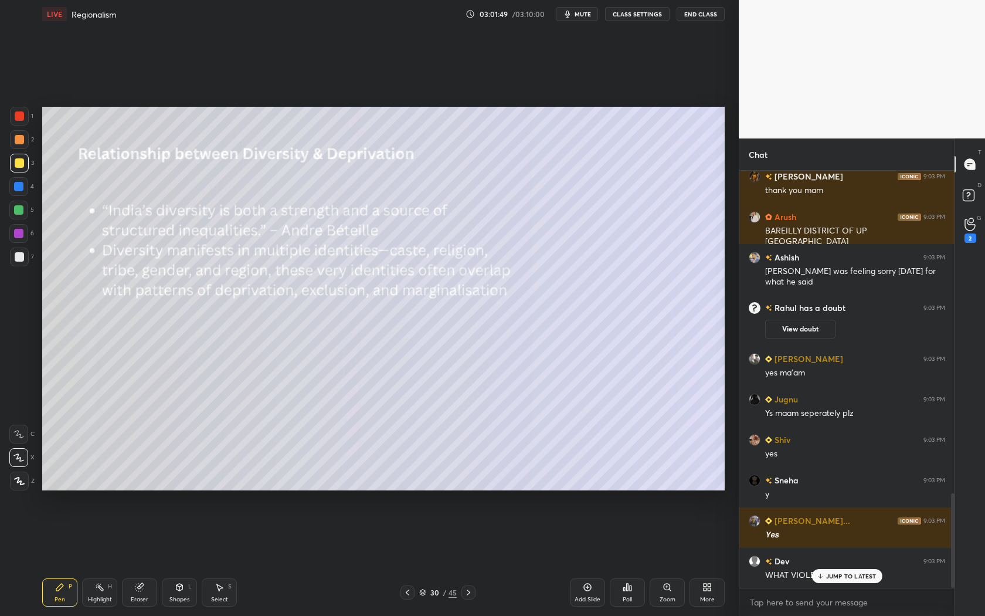
click at [864, 570] on div "JUMP TO LATEST" at bounding box center [846, 576] width 70 height 14
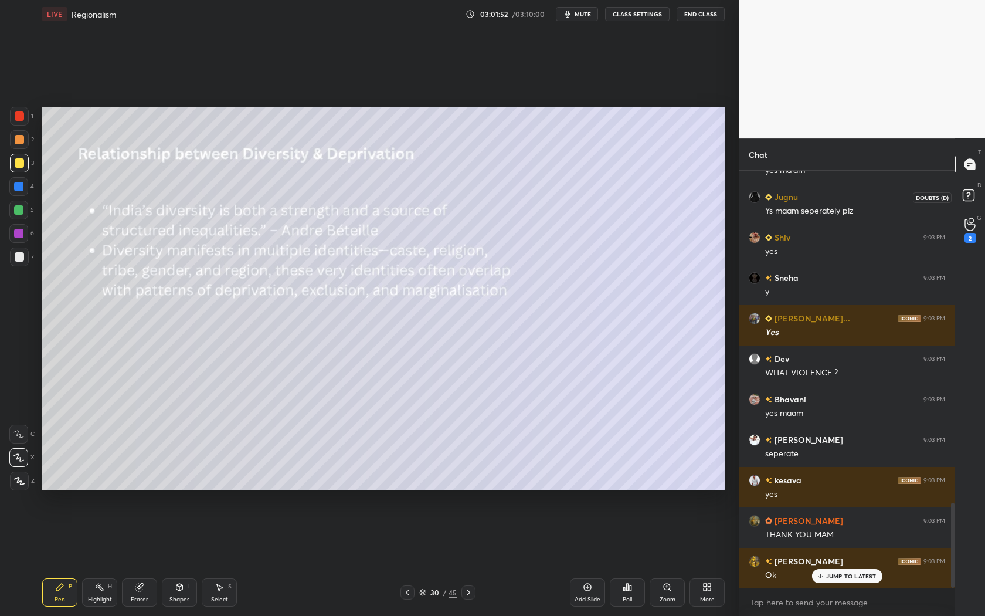
scroll to position [1701, 0]
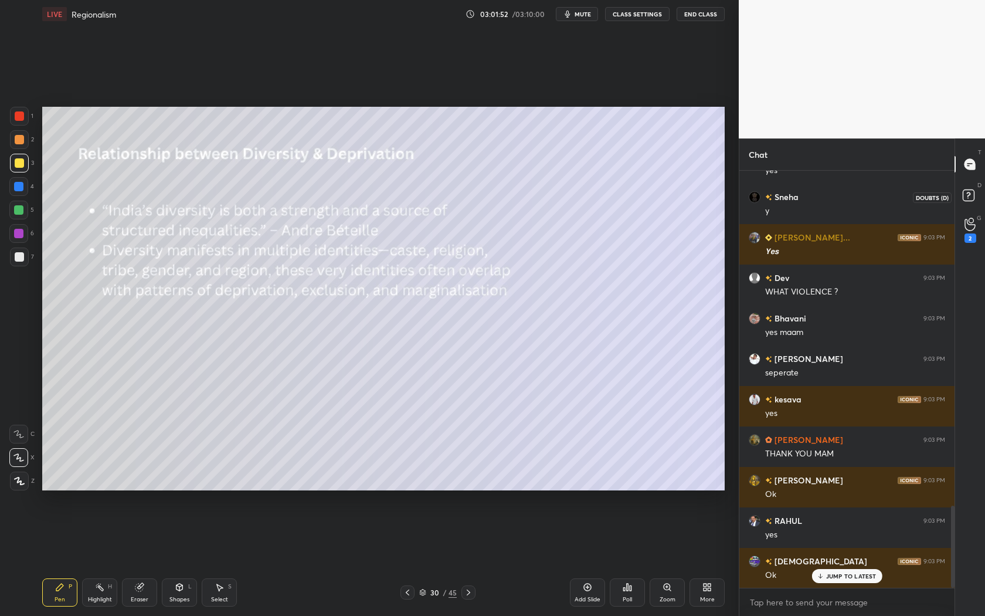
click at [968, 195] on rect at bounding box center [968, 195] width 11 height 11
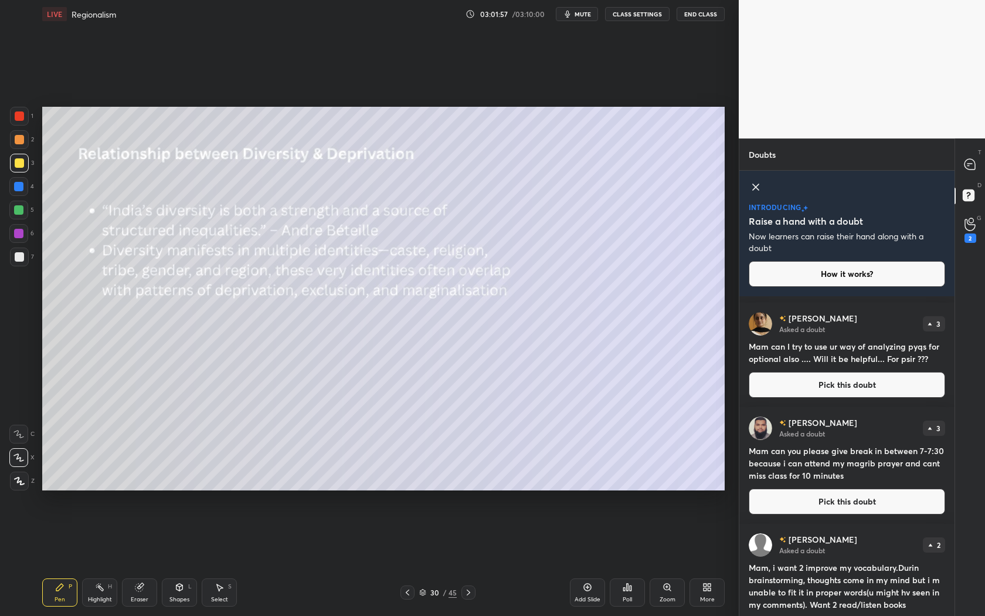
scroll to position [217, 0]
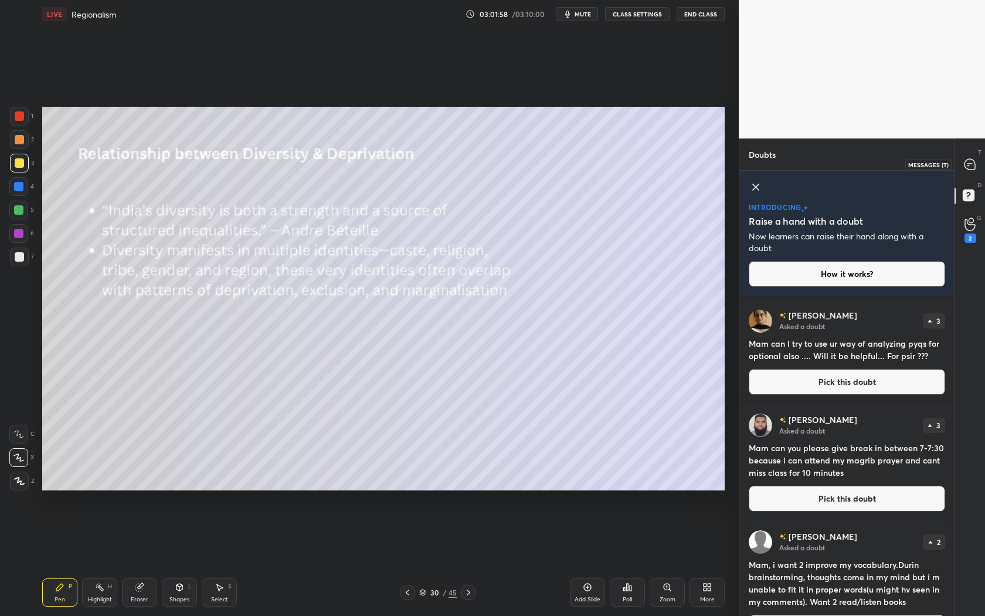
click at [967, 161] on icon at bounding box center [969, 164] width 11 height 11
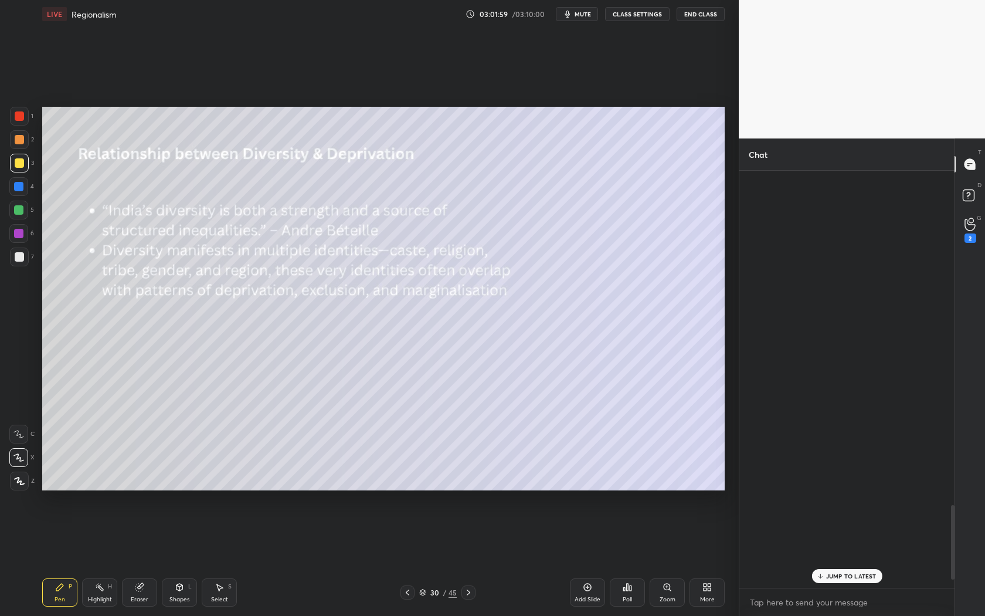
scroll to position [413, 212]
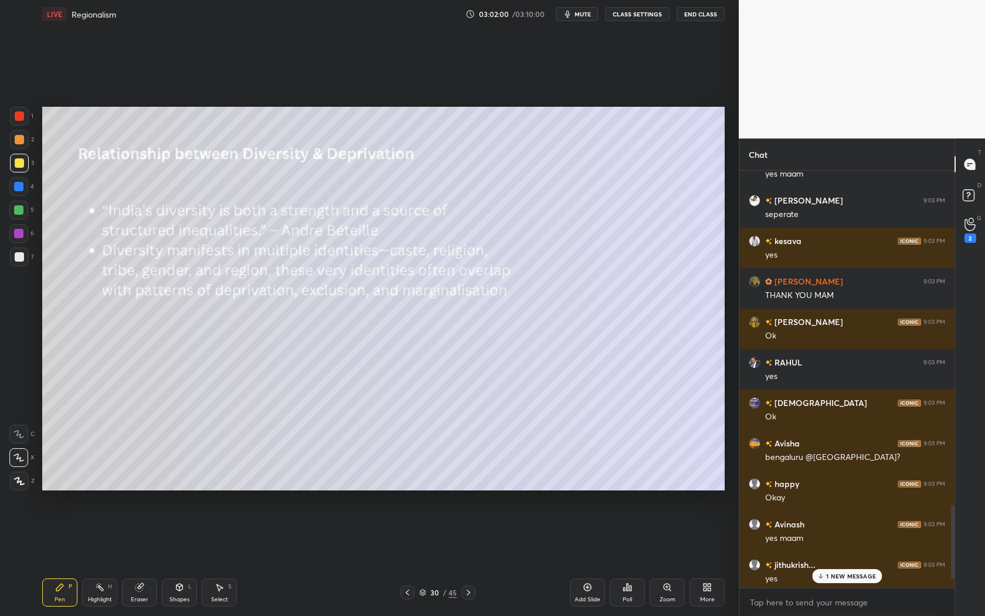
click at [858, 576] on p "1 NEW MESSAGE" at bounding box center [851, 575] width 50 height 7
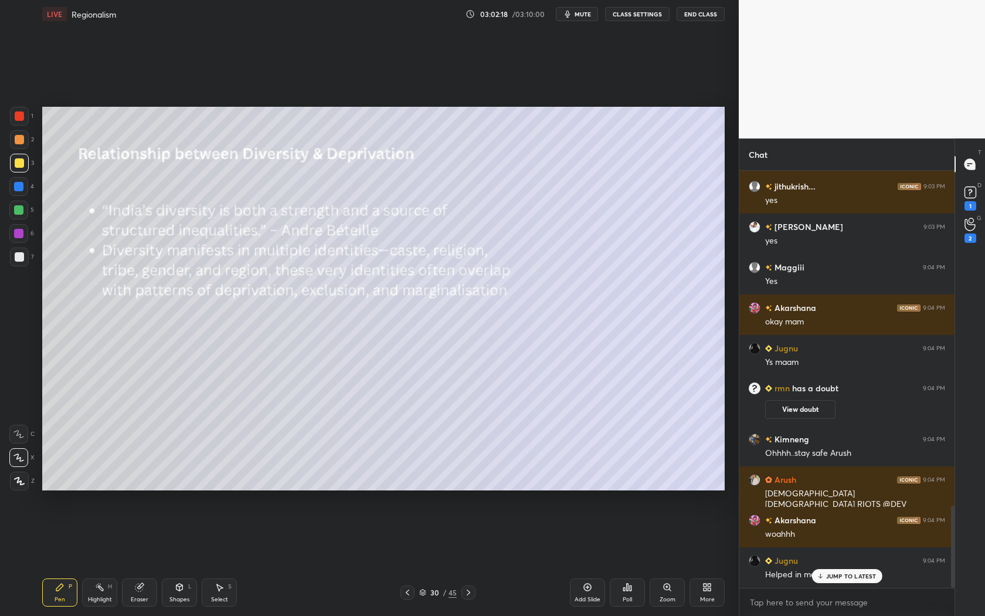
scroll to position [1695, 0]
click at [843, 580] on div "JUMP TO LATEST" at bounding box center [846, 576] width 70 height 14
click at [971, 189] on rect at bounding box center [969, 192] width 11 height 11
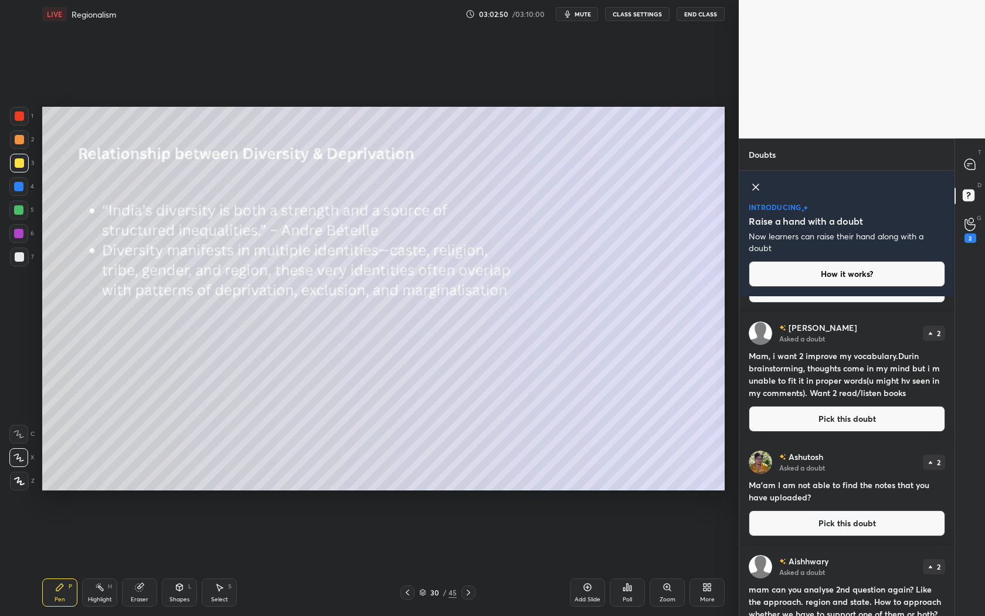
scroll to position [428, 0]
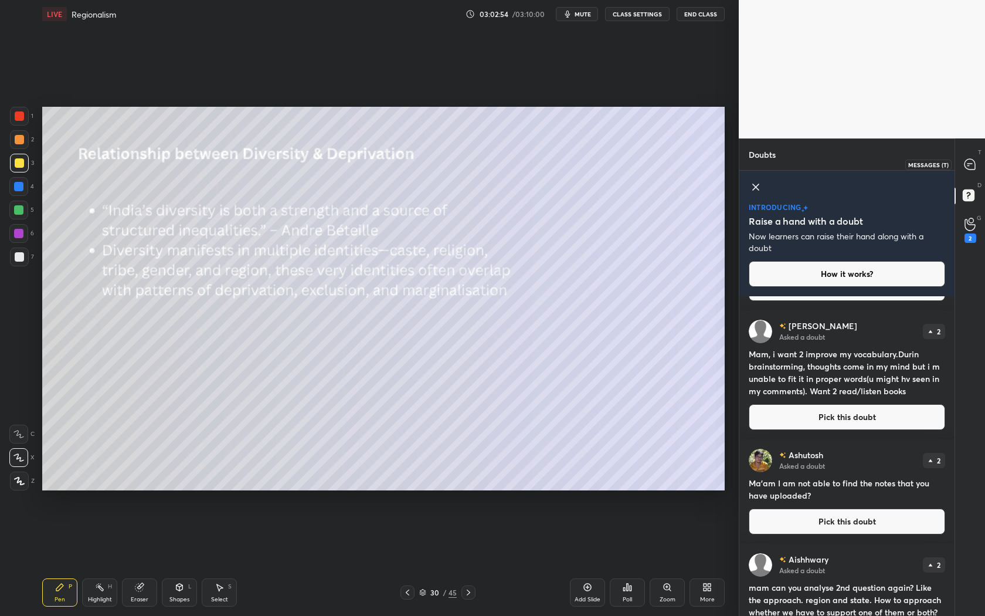
click at [964, 168] on icon at bounding box center [970, 164] width 12 height 12
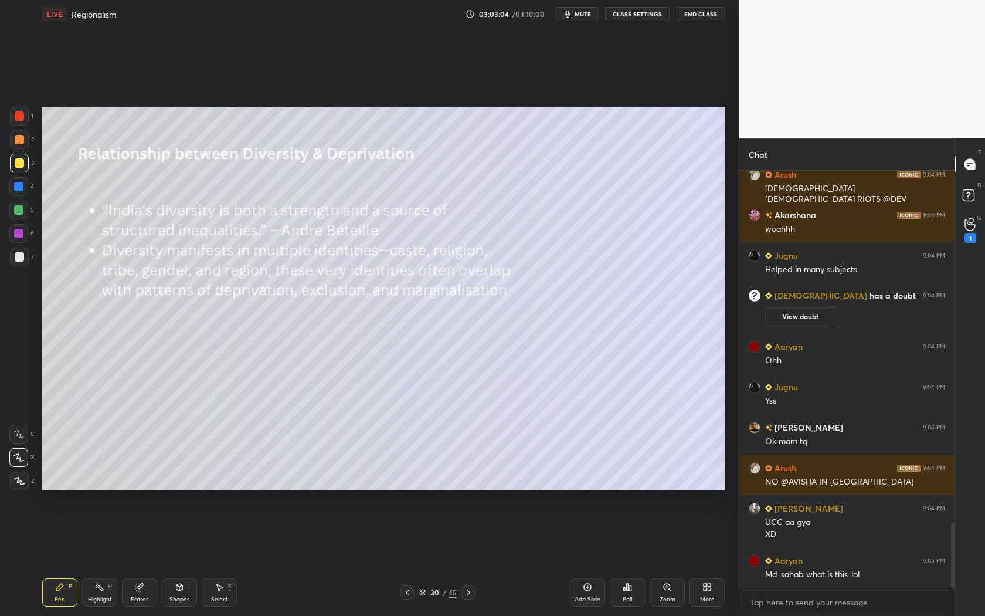
scroll to position [2291, 0]
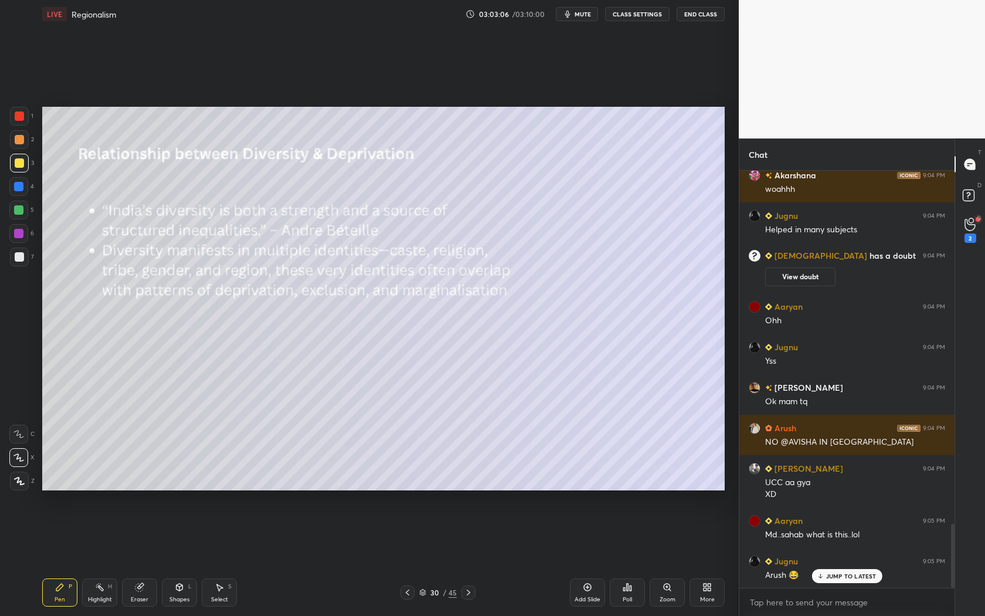
click at [857, 580] on div "JUMP TO LATEST" at bounding box center [846, 576] width 70 height 14
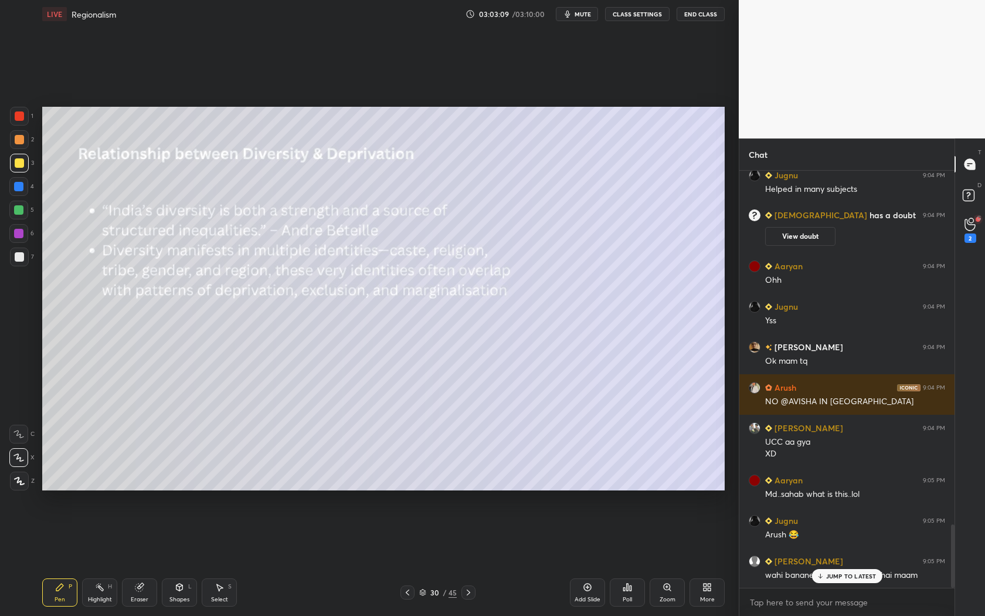
scroll to position [2372, 0]
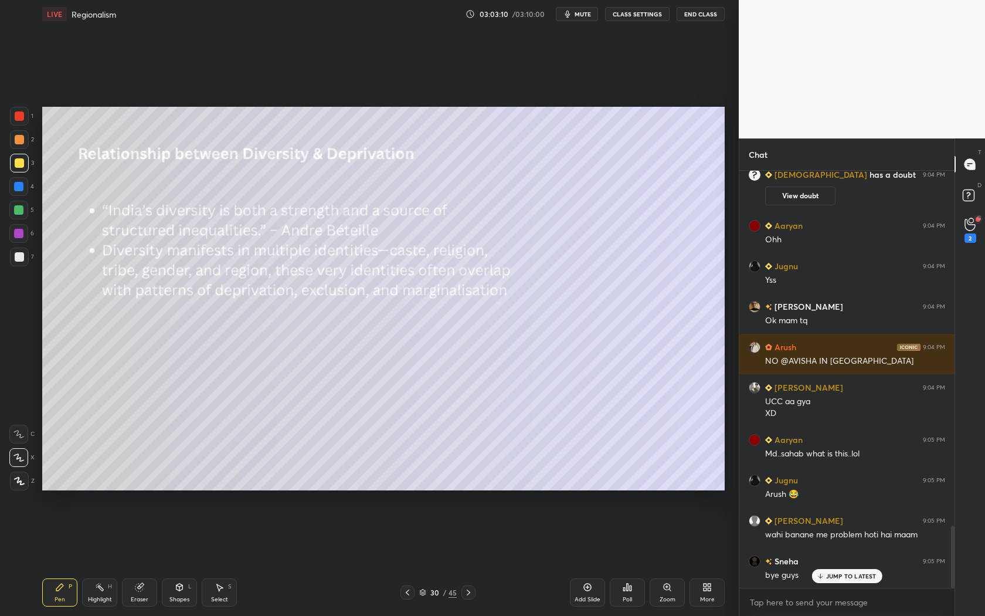
click at [850, 573] on p "JUMP TO LATEST" at bounding box center [851, 575] width 50 height 7
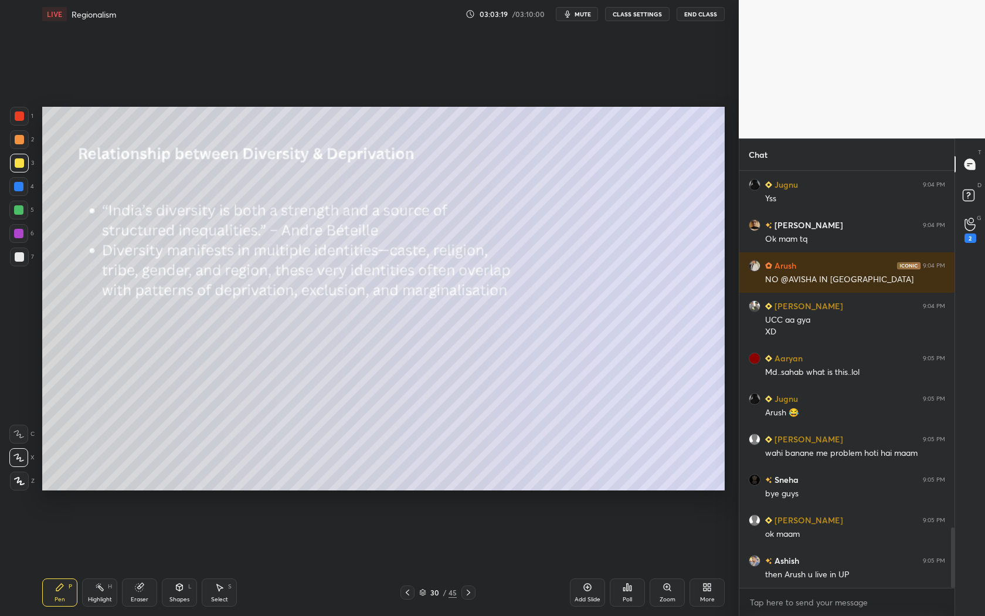
scroll to position [2515, 0]
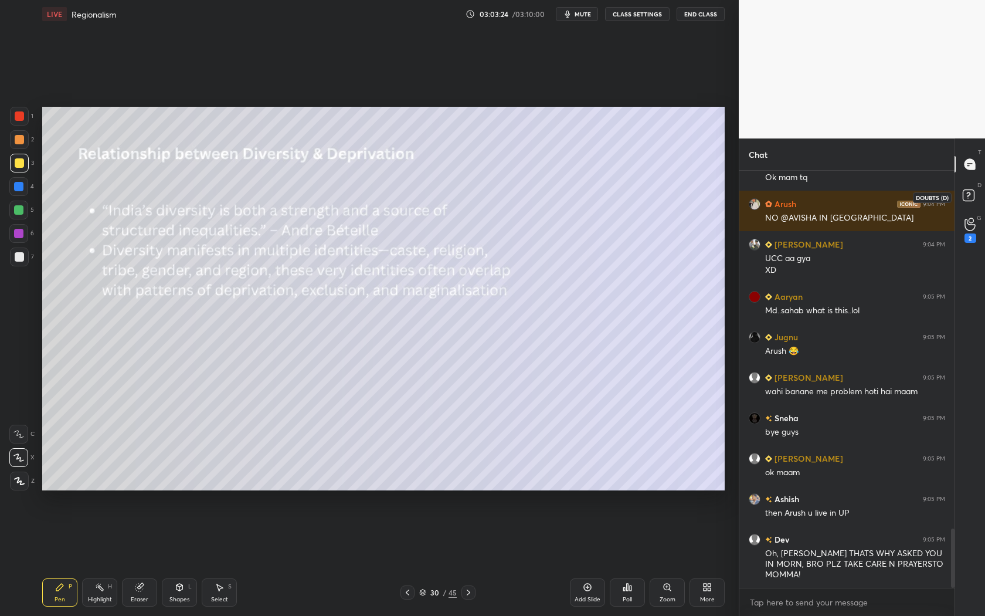
click at [965, 194] on rect at bounding box center [968, 195] width 11 height 11
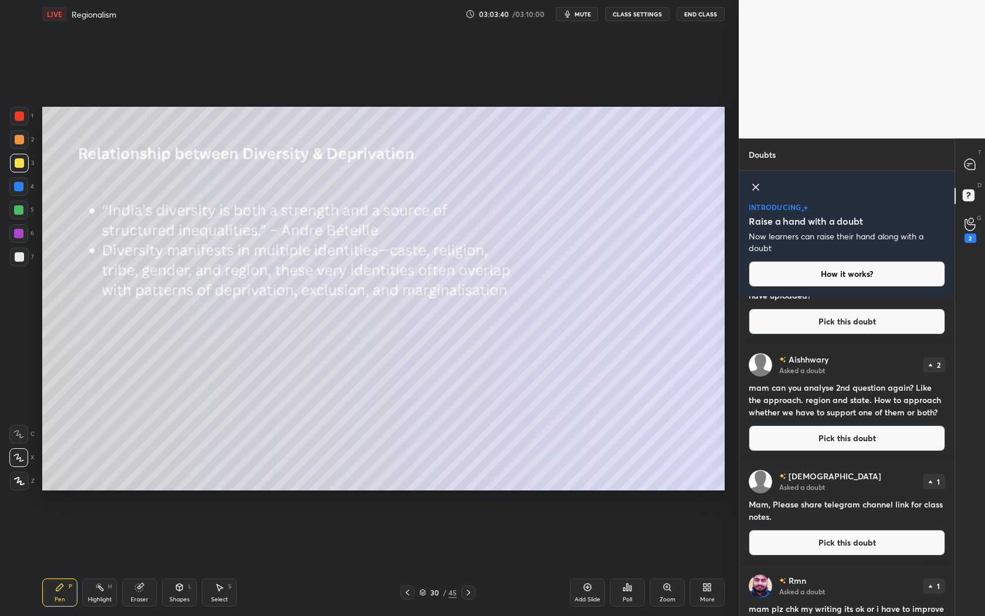
scroll to position [629, 0]
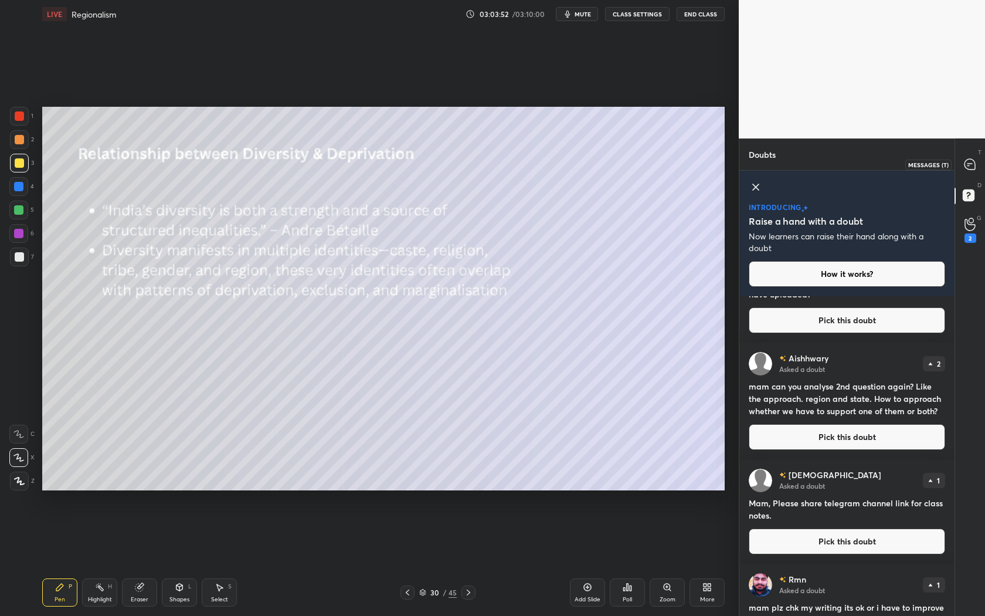
click at [972, 162] on icon at bounding box center [969, 164] width 11 height 11
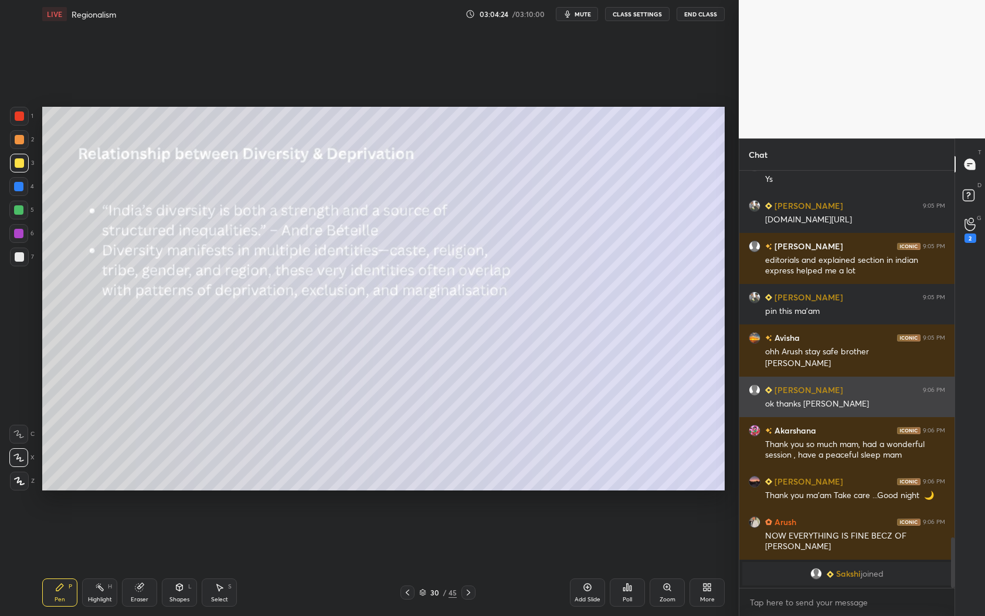
scroll to position [3084, 0]
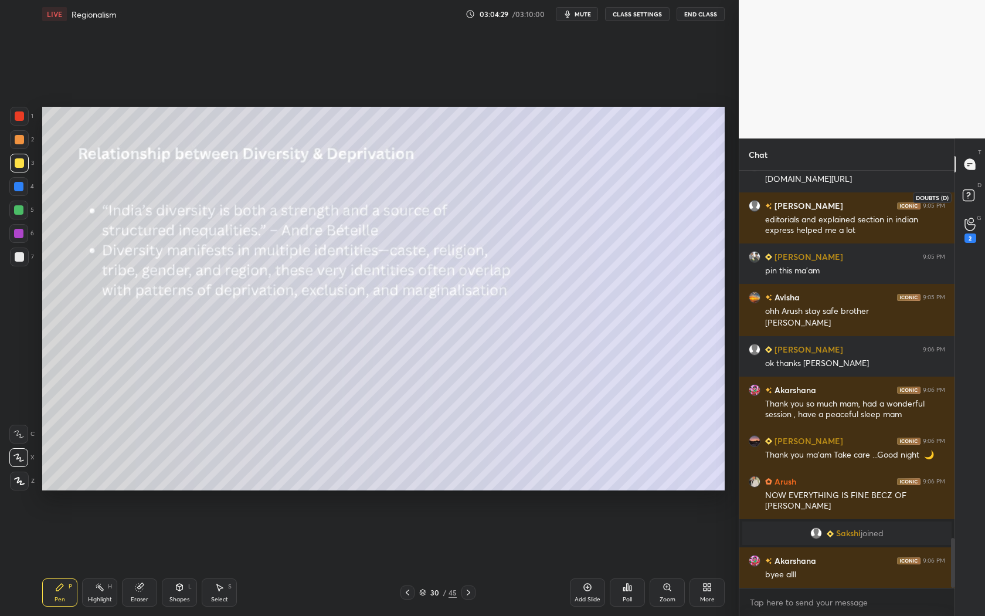
click at [970, 197] on rect at bounding box center [968, 195] width 11 height 11
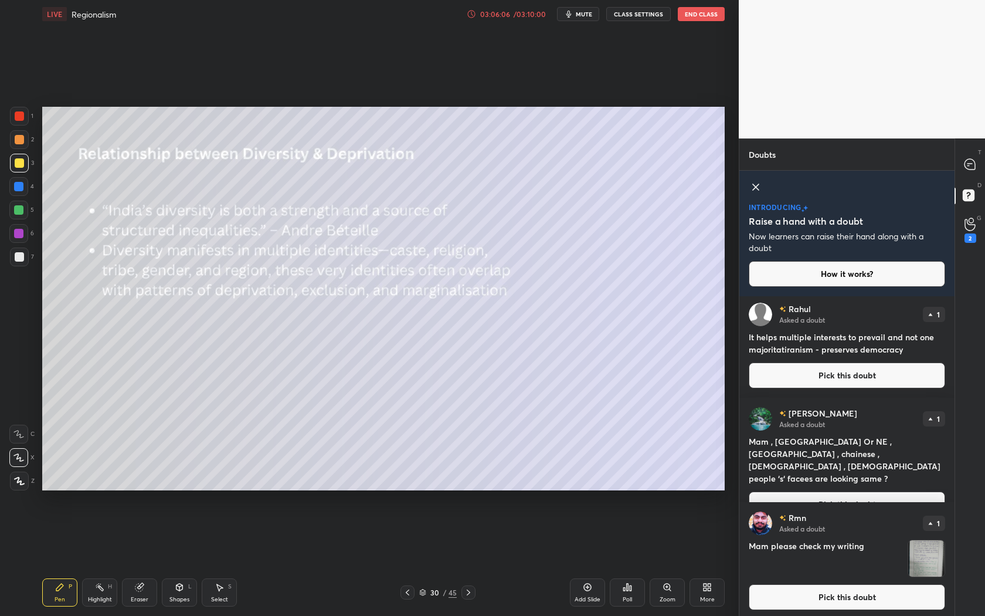
scroll to position [1892, 0]
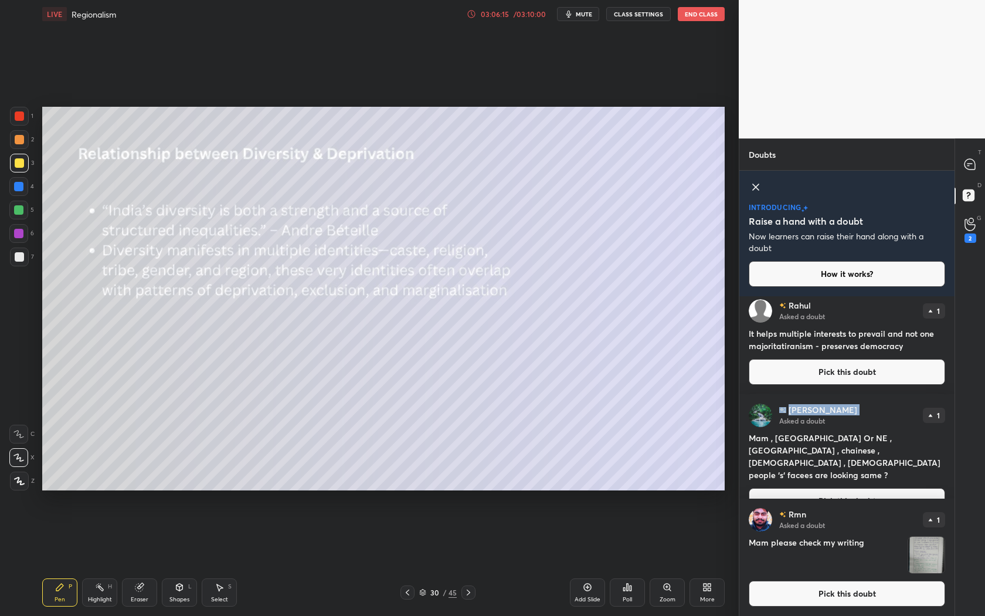
drag, startPoint x: 850, startPoint y: 409, endPoint x: 780, endPoint y: 406, distance: 70.4
click at [780, 406] on div "Chinmay Asked a doubt 1" at bounding box center [847, 414] width 196 height 23
click at [869, 409] on div "Chinmay Asked a doubt 1" at bounding box center [847, 414] width 196 height 23
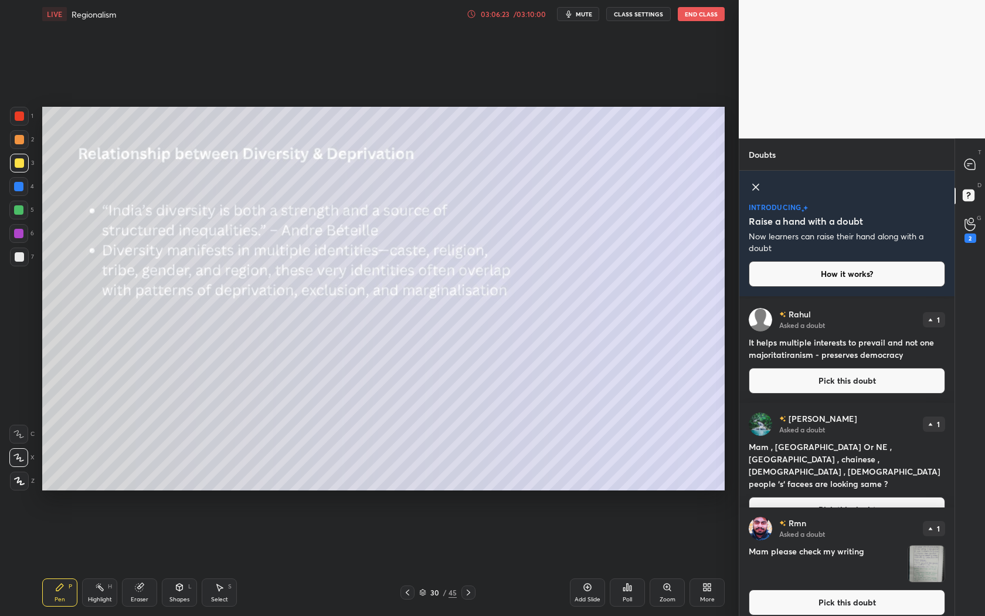
scroll to position [2009, 0]
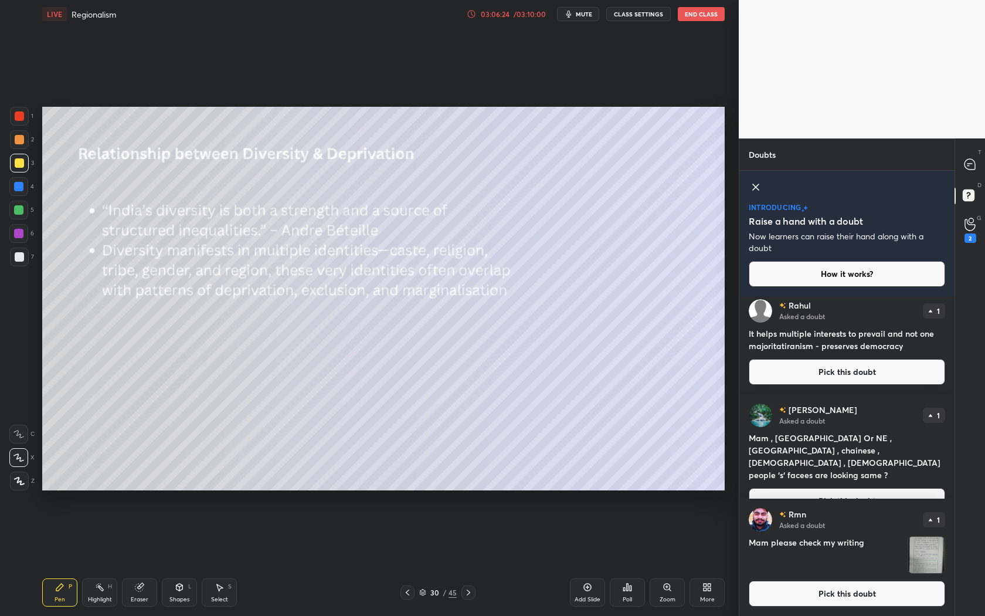
click at [924, 552] on img "grid" at bounding box center [926, 554] width 36 height 36
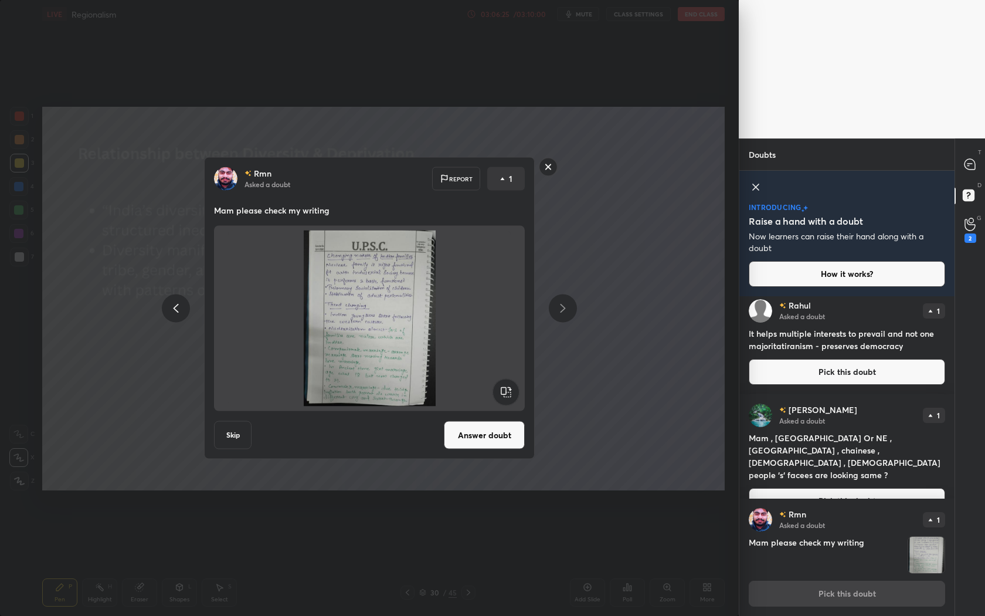
click at [493, 429] on button "Answer doubt" at bounding box center [484, 435] width 81 height 28
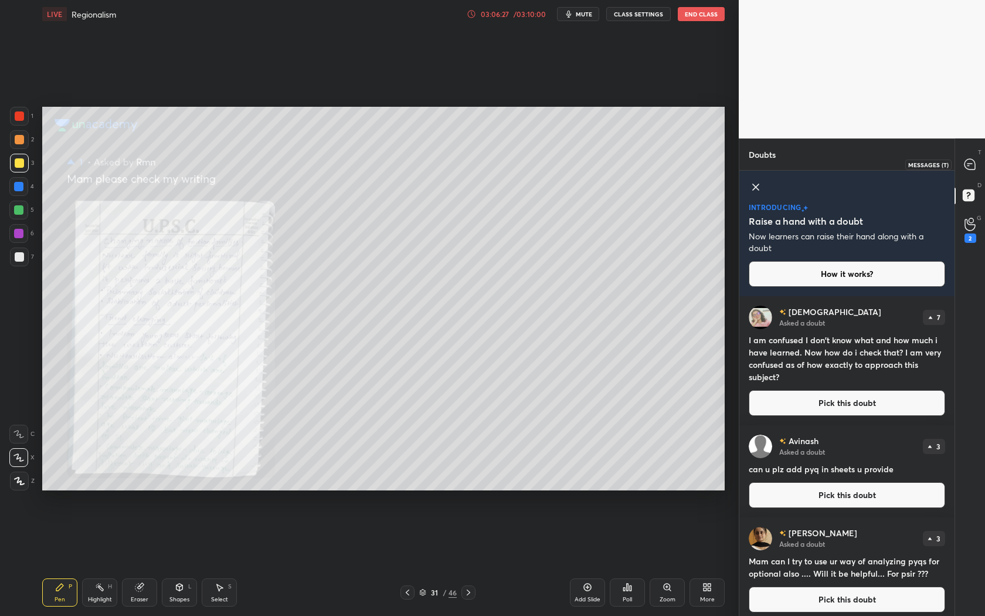
click at [968, 158] on div at bounding box center [970, 164] width 23 height 21
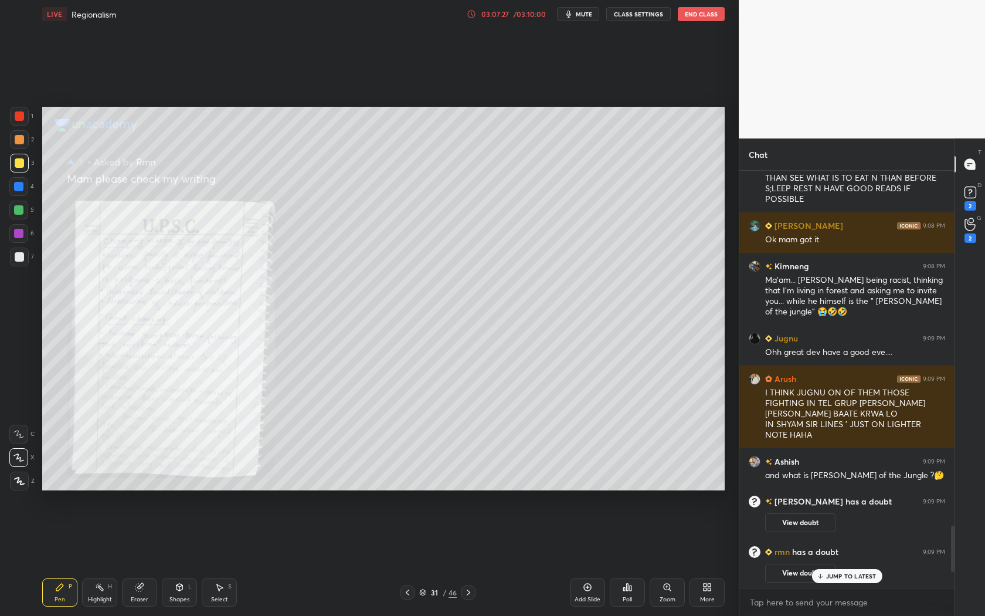
scroll to position [3345, 0]
click at [970, 199] on icon at bounding box center [970, 192] width 18 height 18
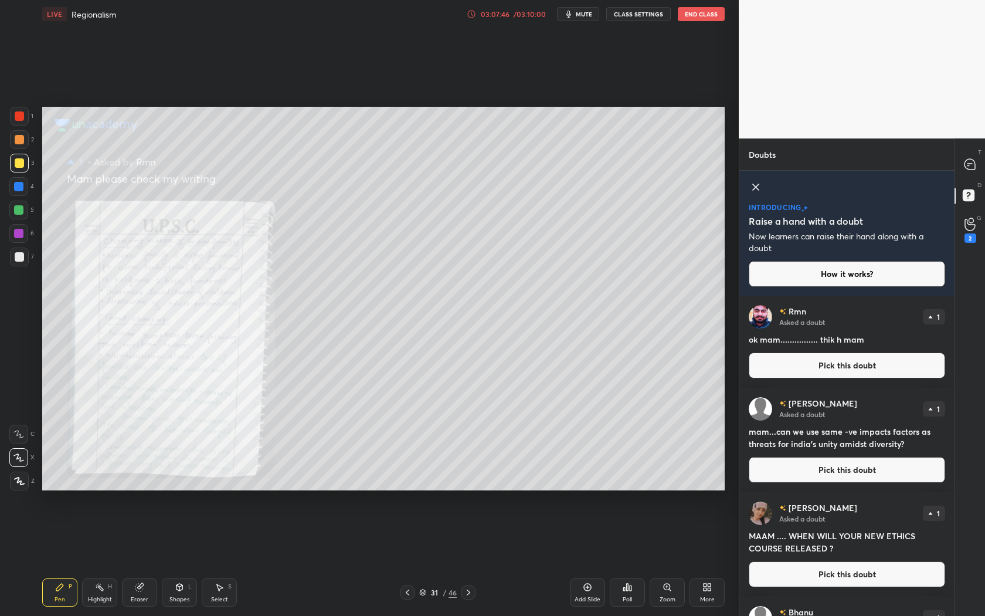
scroll to position [794, 0]
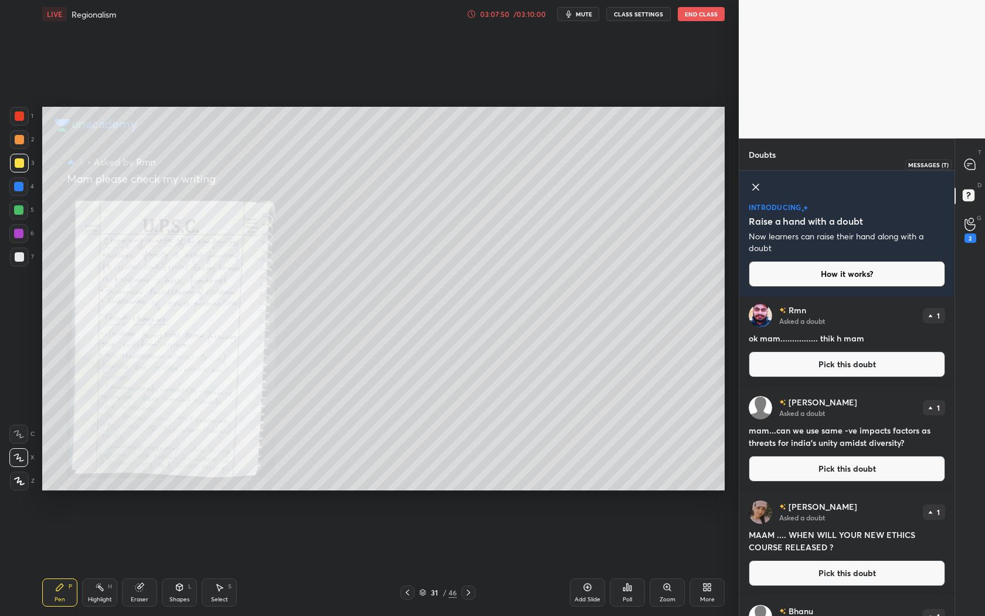
click at [974, 160] on icon at bounding box center [969, 164] width 11 height 11
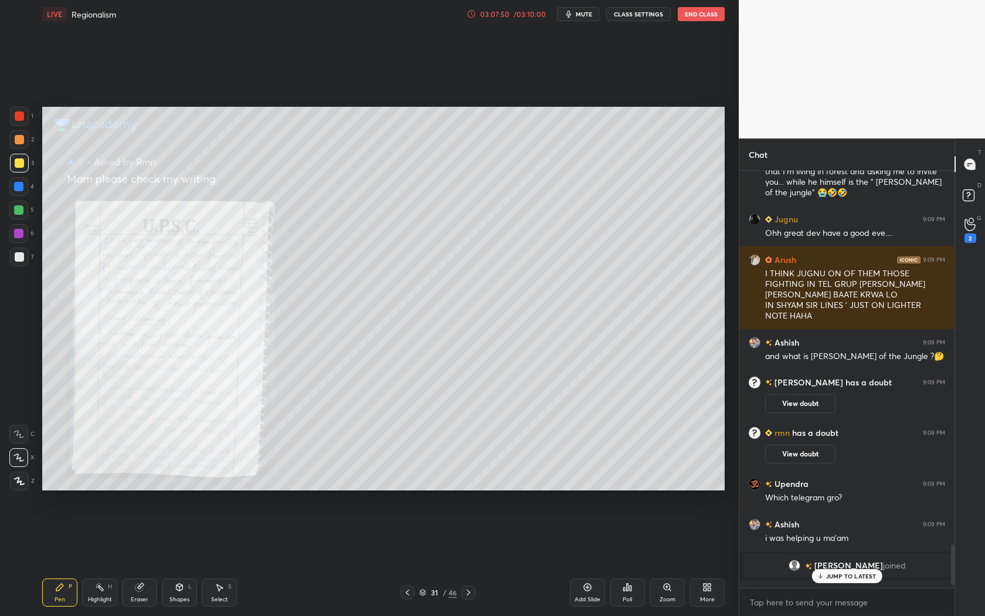
scroll to position [413, 212]
click at [859, 576] on p "JUMP TO LATEST" at bounding box center [851, 575] width 50 height 7
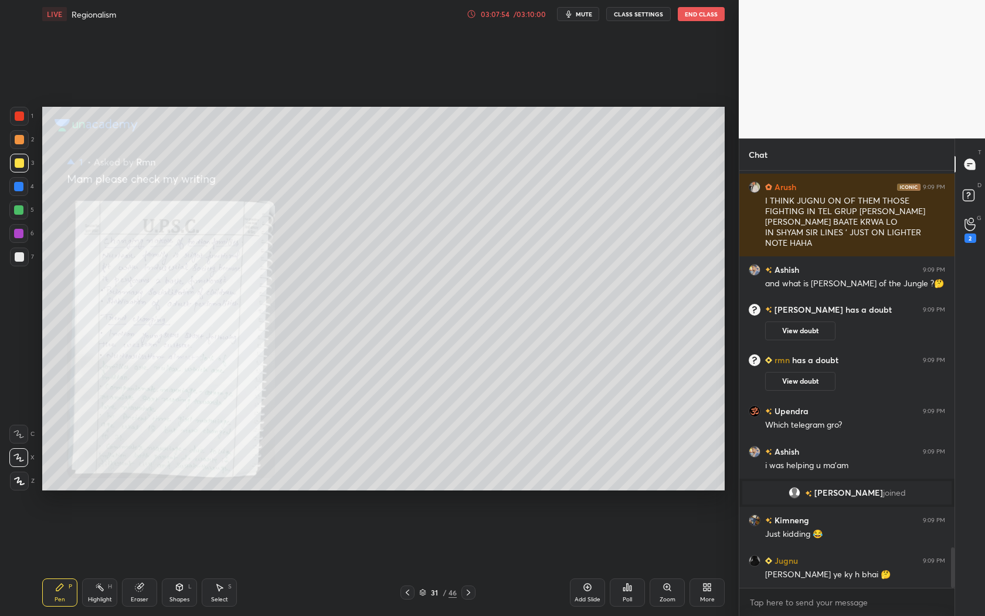
scroll to position [3958, 0]
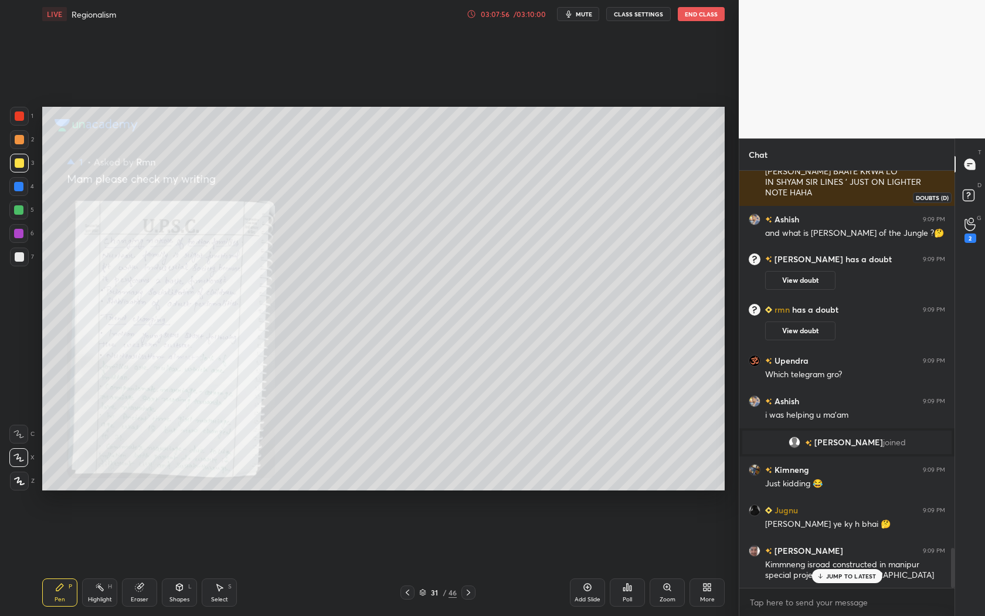
click at [971, 193] on rect at bounding box center [968, 195] width 11 height 11
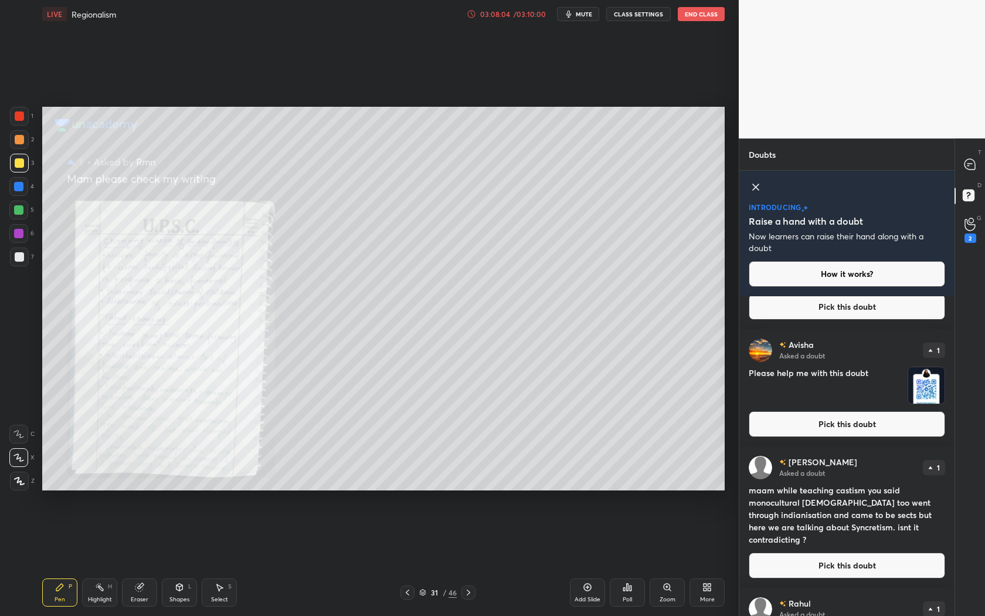
scroll to position [1929, 0]
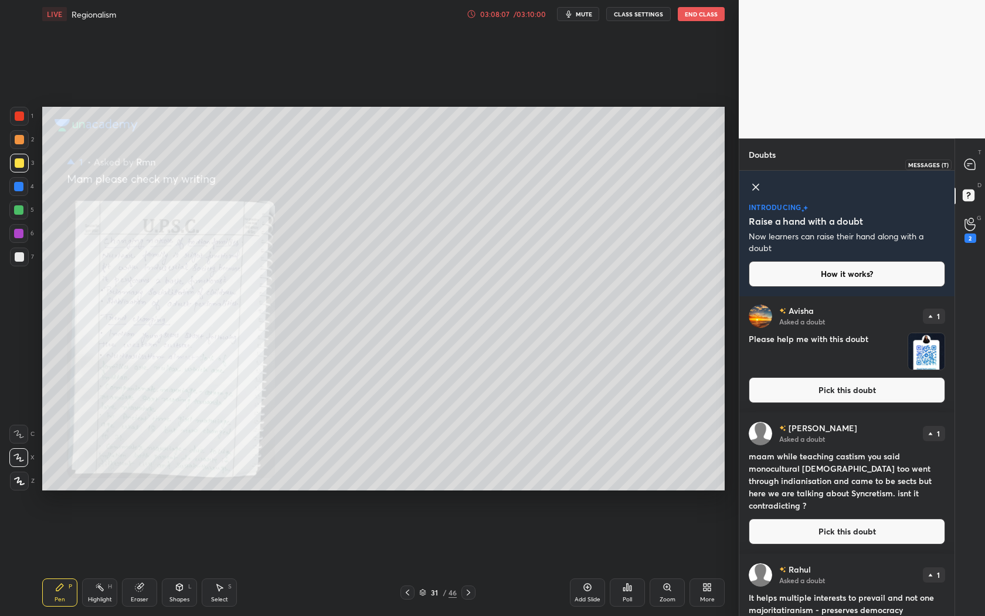
click at [972, 161] on icon at bounding box center [969, 164] width 11 height 11
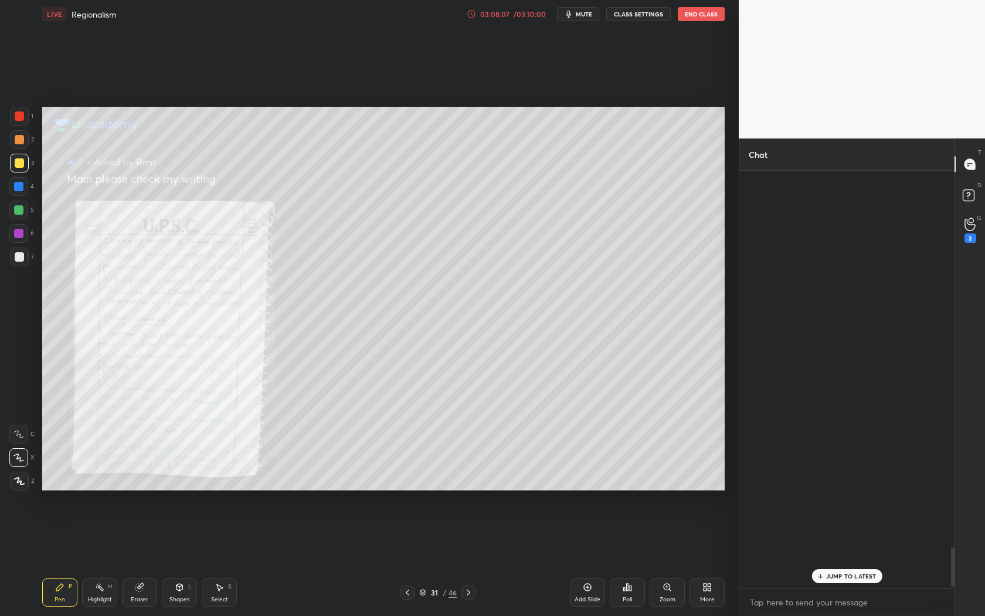
scroll to position [413, 212]
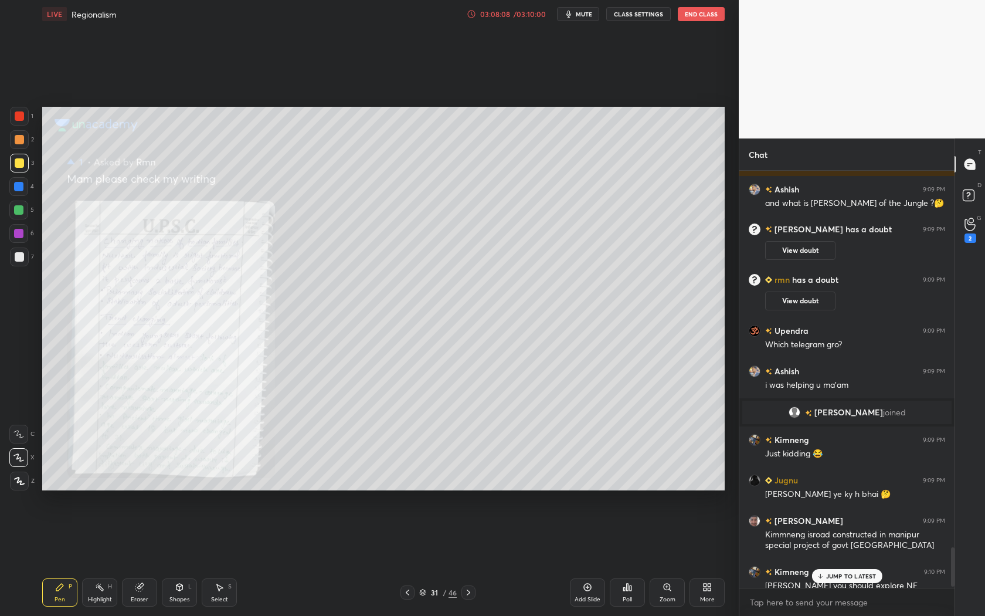
click at [848, 574] on p "JUMP TO LATEST" at bounding box center [851, 575] width 50 height 7
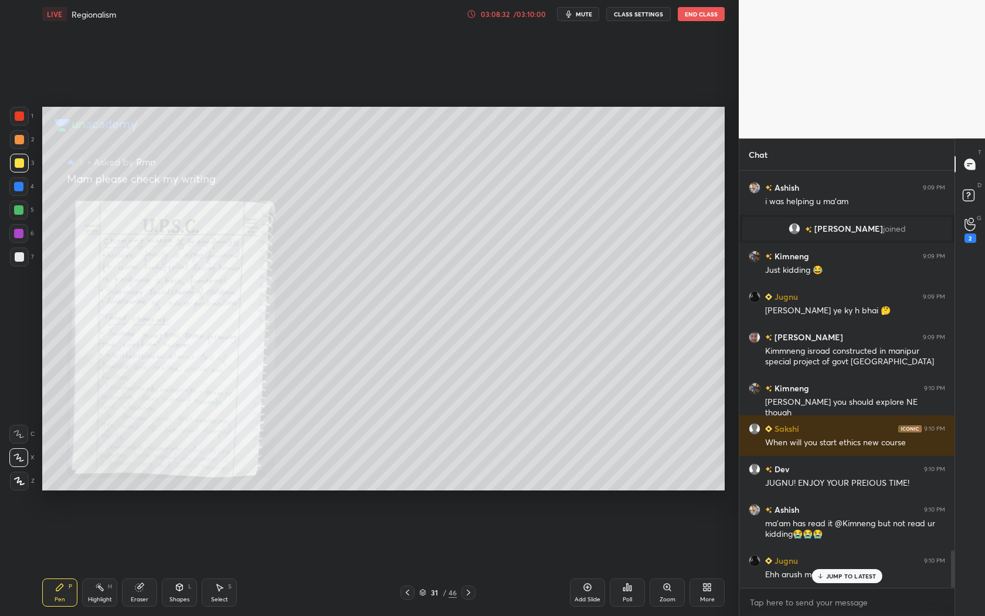
scroll to position [4211, 0]
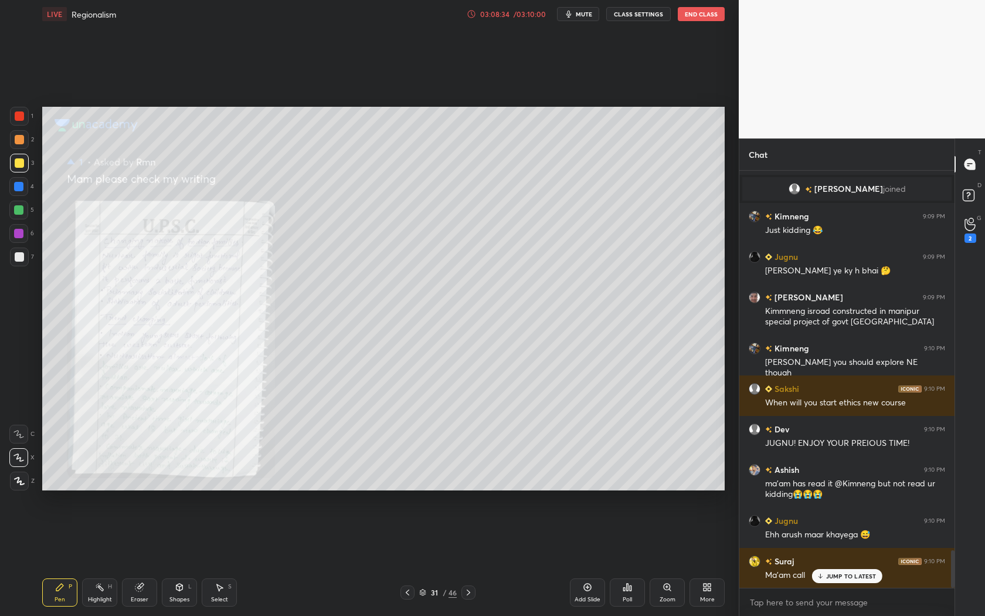
click at [866, 578] on p "JUMP TO LATEST" at bounding box center [851, 575] width 50 height 7
click at [698, 17] on button "End Class" at bounding box center [701, 14] width 47 height 14
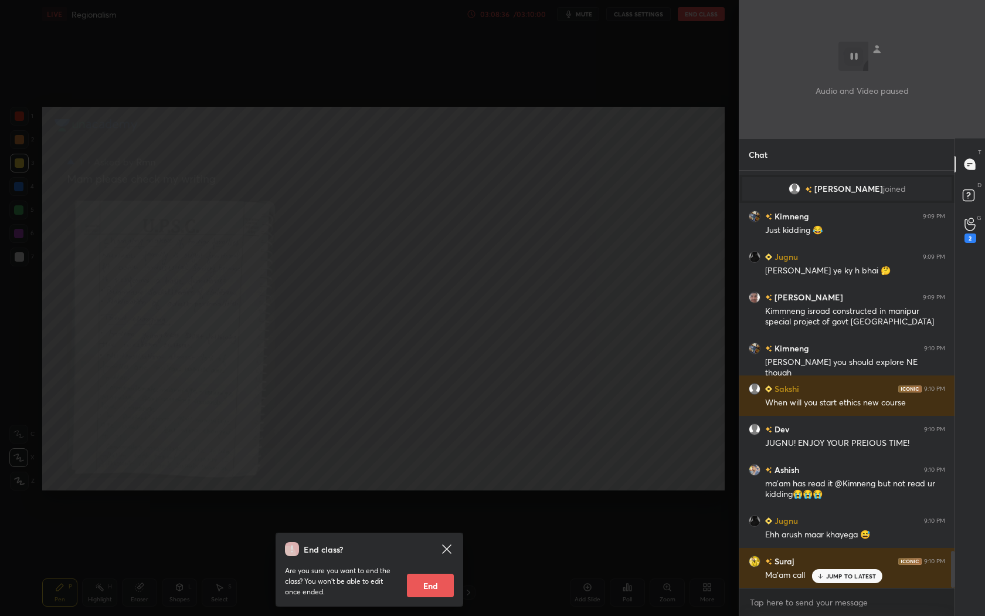
scroll to position [4251, 0]
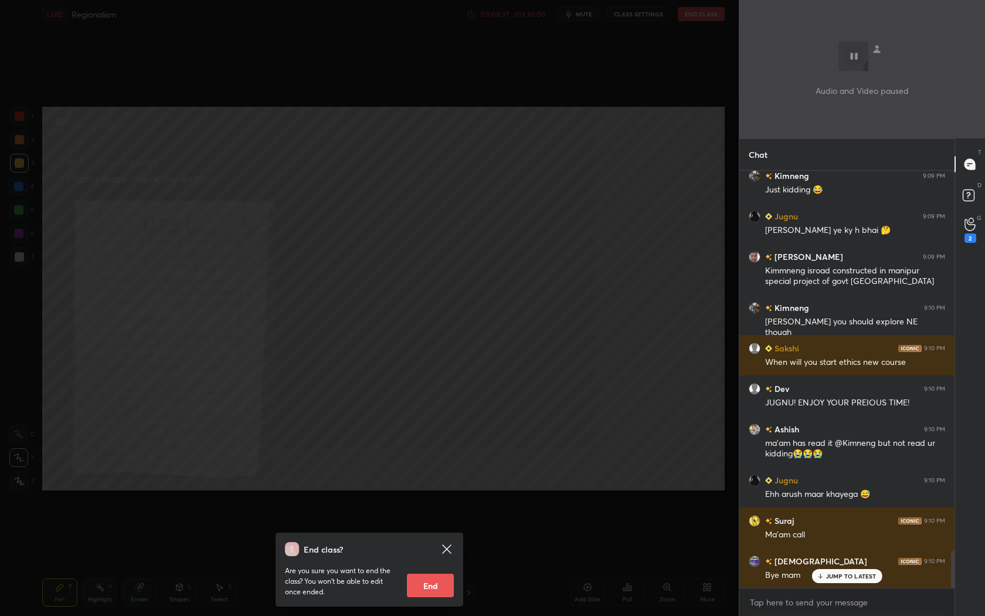
click at [431, 590] on button "End" at bounding box center [430, 584] width 47 height 23
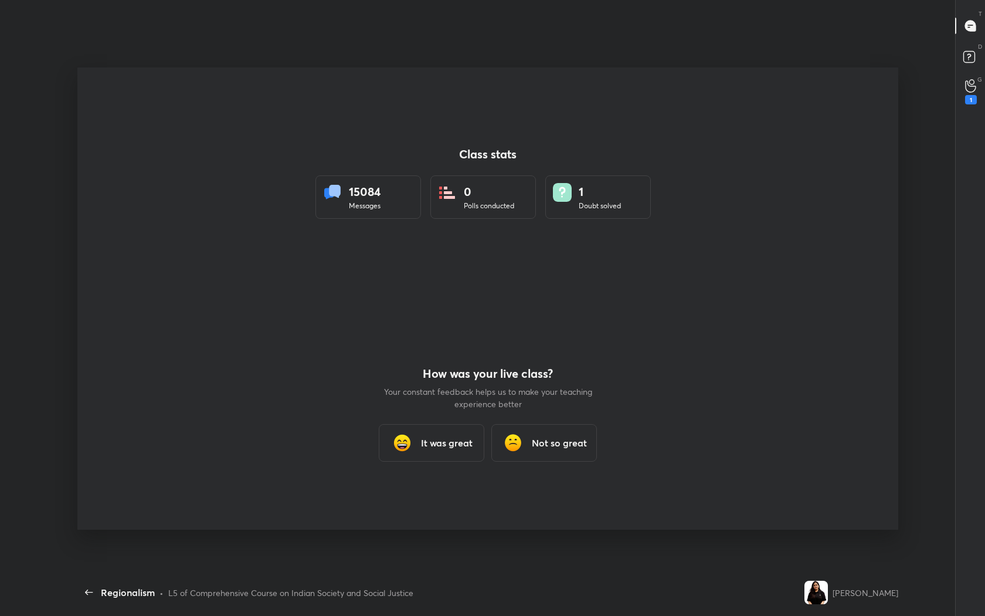
scroll to position [0, 0]
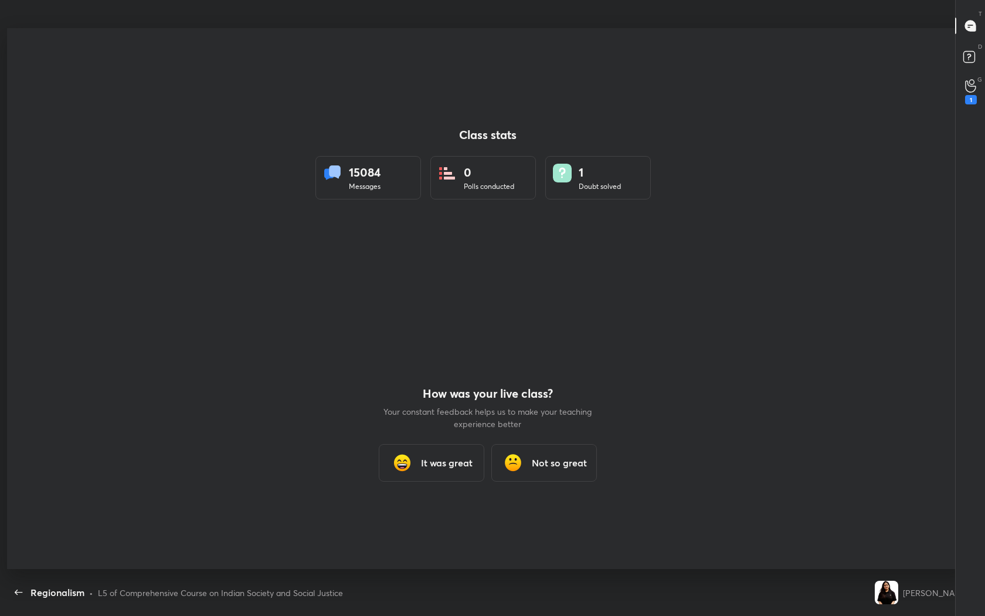
click at [413, 456] on img at bounding box center [401, 462] width 23 height 23
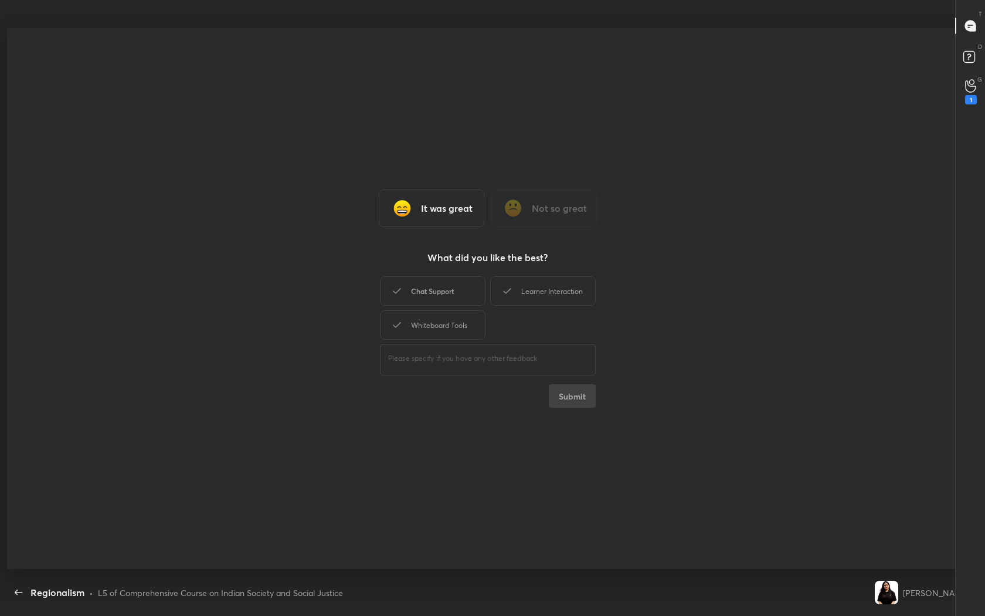
click at [451, 279] on div "Chat Support" at bounding box center [433, 290] width 106 height 29
click at [536, 286] on div "Learner Interaction" at bounding box center [543, 290] width 106 height 29
click at [432, 315] on div "Whiteboard Tools" at bounding box center [433, 324] width 106 height 29
click at [582, 394] on button "Submit" at bounding box center [572, 395] width 47 height 23
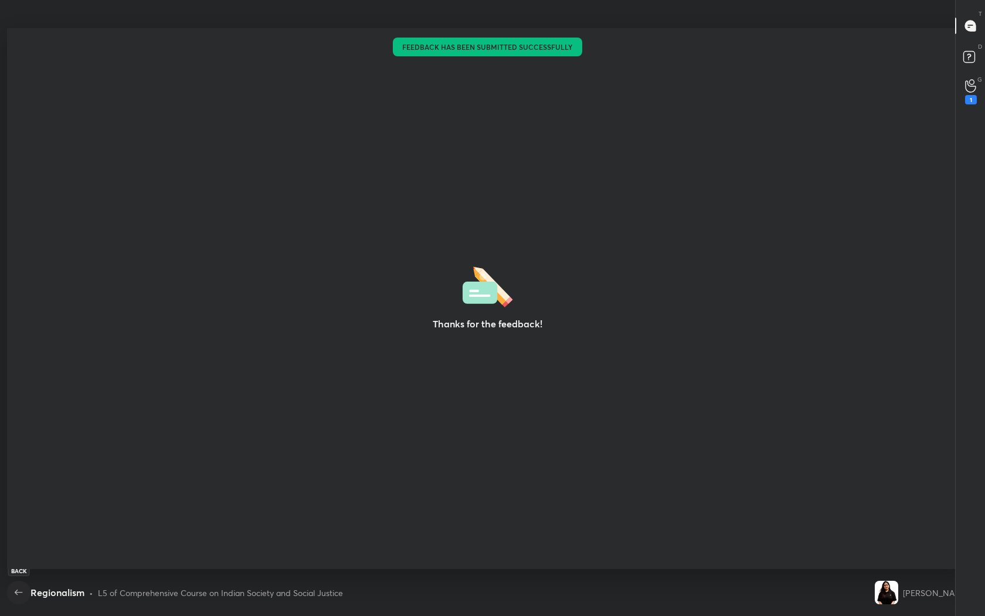
click at [24, 591] on icon "button" at bounding box center [19, 592] width 14 height 14
